Goal: Task Accomplishment & Management: Manage account settings

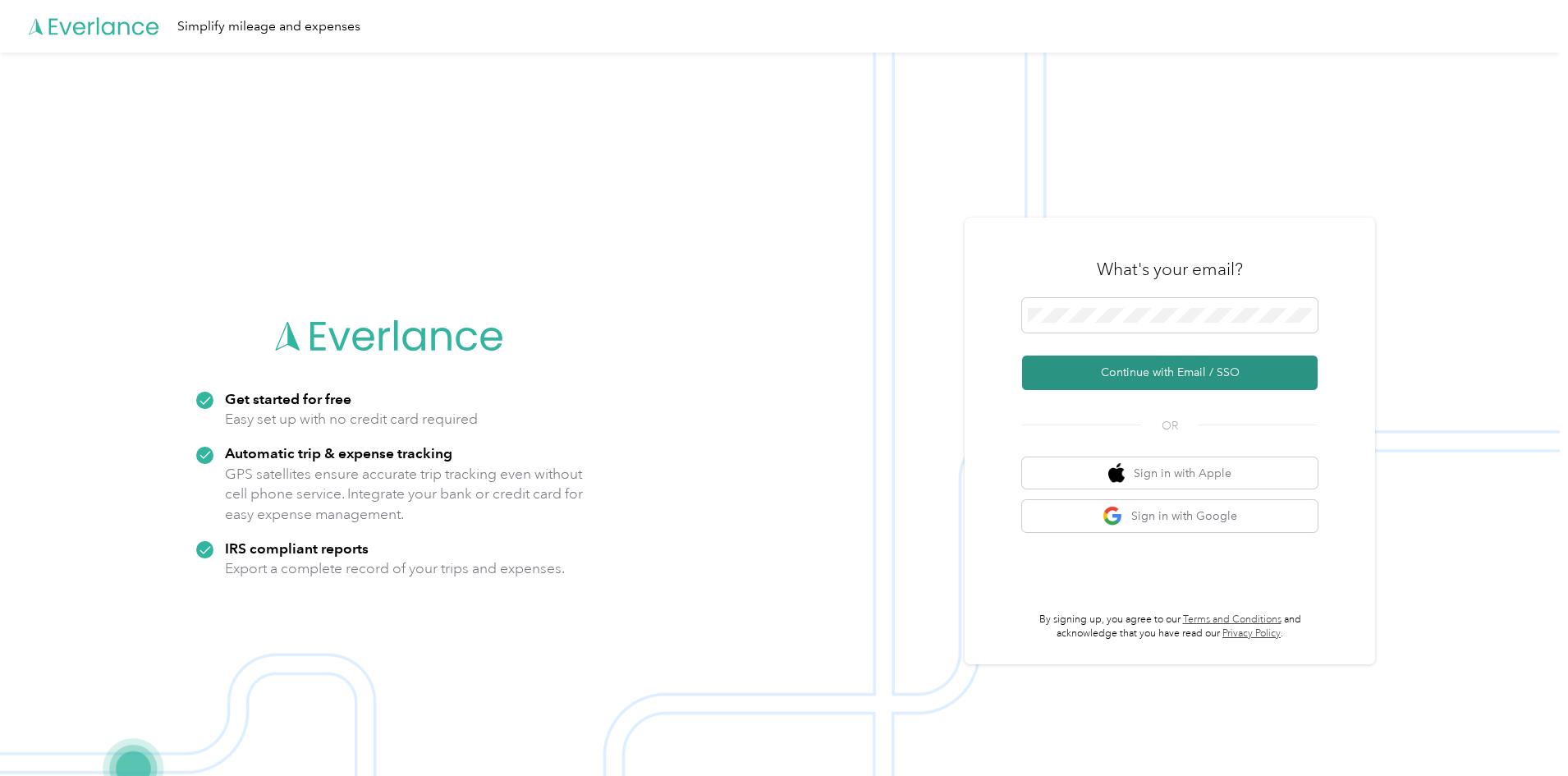
click at [1151, 369] on button "Continue with Email / SSO" at bounding box center [1170, 373] width 296 height 35
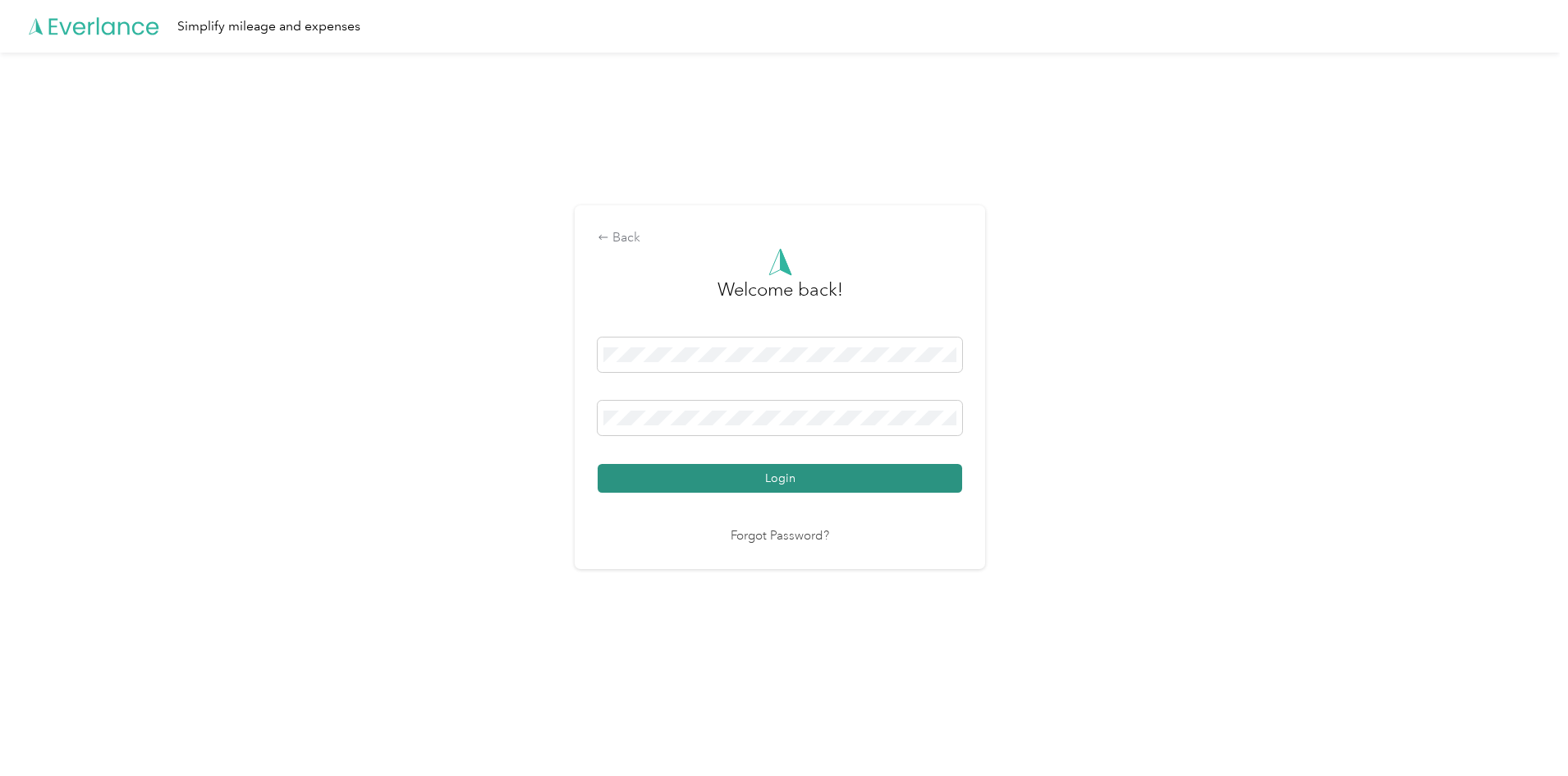
click at [803, 476] on button "Login" at bounding box center [779, 478] width 365 height 29
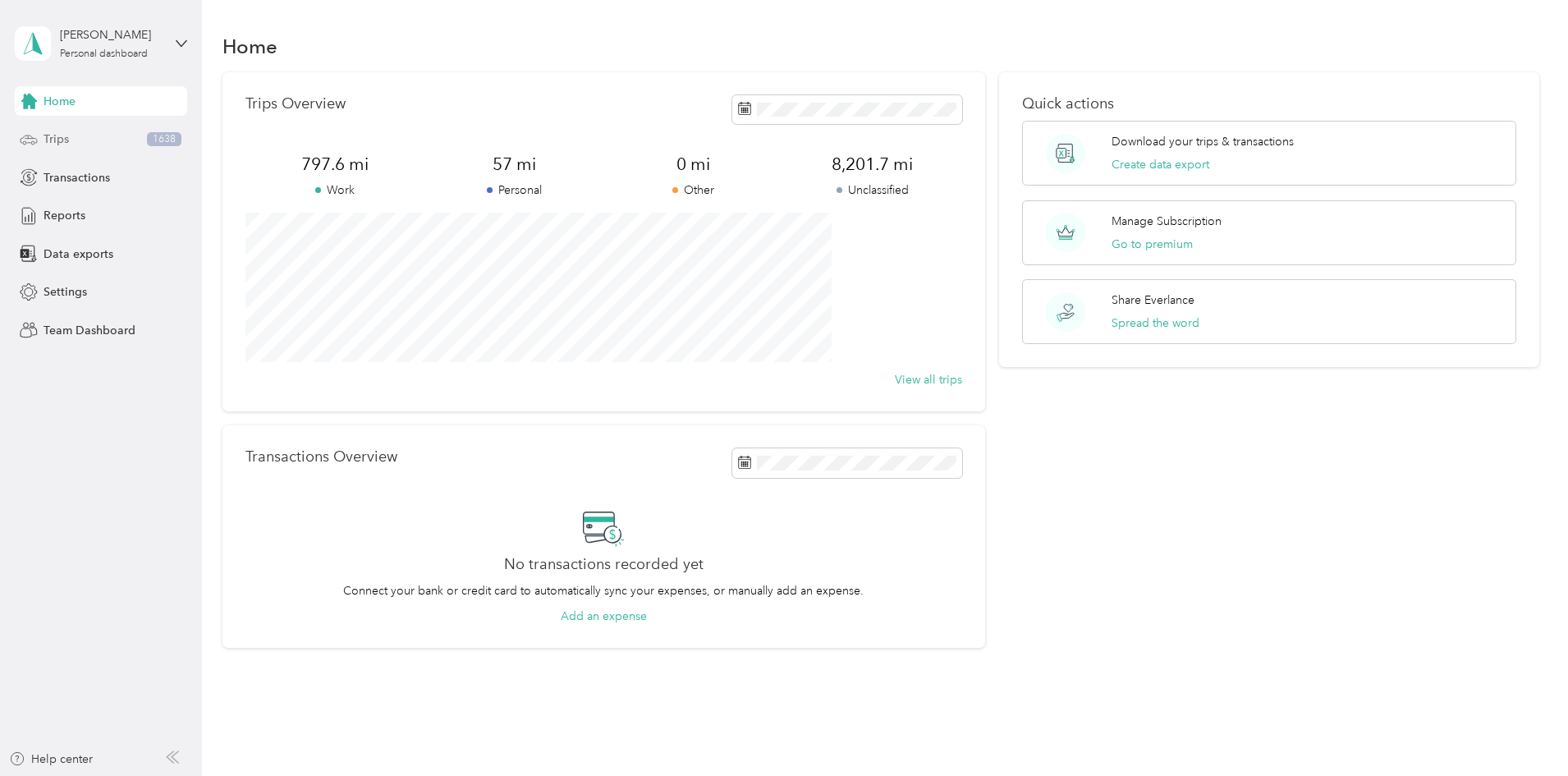
click at [107, 134] on div "Trips 1638" at bounding box center [101, 140] width 173 height 30
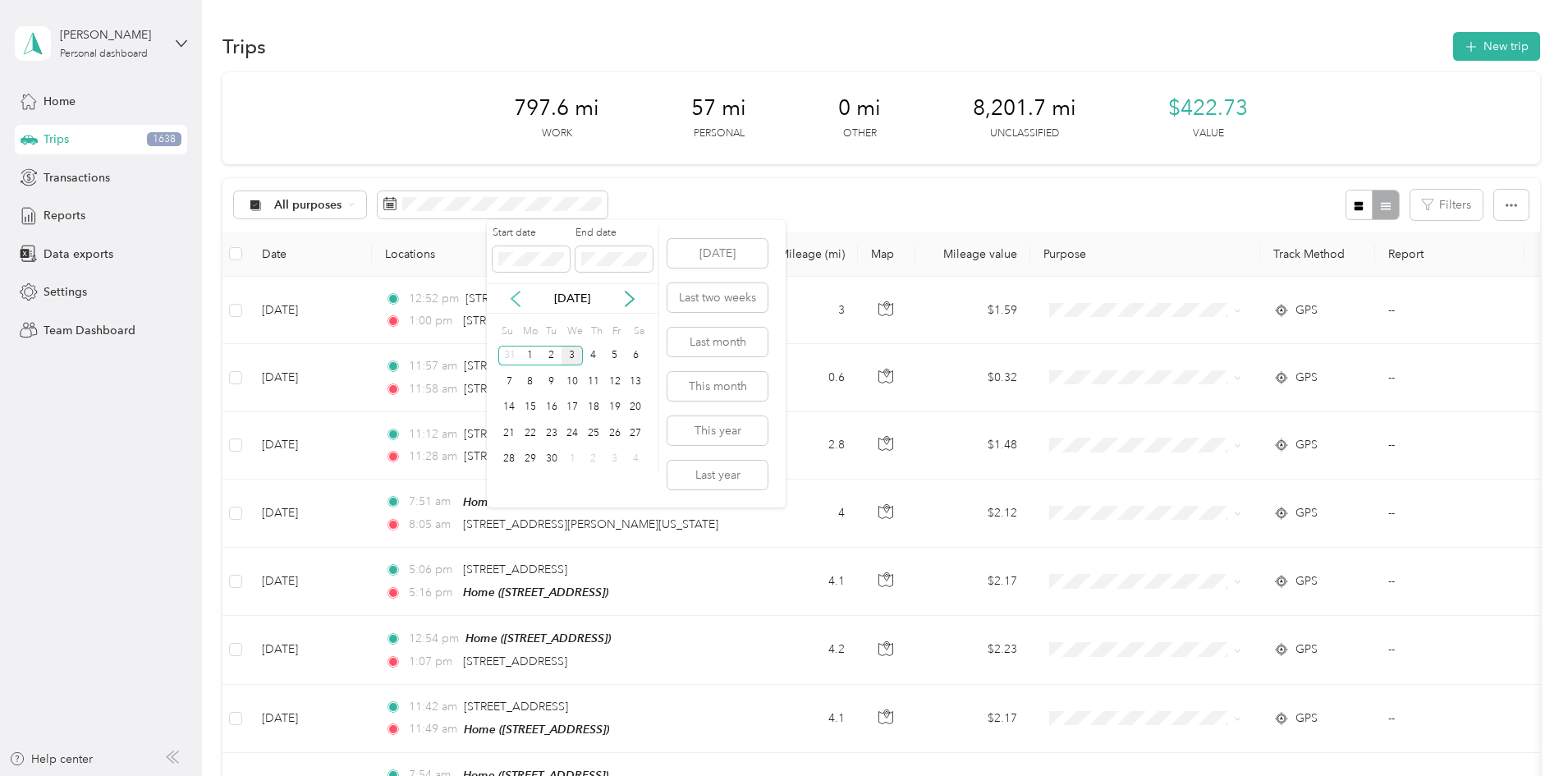
click at [515, 303] on icon at bounding box center [516, 299] width 17 height 17
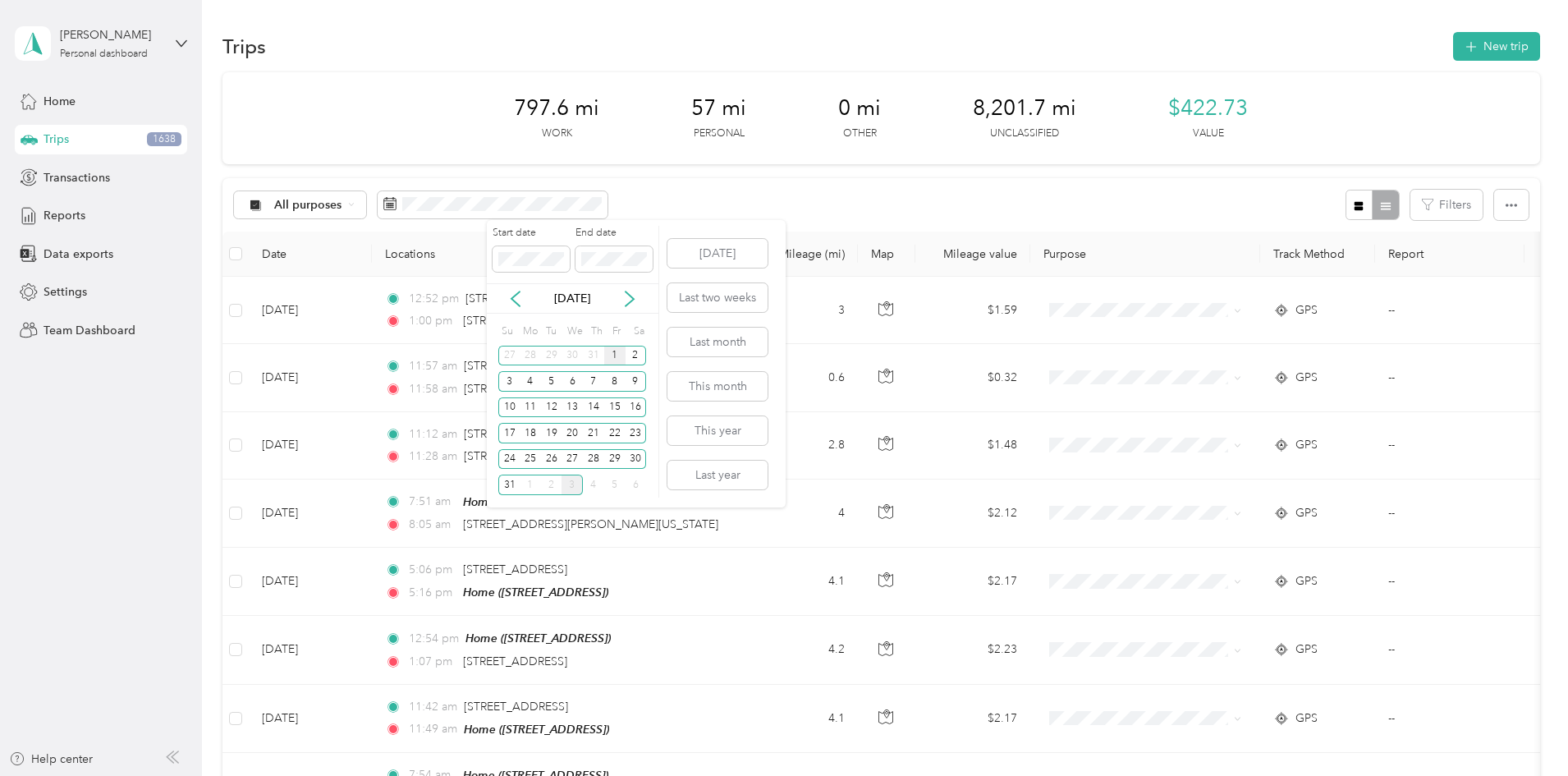
click at [612, 356] on div "1" at bounding box center [615, 355] width 21 height 21
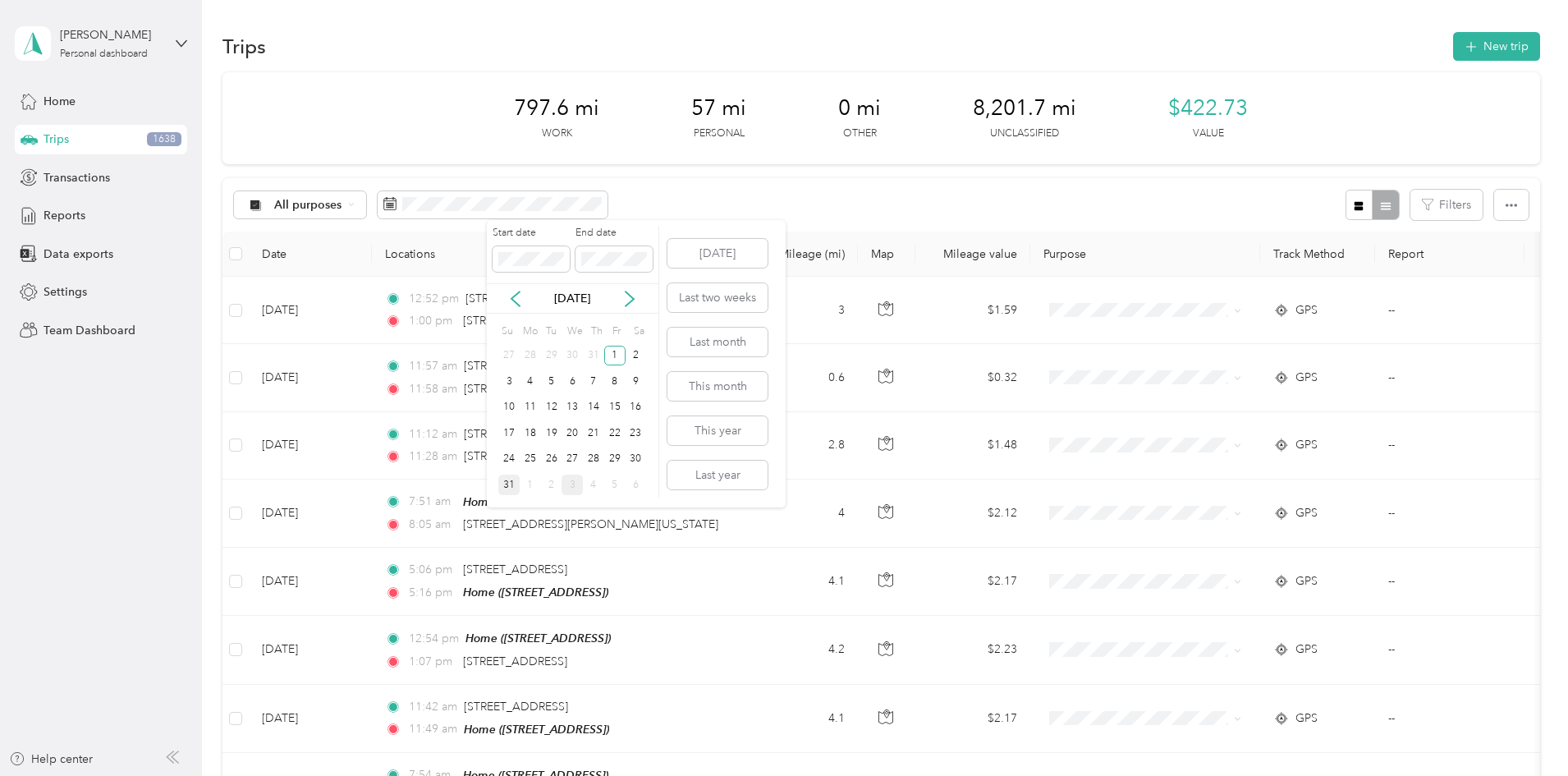
click at [512, 477] on div "31" at bounding box center [509, 484] width 21 height 21
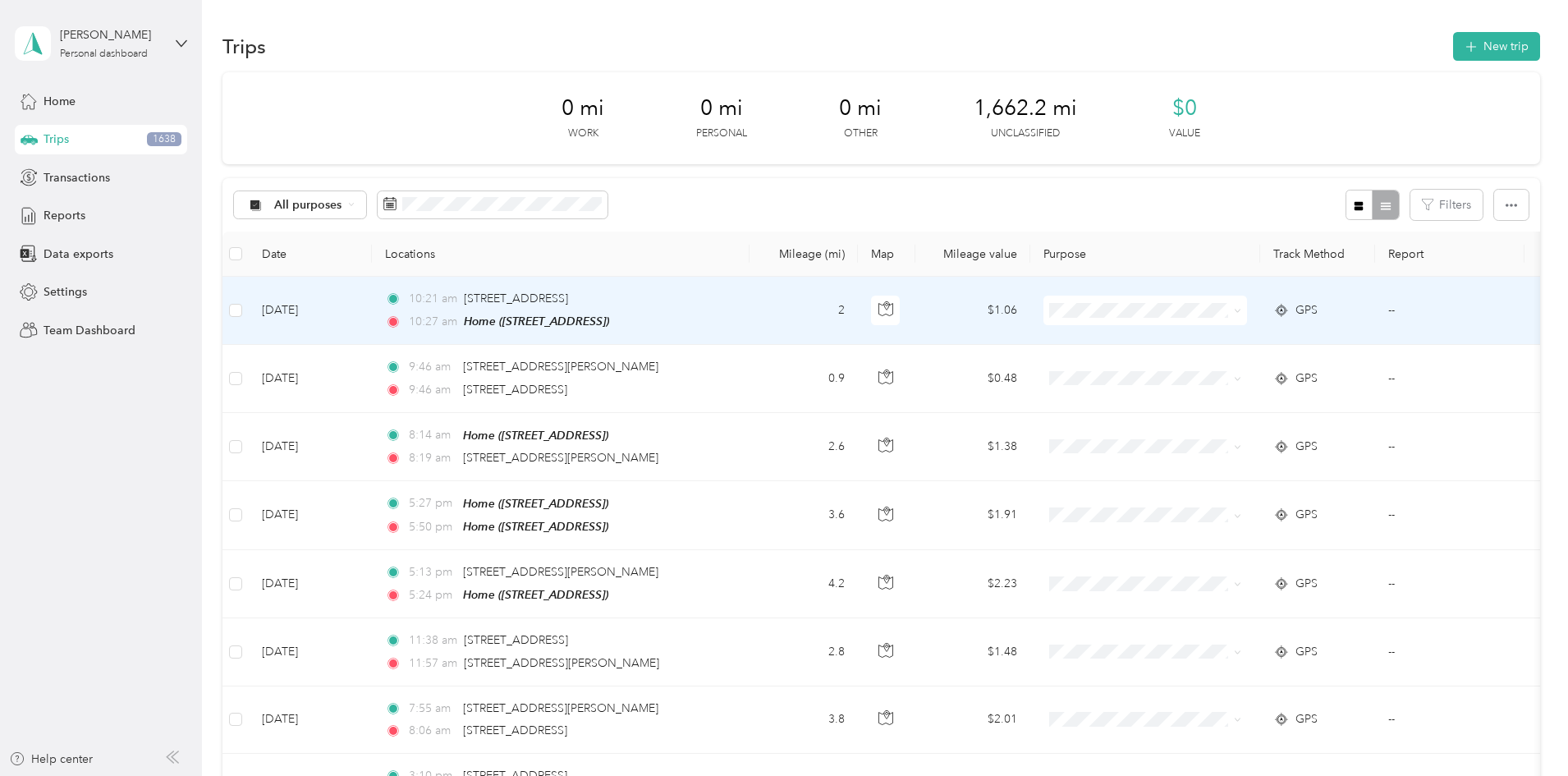
click at [1207, 367] on span "Personal" at bounding box center [1270, 362] width 152 height 17
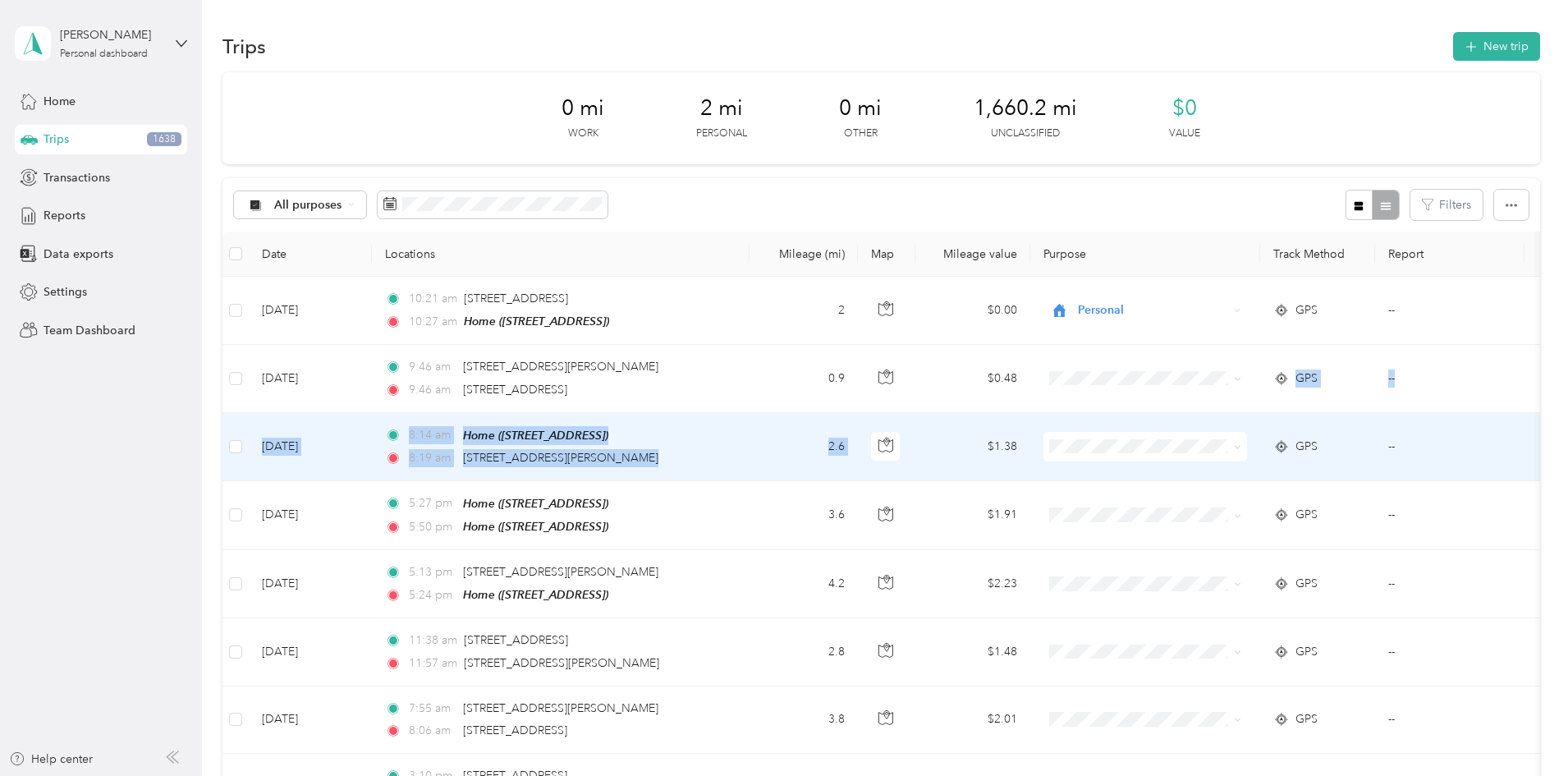
drag, startPoint x: 1187, startPoint y: 400, endPoint x: 1056, endPoint y: 423, distance: 133.0
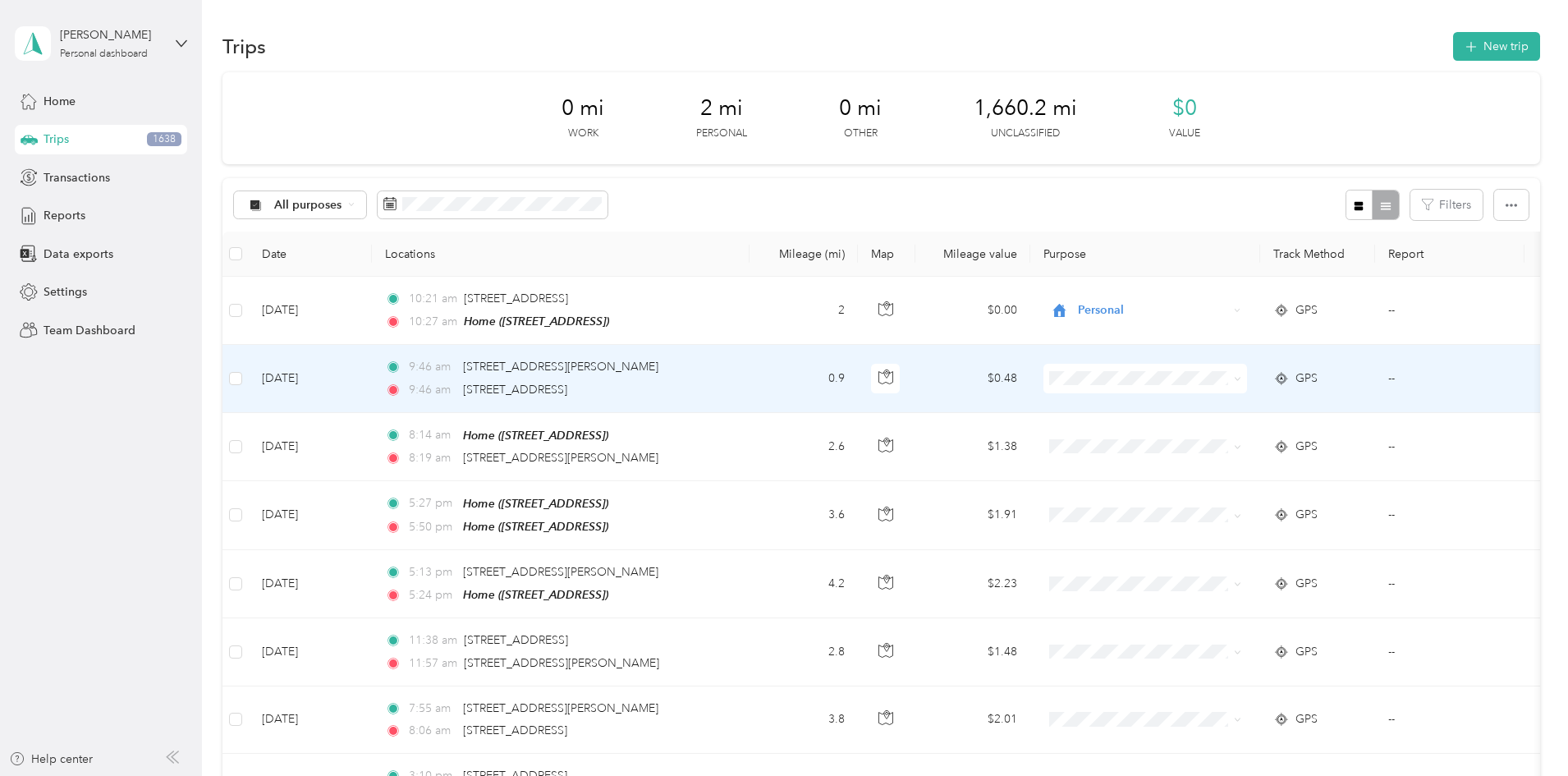
drag, startPoint x: 1063, startPoint y: 385, endPoint x: 965, endPoint y: 398, distance: 98.9
click at [965, 398] on tr "[DATE] 9:46 am [STREET_ADDRESS][PERSON_NAME] 9:46 am [STREET_ADDRESS] 0.9 $0.48…" at bounding box center [902, 378] width 1360 height 67
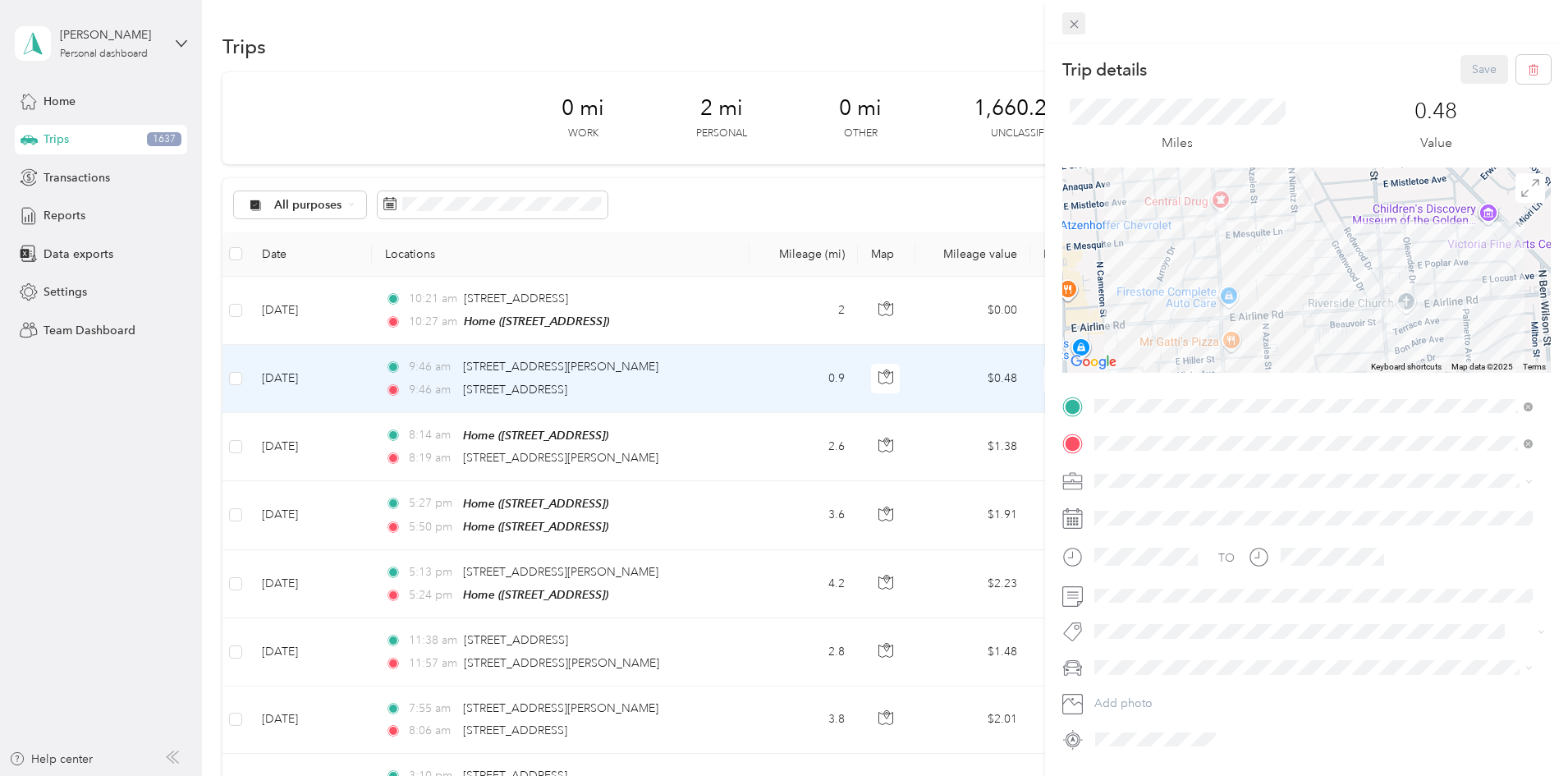
click at [1069, 24] on icon at bounding box center [1074, 24] width 14 height 14
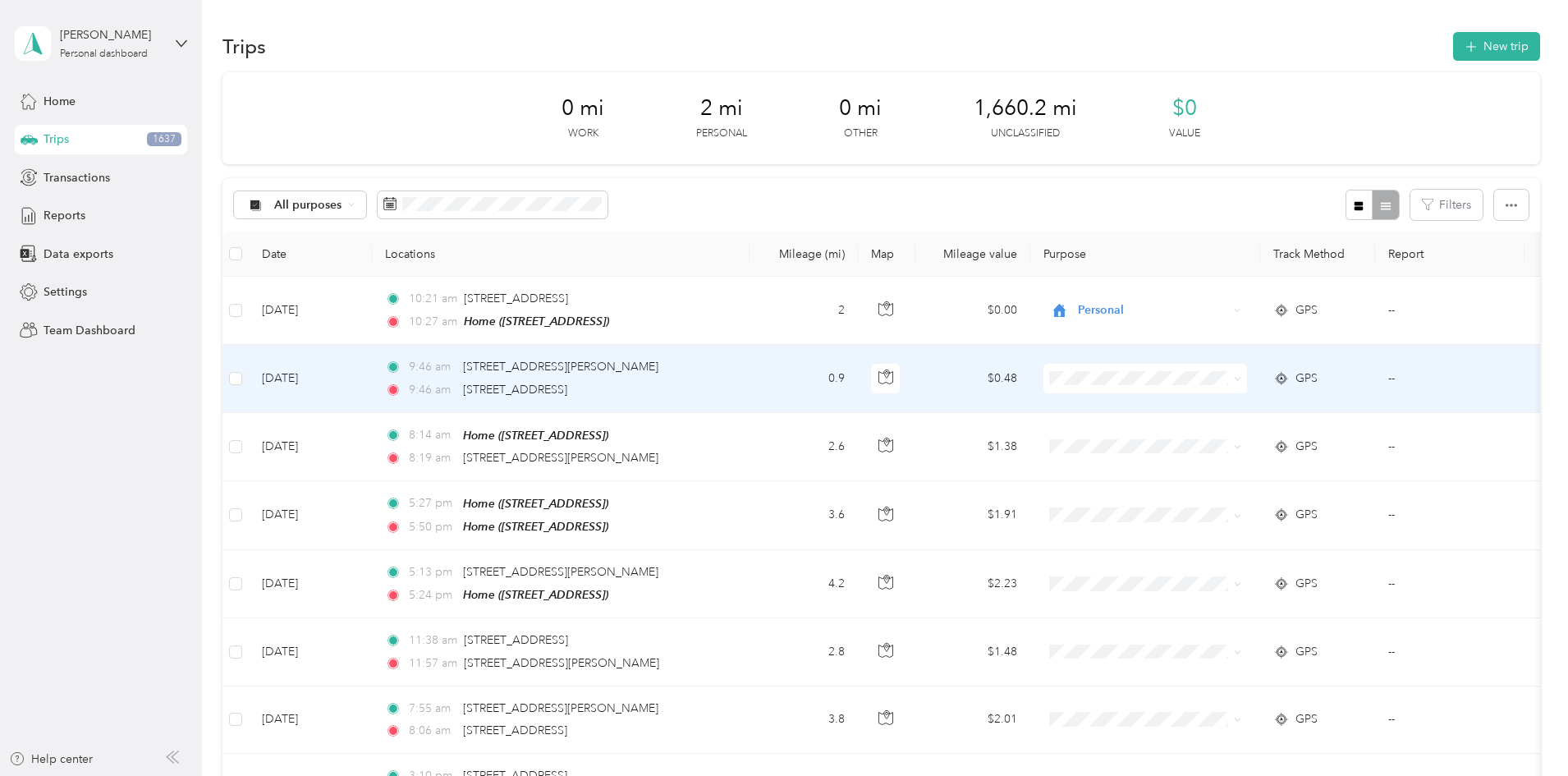
click at [1195, 436] on li "Personal" at bounding box center [1255, 430] width 203 height 29
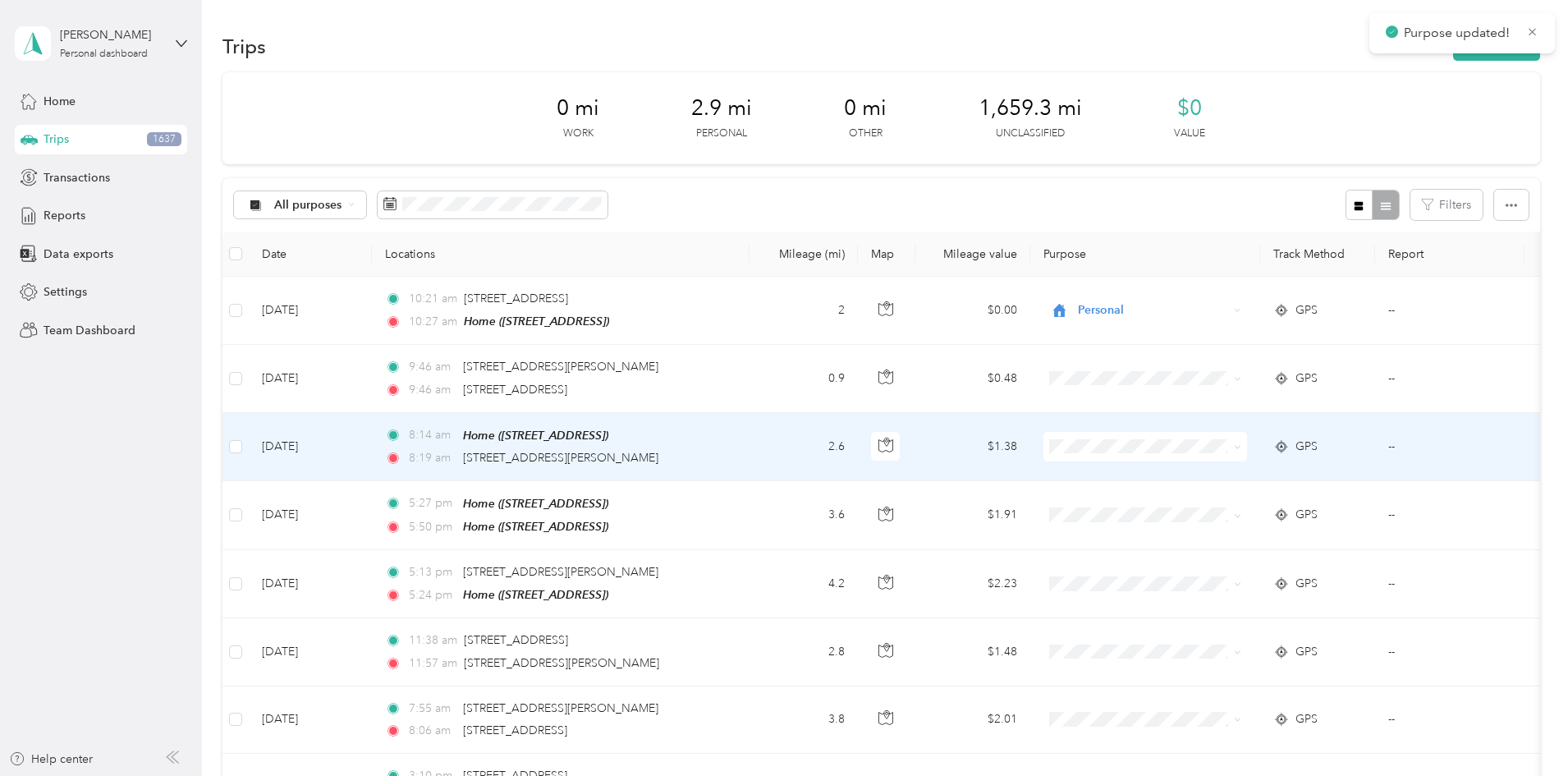
click at [1195, 436] on span at bounding box center [1146, 447] width 203 height 30
click at [1218, 501] on span "Personal" at bounding box center [1270, 495] width 152 height 17
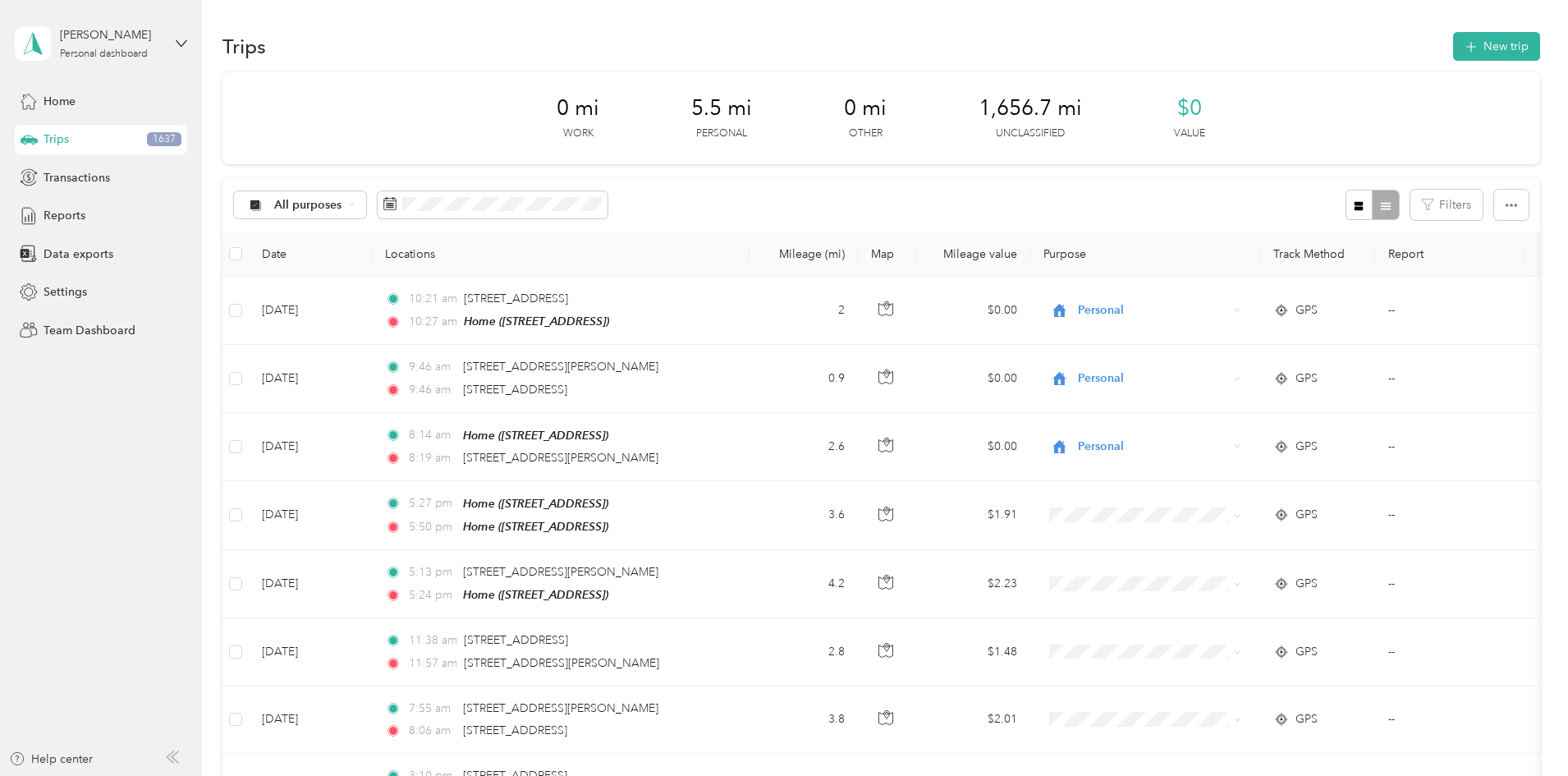
click at [1189, 258] on th "Purpose" at bounding box center [1146, 254] width 230 height 45
click at [355, 206] on icon at bounding box center [351, 204] width 7 height 7
click at [419, 317] on span "Personal" at bounding box center [427, 320] width 84 height 17
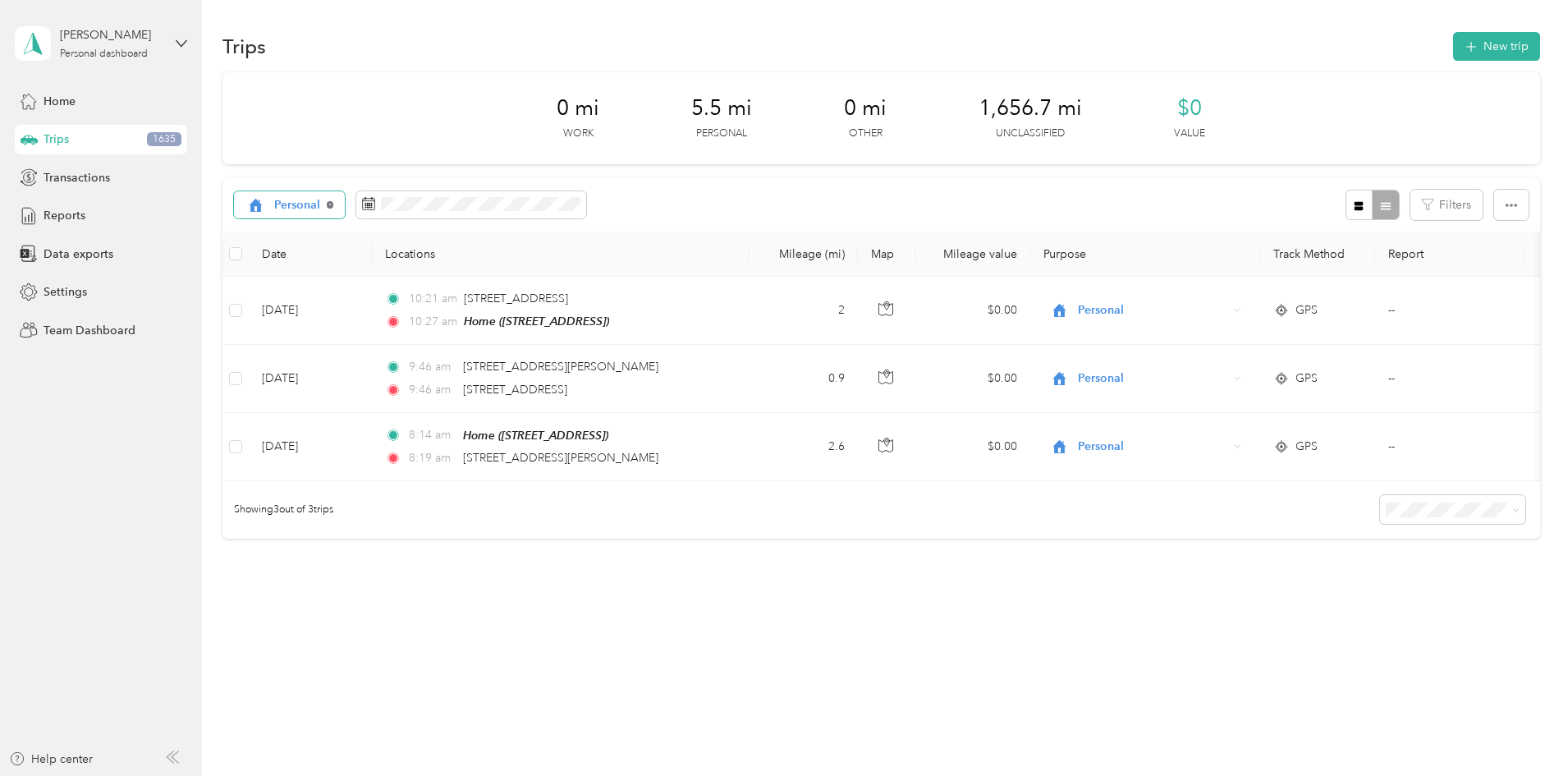
click at [333, 205] on icon at bounding box center [330, 204] width 7 height 7
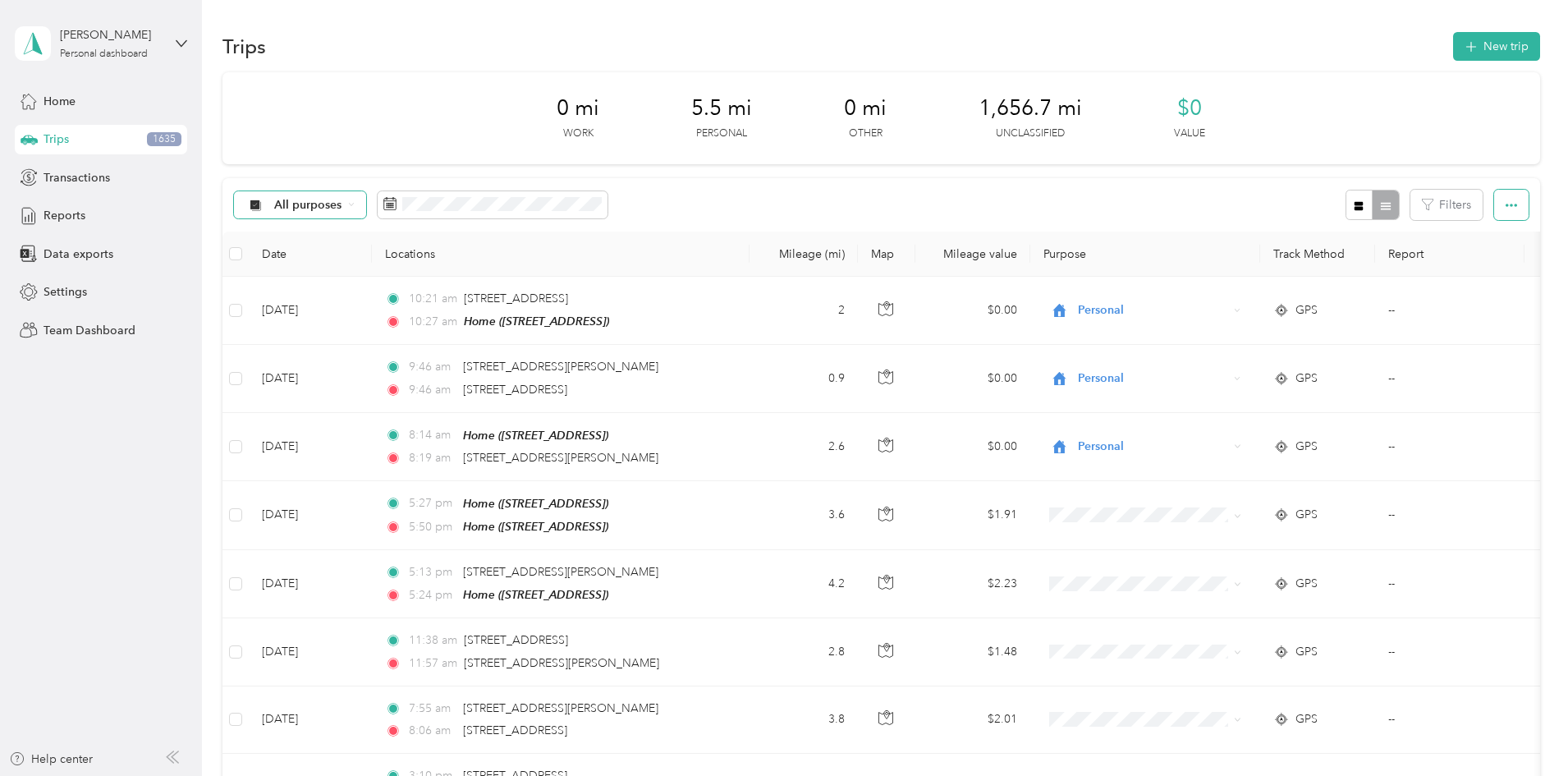
click at [1506, 208] on icon "button" at bounding box center [1512, 205] width 12 height 12
click at [1370, 245] on li "Select all" at bounding box center [1380, 236] width 68 height 29
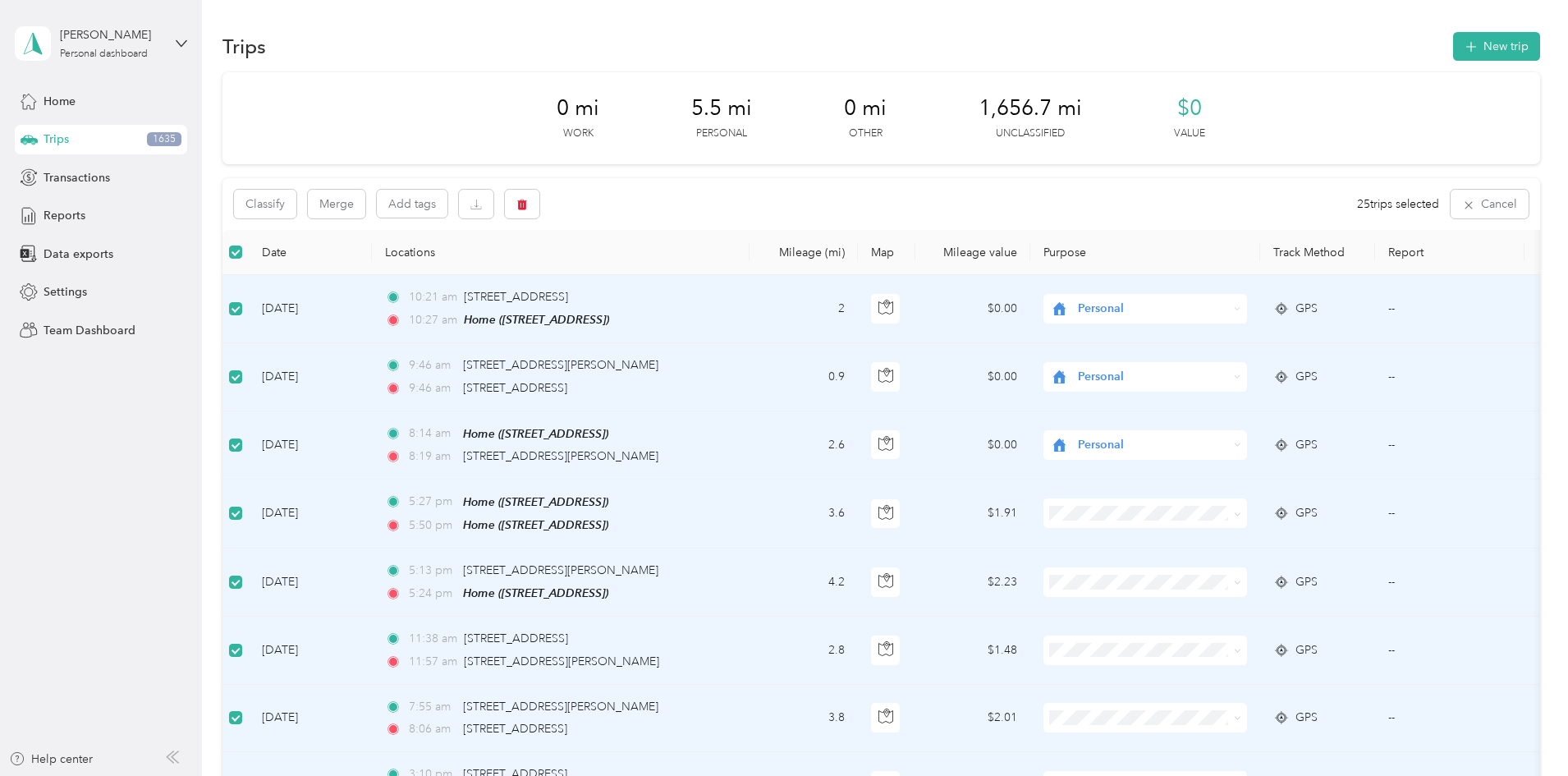
click at [1208, 565] on span "Personal" at bounding box center [1270, 569] width 152 height 17
click at [297, 205] on button "Classify" at bounding box center [265, 203] width 62 height 29
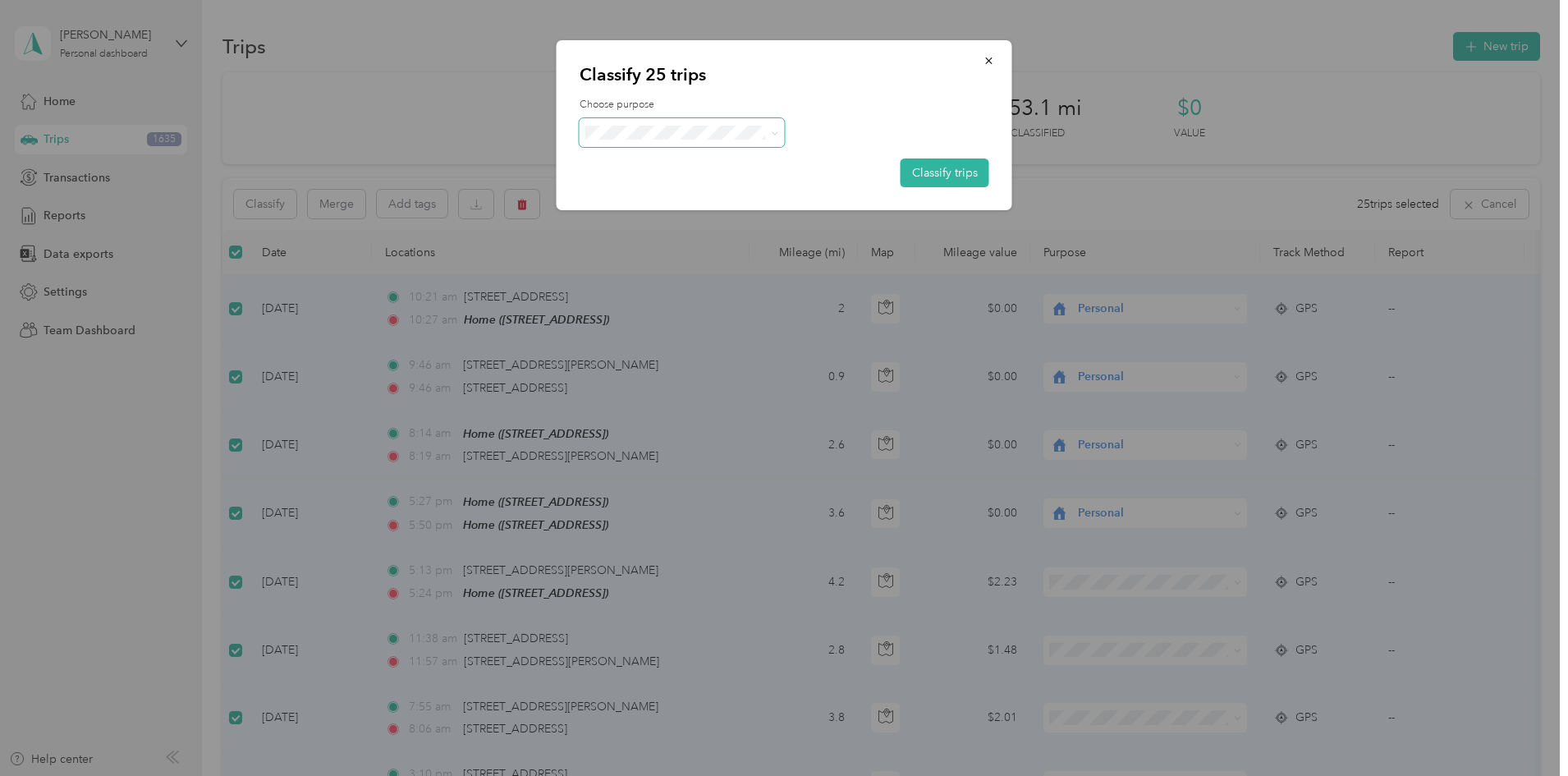
click at [772, 132] on icon at bounding box center [774, 133] width 7 height 7
click at [680, 192] on li "Personal" at bounding box center [682, 191] width 205 height 29
click at [932, 165] on button "Classify trips" at bounding box center [945, 173] width 88 height 29
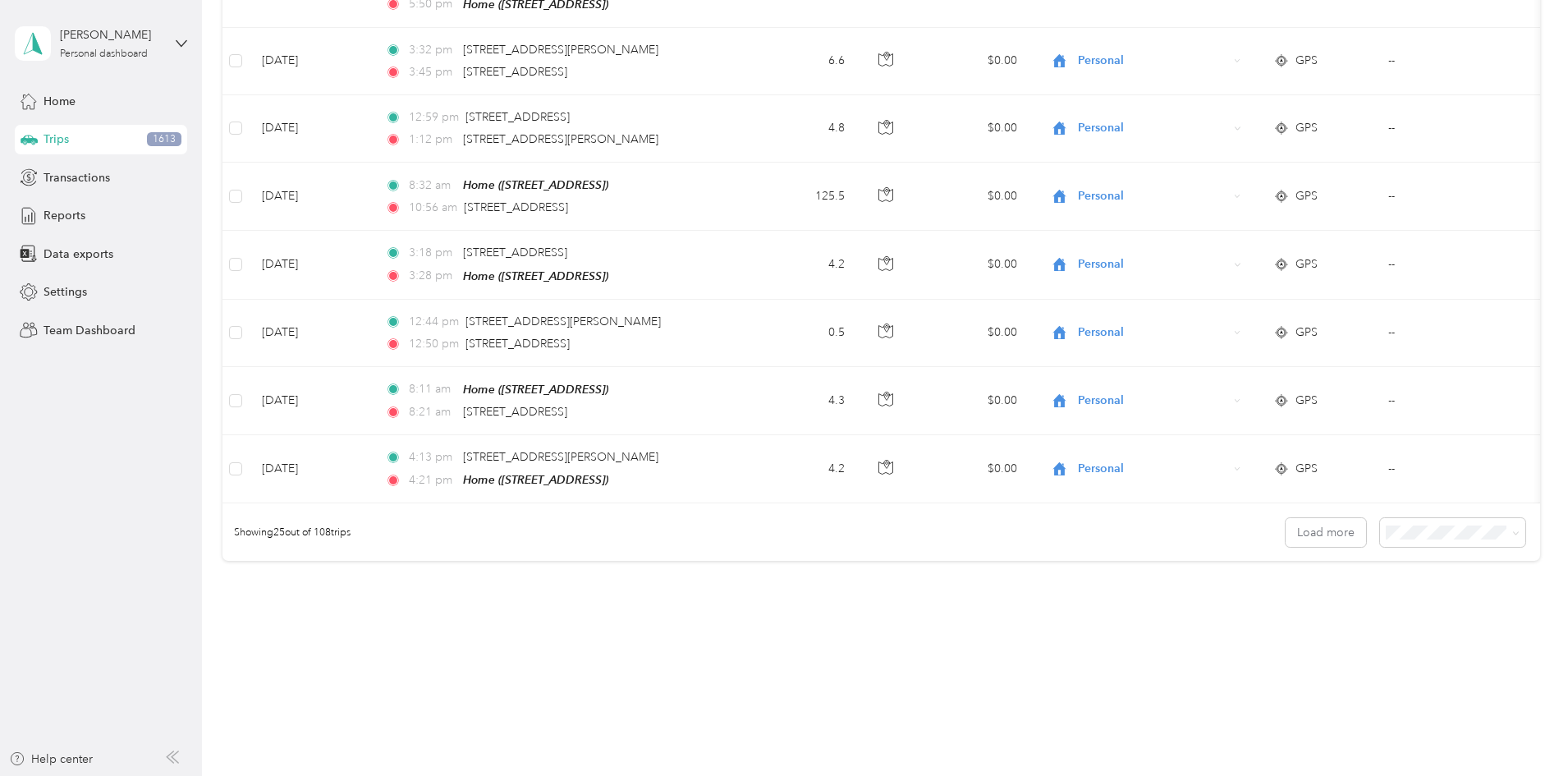
scroll to position [1486, 0]
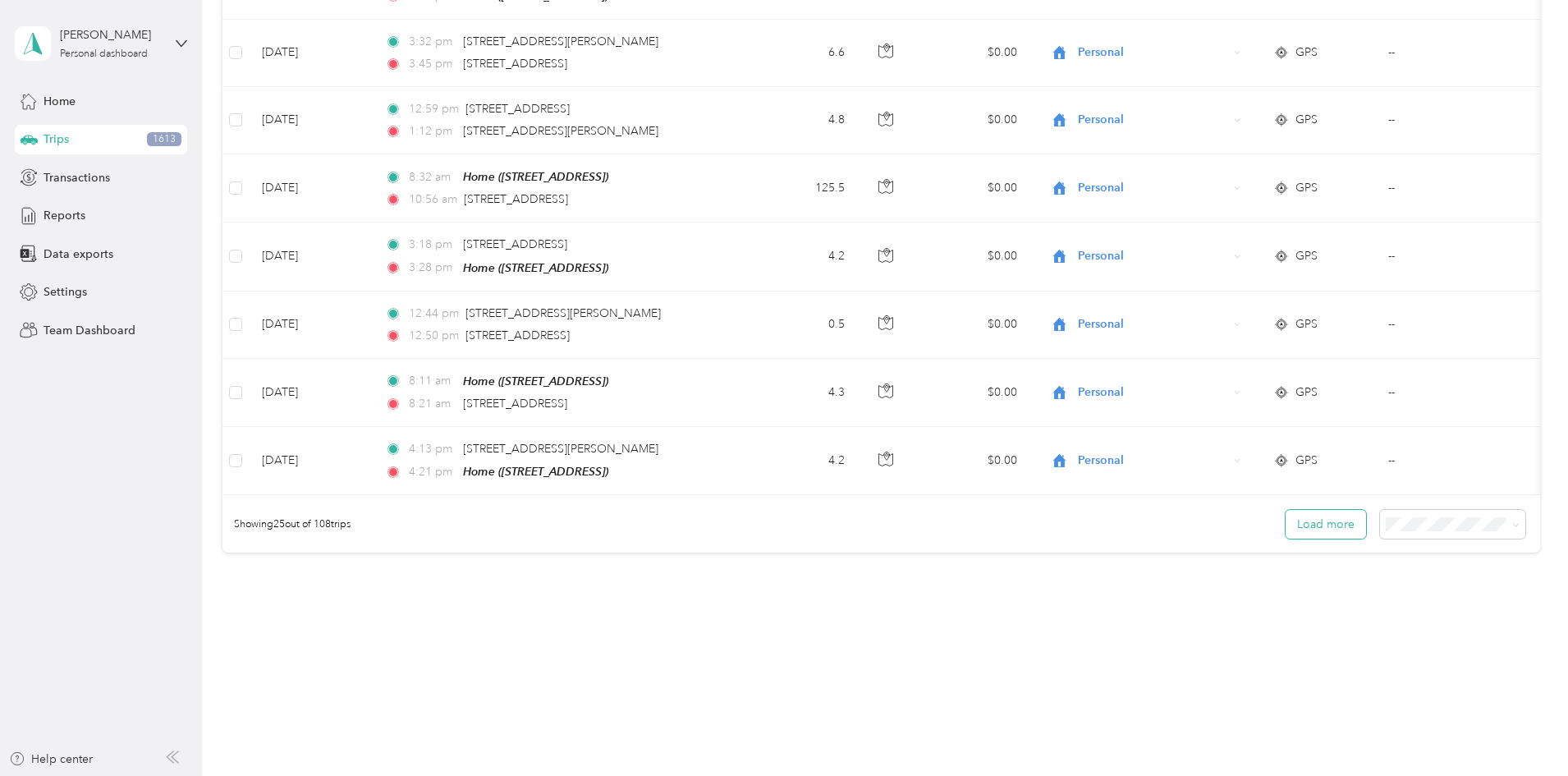
click at [1286, 517] on button "Load more" at bounding box center [1326, 524] width 80 height 29
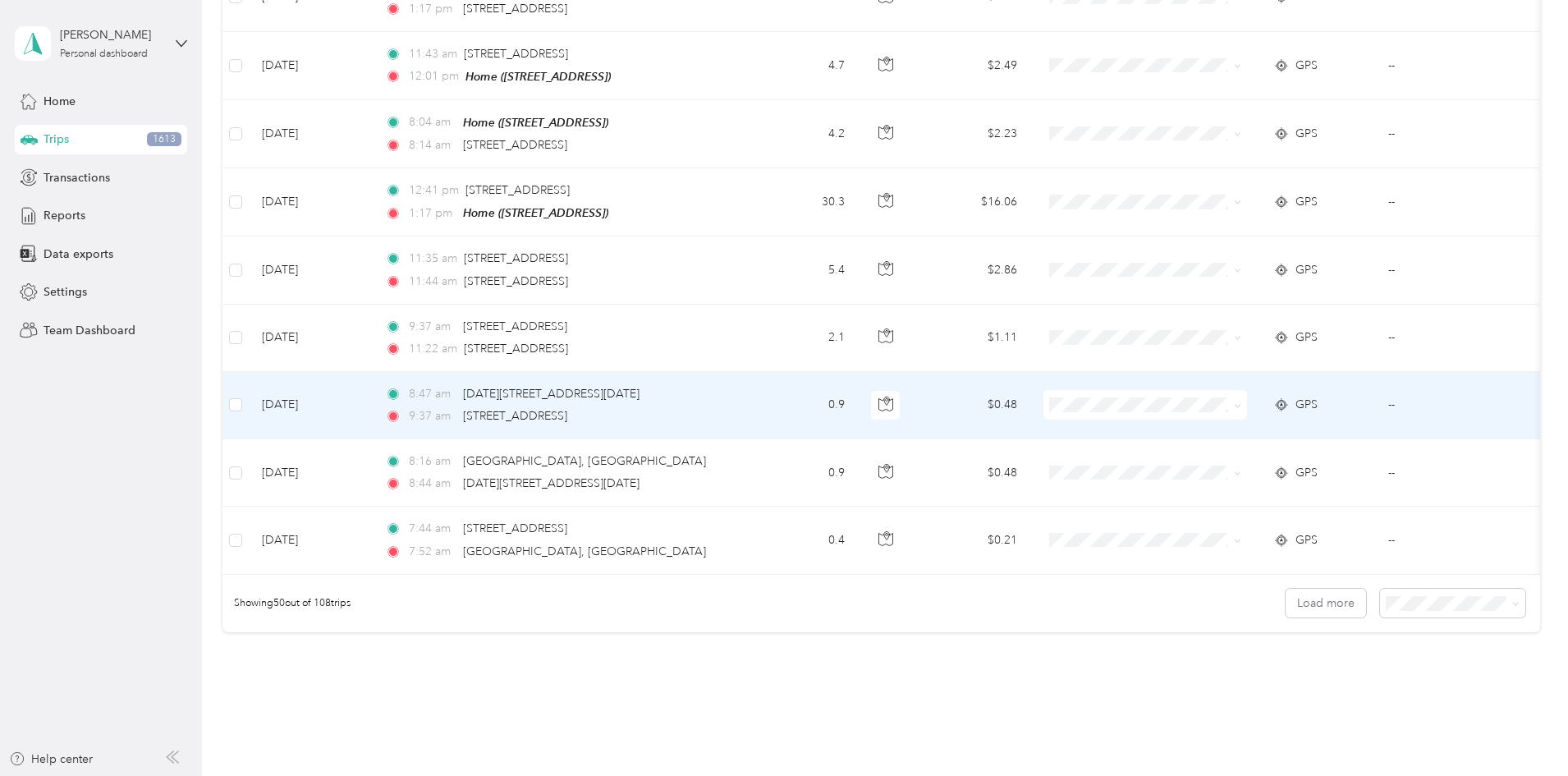
scroll to position [3173, 0]
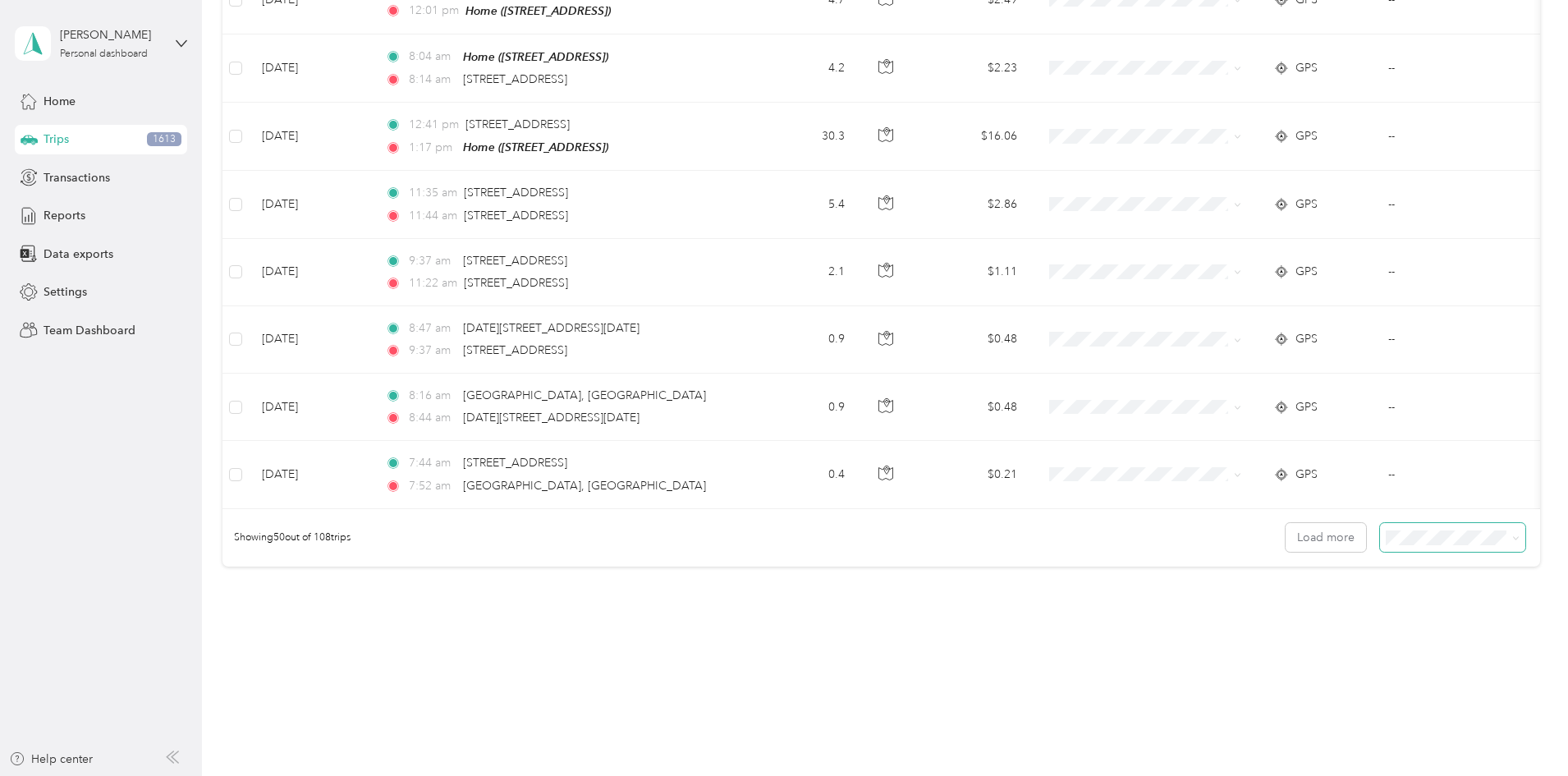
click at [1513, 537] on icon at bounding box center [1516, 539] width 5 height 3
click at [1346, 574] on div "50 per load" at bounding box center [1340, 578] width 122 height 17
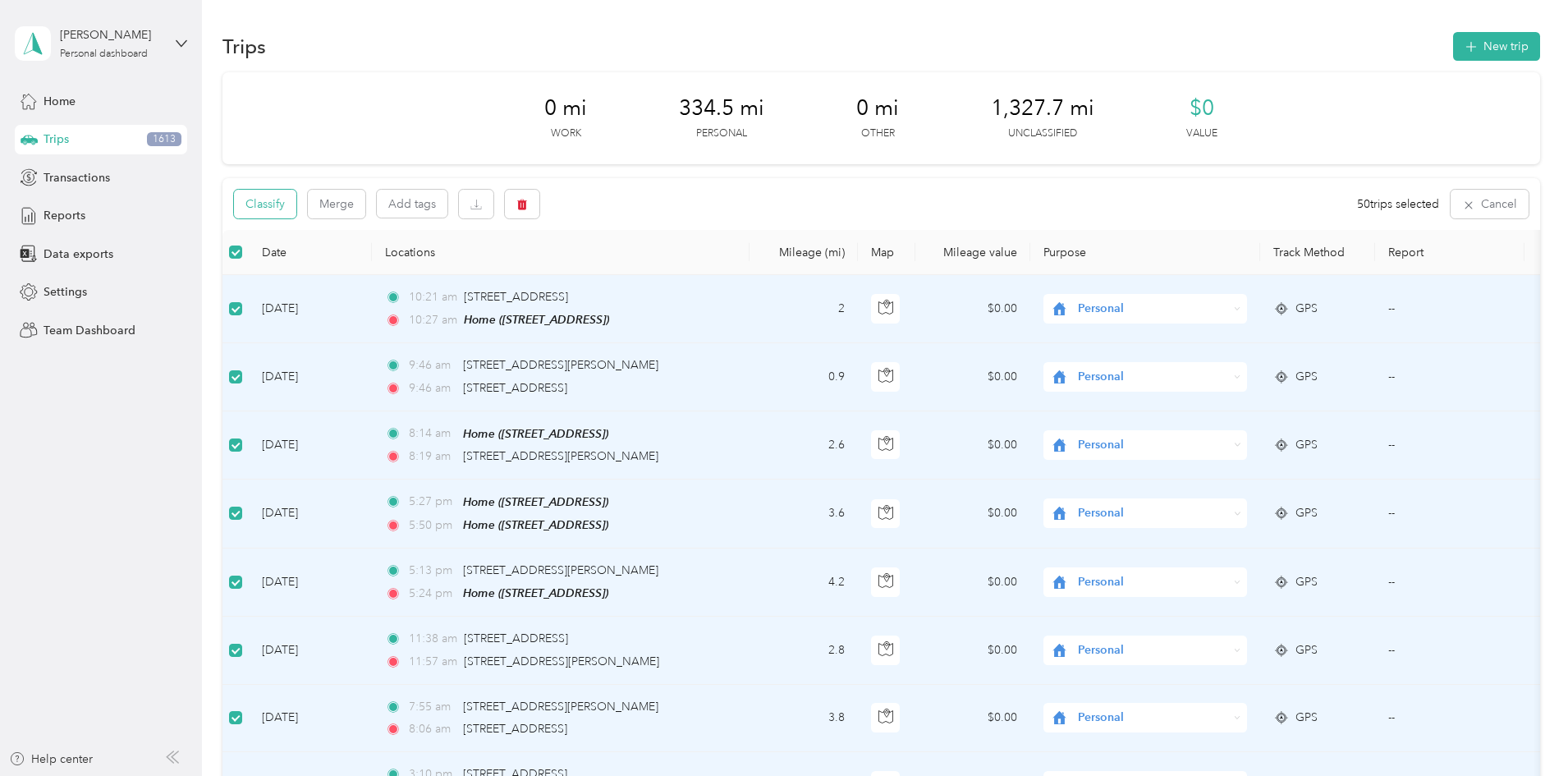
click at [297, 206] on button "Classify" at bounding box center [265, 203] width 62 height 29
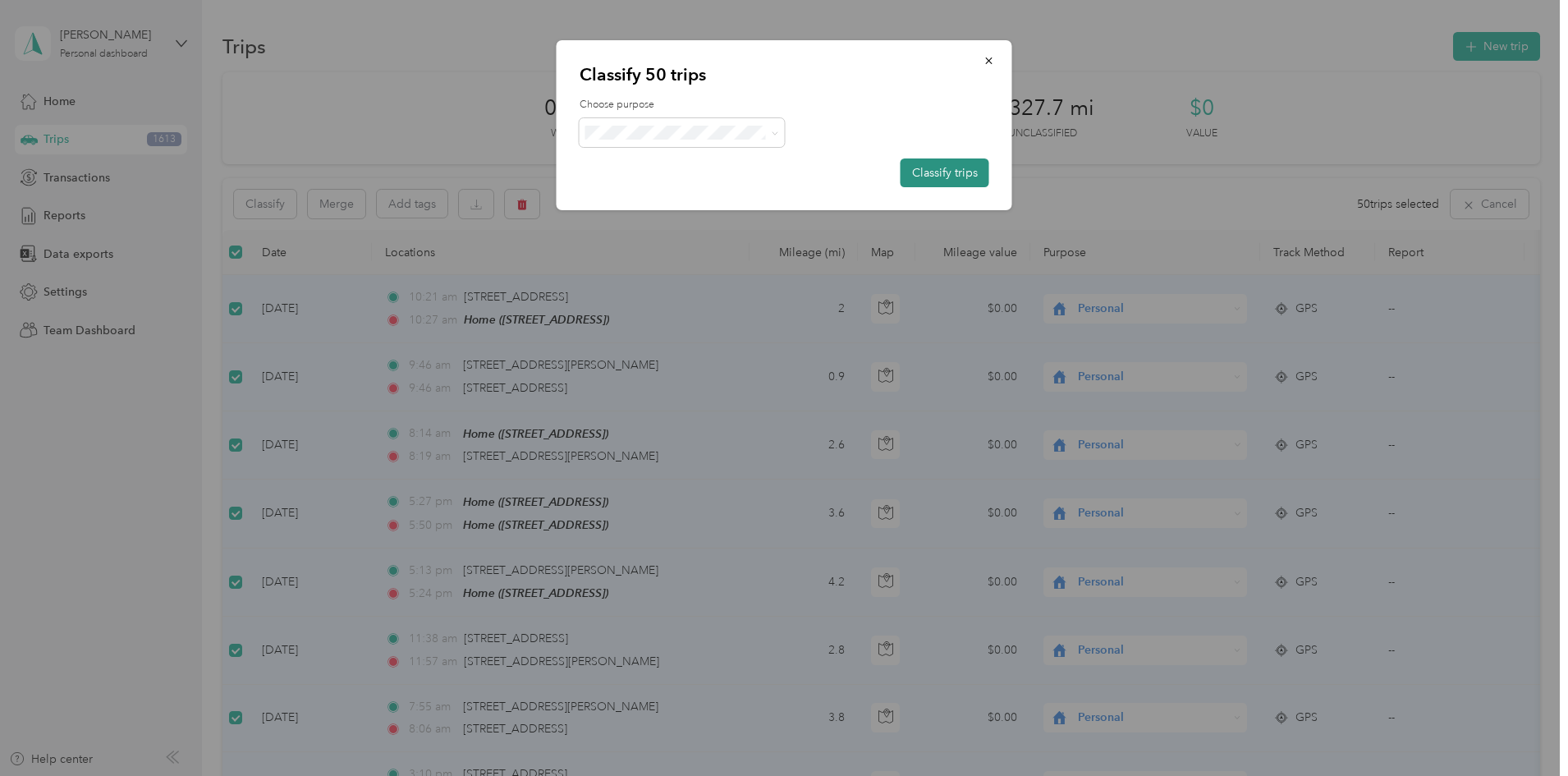
click at [935, 174] on button "Classify trips" at bounding box center [945, 173] width 88 height 29
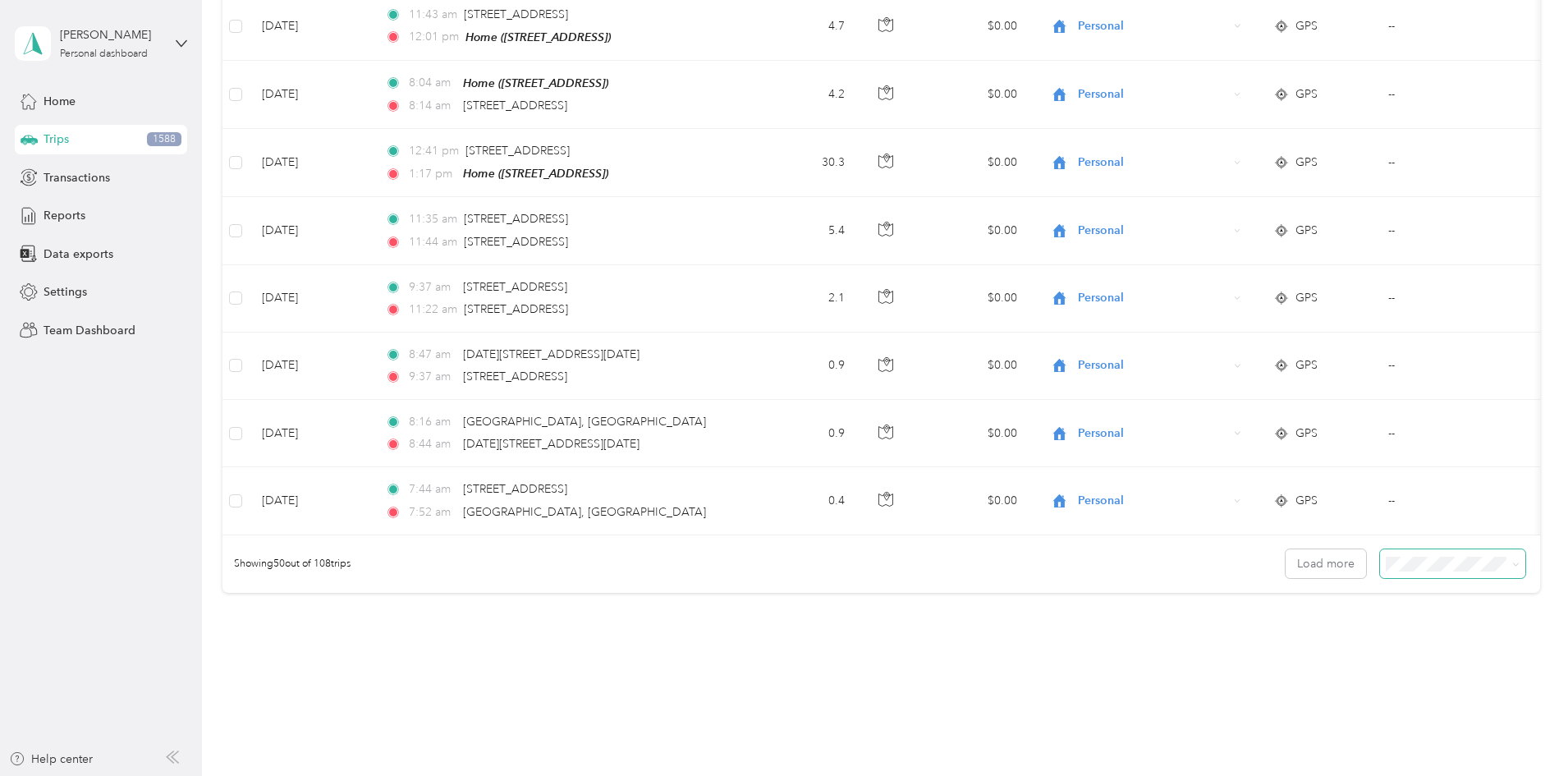
scroll to position [3173, 0]
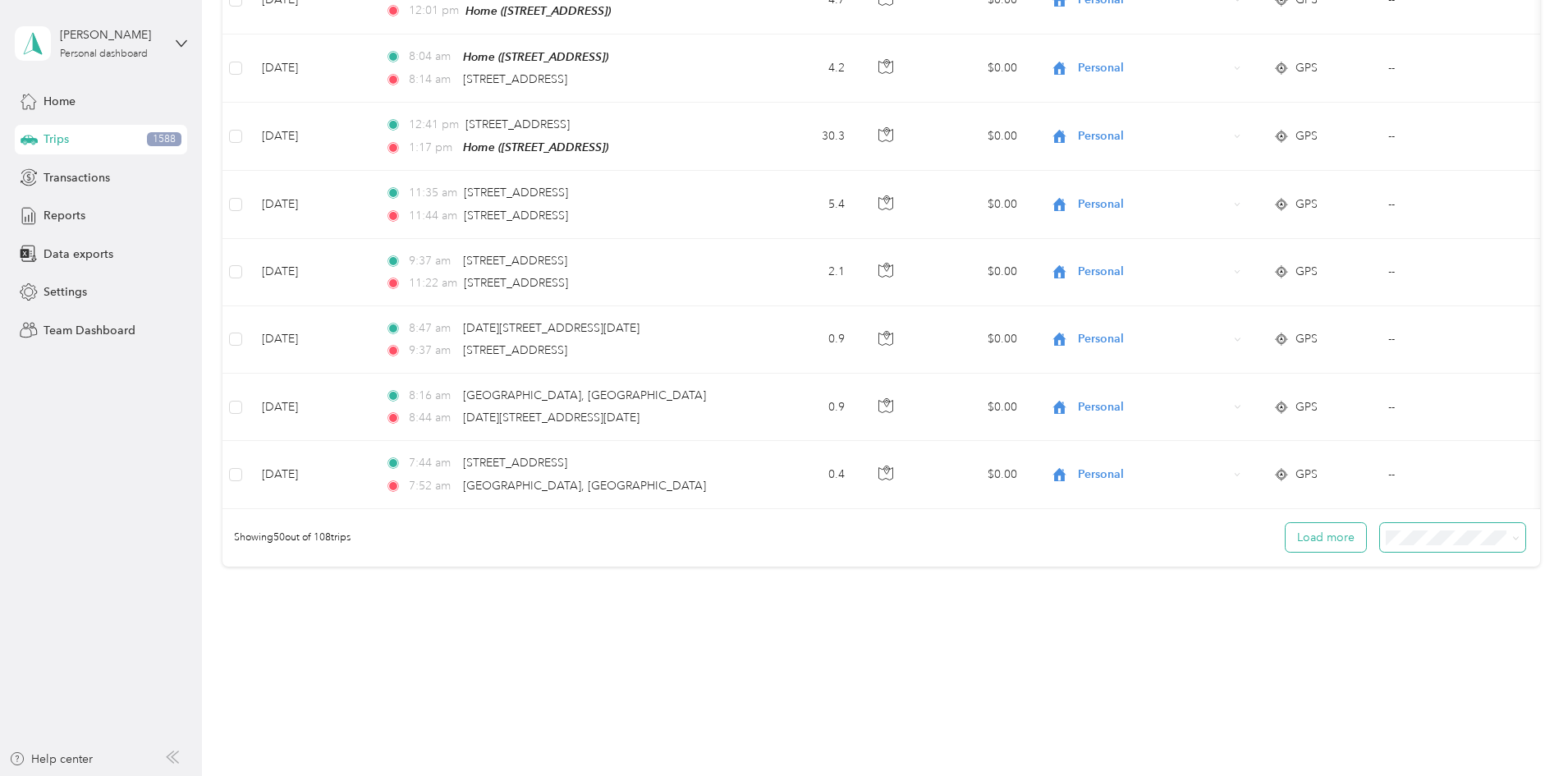
click at [1286, 523] on button "Load more" at bounding box center [1326, 537] width 80 height 29
click at [1507, 529] on span at bounding box center [1513, 537] width 13 height 17
click at [1513, 535] on icon at bounding box center [1516, 538] width 7 height 7
click at [1344, 609] on li "100 per load" at bounding box center [1340, 602] width 145 height 29
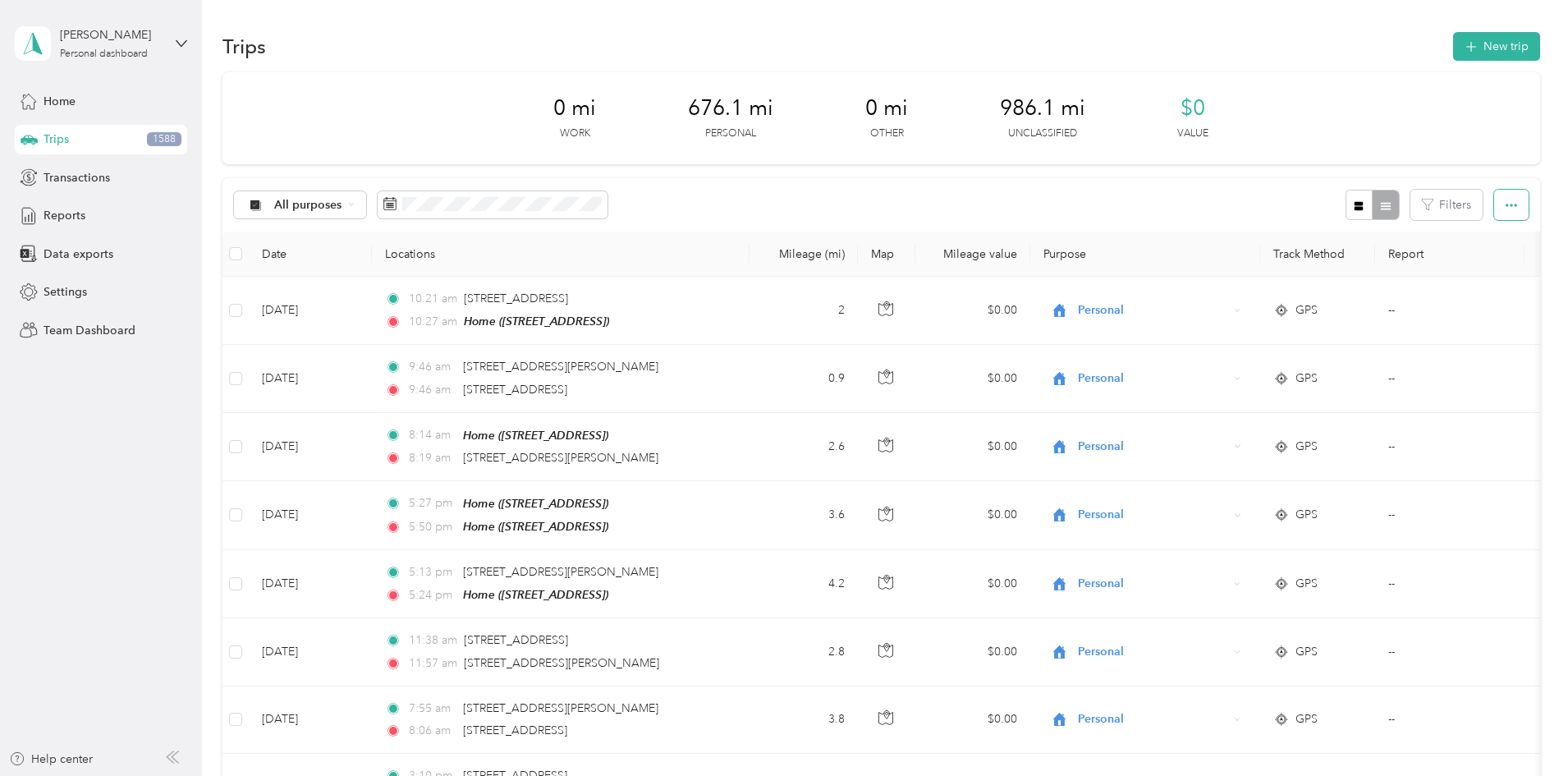
click at [1506, 205] on icon "button" at bounding box center [1512, 205] width 12 height 12
click at [1385, 234] on span "Select all" at bounding box center [1380, 236] width 45 height 14
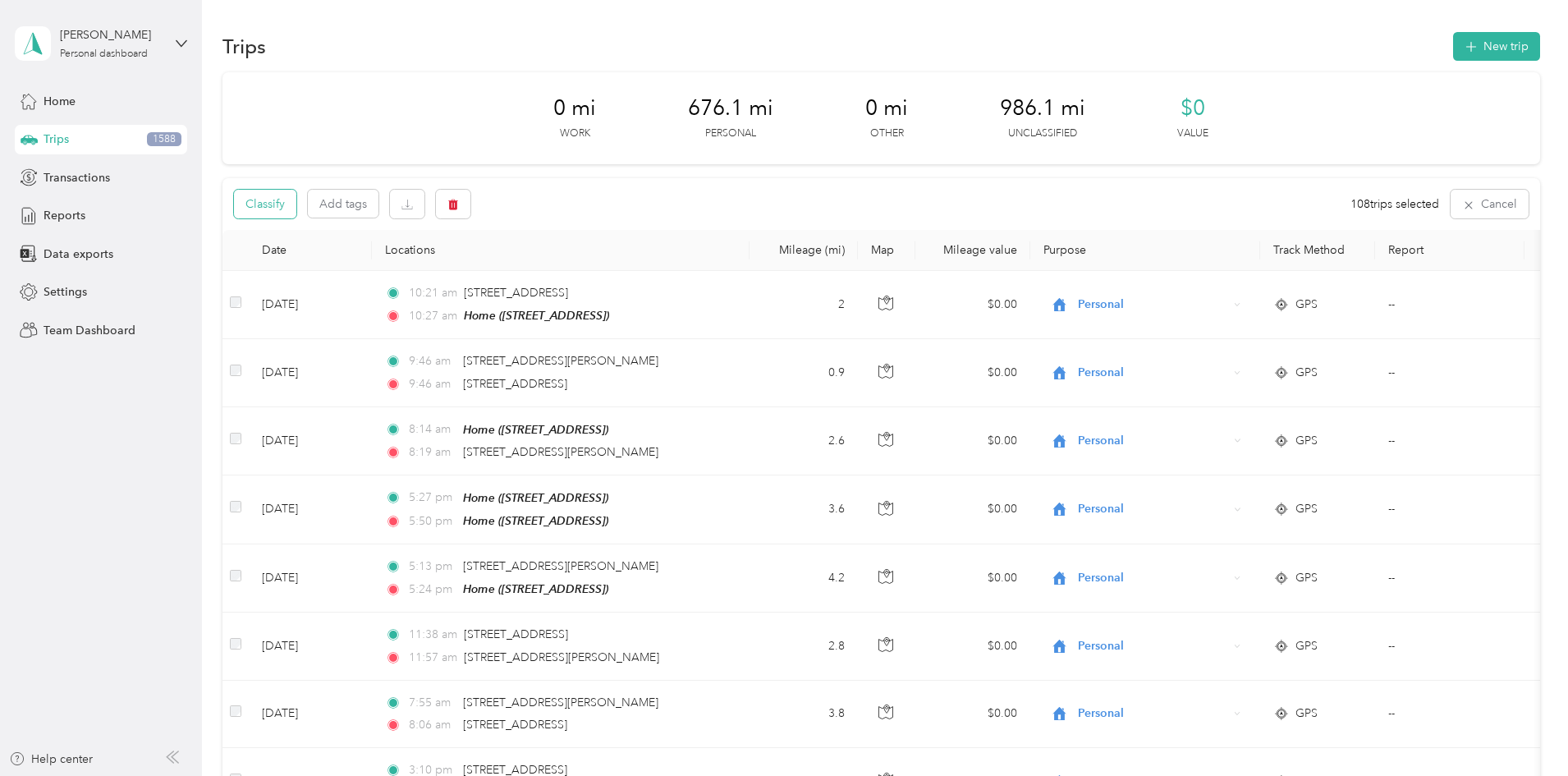
click at [297, 207] on button "Classify" at bounding box center [265, 203] width 62 height 29
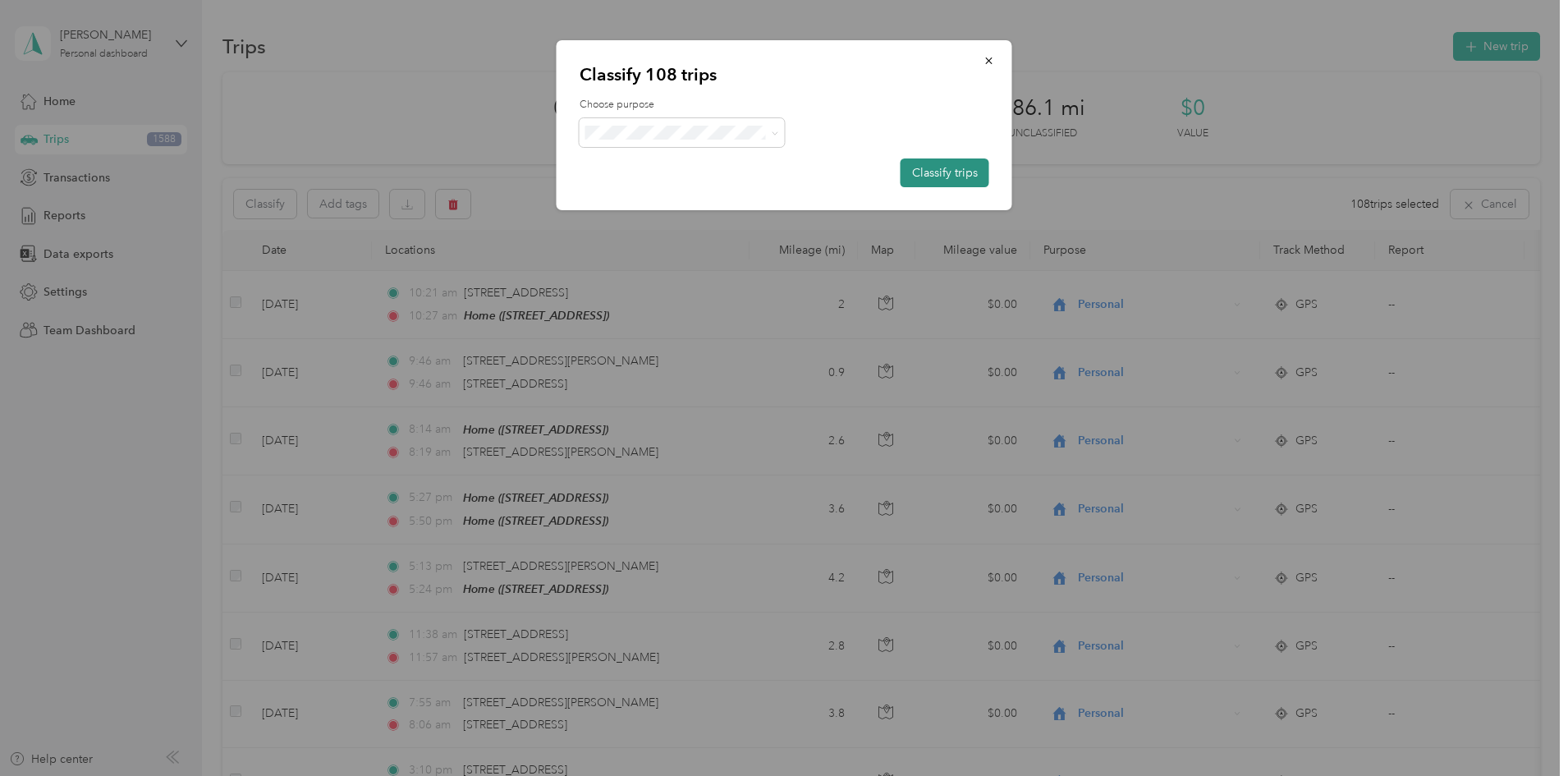
click at [924, 174] on button "Classify trips" at bounding box center [945, 173] width 88 height 29
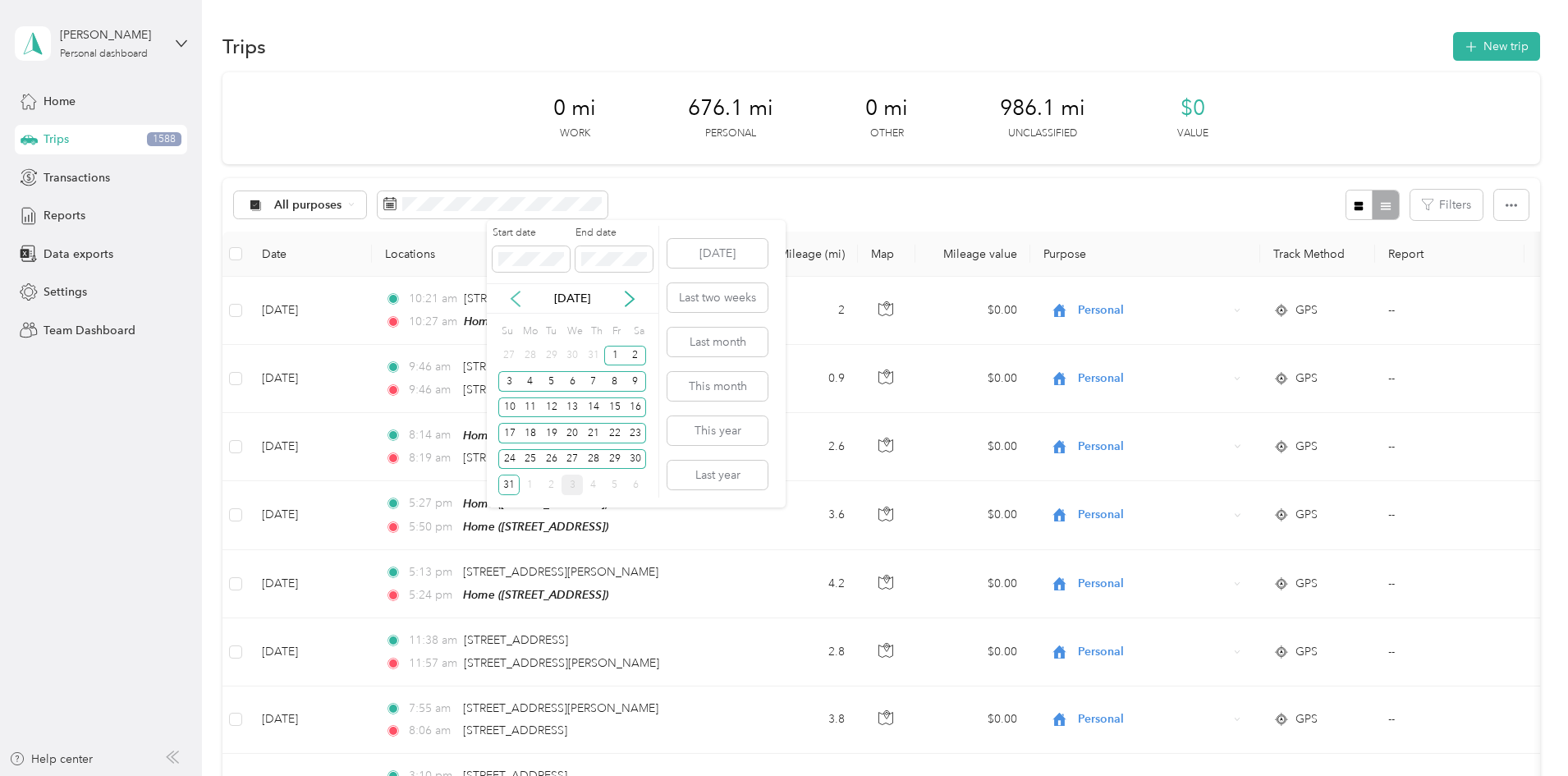
click at [516, 293] on icon at bounding box center [516, 299] width 17 height 17
click at [550, 353] on div "1" at bounding box center [552, 355] width 21 height 21
click at [628, 297] on icon at bounding box center [630, 299] width 17 height 17
click at [621, 354] on div "1" at bounding box center [615, 355] width 21 height 21
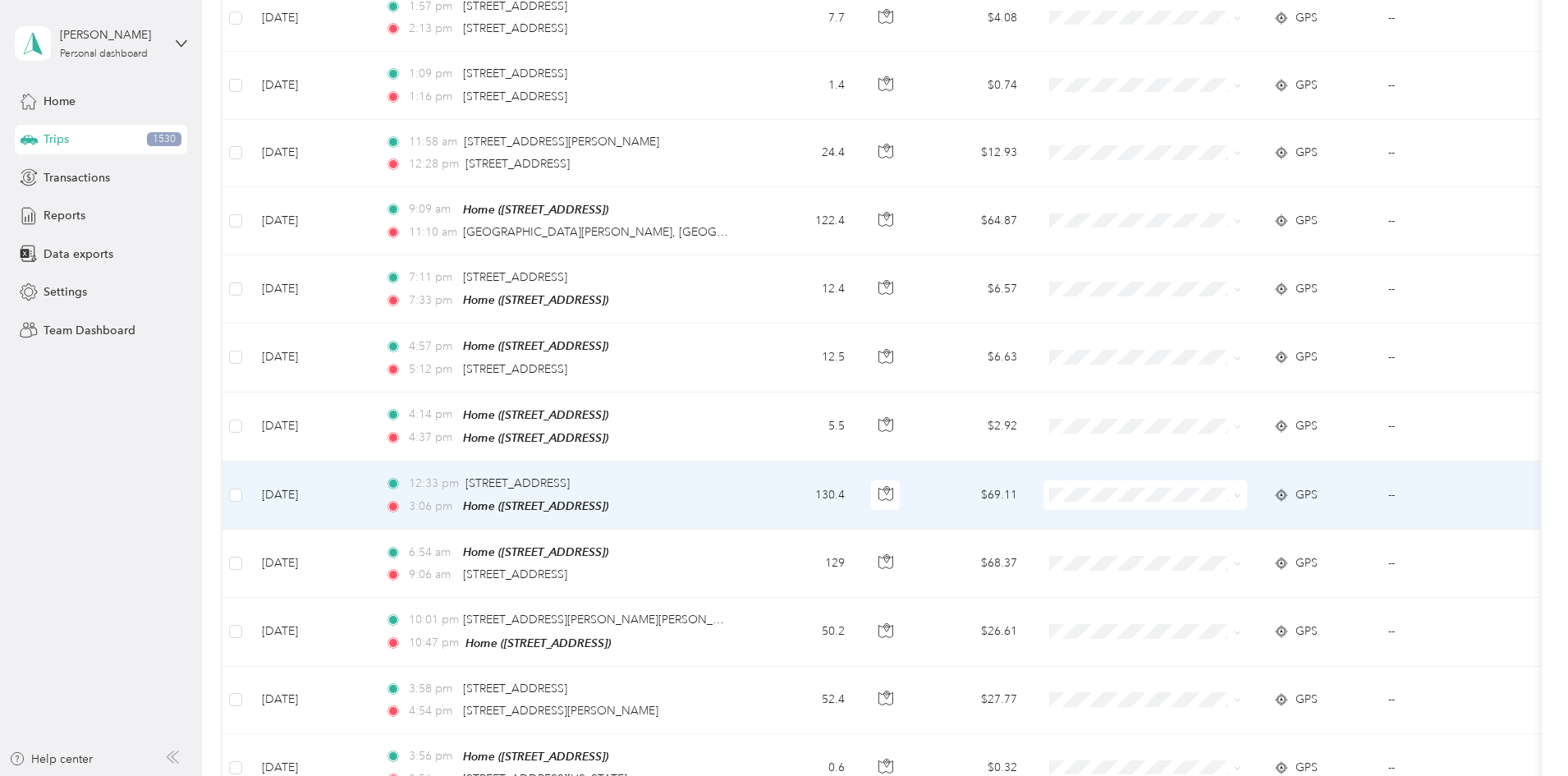
scroll to position [1888, 0]
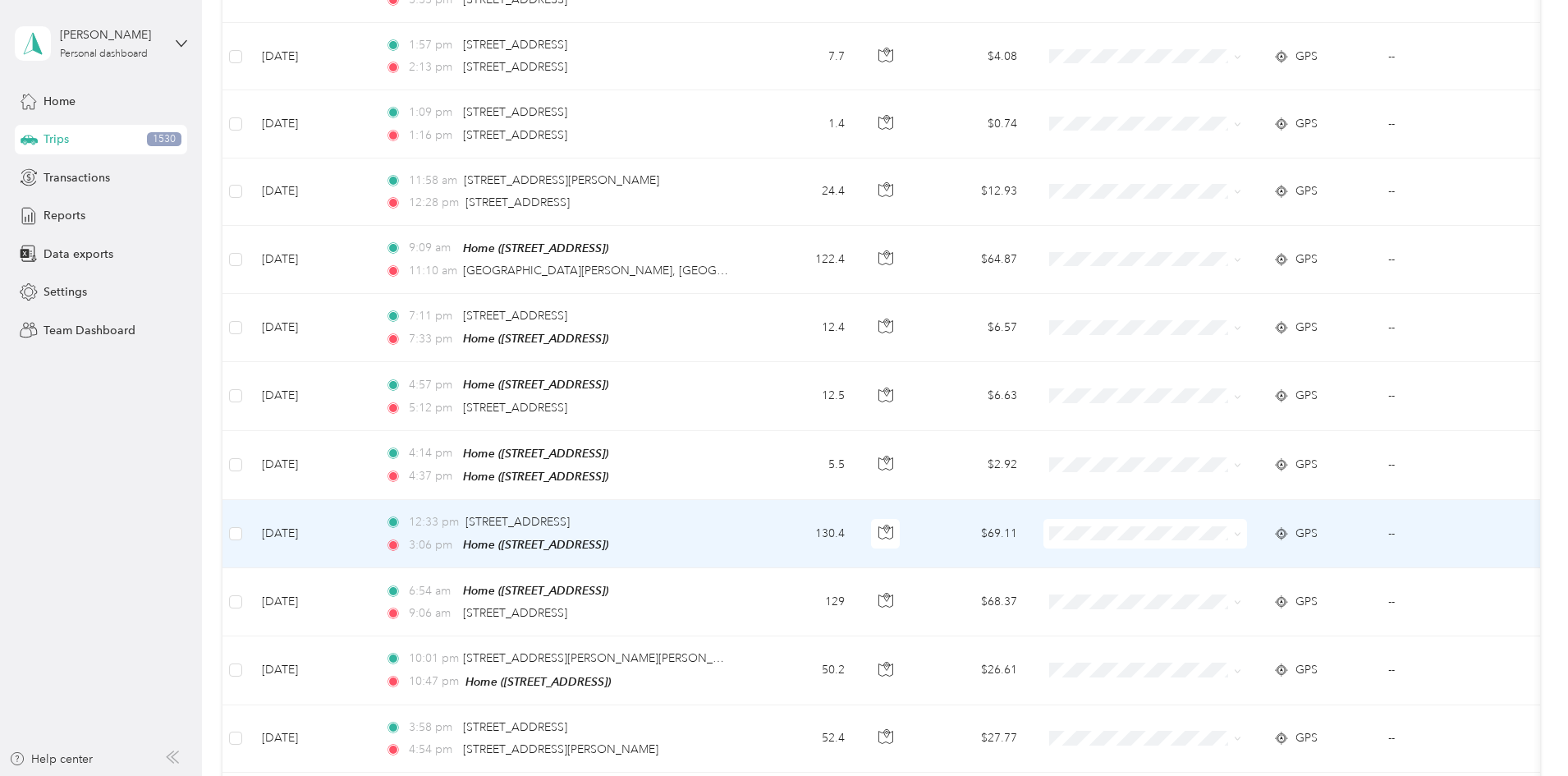
click at [1208, 602] on li "Prosperity Bank" at bounding box center [1255, 602] width 203 height 29
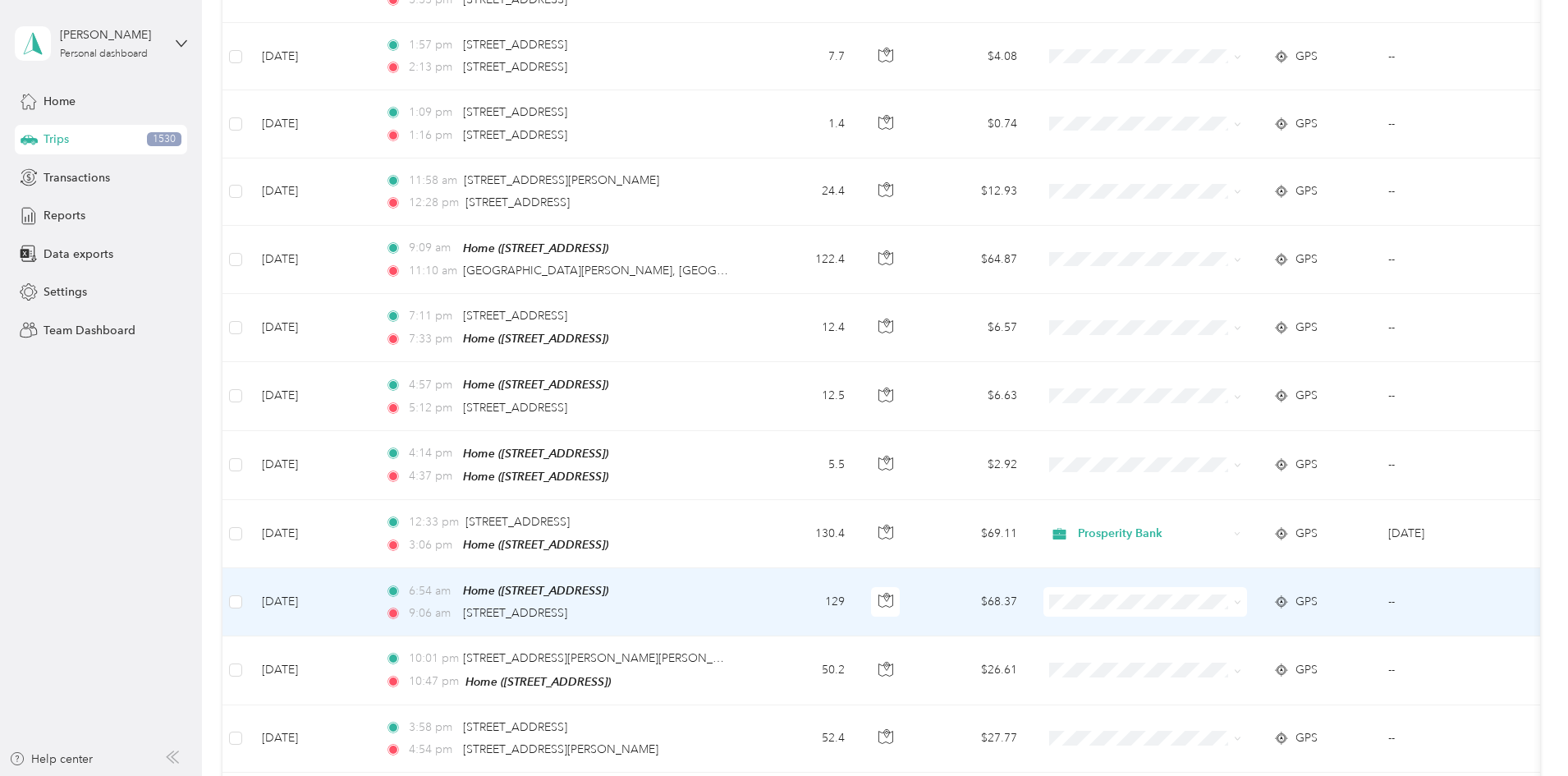
click at [1231, 411] on li "Prosperity Bank" at bounding box center [1255, 408] width 203 height 29
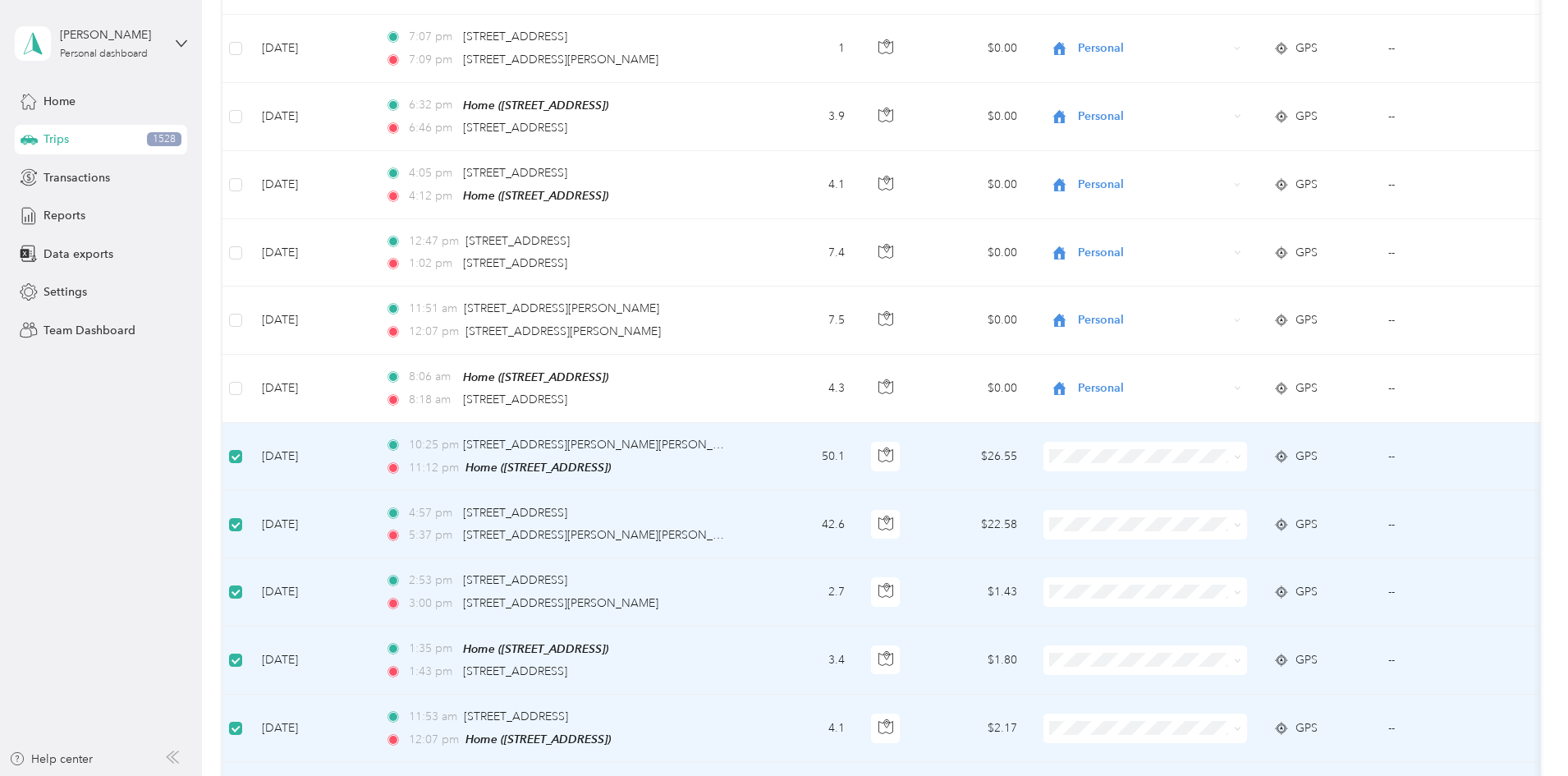
scroll to position [0, 0]
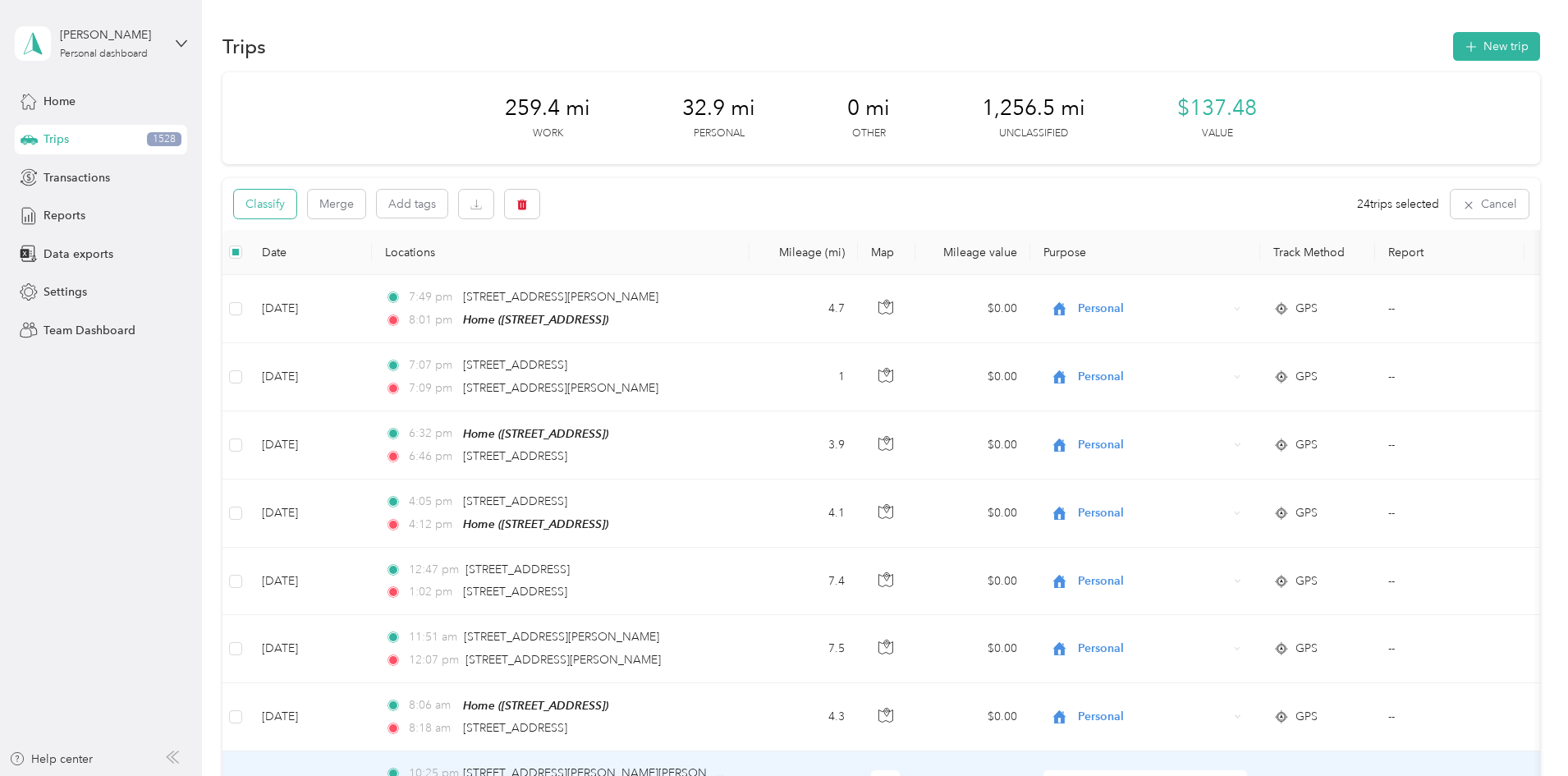
click at [297, 208] on button "Classify" at bounding box center [265, 203] width 62 height 29
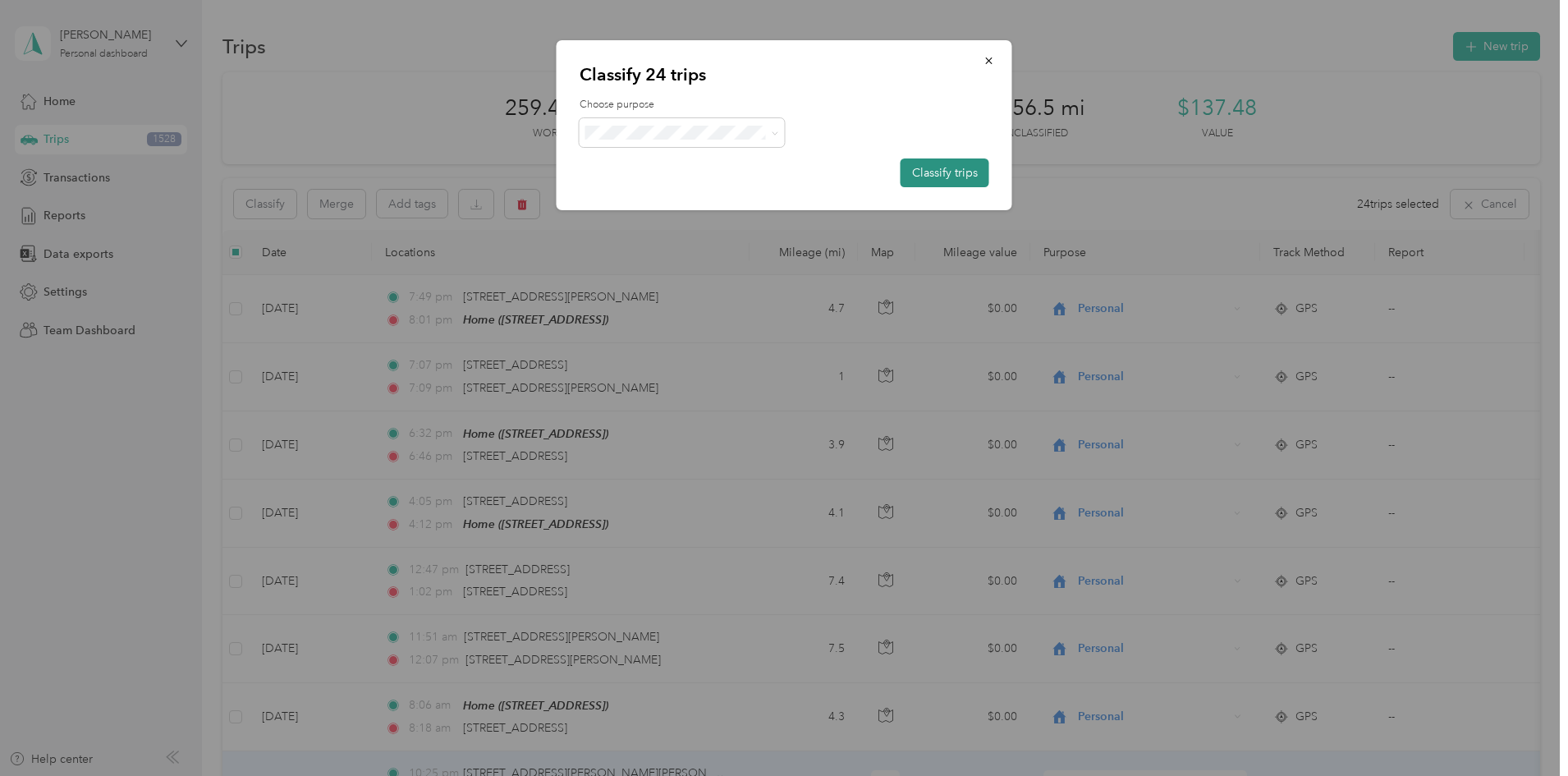
click at [935, 169] on button "Classify trips" at bounding box center [945, 173] width 88 height 29
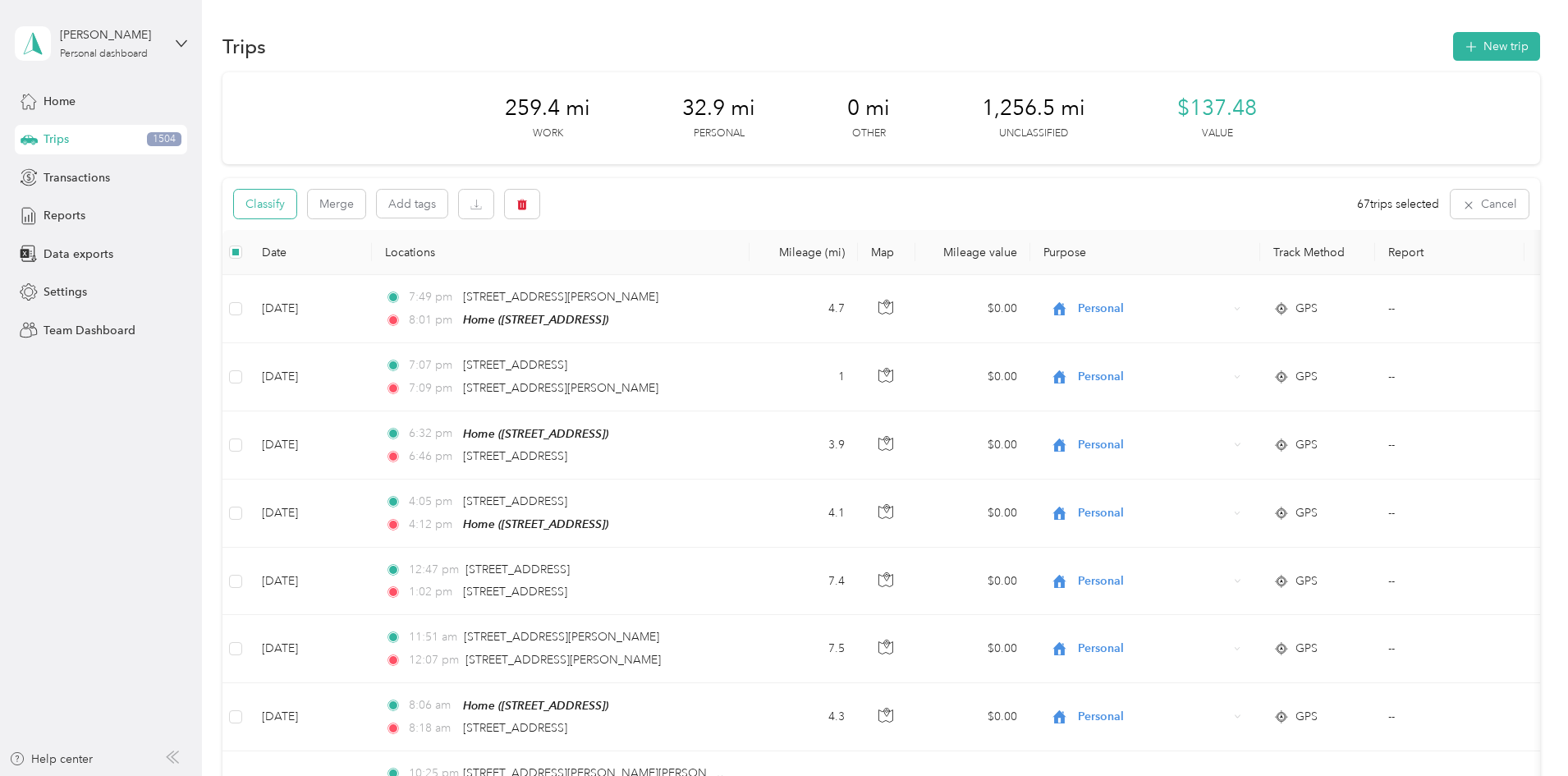
click at [297, 207] on button "Classify" at bounding box center [265, 203] width 62 height 29
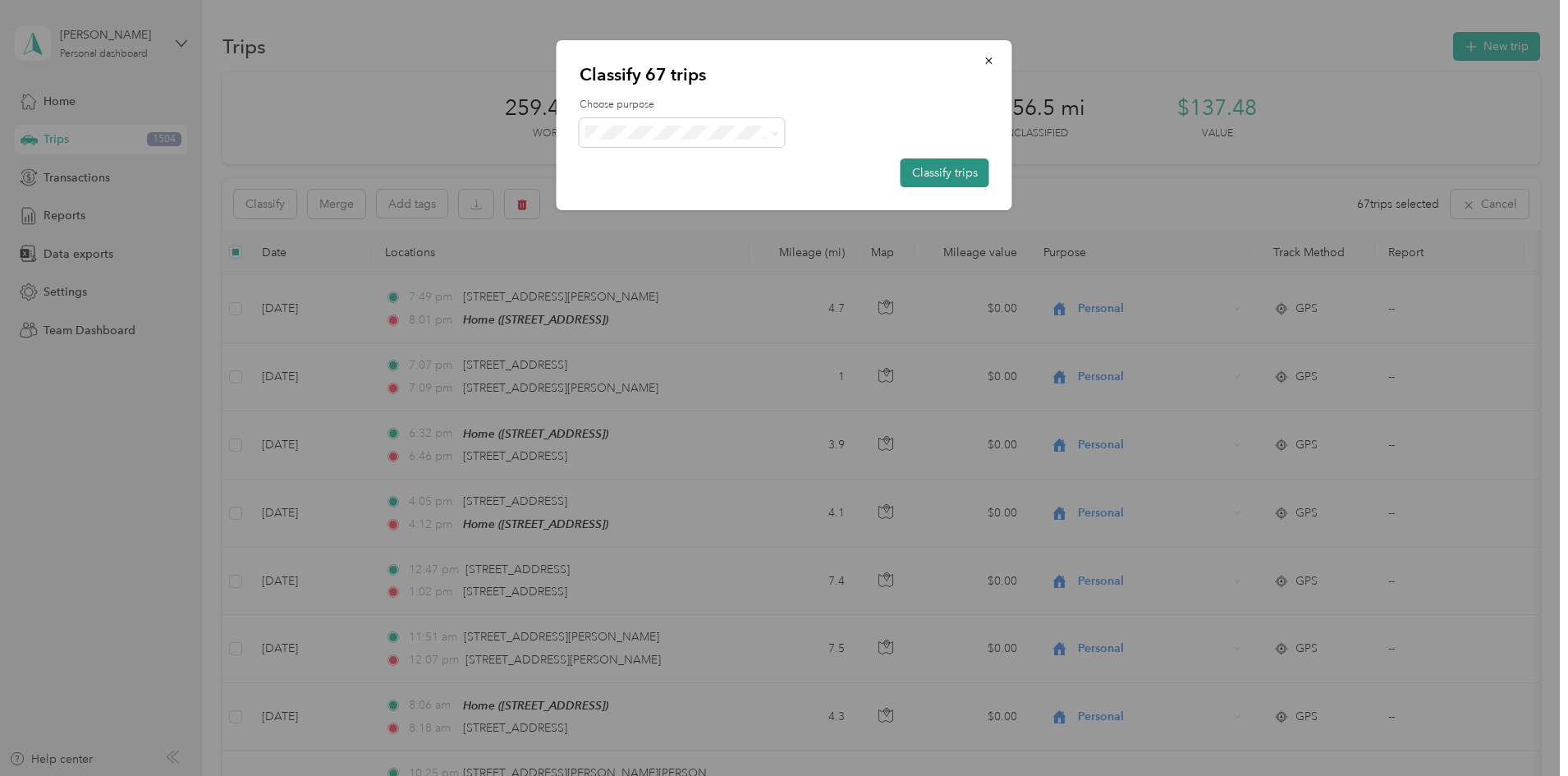
click at [922, 169] on button "Classify trips" at bounding box center [945, 173] width 88 height 29
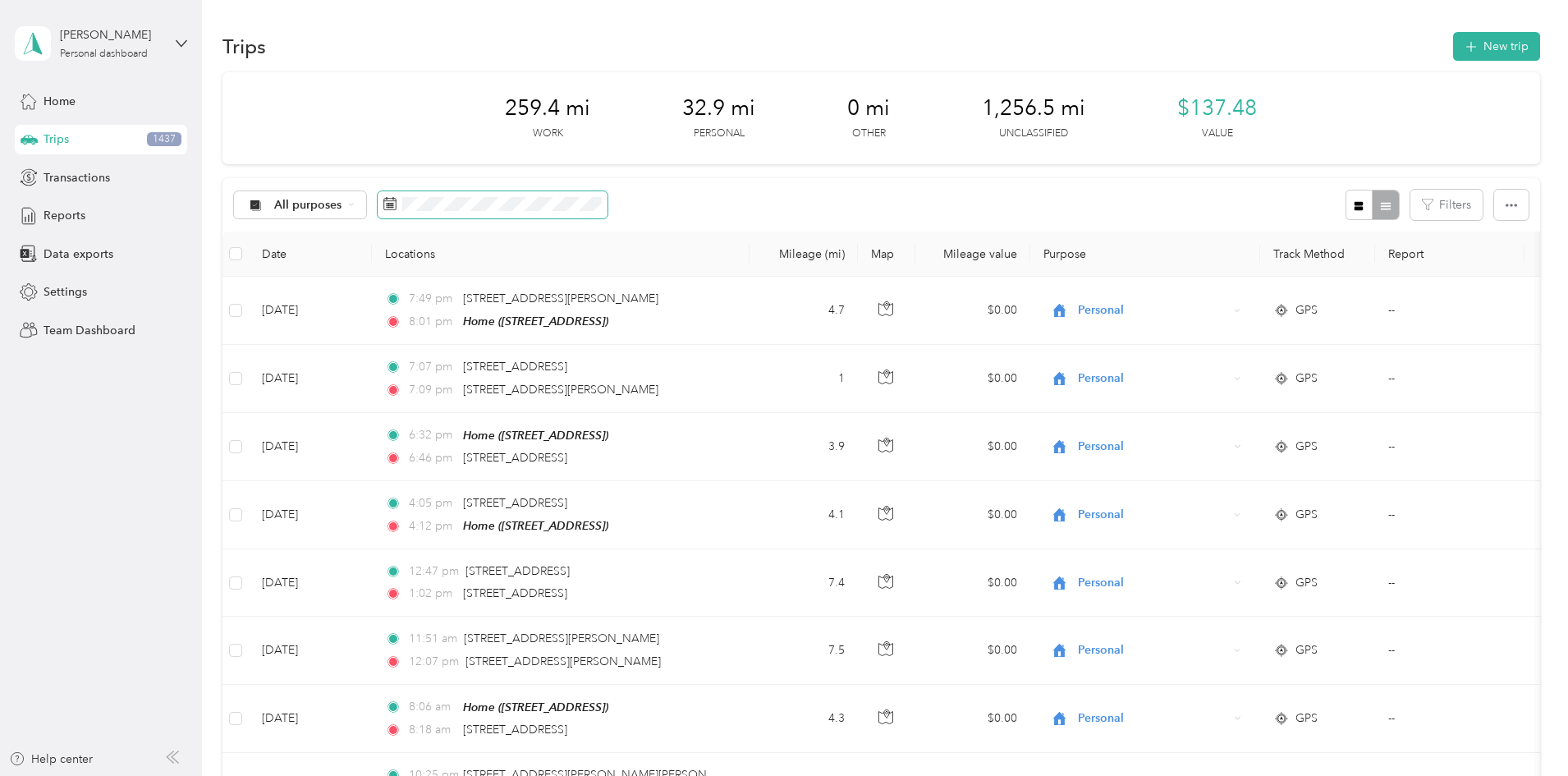
click at [397, 206] on icon at bounding box center [390, 203] width 13 height 13
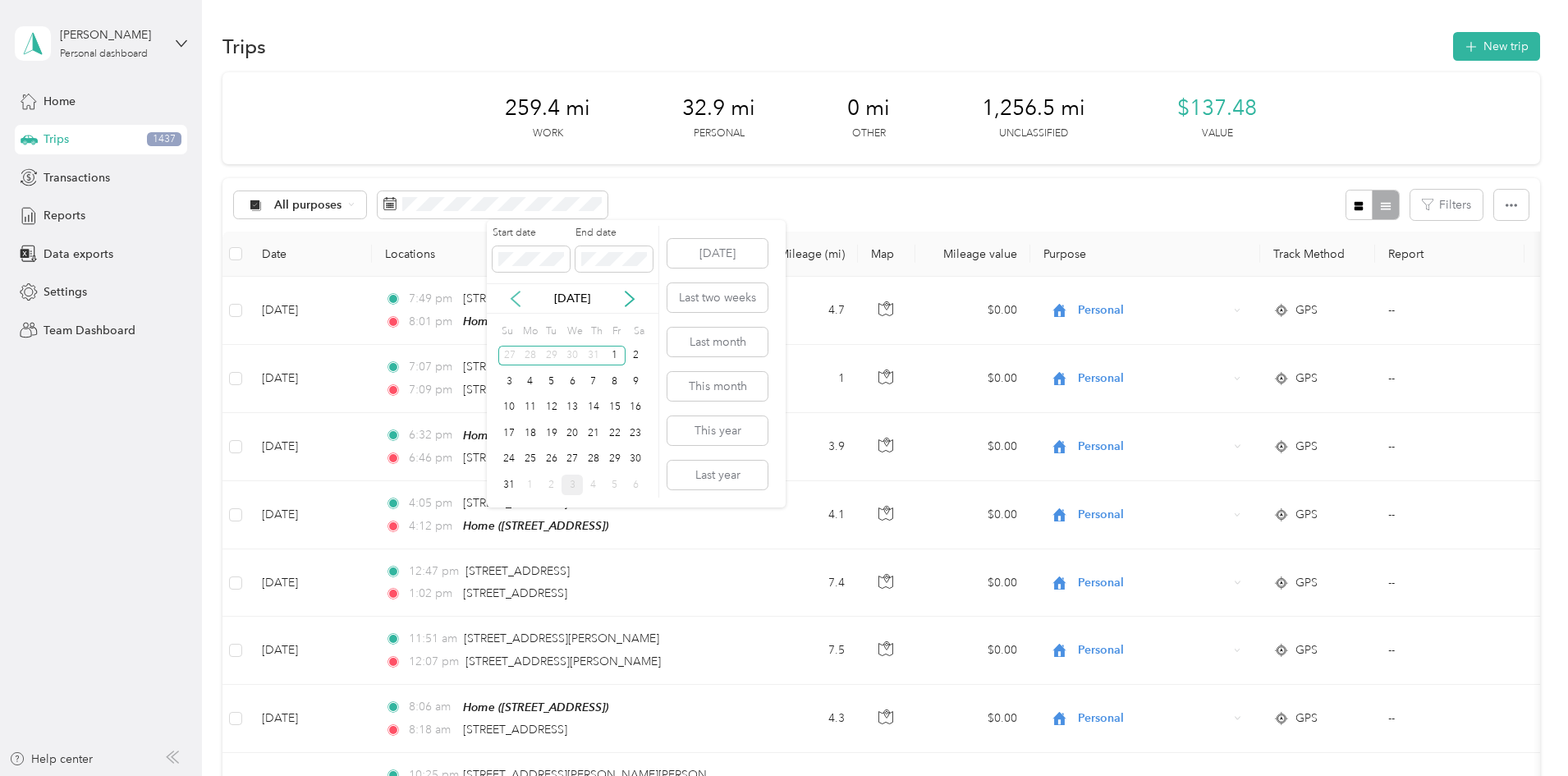
click at [517, 295] on icon at bounding box center [516, 299] width 17 height 17
click at [512, 353] on div "1" at bounding box center [509, 355] width 21 height 21
click at [628, 302] on icon at bounding box center [630, 299] width 17 height 17
click at [550, 378] on div "8" at bounding box center [552, 381] width 21 height 21
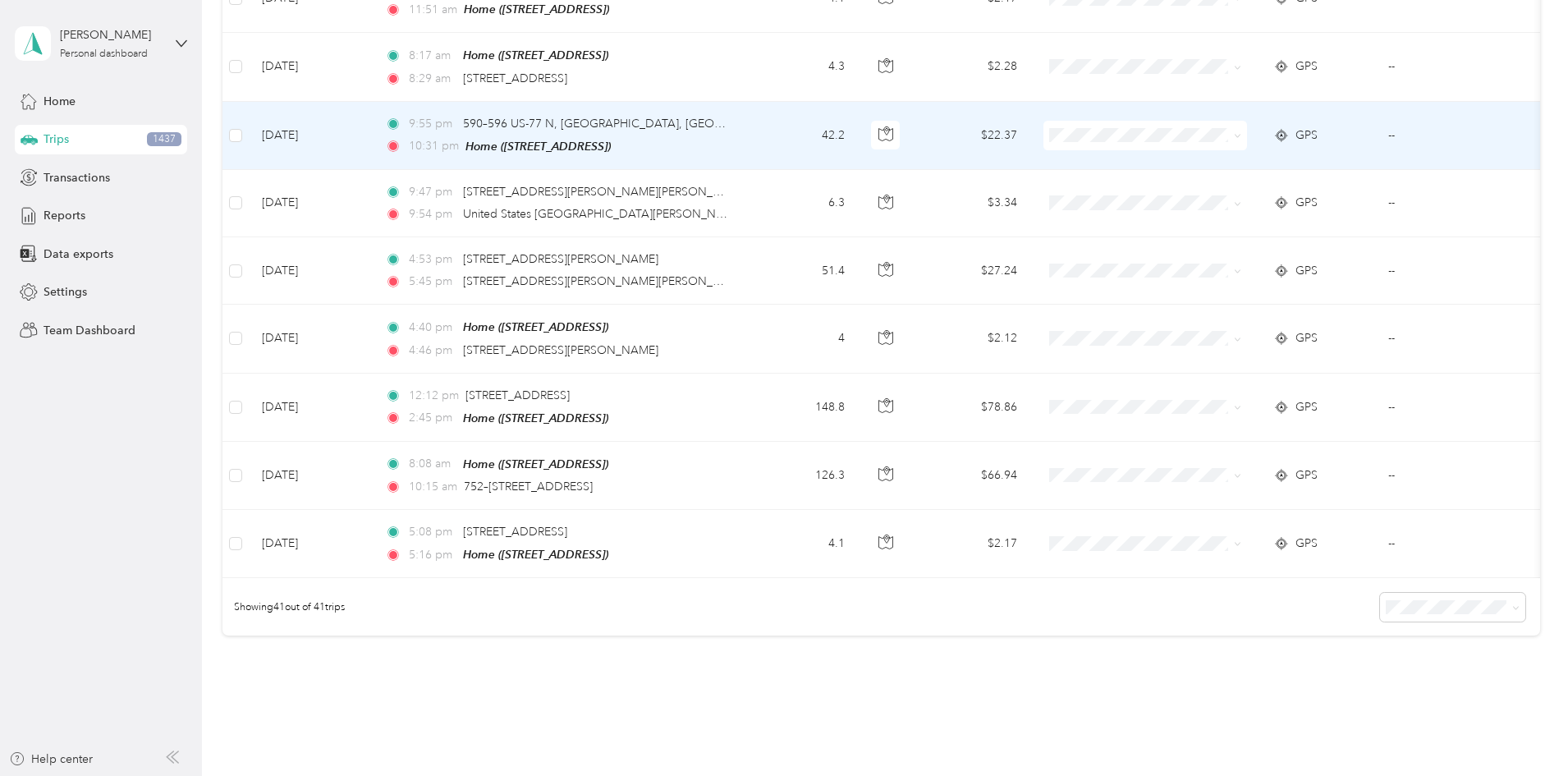
scroll to position [2566, 0]
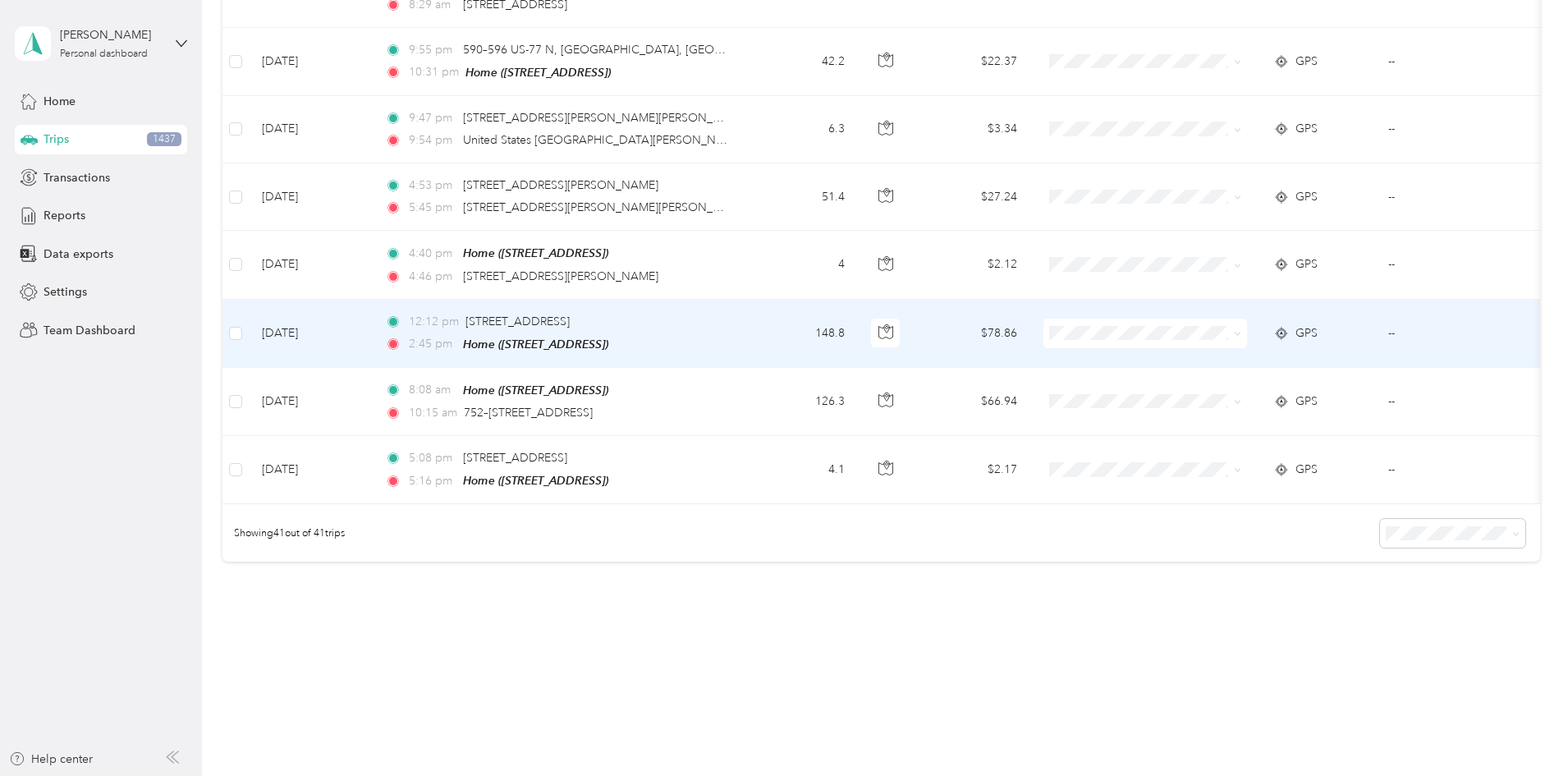
click at [1206, 394] on span "Prosperity Bank" at bounding box center [1270, 394] width 152 height 17
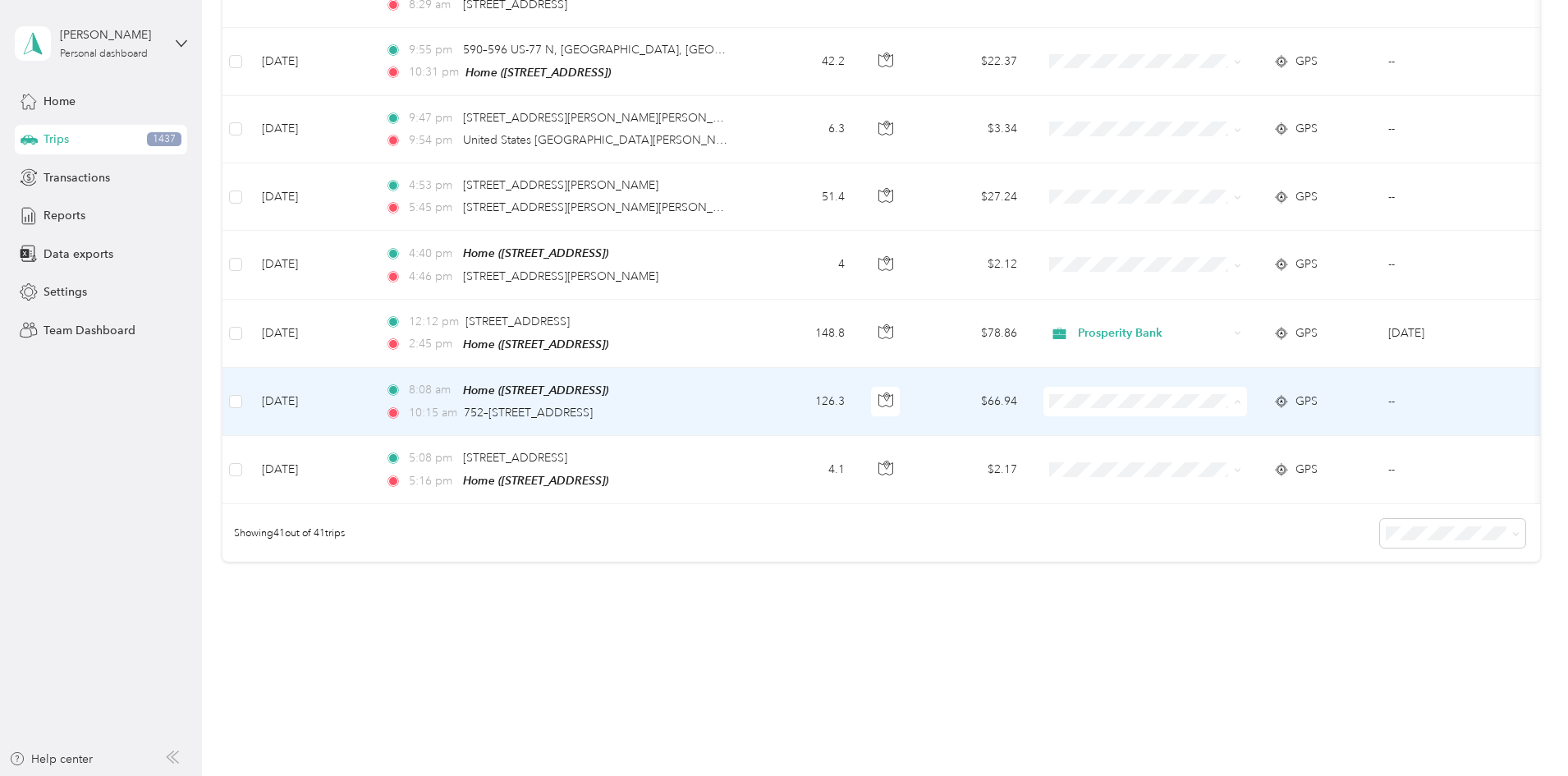
click at [1208, 461] on span "Prosperity Bank" at bounding box center [1270, 464] width 152 height 17
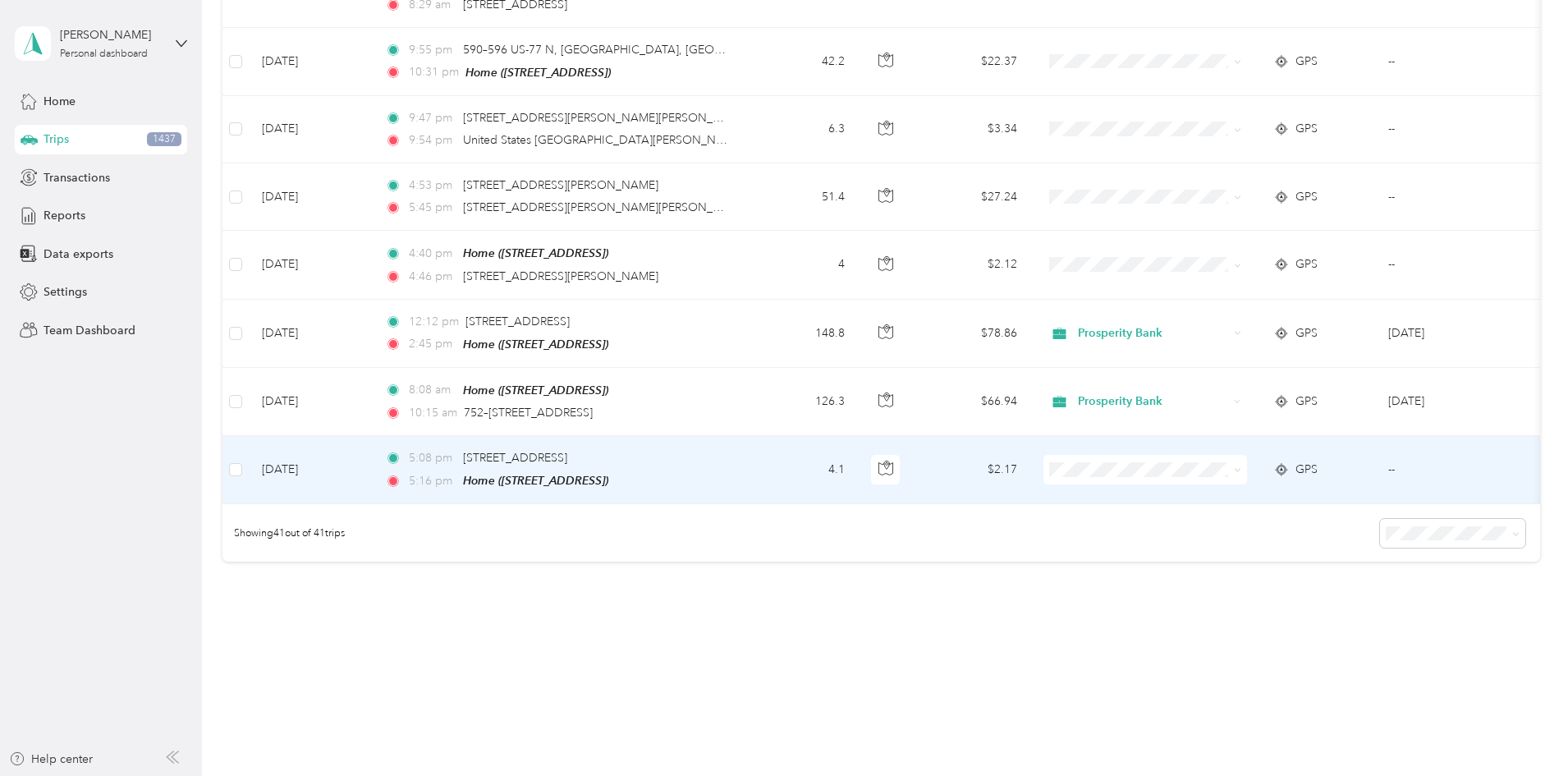
click at [1205, 505] on li "Personal" at bounding box center [1255, 503] width 203 height 29
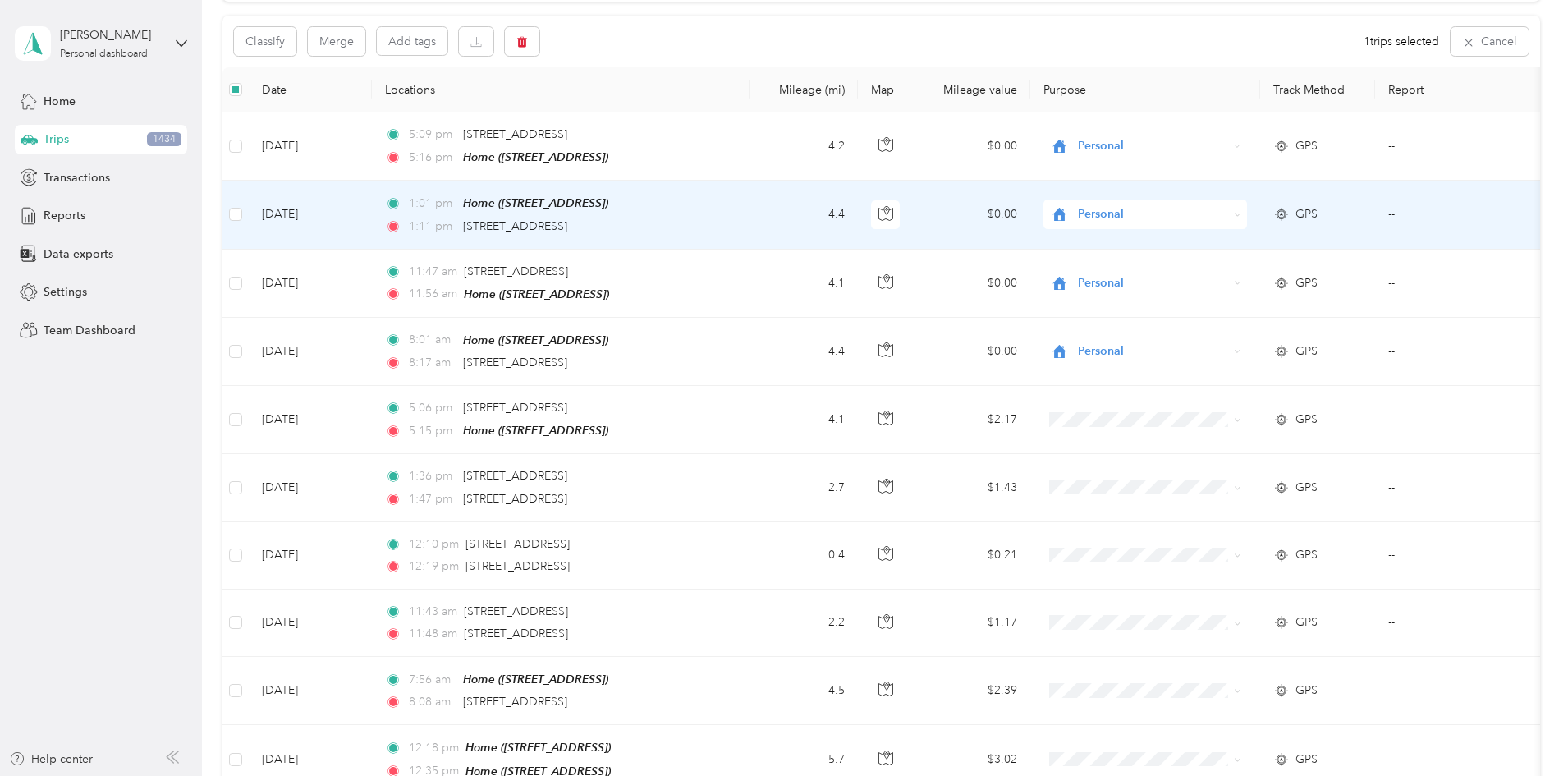
scroll to position [164, 0]
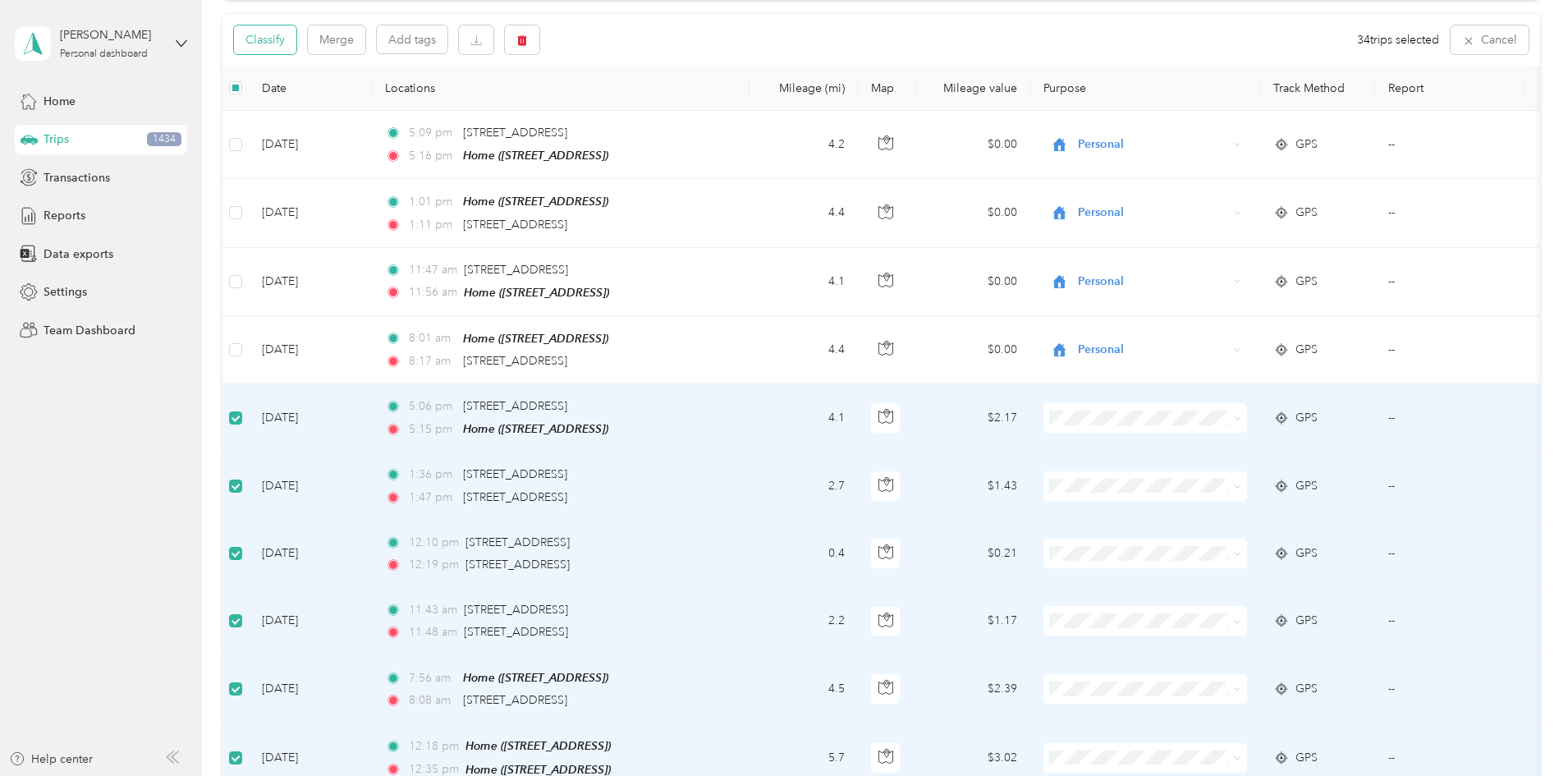
click at [297, 34] on button "Classify" at bounding box center [265, 40] width 62 height 29
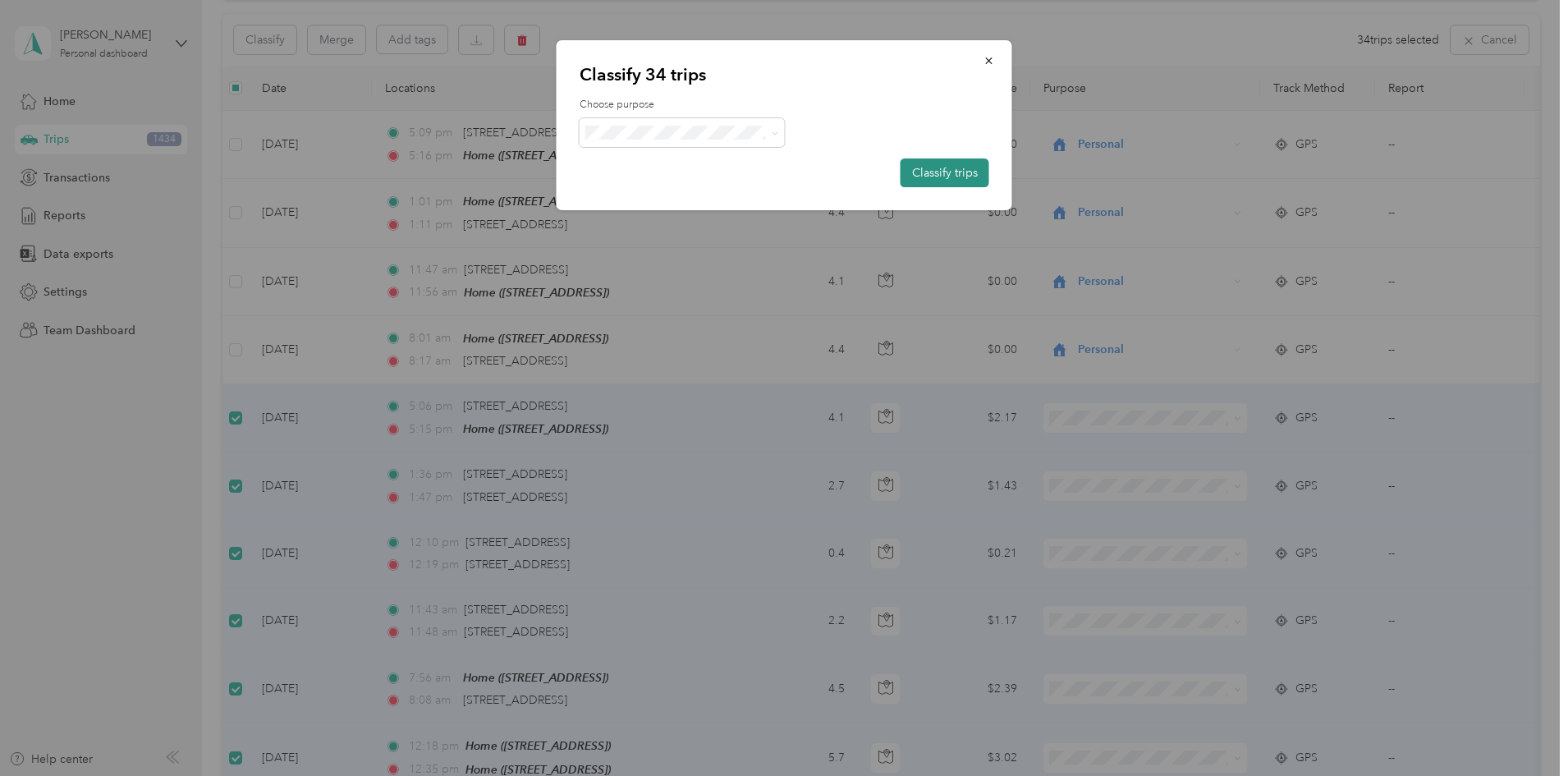
click at [925, 173] on button "Classify trips" at bounding box center [945, 173] width 88 height 29
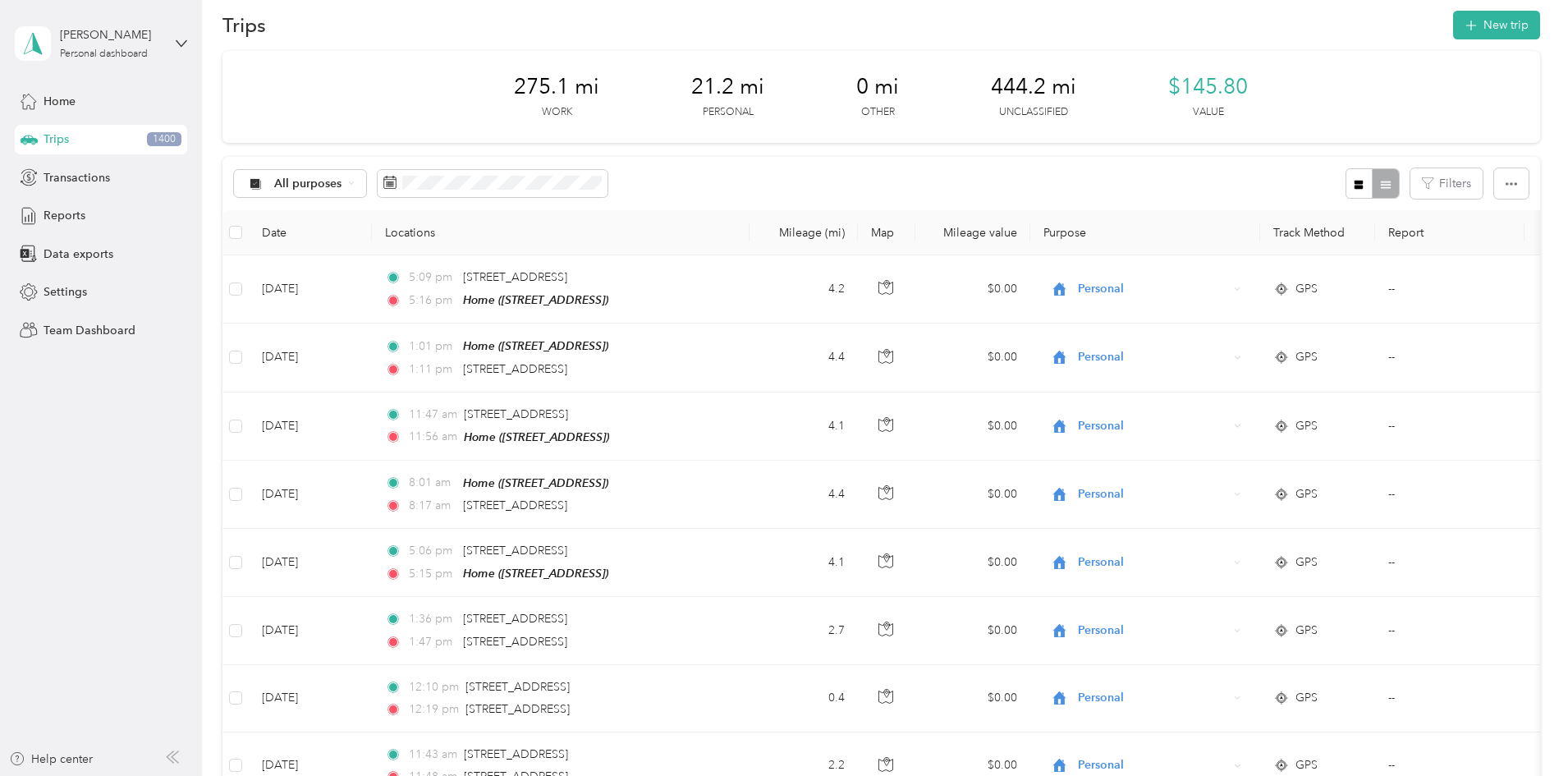
scroll to position [0, 0]
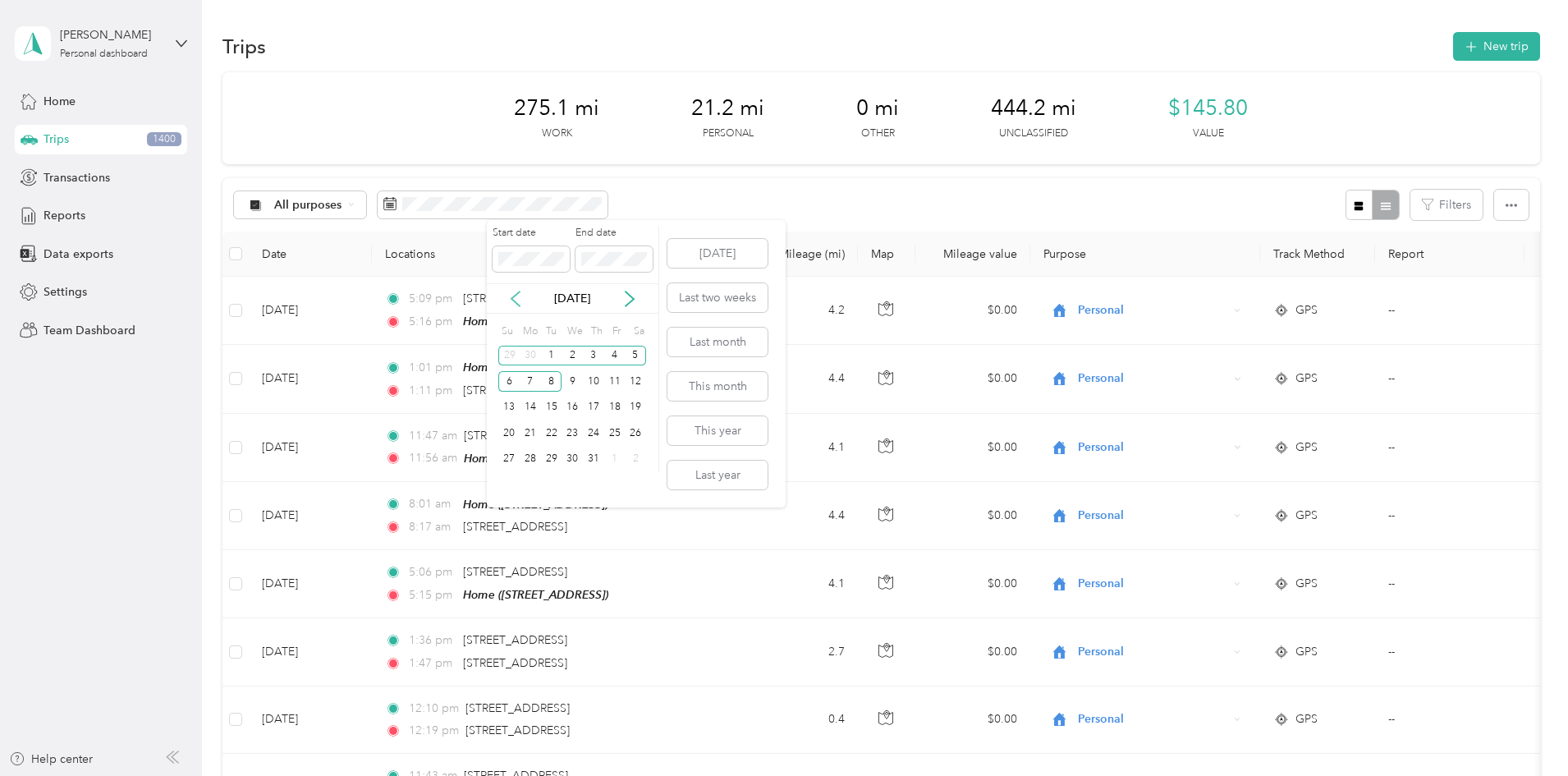
click at [521, 302] on icon at bounding box center [516, 299] width 17 height 17
click at [508, 356] on div "1" at bounding box center [509, 355] width 21 height 21
click at [577, 432] on div "25" at bounding box center [572, 433] width 21 height 21
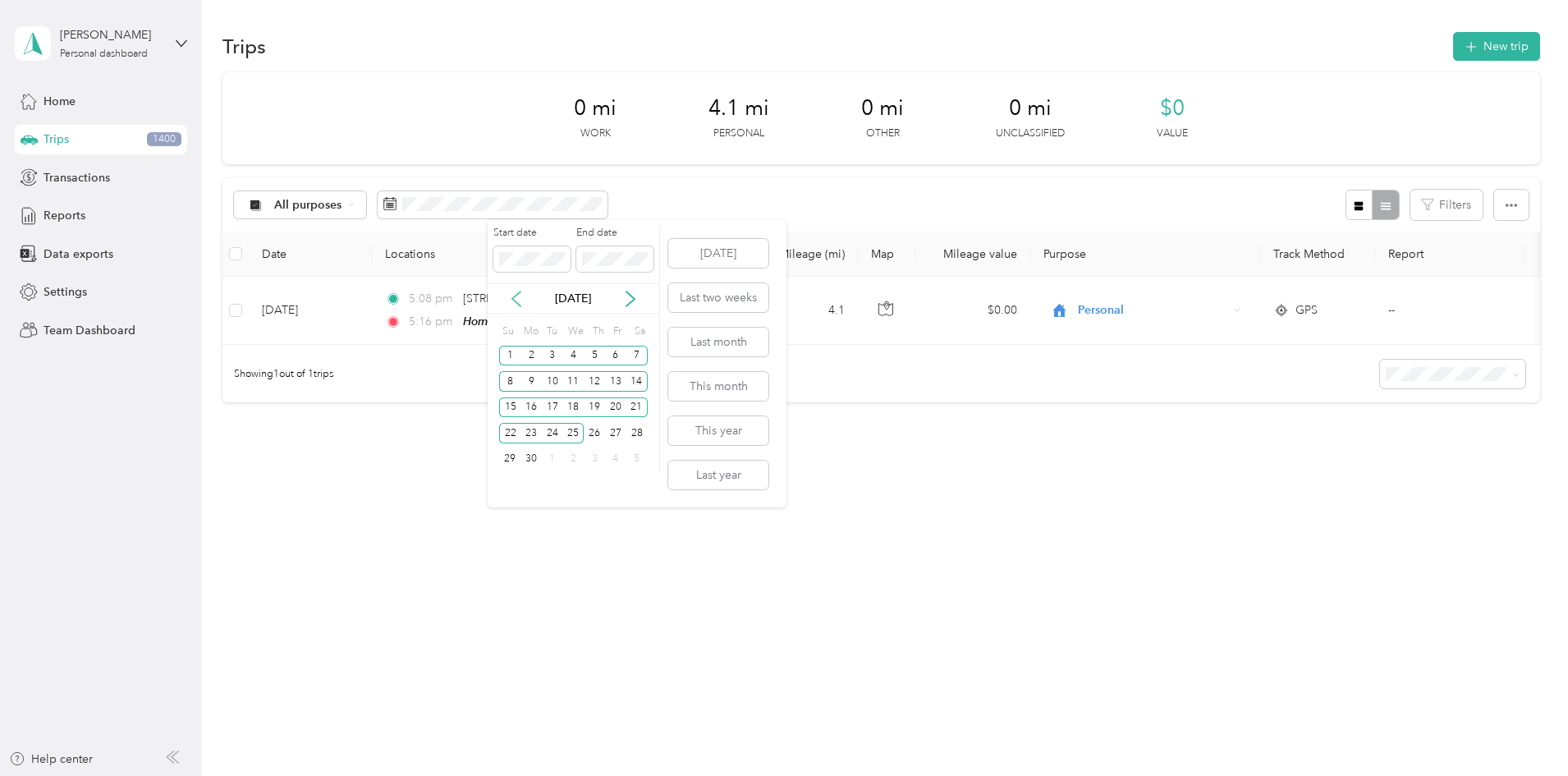
click at [522, 301] on icon at bounding box center [517, 299] width 17 height 17
click at [590, 351] on div "1" at bounding box center [594, 355] width 21 height 21
click at [642, 457] on div "31" at bounding box center [637, 459] width 21 height 21
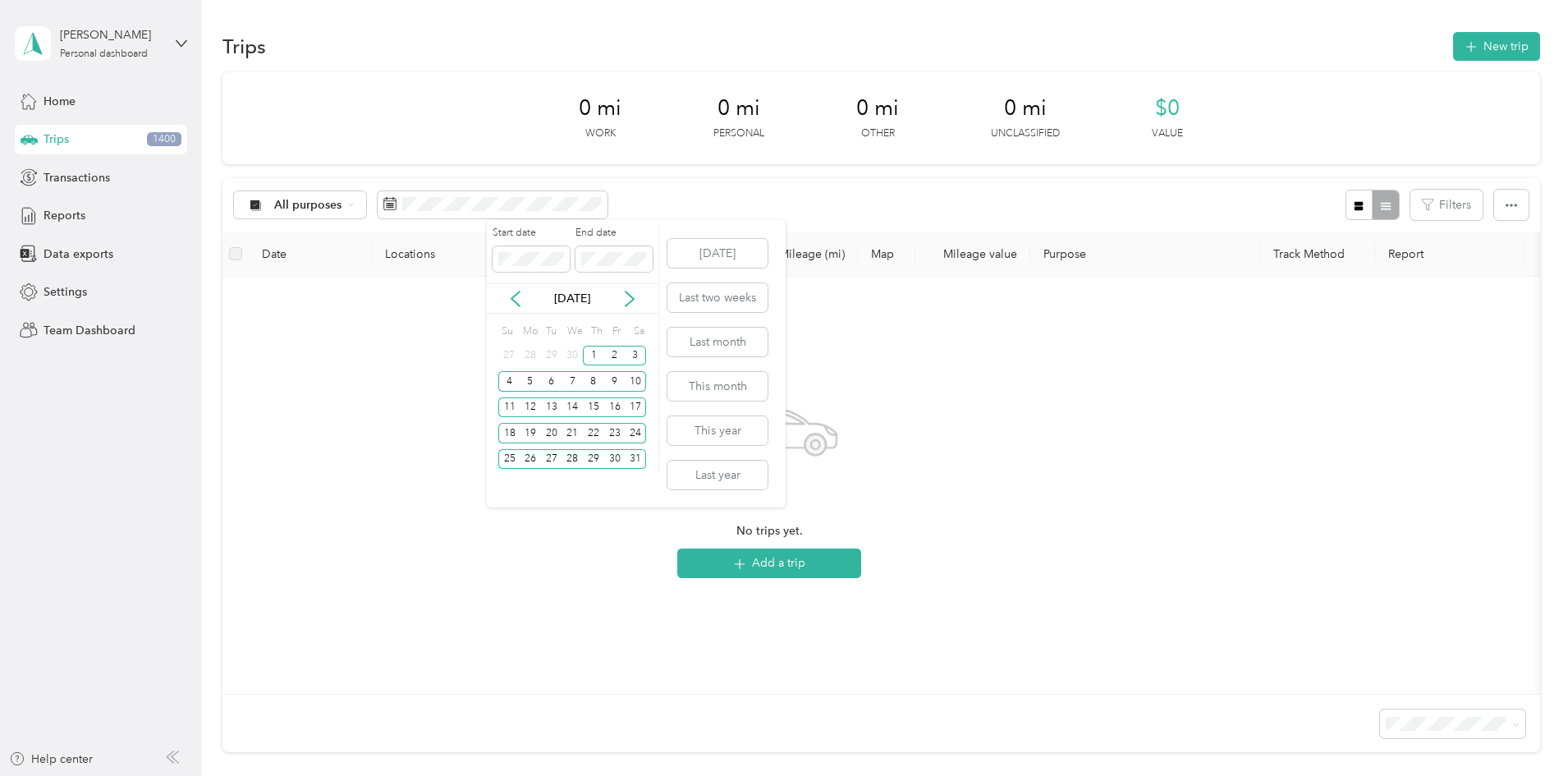
click at [515, 289] on div "[DATE]" at bounding box center [573, 298] width 172 height 31
click at [515, 293] on icon at bounding box center [516, 299] width 17 height 17
click at [550, 350] on div "1" at bounding box center [552, 355] width 21 height 21
click at [575, 455] on div "30" at bounding box center [572, 459] width 21 height 21
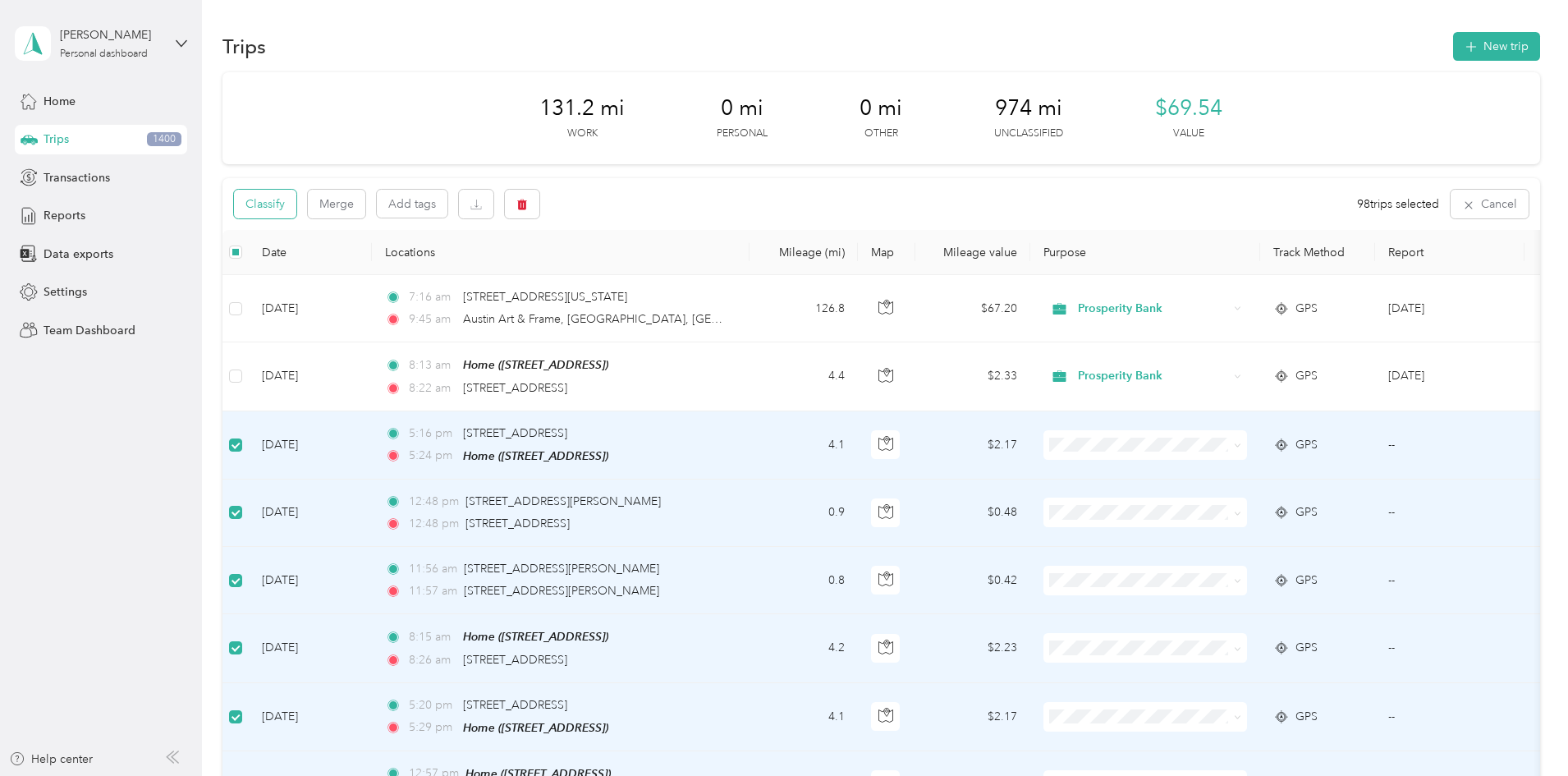
click at [297, 212] on button "Classify" at bounding box center [265, 203] width 62 height 29
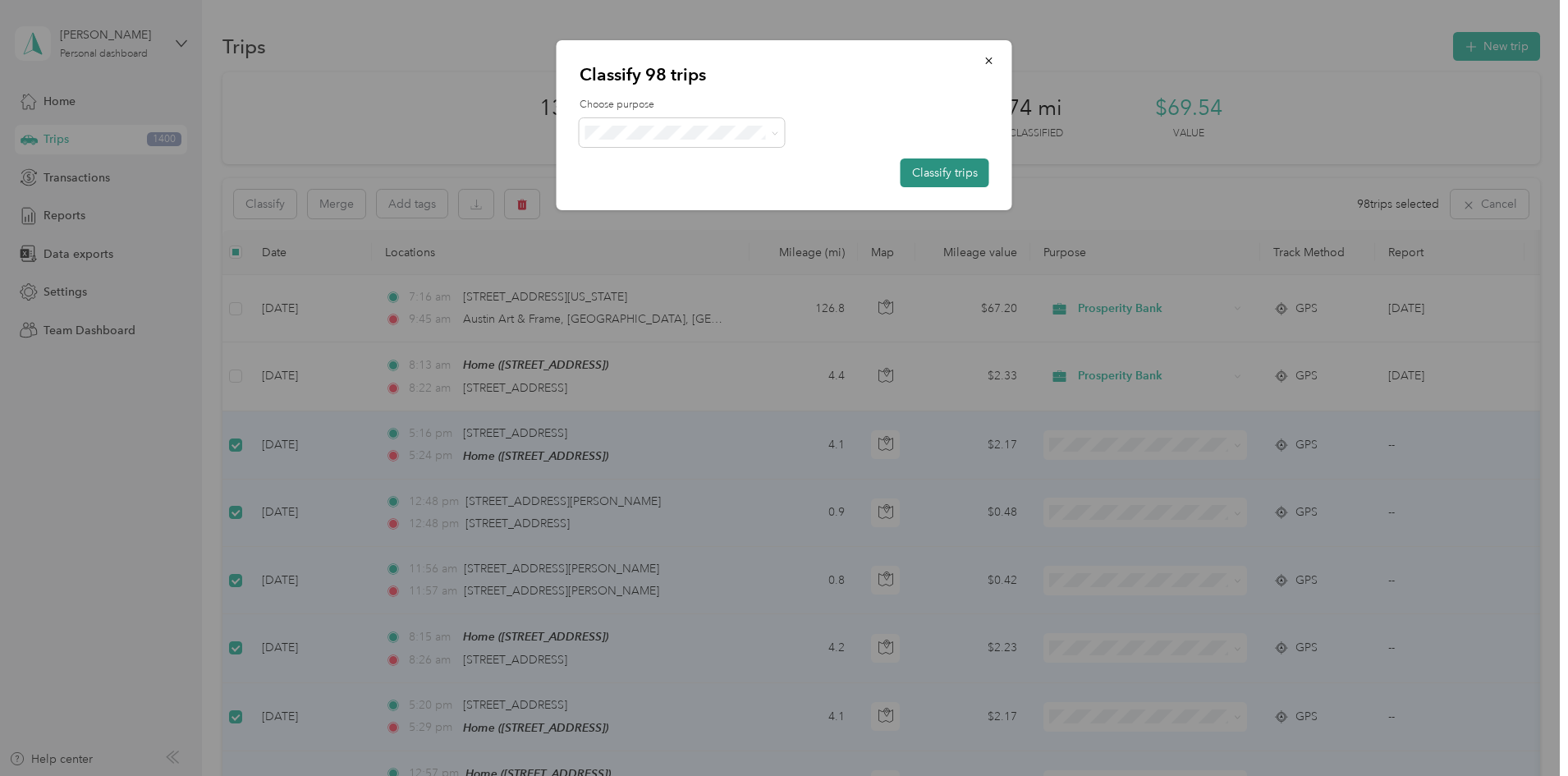
click at [919, 175] on button "Classify trips" at bounding box center [945, 173] width 88 height 29
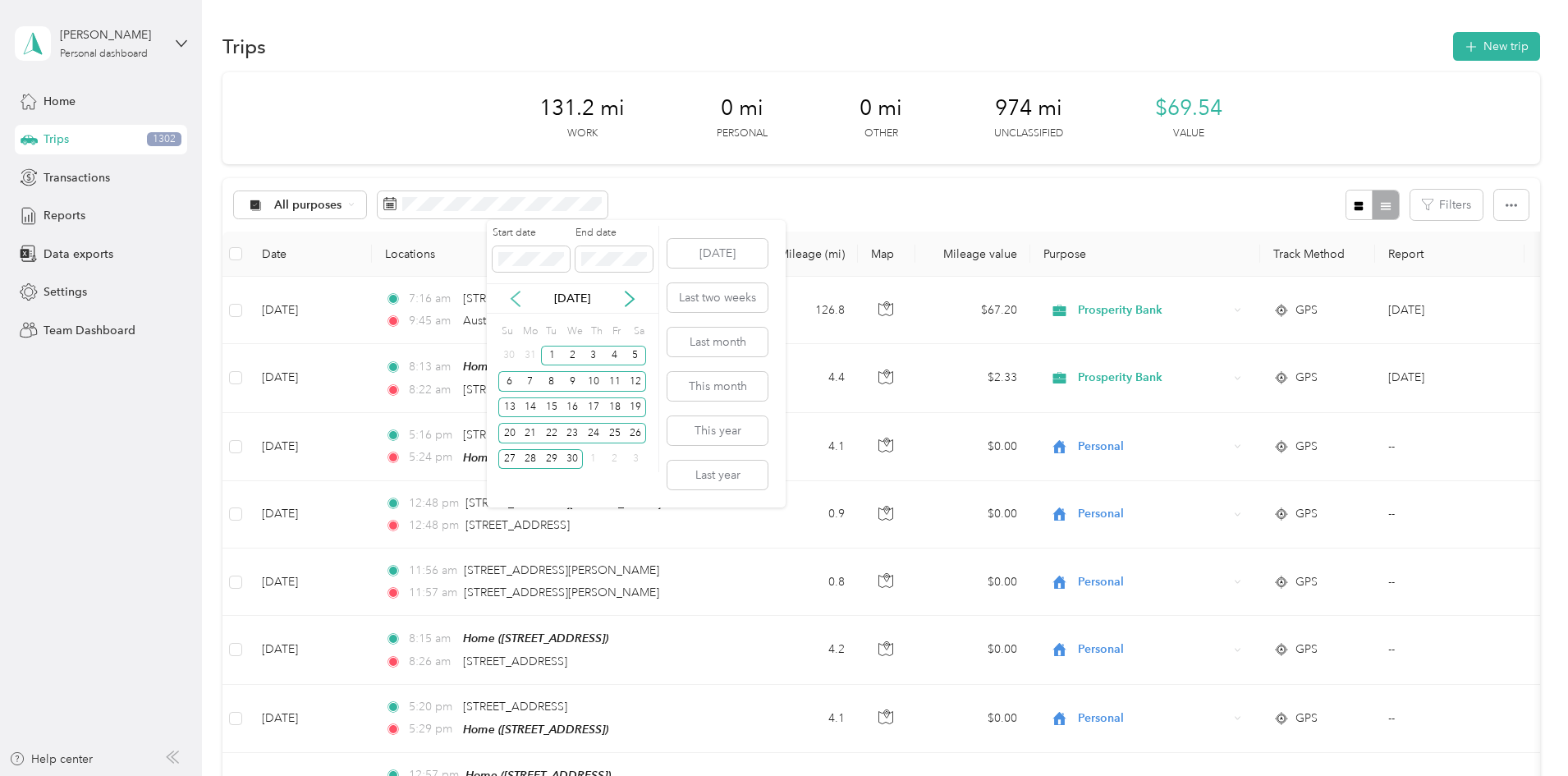
click at [514, 299] on icon at bounding box center [516, 299] width 17 height 17
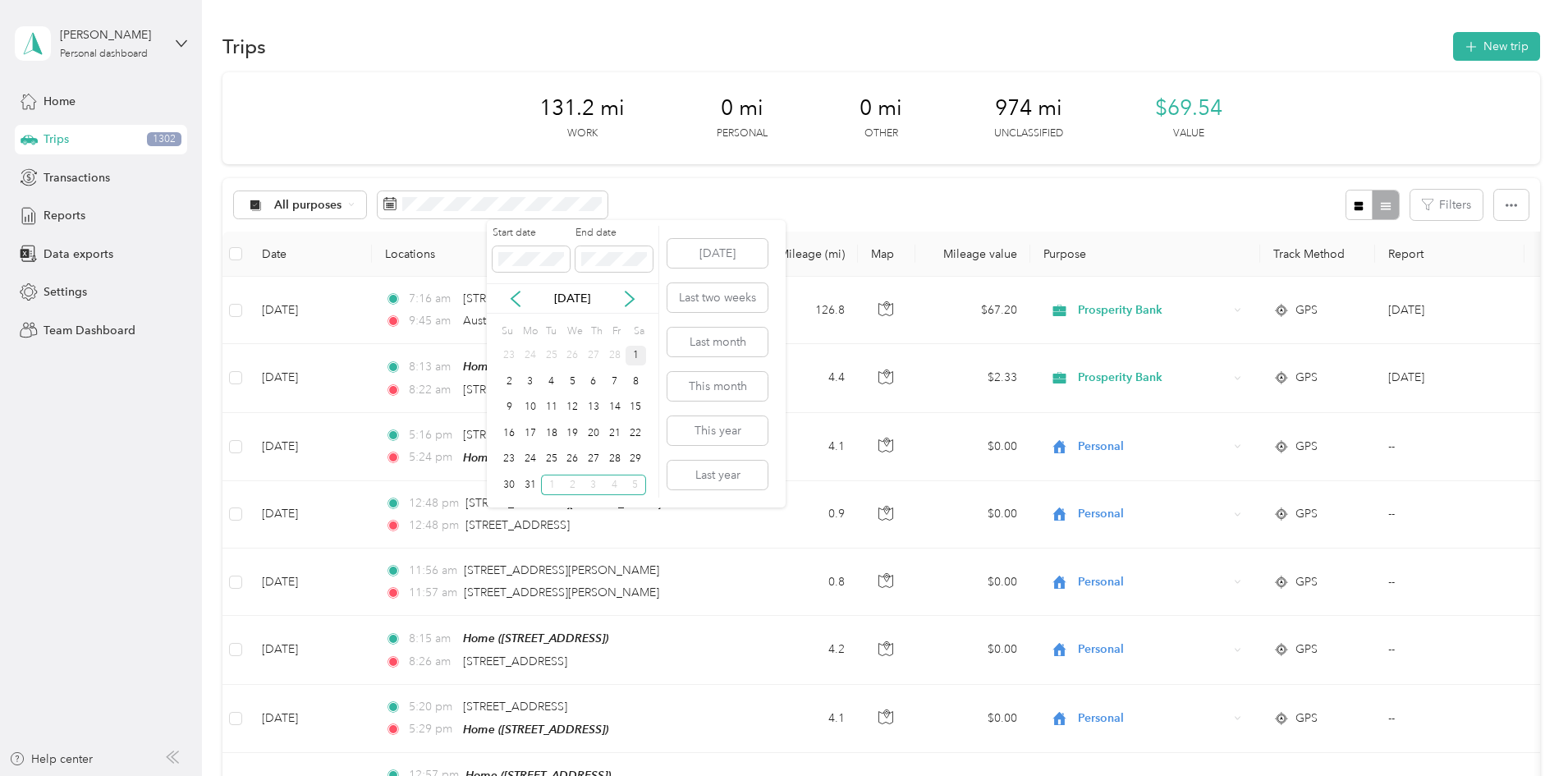
click at [631, 357] on div "1" at bounding box center [636, 355] width 21 height 21
click at [526, 487] on div "31" at bounding box center [531, 484] width 21 height 21
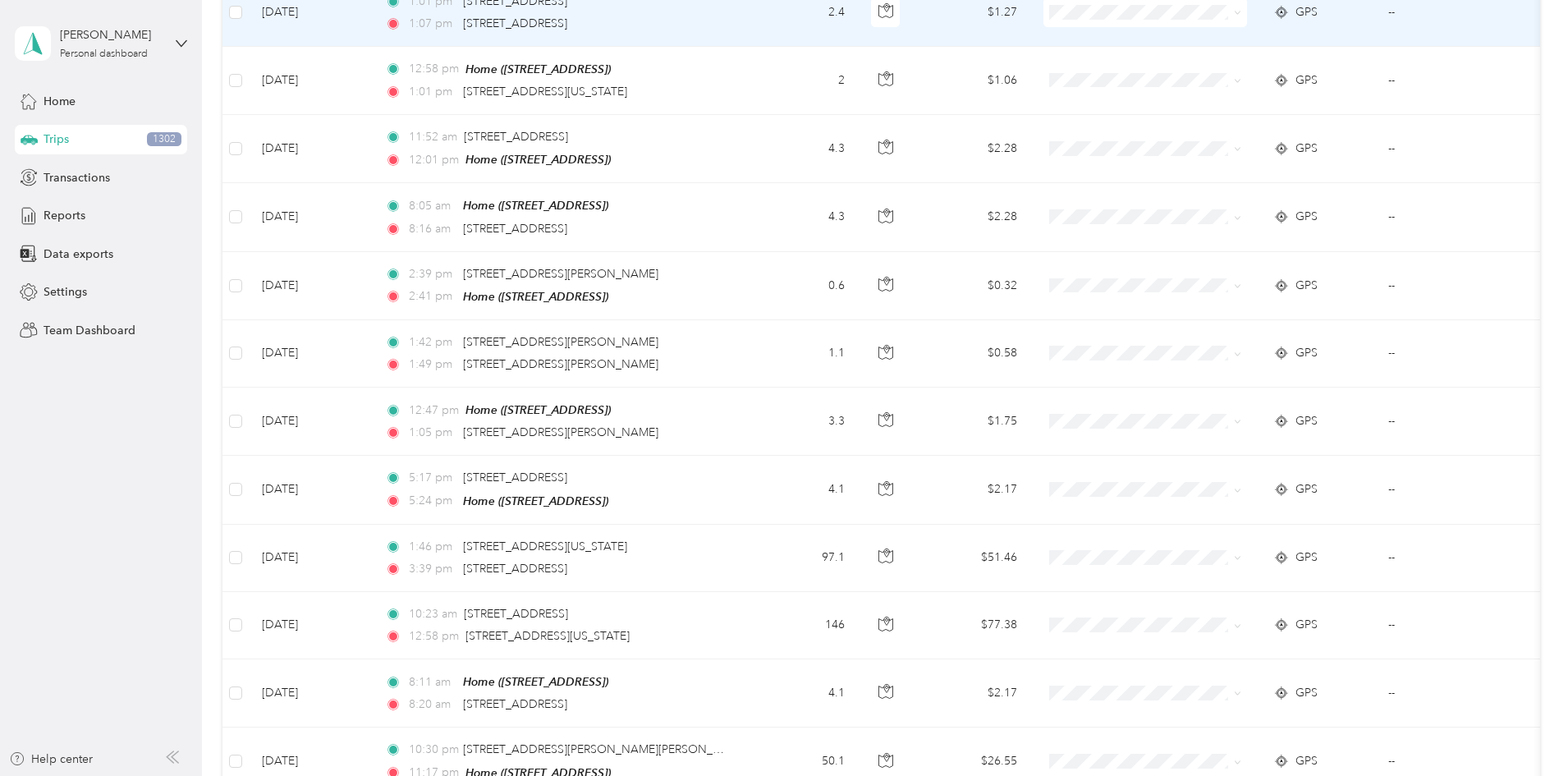
scroll to position [657, 0]
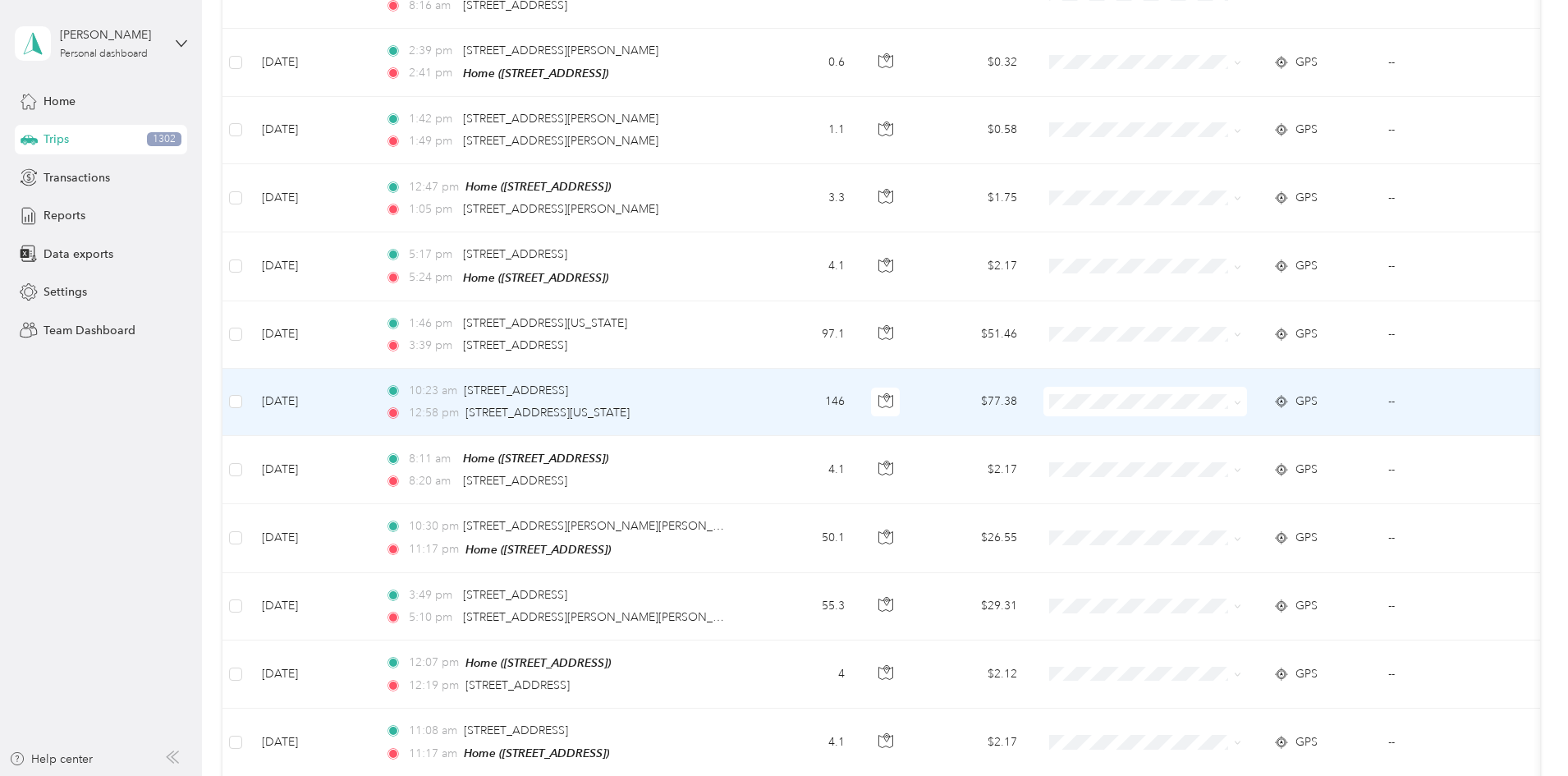
click at [1216, 481] on span "Prosperity Bank" at bounding box center [1270, 482] width 152 height 17
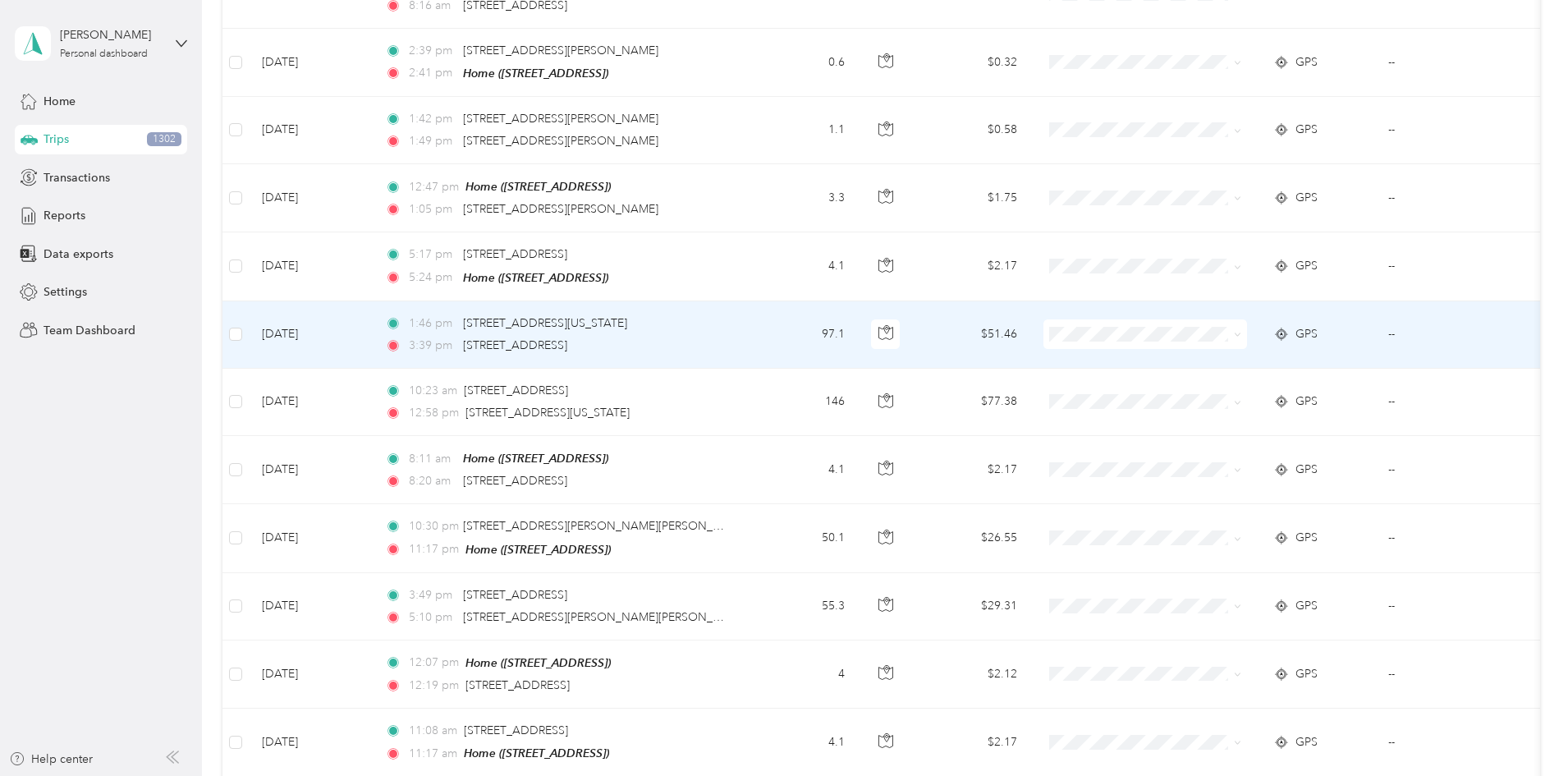
click at [1211, 418] on li "Prosperity Bank" at bounding box center [1255, 415] width 203 height 29
click at [1203, 417] on li "Prosperity Bank" at bounding box center [1255, 408] width 203 height 29
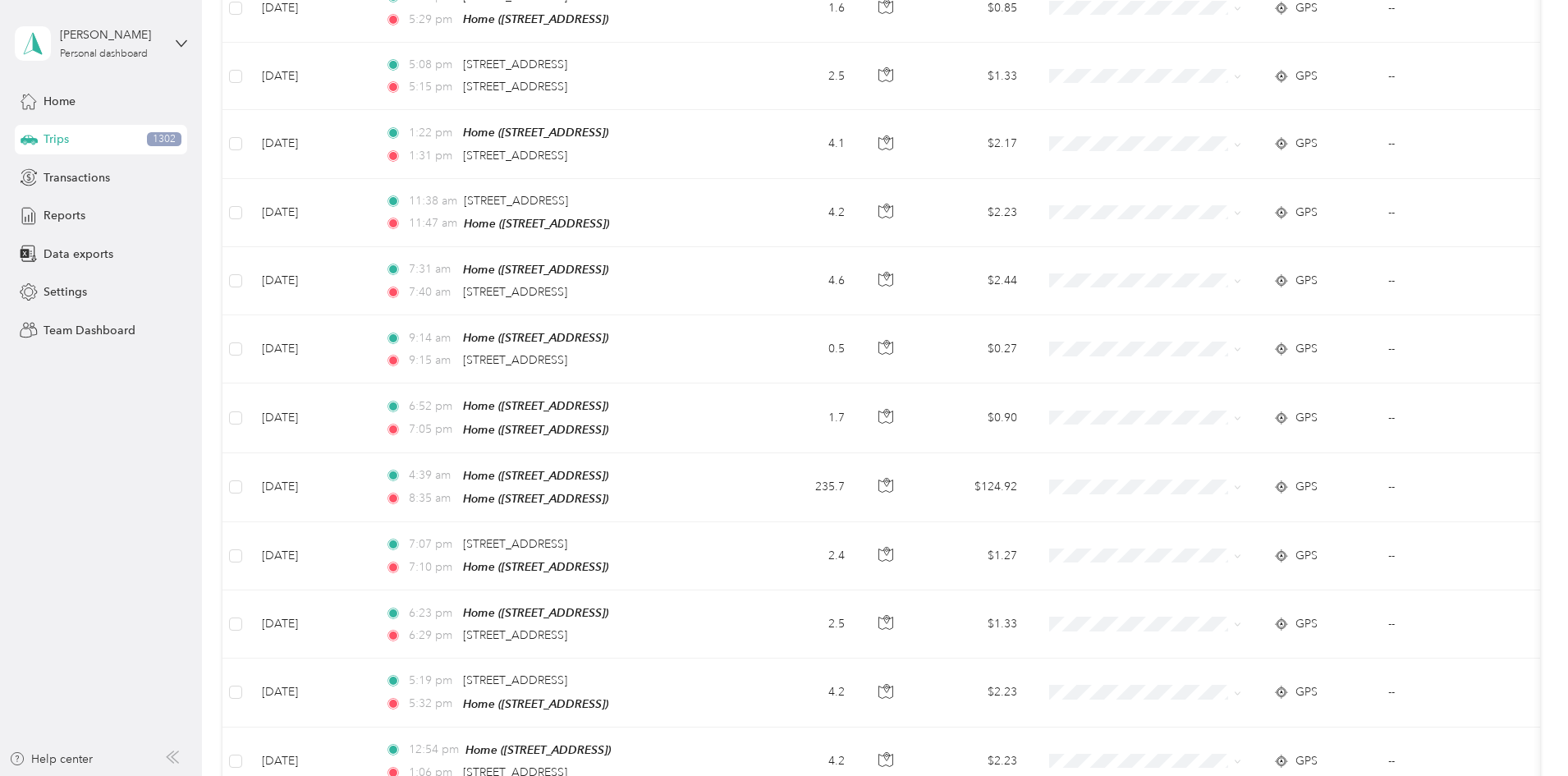
scroll to position [2216, 0]
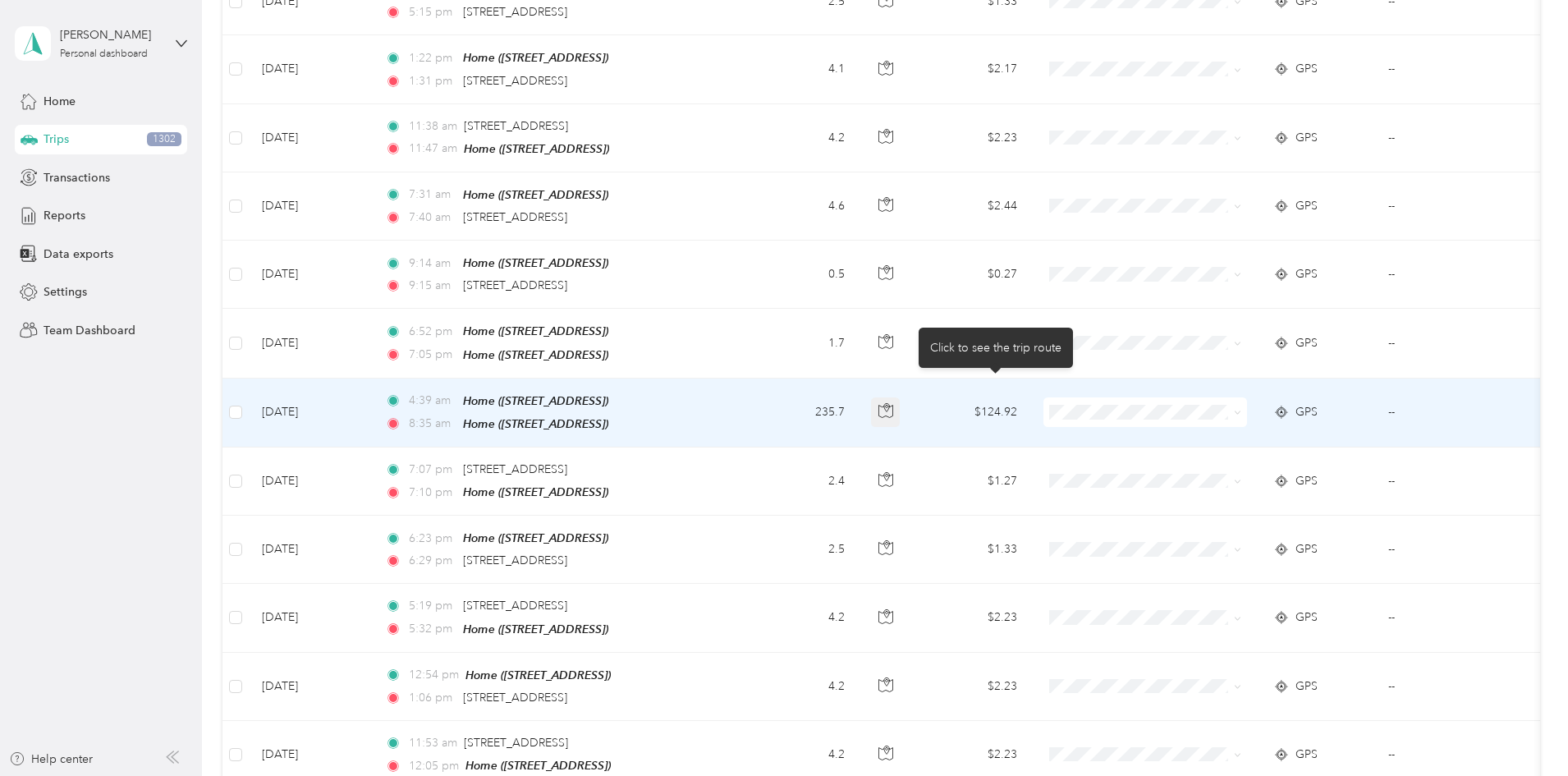
click at [894, 403] on icon "button" at bounding box center [886, 411] width 15 height 15
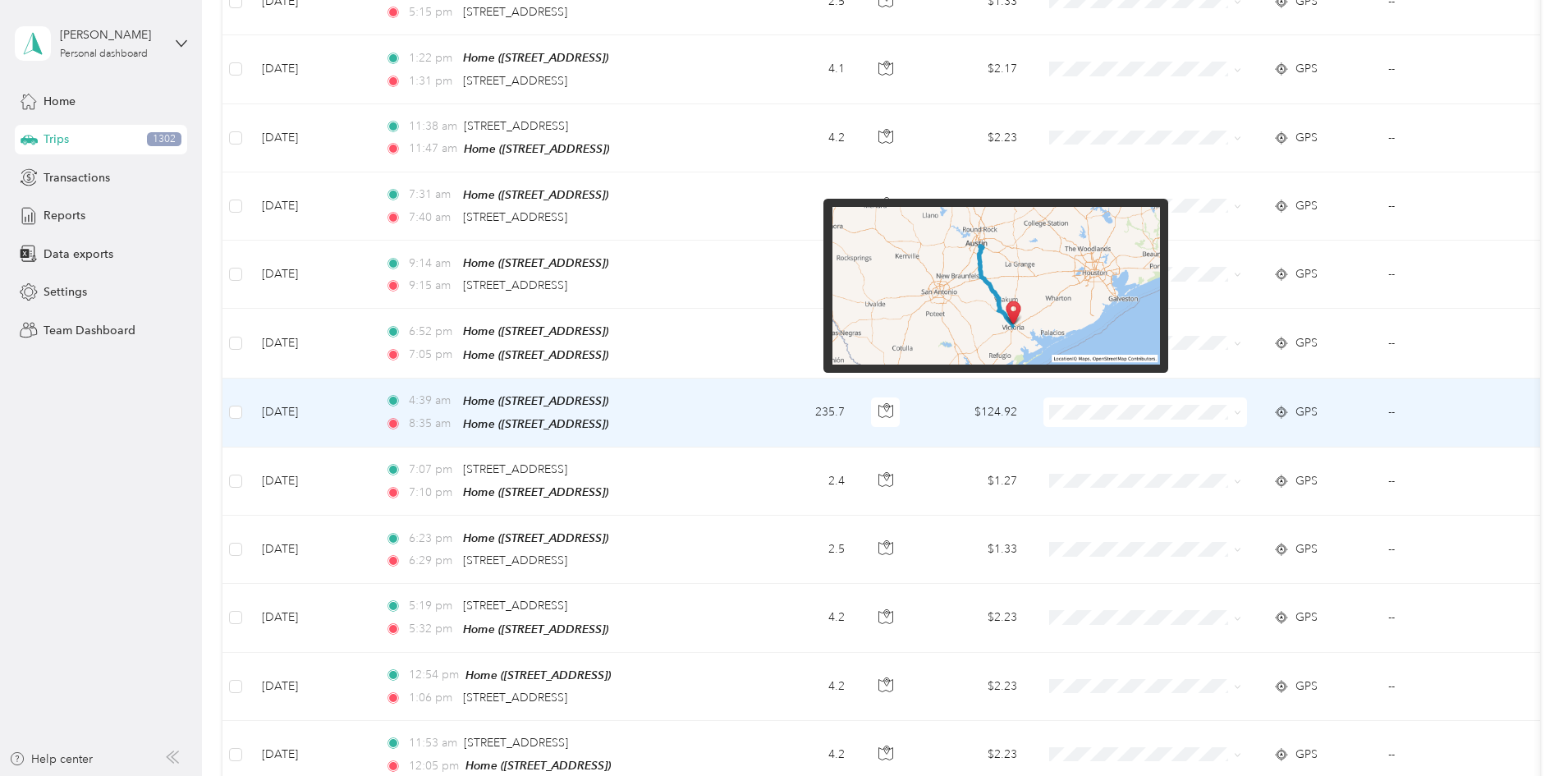
click at [1052, 338] on img at bounding box center [996, 285] width 327 height 158
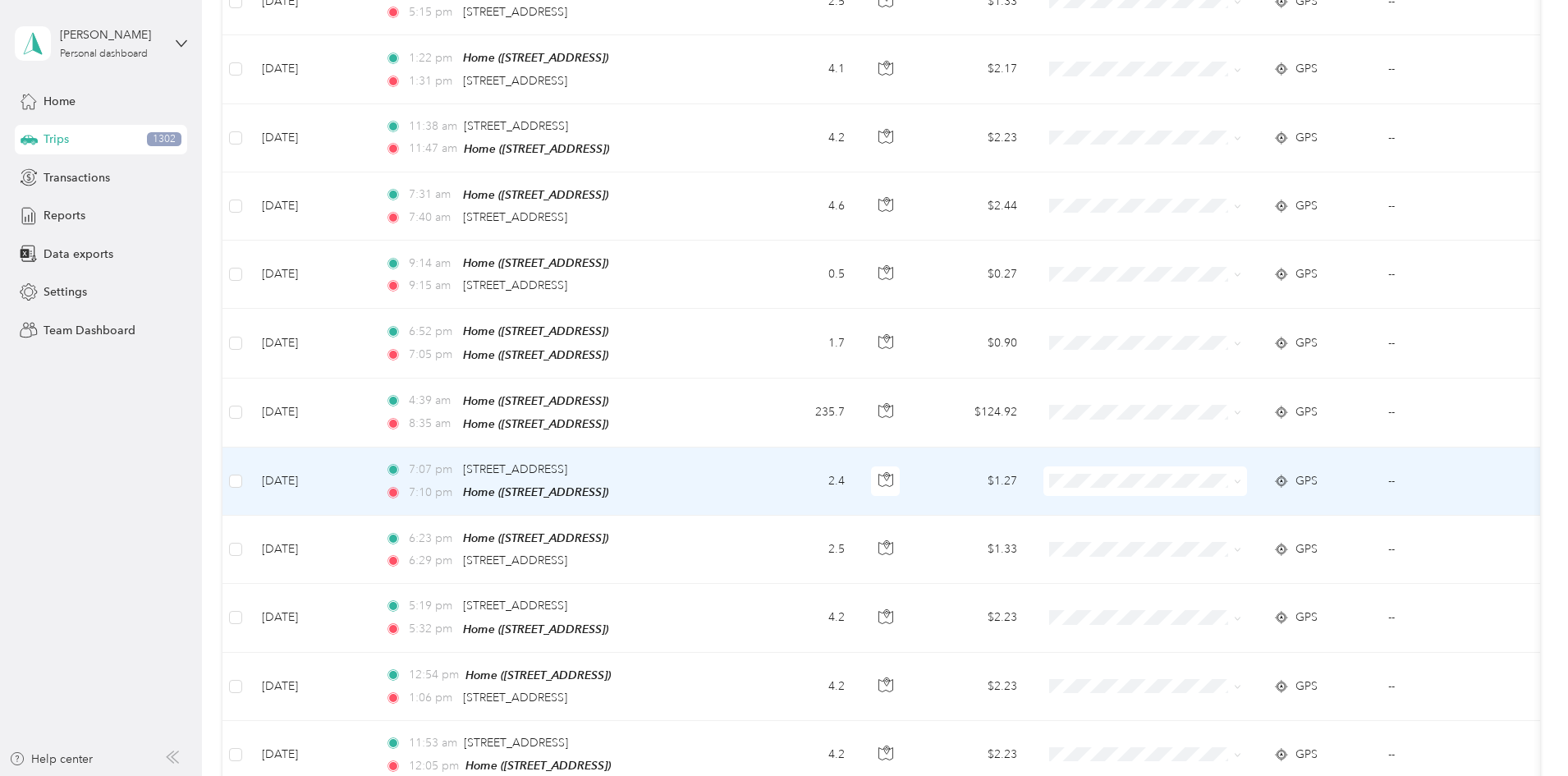
click at [1031, 447] on td "$1.27" at bounding box center [973, 481] width 115 height 68
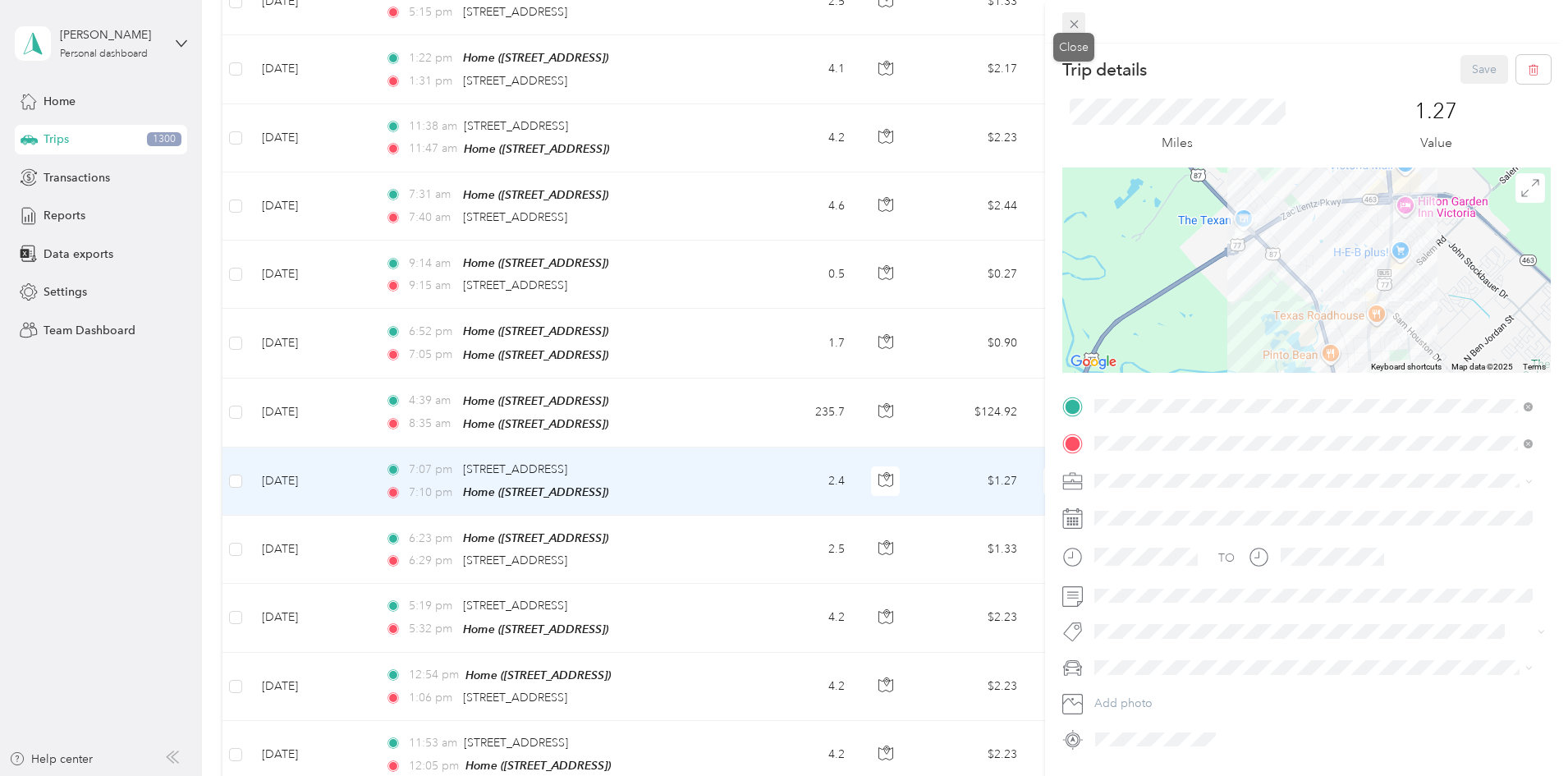
click at [1076, 26] on icon at bounding box center [1074, 25] width 8 height 8
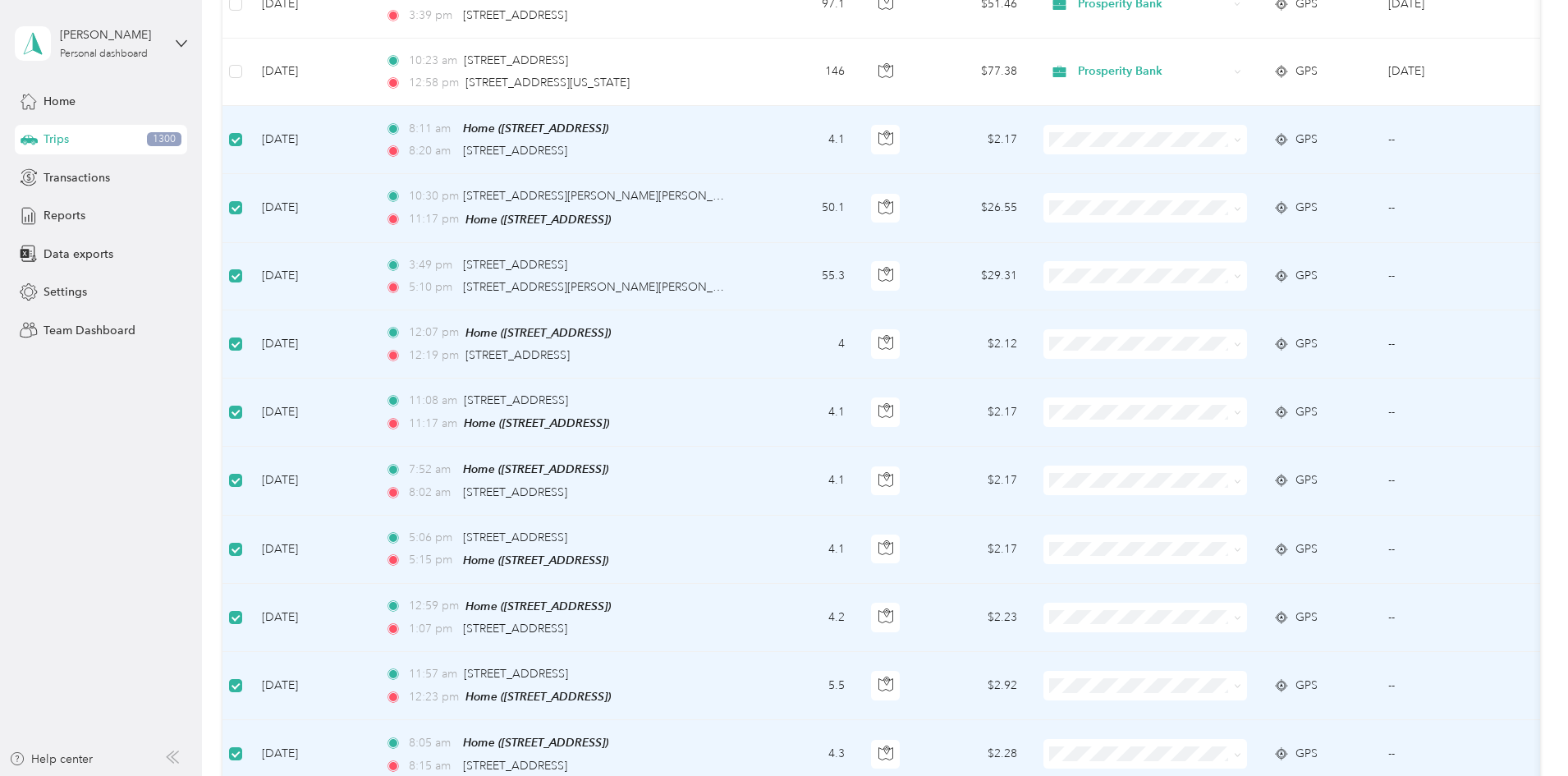
scroll to position [82, 0]
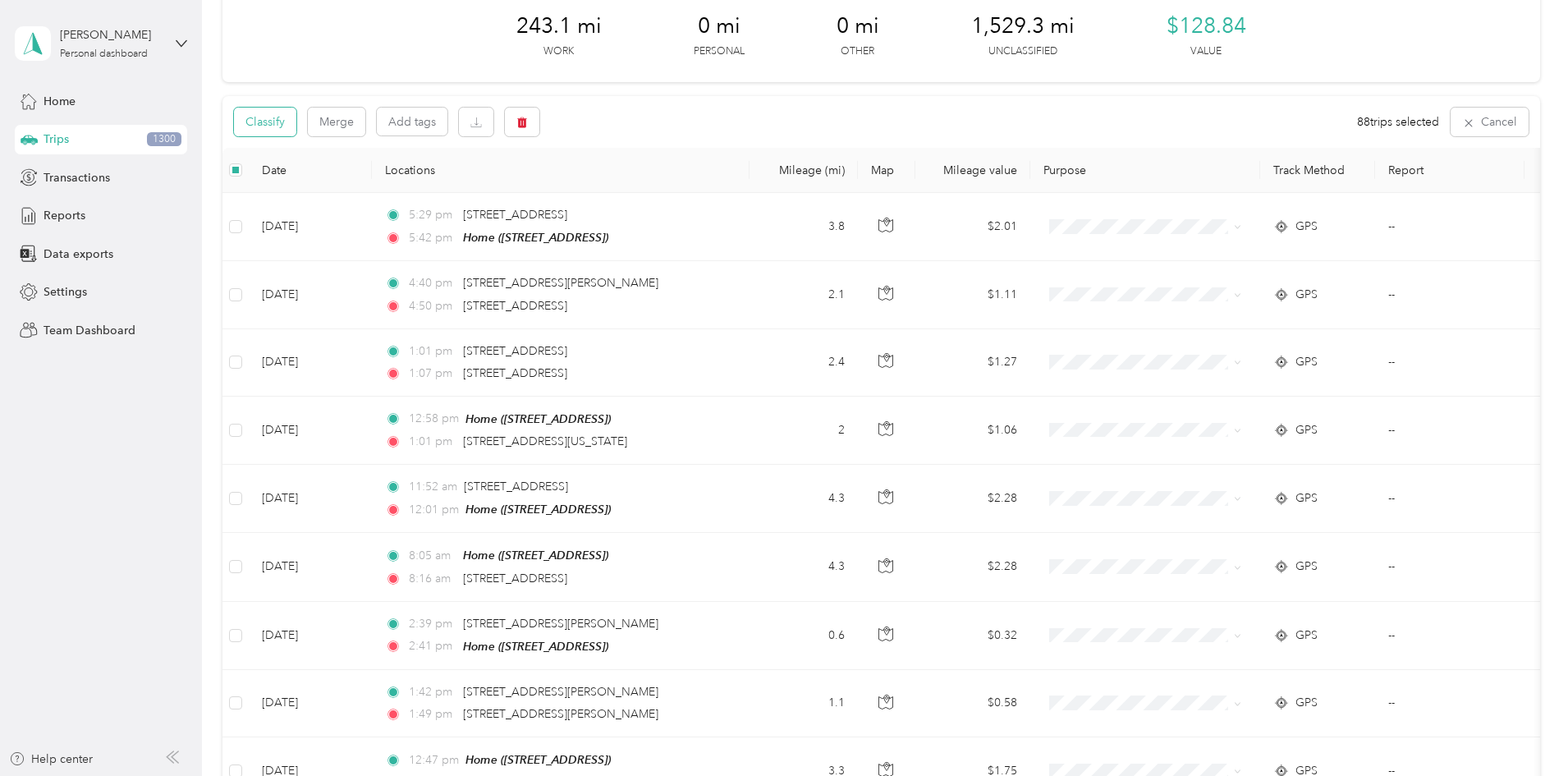
click at [297, 124] on button "Classify" at bounding box center [265, 121] width 62 height 29
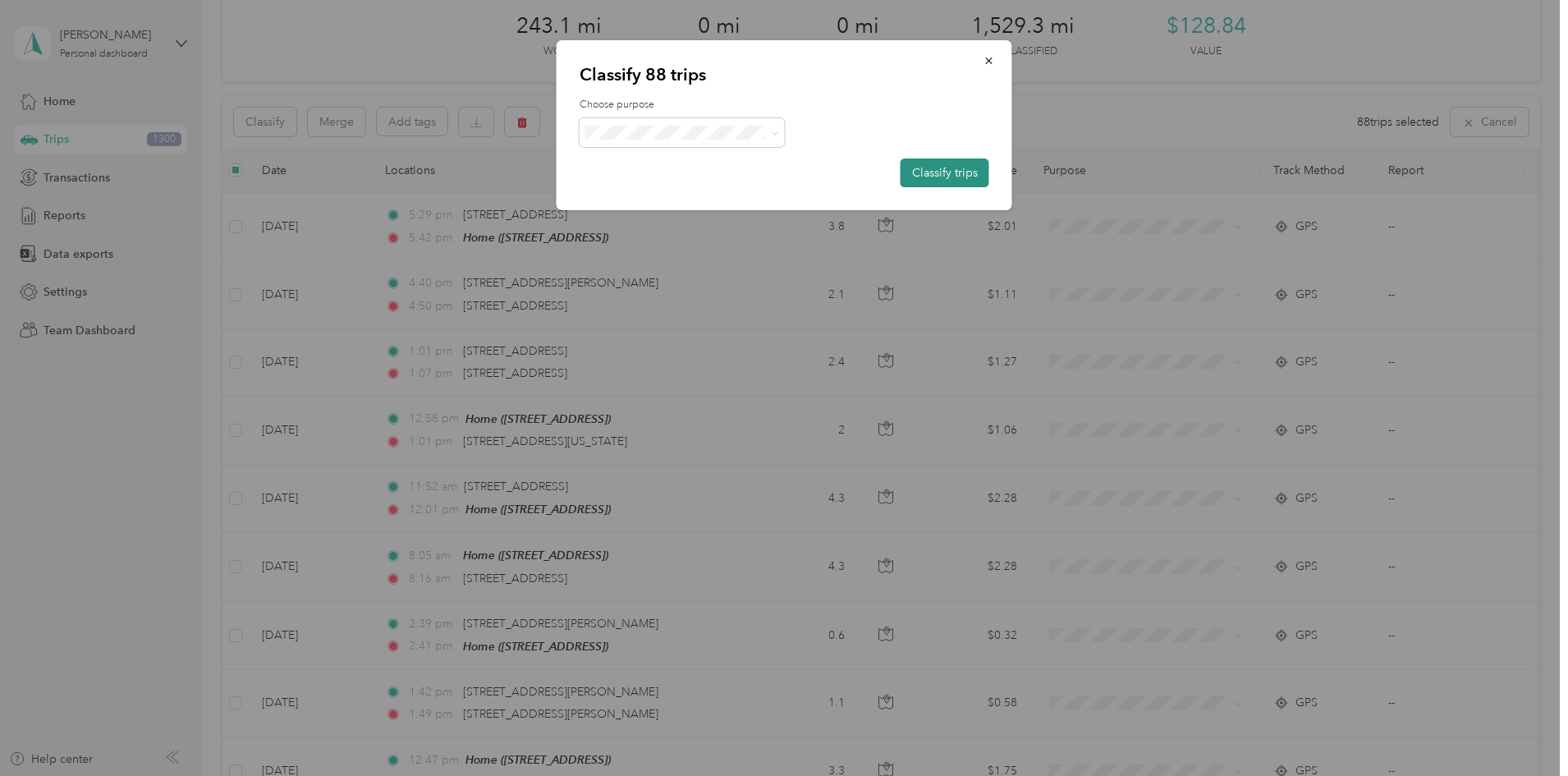
click at [915, 175] on button "Classify trips" at bounding box center [945, 173] width 88 height 29
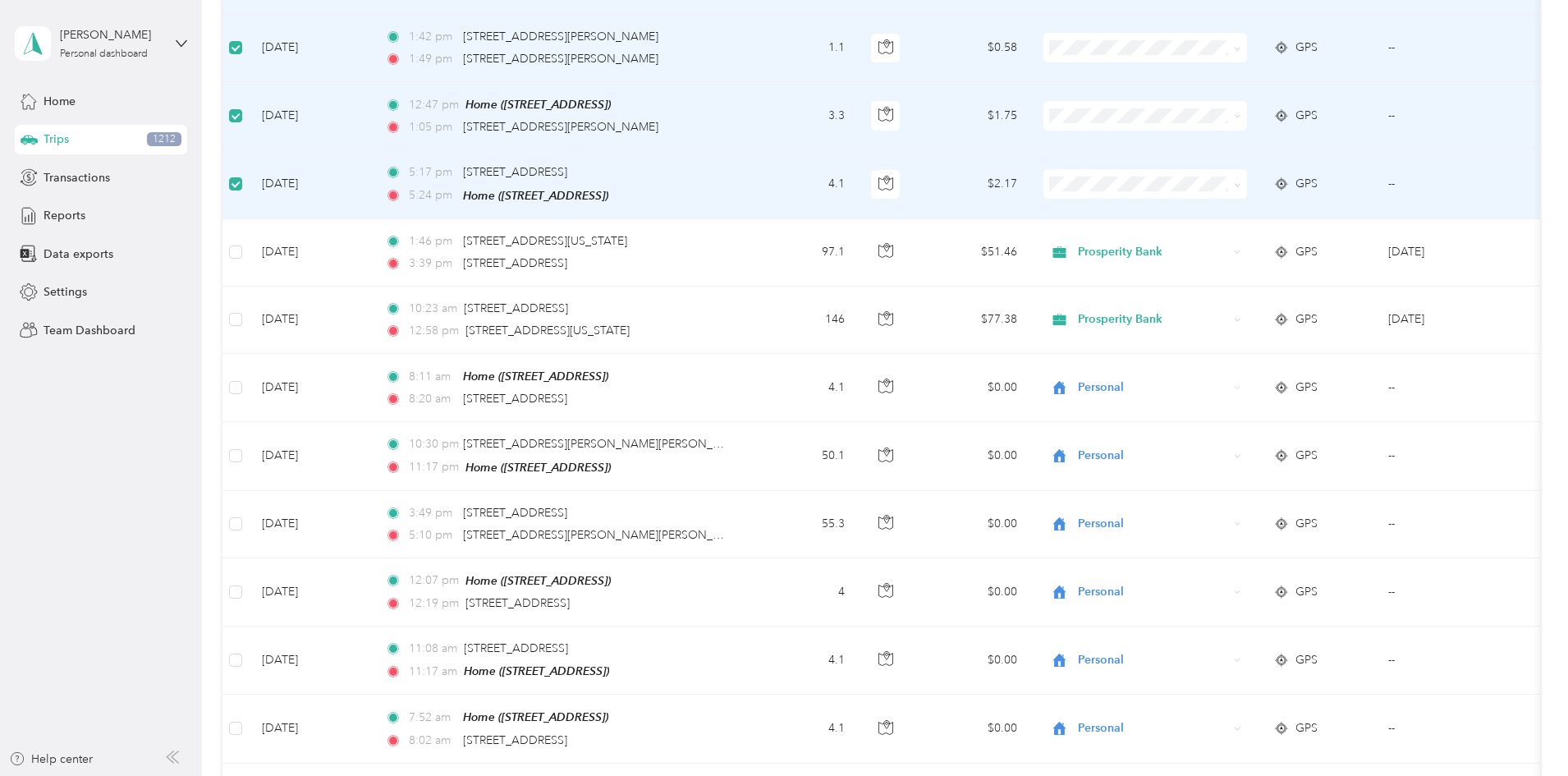
scroll to position [0, 0]
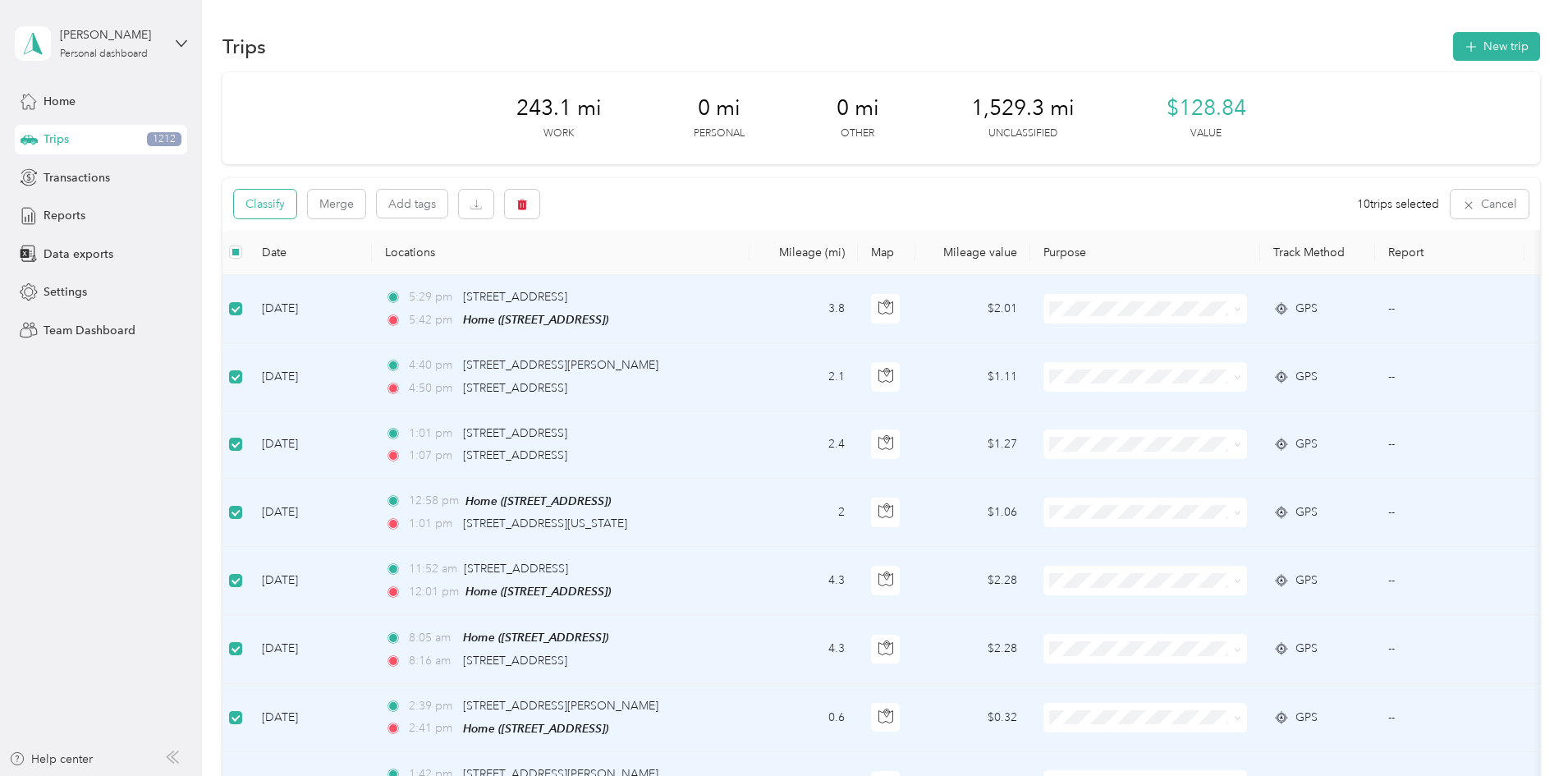
click at [297, 203] on button "Classify" at bounding box center [265, 203] width 62 height 29
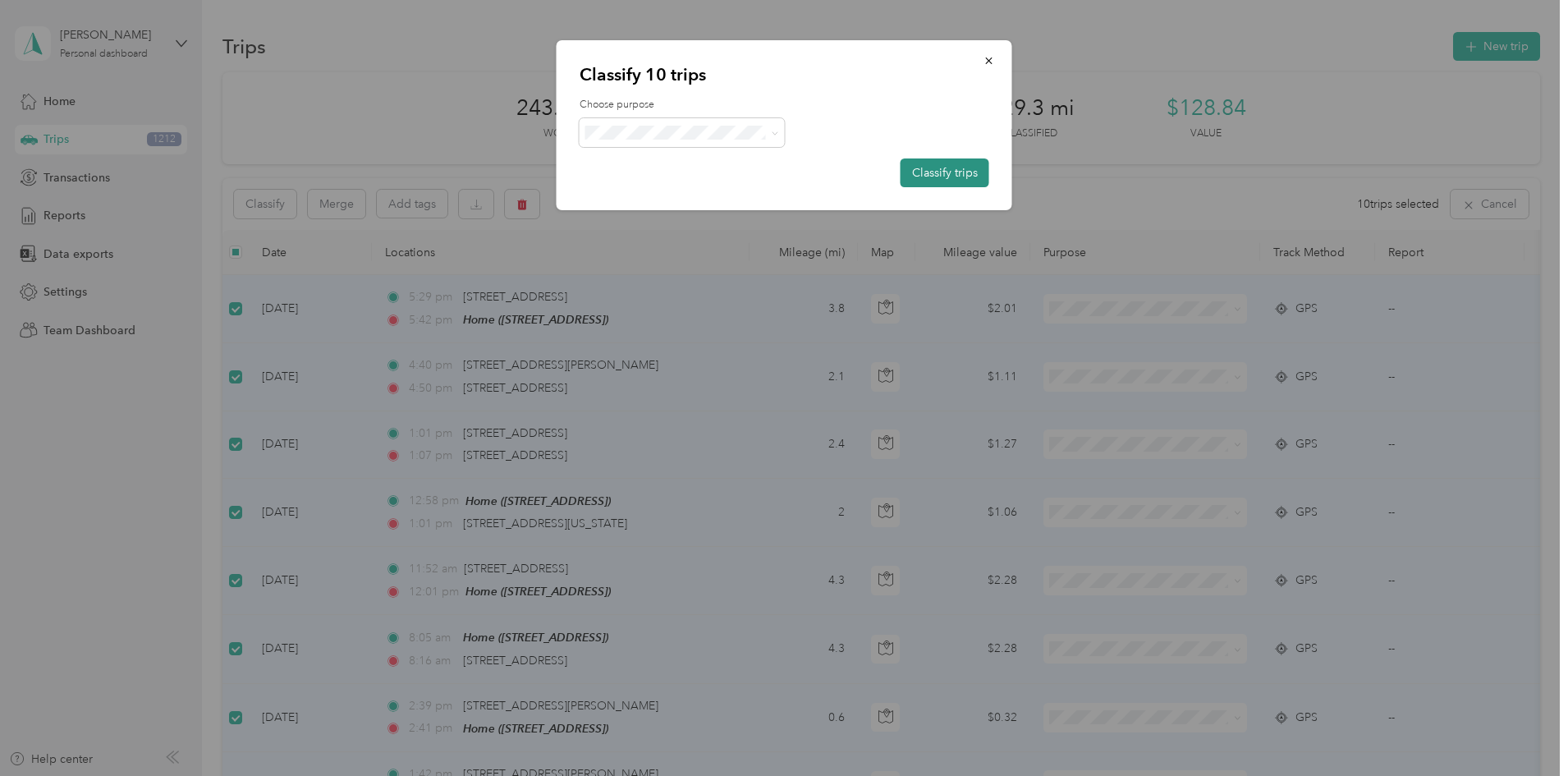
click at [917, 171] on button "Classify trips" at bounding box center [945, 173] width 88 height 29
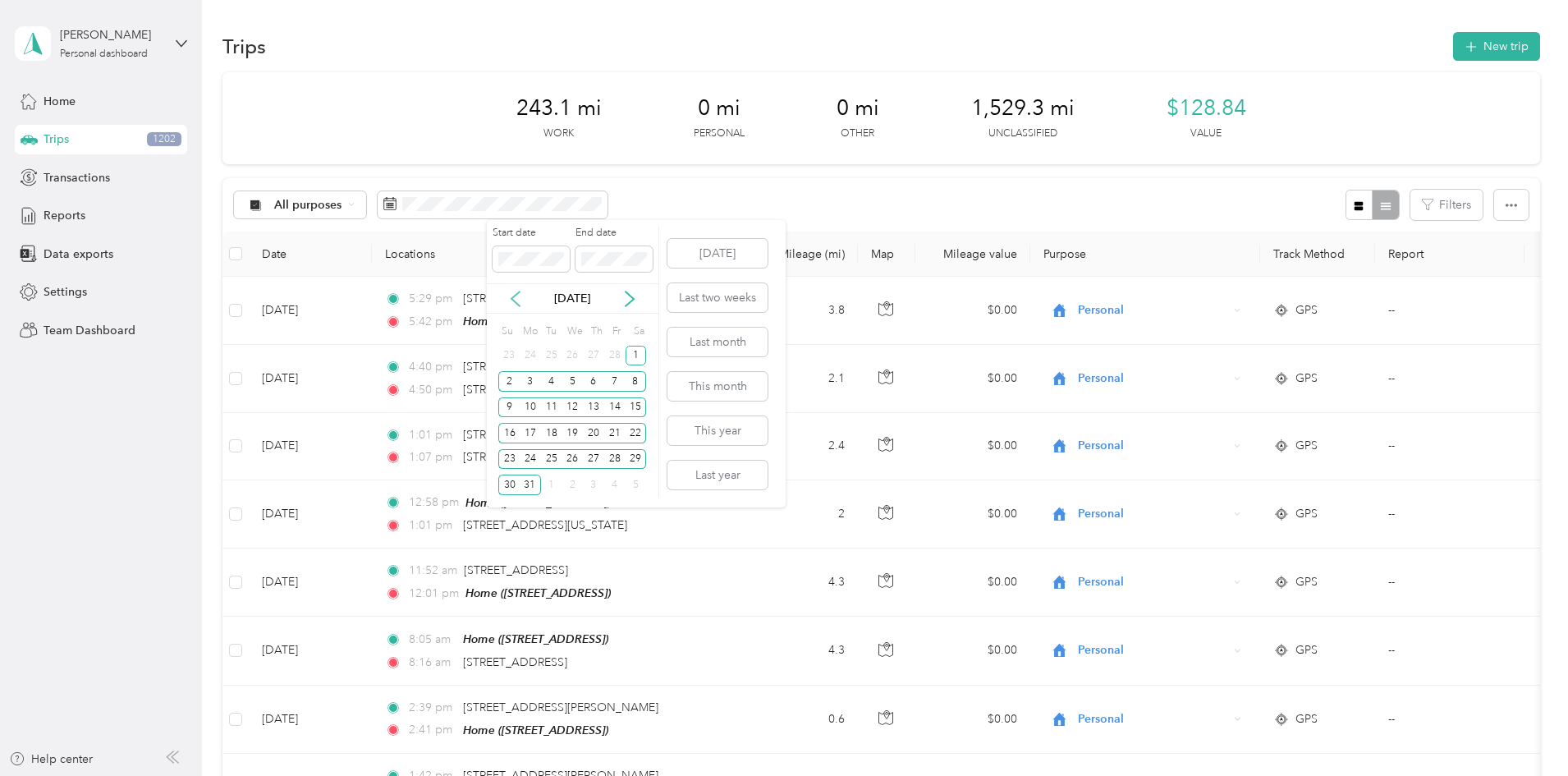
click at [515, 302] on icon at bounding box center [516, 299] width 8 height 15
click at [611, 378] on div "7" at bounding box center [615, 381] width 21 height 21
click at [623, 296] on icon at bounding box center [630, 299] width 17 height 17
click at [611, 377] on div "7" at bounding box center [615, 381] width 21 height 21
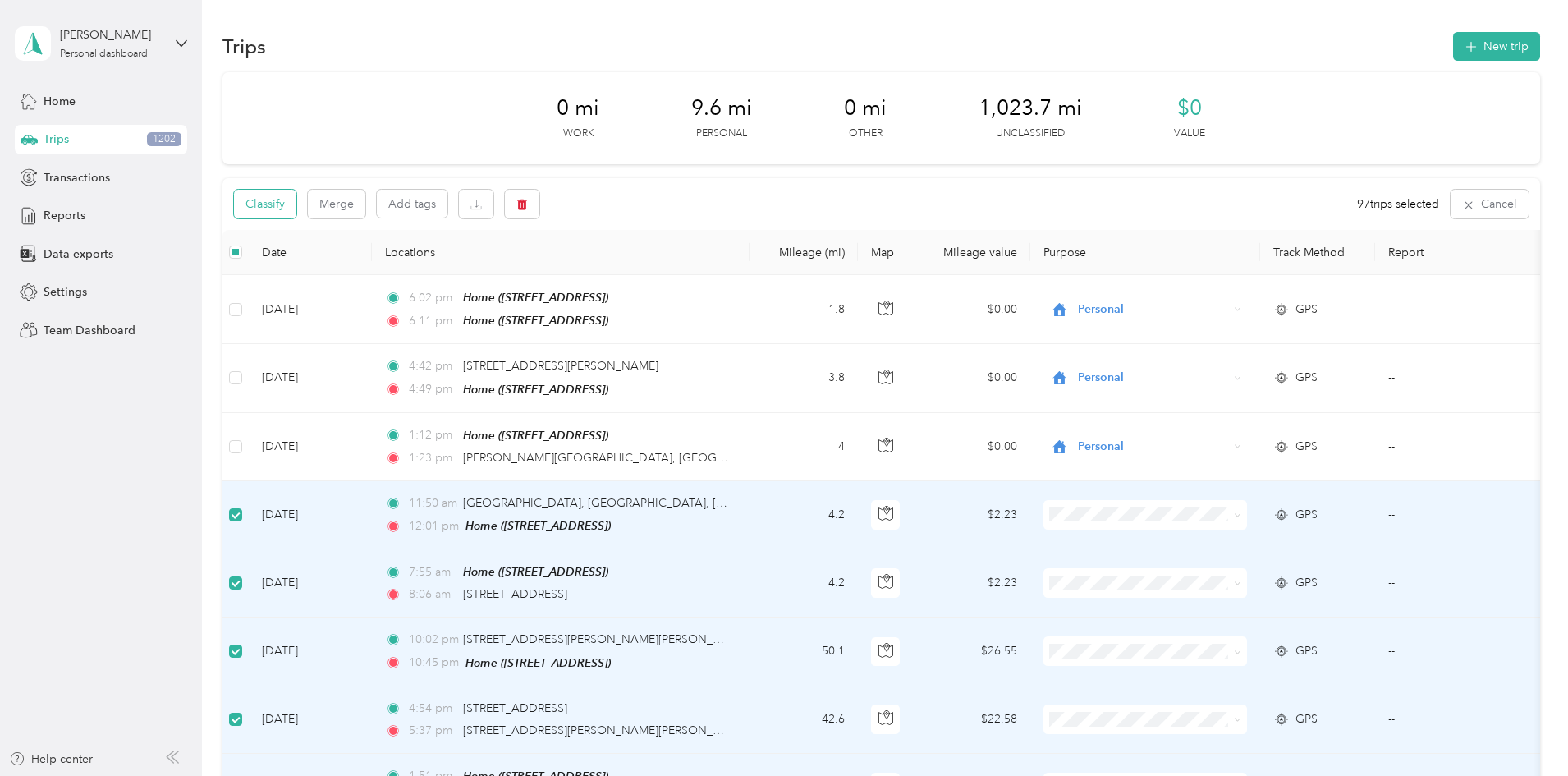
click at [297, 208] on button "Classify" at bounding box center [265, 203] width 62 height 29
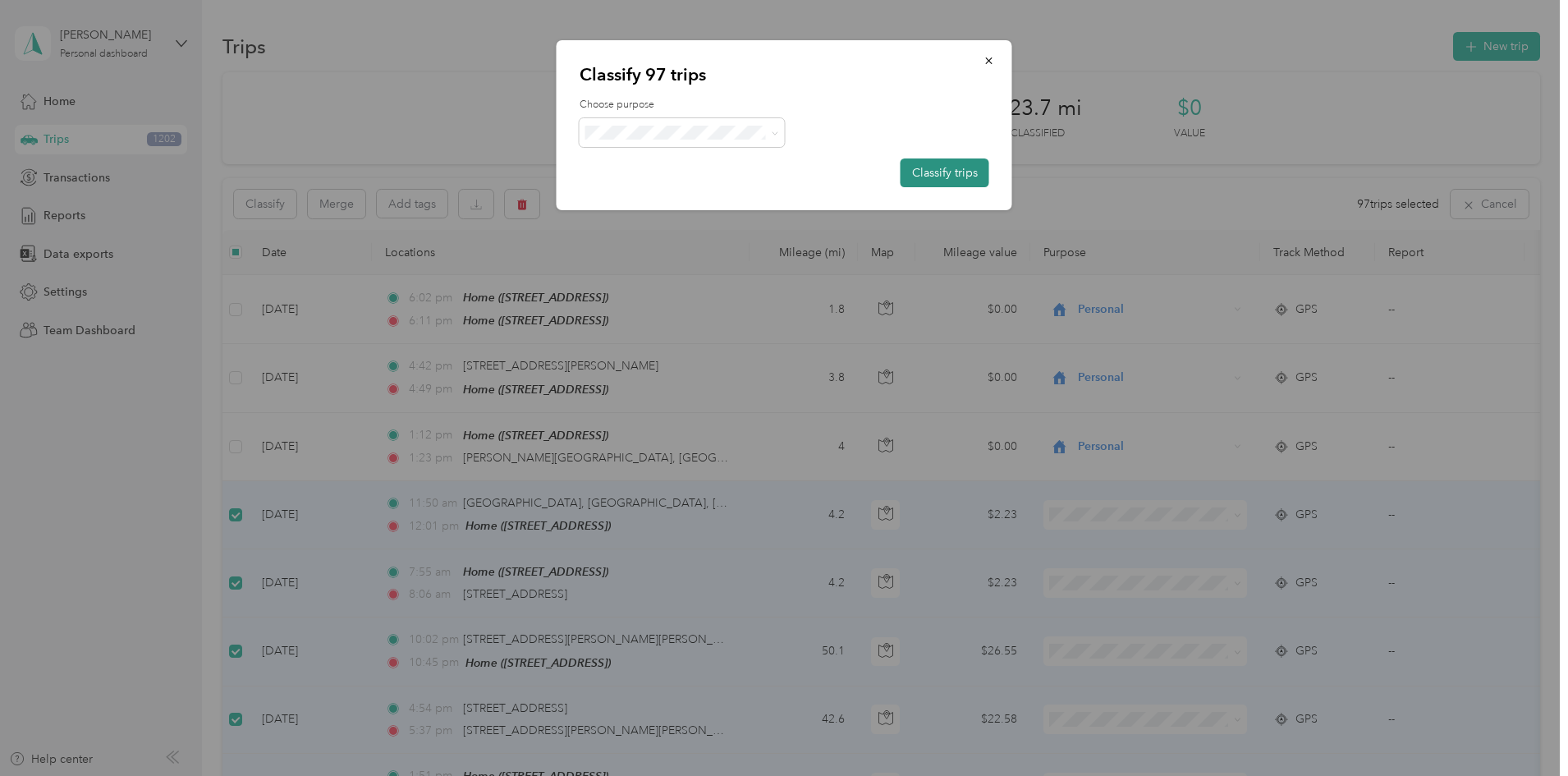
click at [920, 174] on button "Classify trips" at bounding box center [945, 173] width 88 height 29
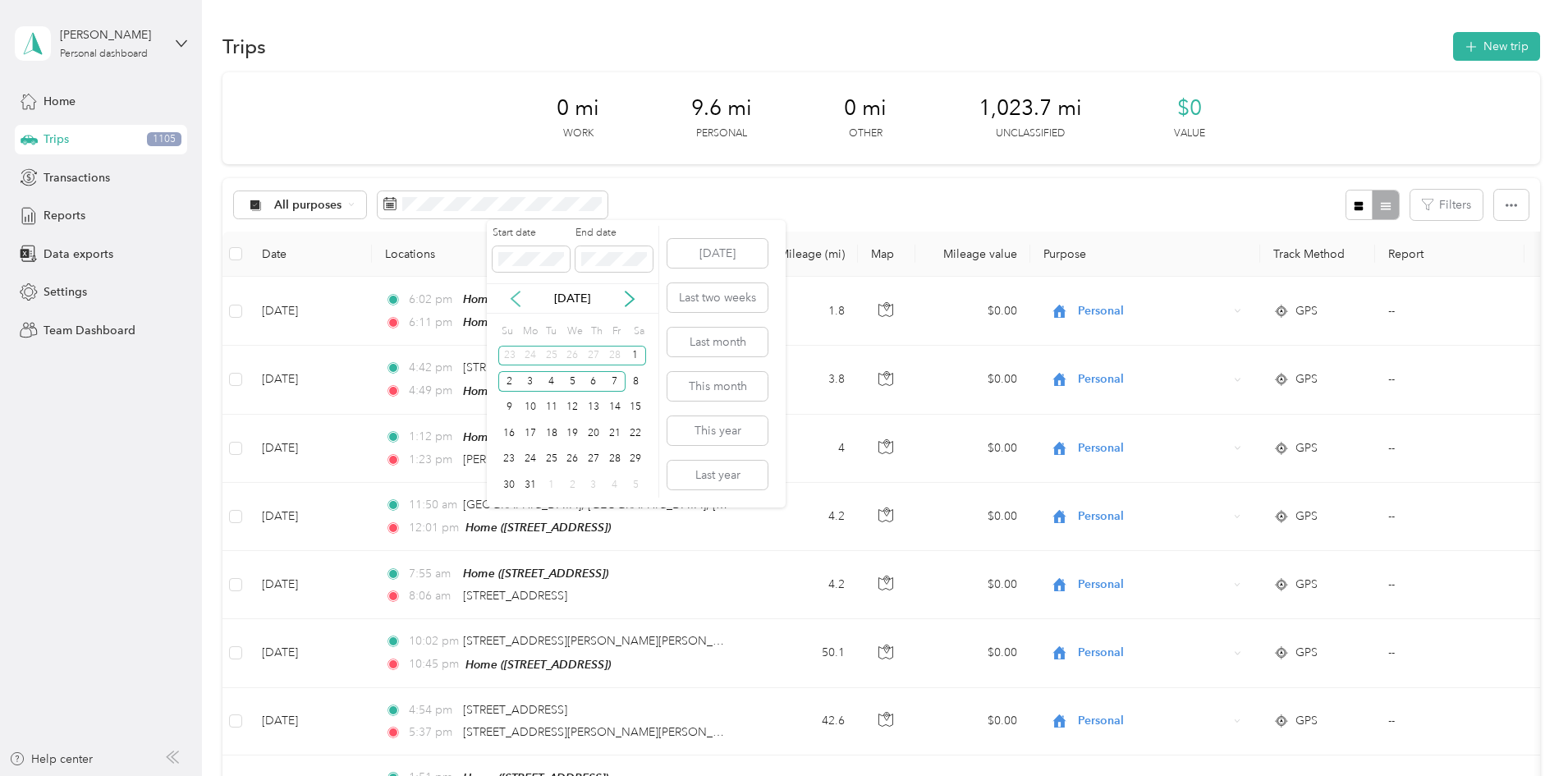
click at [517, 297] on icon at bounding box center [516, 299] width 17 height 17
click at [570, 352] on div "1" at bounding box center [572, 355] width 21 height 21
click at [615, 460] on div "31" at bounding box center [615, 459] width 21 height 21
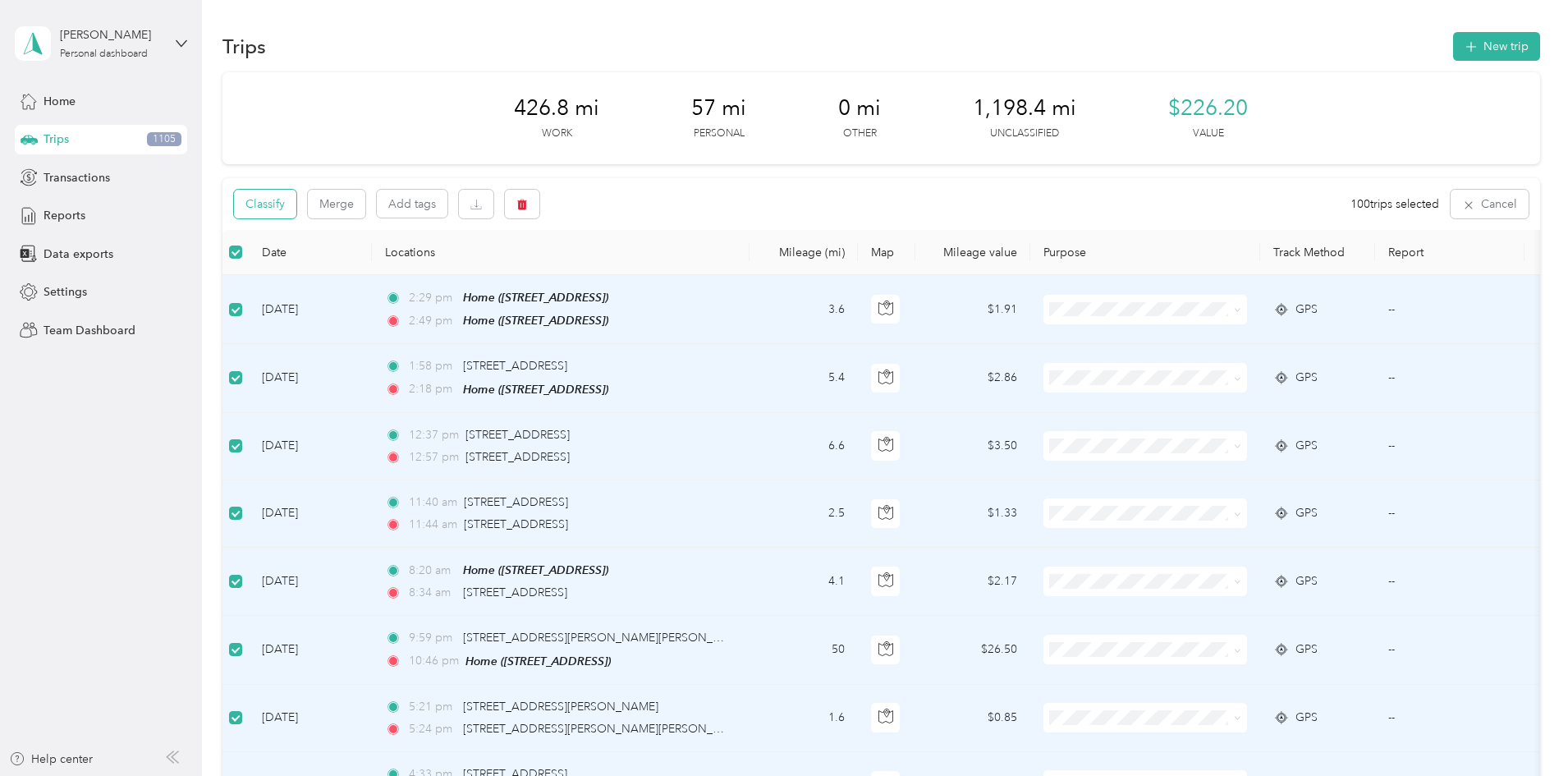
click at [297, 206] on button "Classify" at bounding box center [265, 203] width 62 height 29
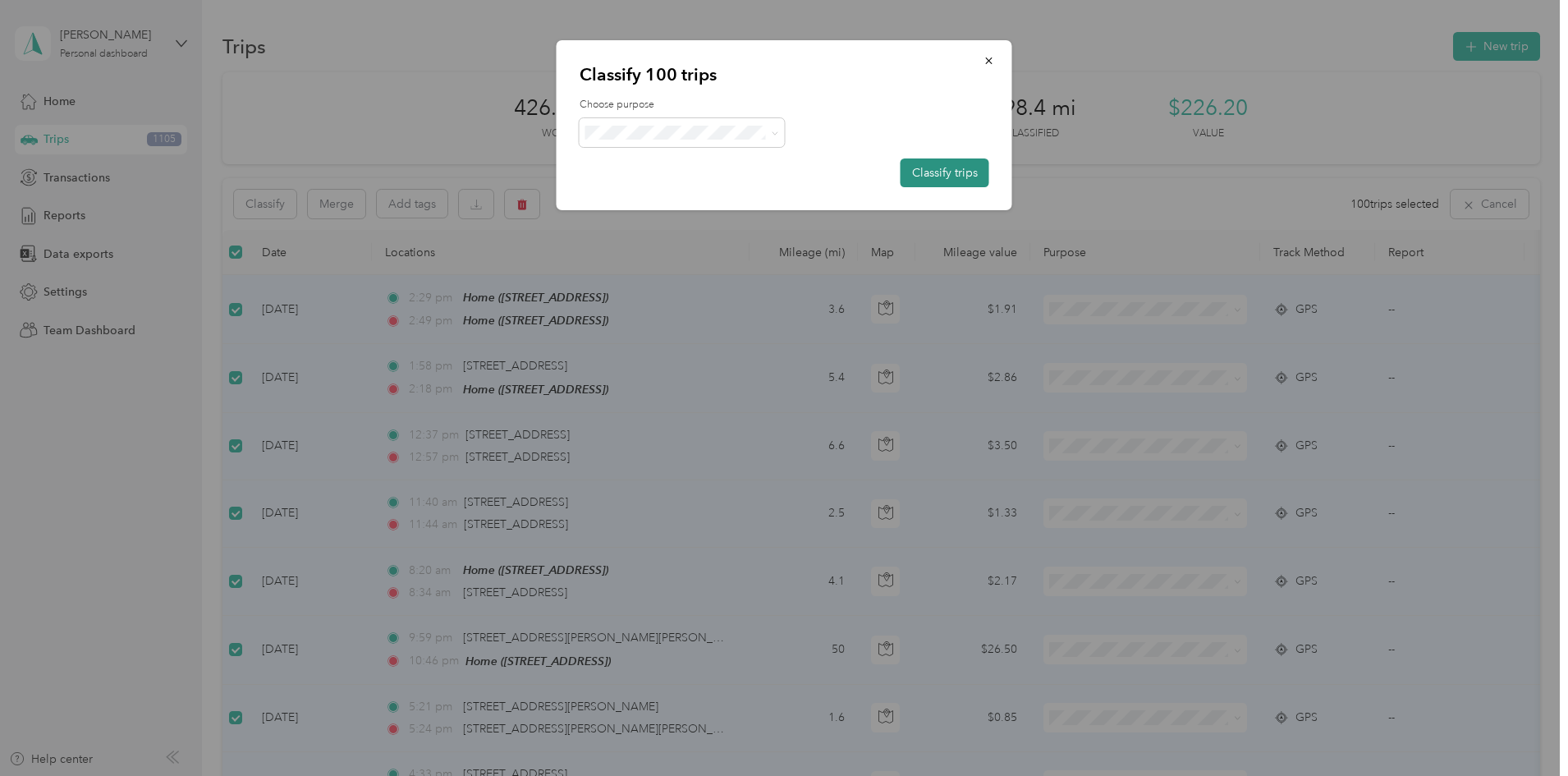
click at [914, 173] on button "Classify trips" at bounding box center [945, 173] width 88 height 29
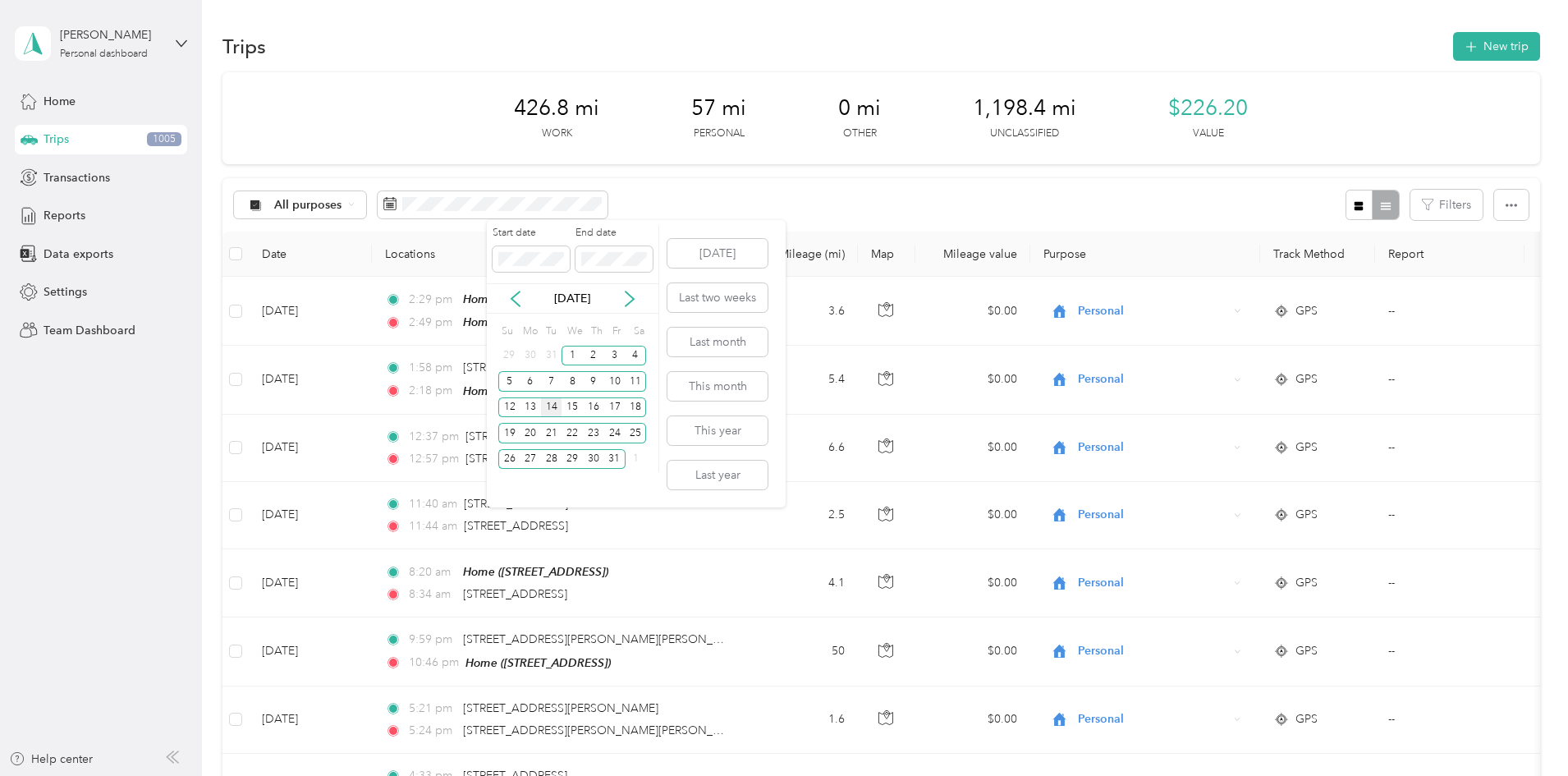
click at [556, 406] on div "14" at bounding box center [552, 407] width 21 height 21
click at [612, 457] on div "31" at bounding box center [615, 459] width 21 height 21
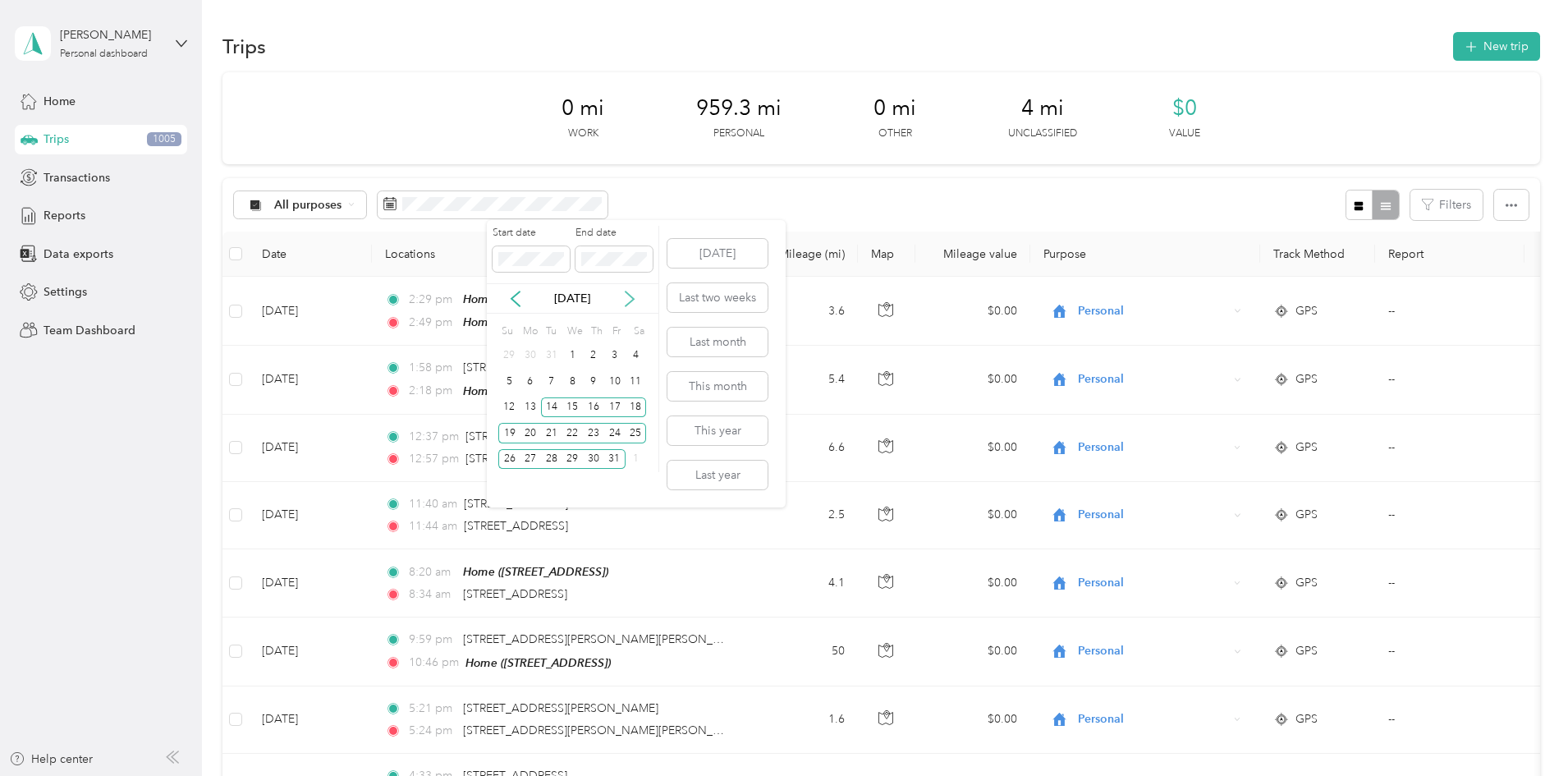
click at [621, 298] on div "[DATE]" at bounding box center [573, 298] width 172 height 17
click at [627, 298] on icon at bounding box center [630, 299] width 17 height 17
click at [629, 355] on div "1" at bounding box center [636, 355] width 21 height 21
click at [628, 407] on div "15" at bounding box center [636, 407] width 21 height 21
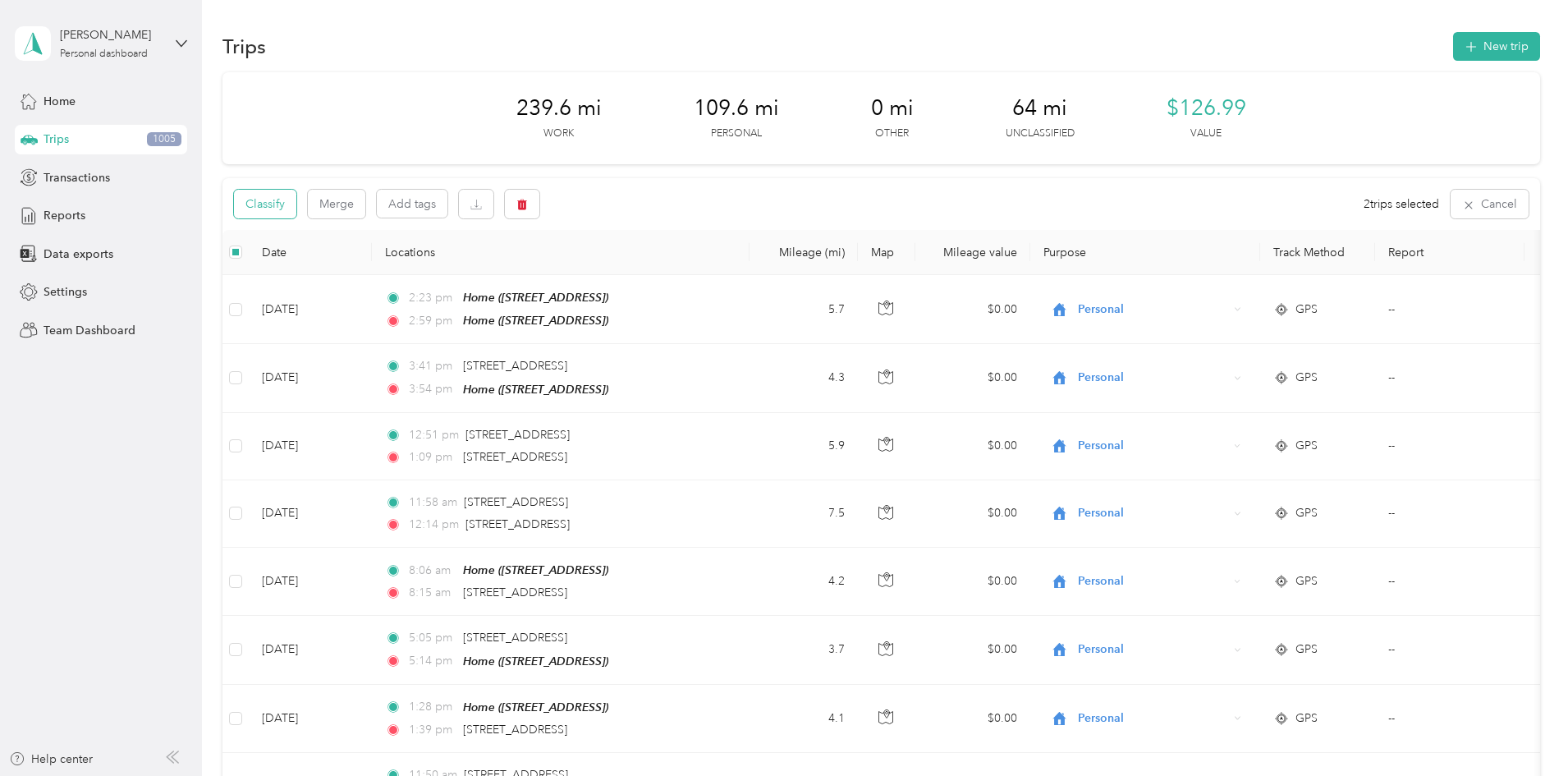
click at [297, 195] on button "Classify" at bounding box center [265, 203] width 62 height 29
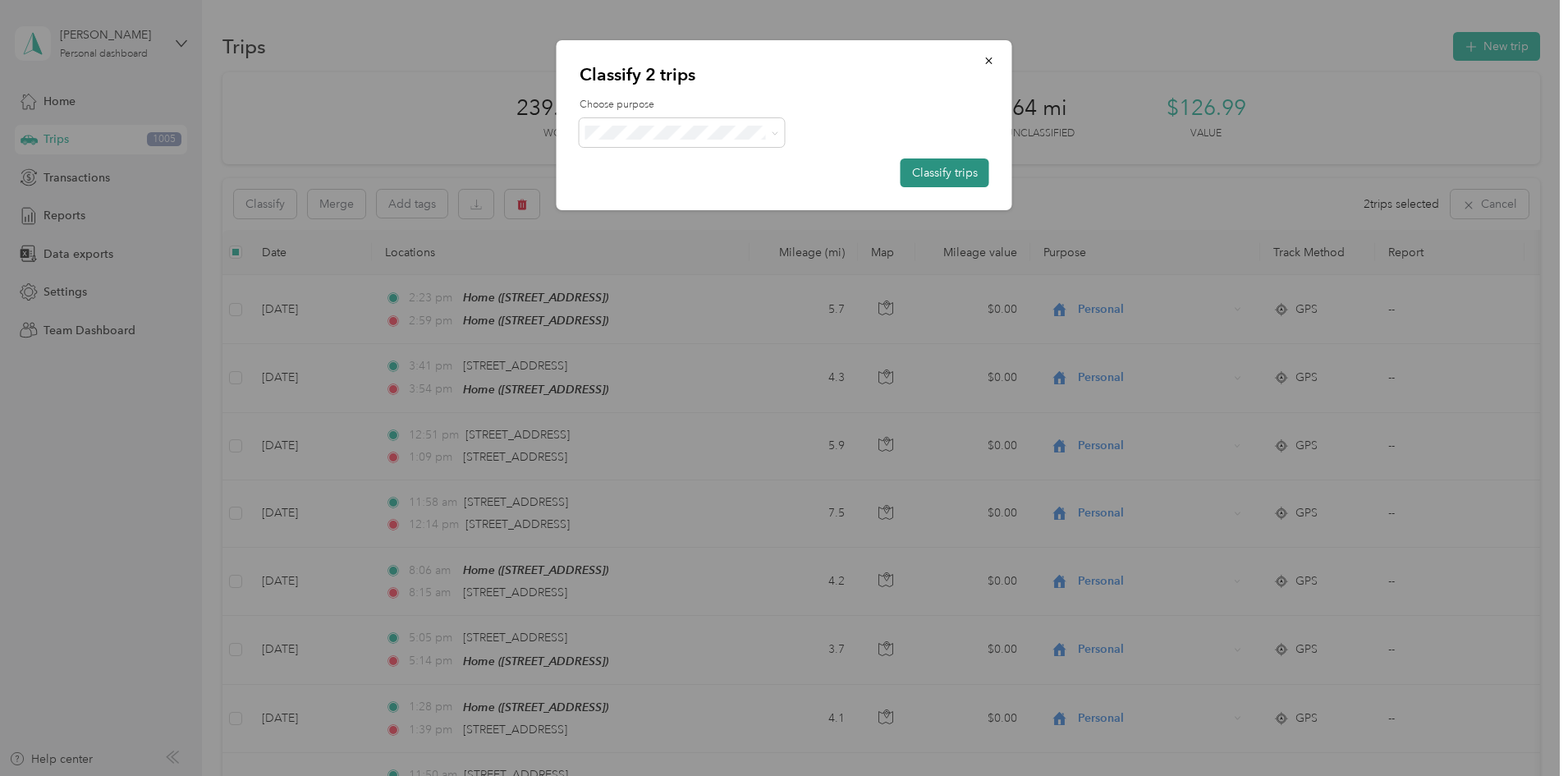
click at [917, 169] on button "Classify trips" at bounding box center [945, 173] width 88 height 29
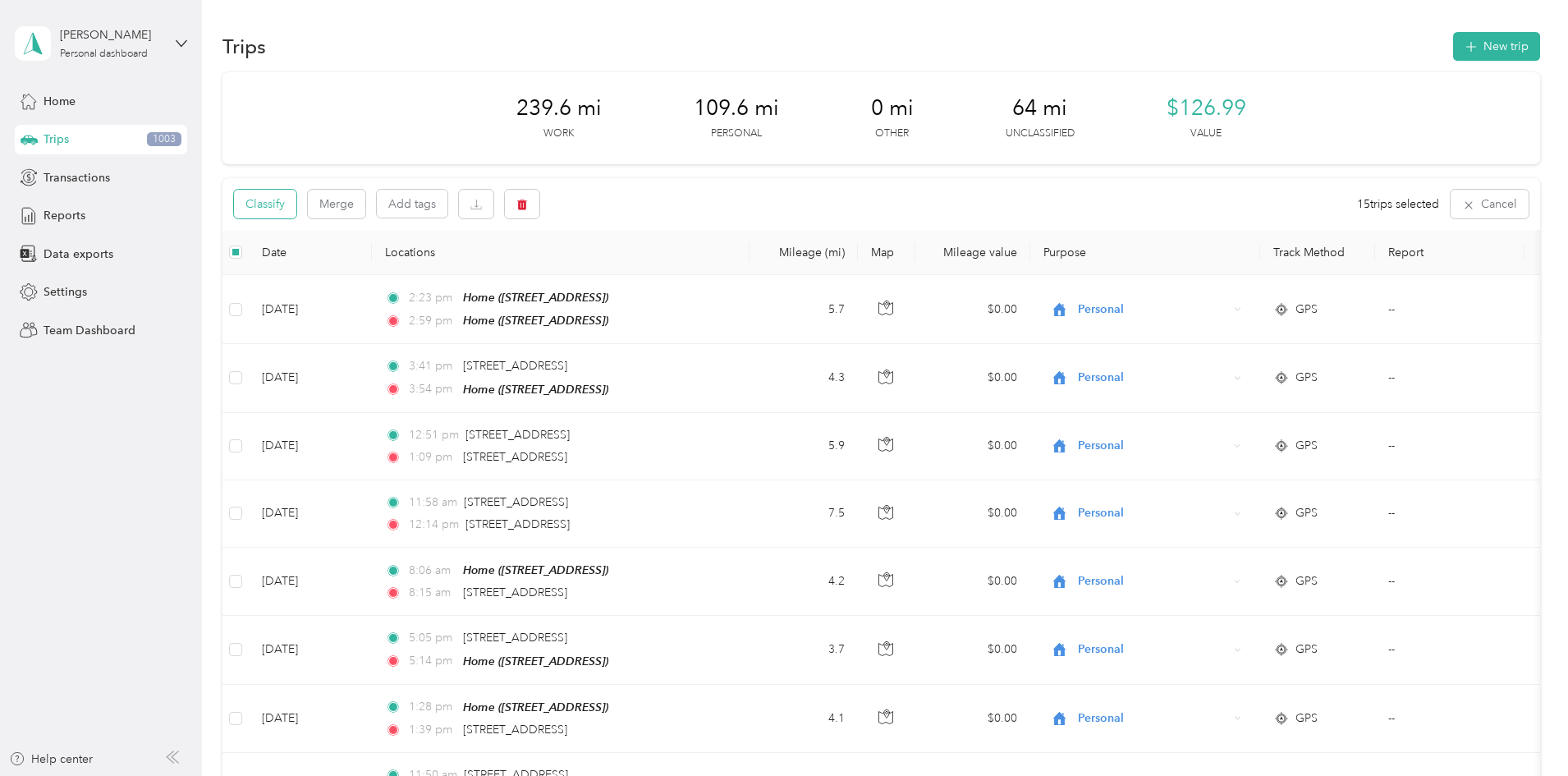
click at [297, 216] on button "Classify" at bounding box center [265, 203] width 62 height 29
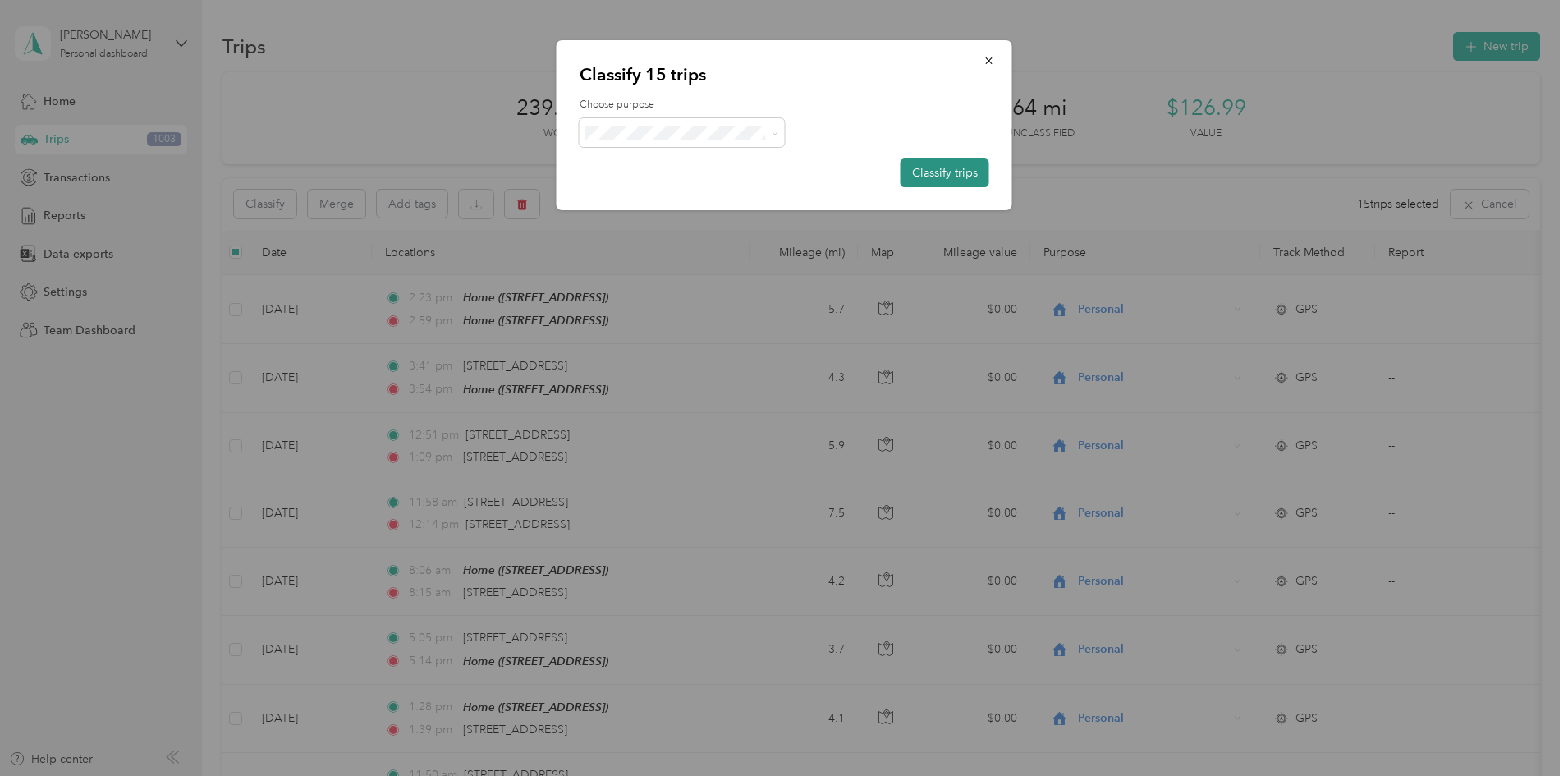
click at [908, 172] on button "Classify trips" at bounding box center [945, 173] width 88 height 29
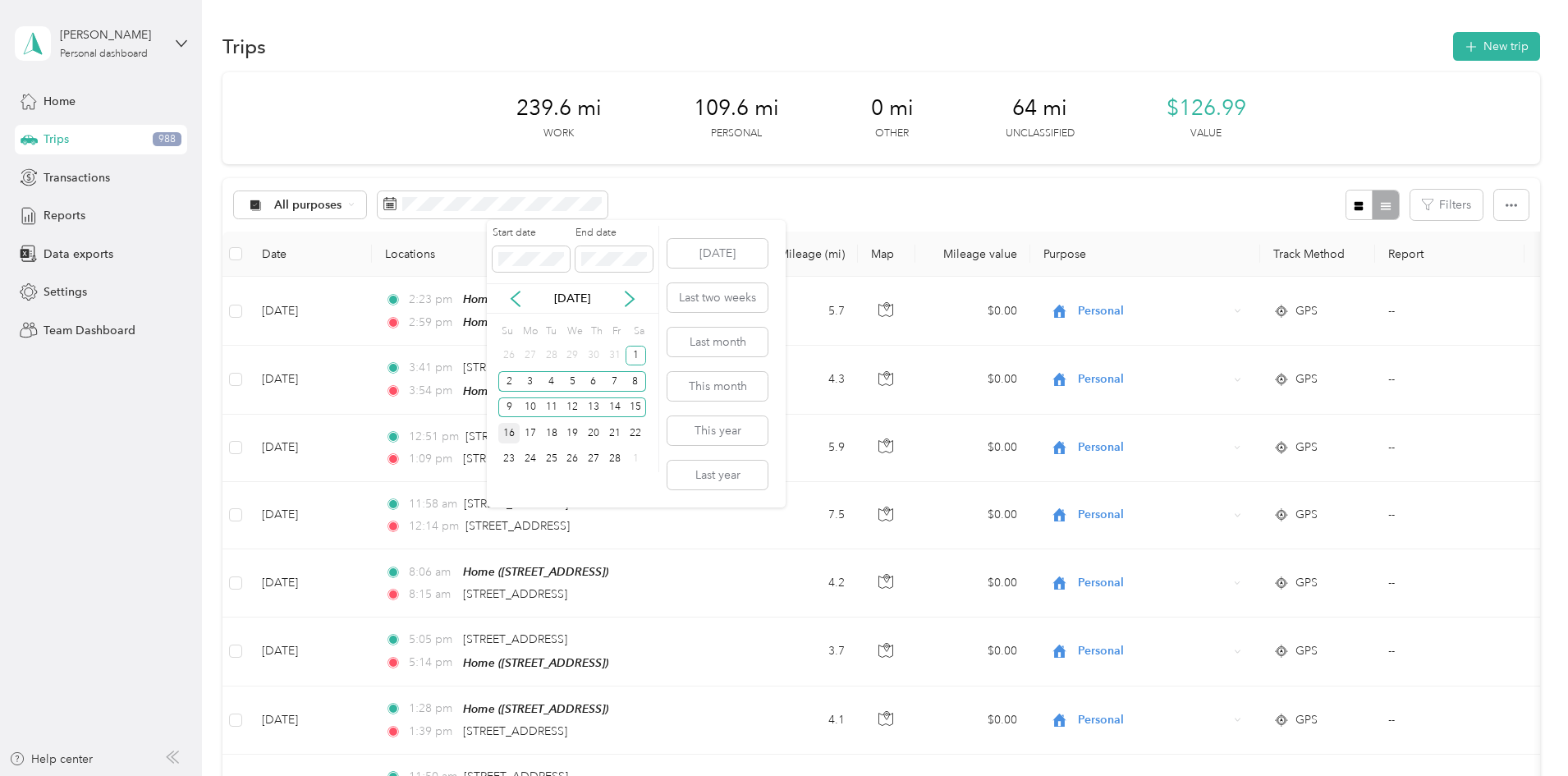
click at [512, 432] on div "16" at bounding box center [509, 433] width 21 height 21
click at [616, 455] on div "28" at bounding box center [615, 459] width 21 height 21
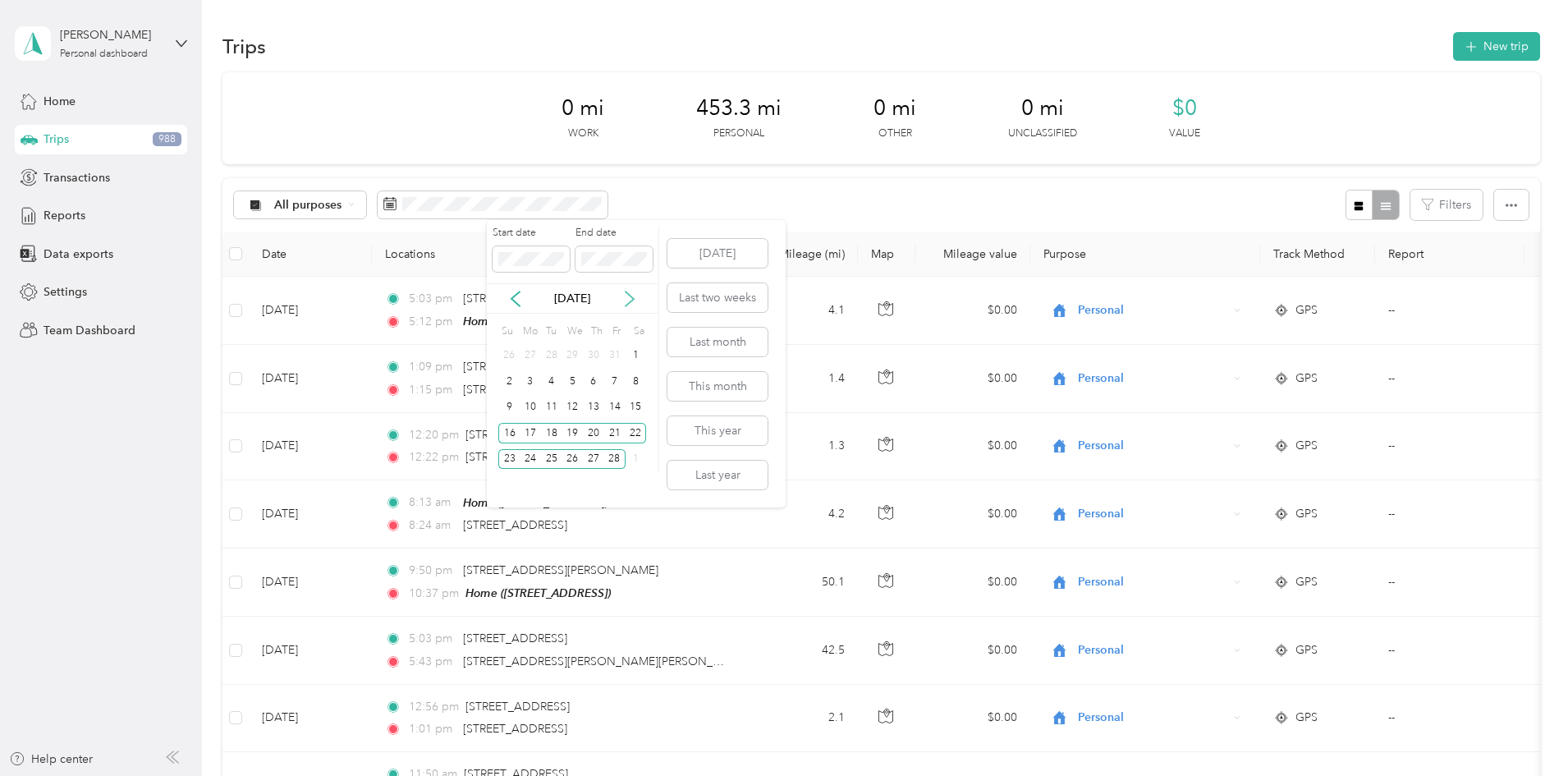
click at [628, 298] on icon at bounding box center [630, 299] width 17 height 17
click at [632, 355] on div "1" at bounding box center [636, 355] width 21 height 21
click at [636, 404] on div "15" at bounding box center [636, 407] width 21 height 21
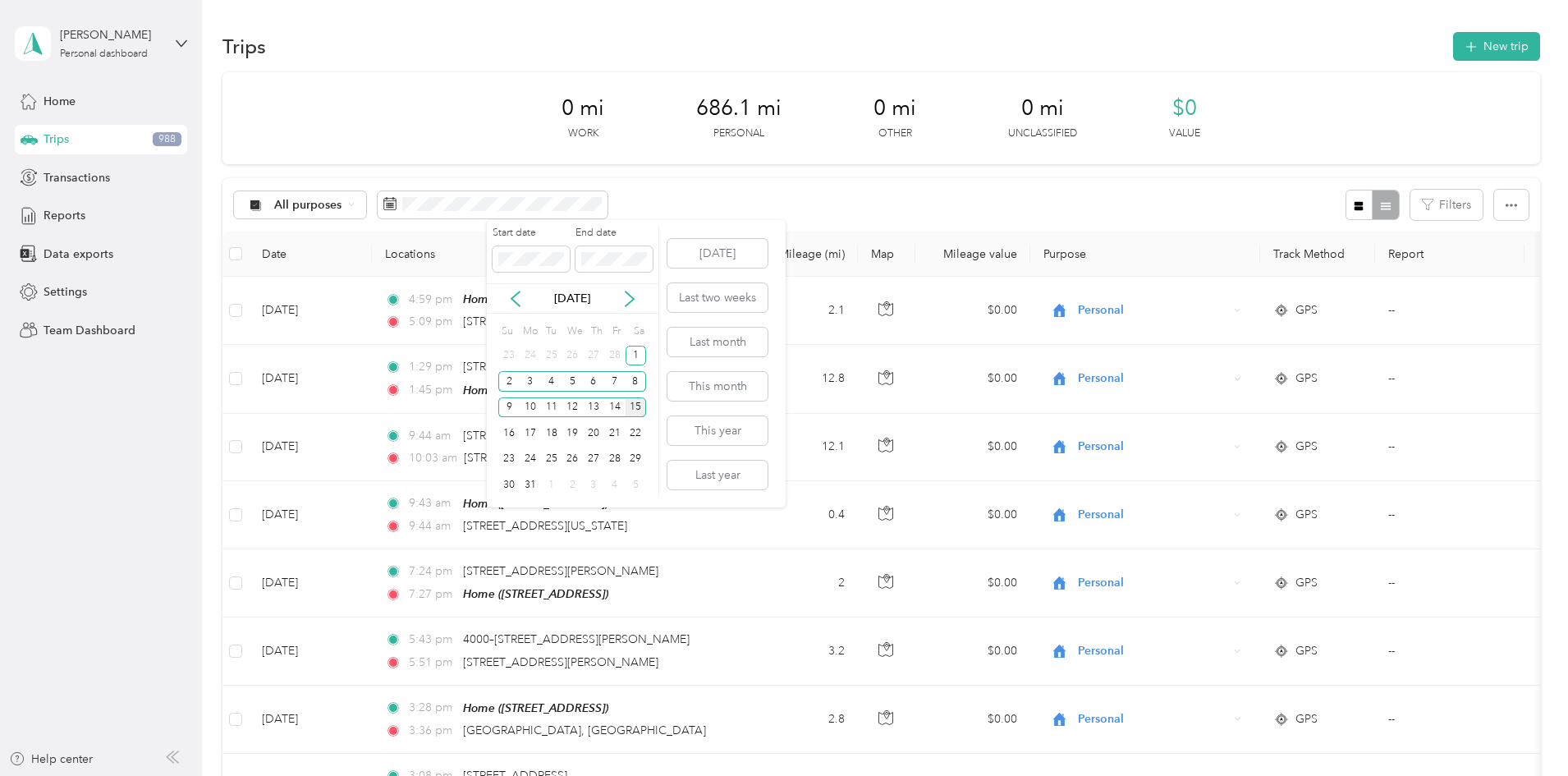
click at [631, 404] on div "15" at bounding box center [636, 407] width 21 height 21
click at [530, 482] on div "31" at bounding box center [531, 484] width 21 height 21
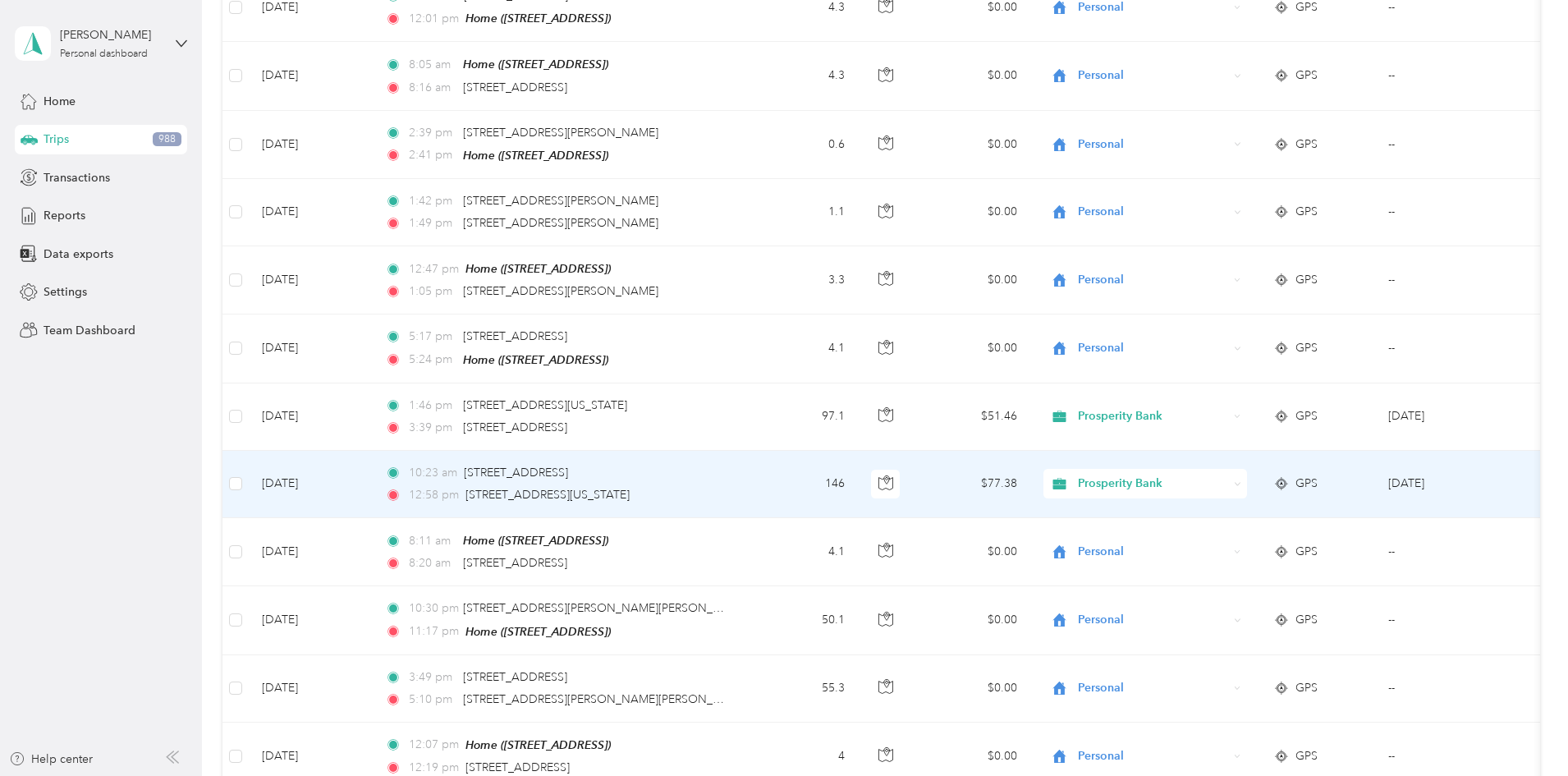
scroll to position [657, 0]
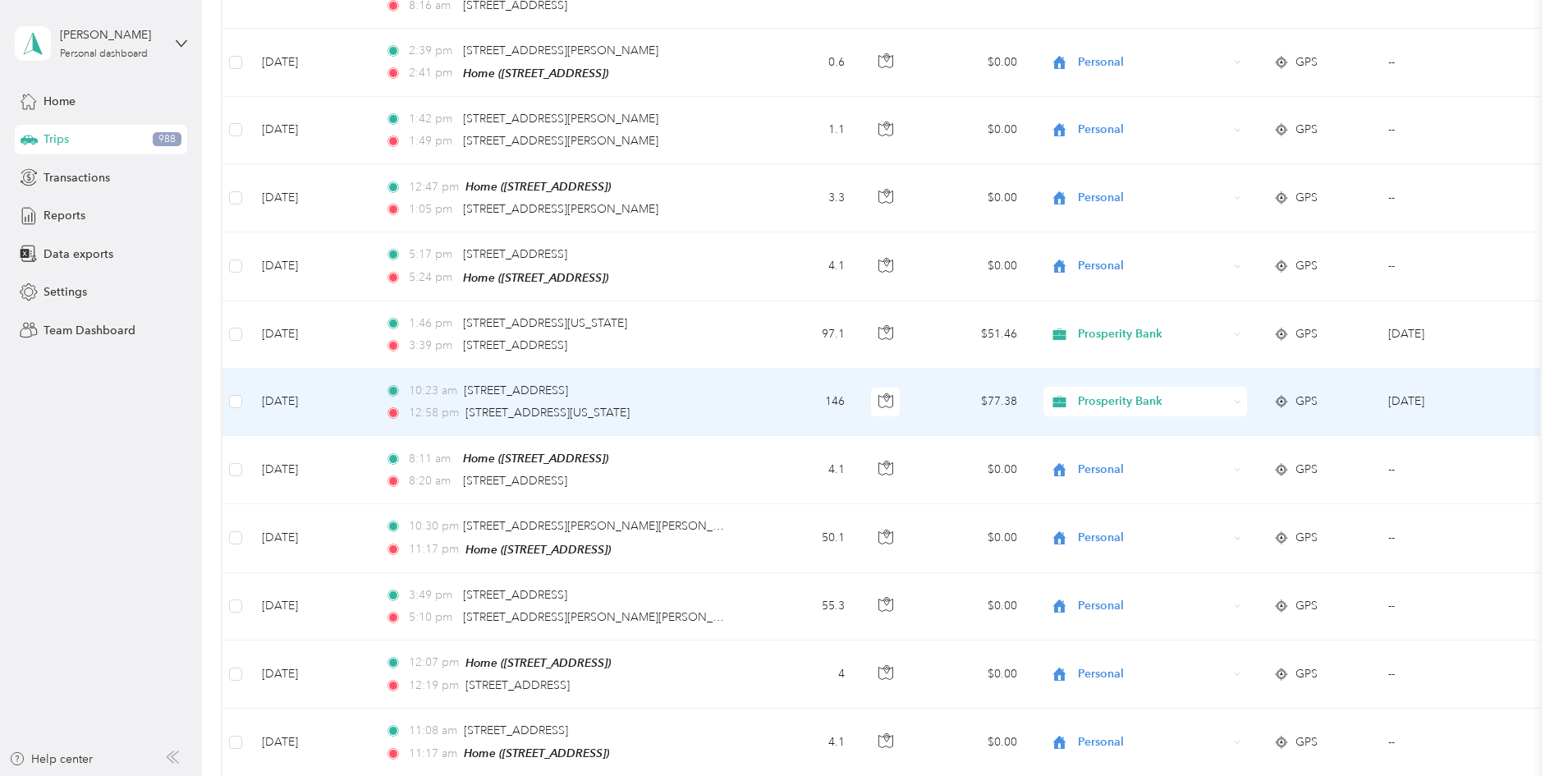
click at [1031, 398] on td "$77.38" at bounding box center [973, 402] width 115 height 67
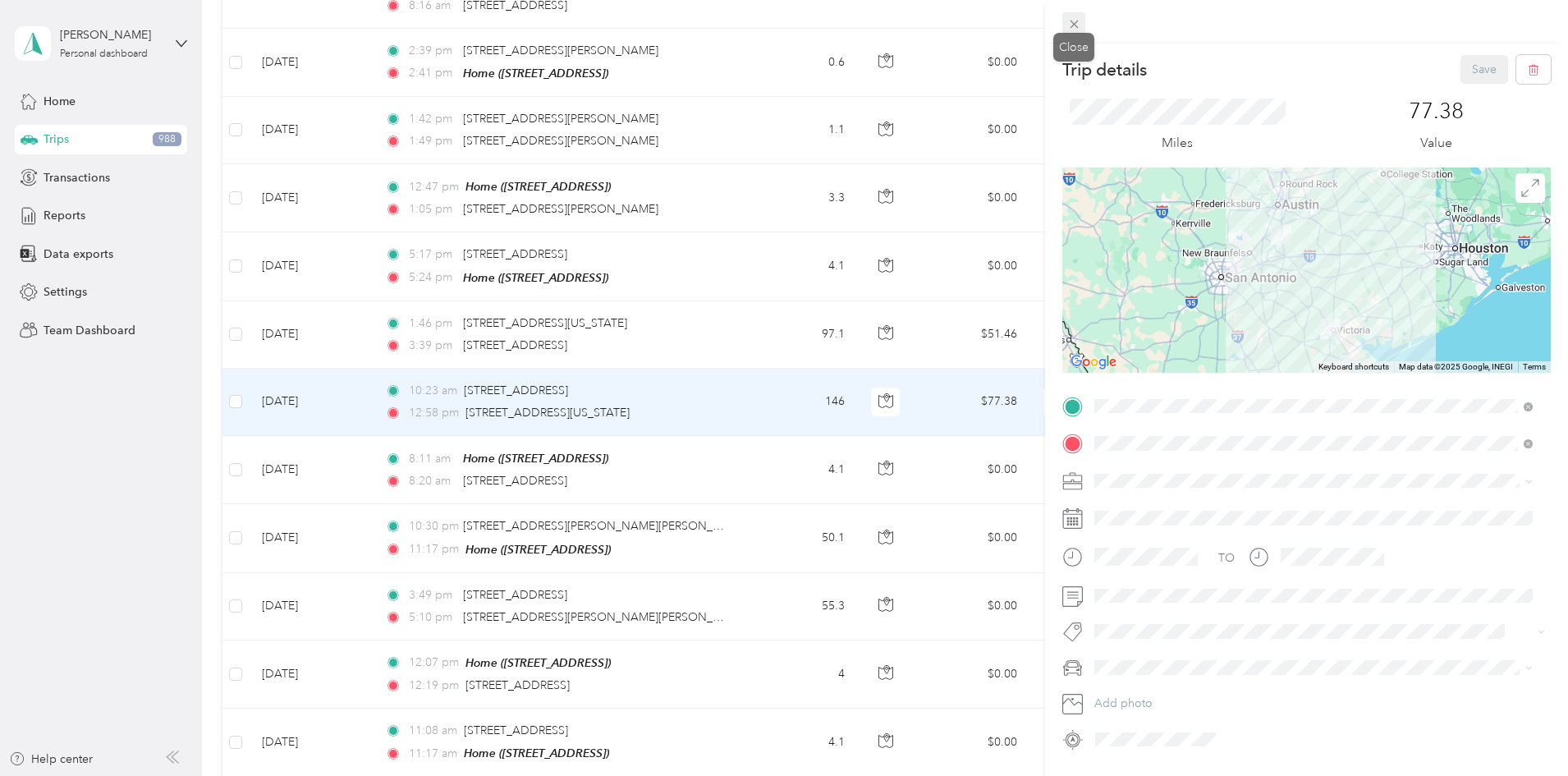
click at [1079, 23] on icon at bounding box center [1074, 24] width 14 height 14
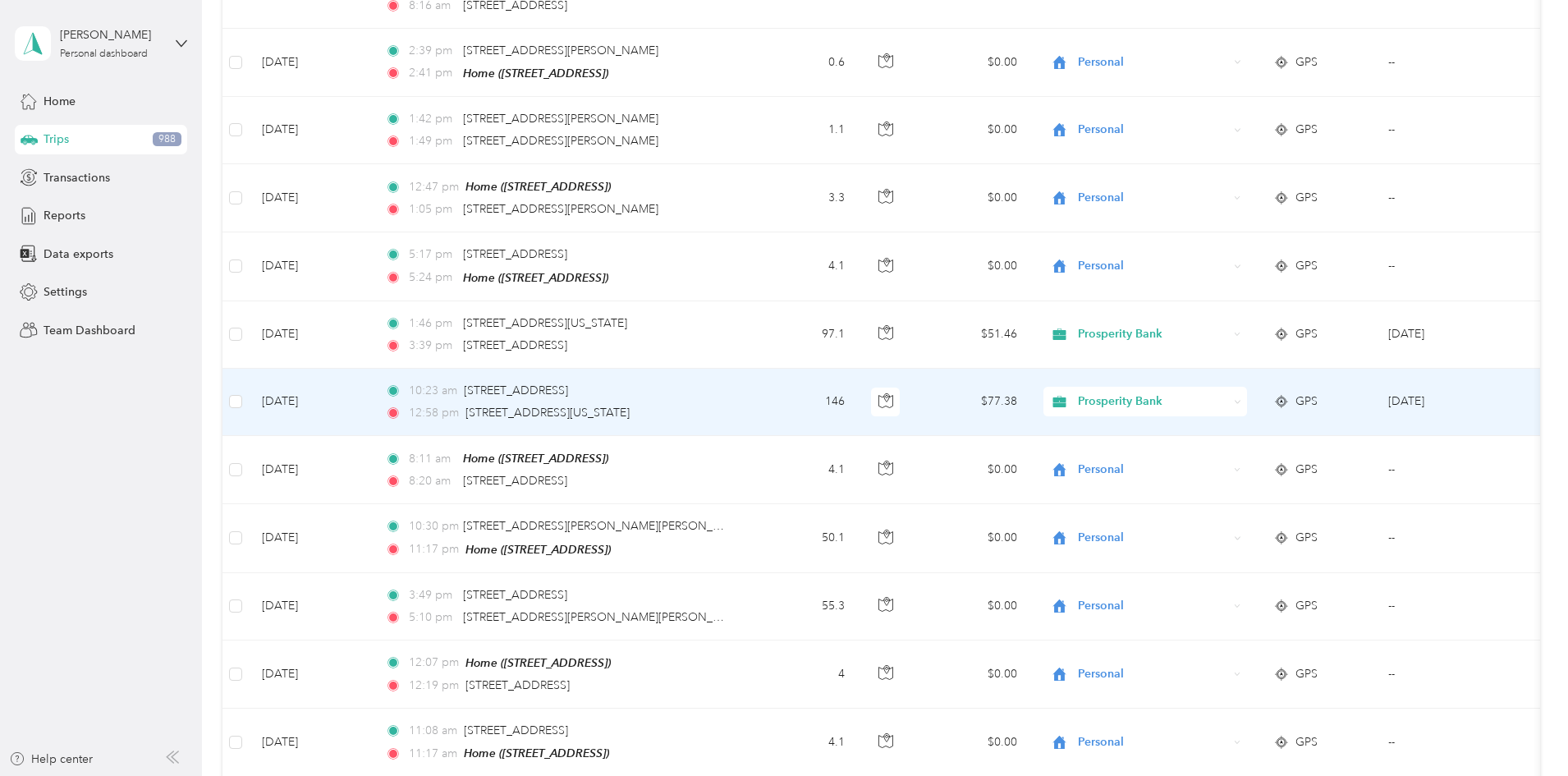
click at [1204, 394] on span "Prosperity Bank" at bounding box center [1153, 402] width 150 height 18
click at [1209, 452] on span "Personal" at bounding box center [1270, 449] width 152 height 17
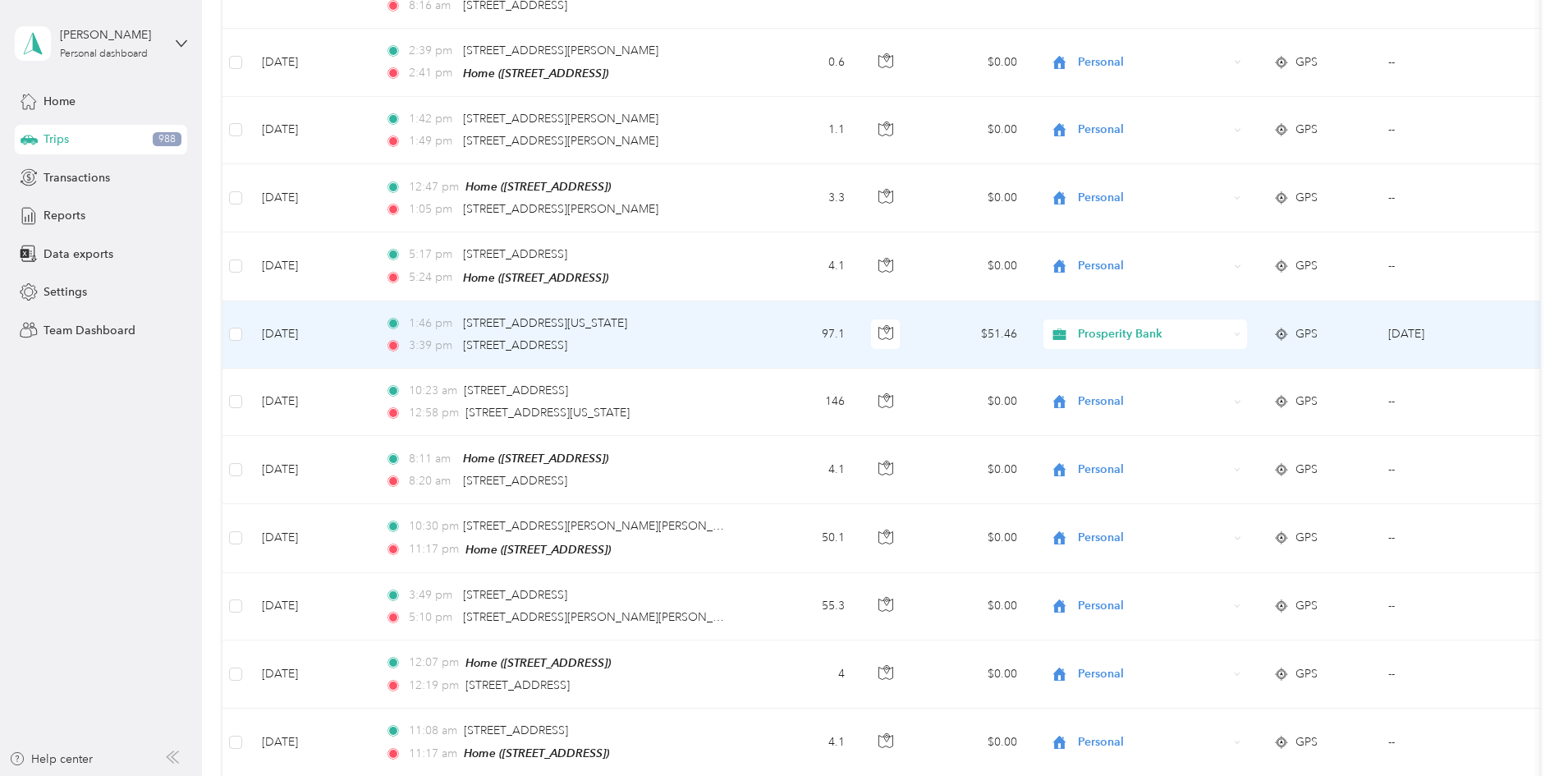
click at [1222, 329] on span "Prosperity Bank" at bounding box center [1153, 334] width 150 height 18
click at [1220, 383] on span "Personal" at bounding box center [1270, 388] width 152 height 17
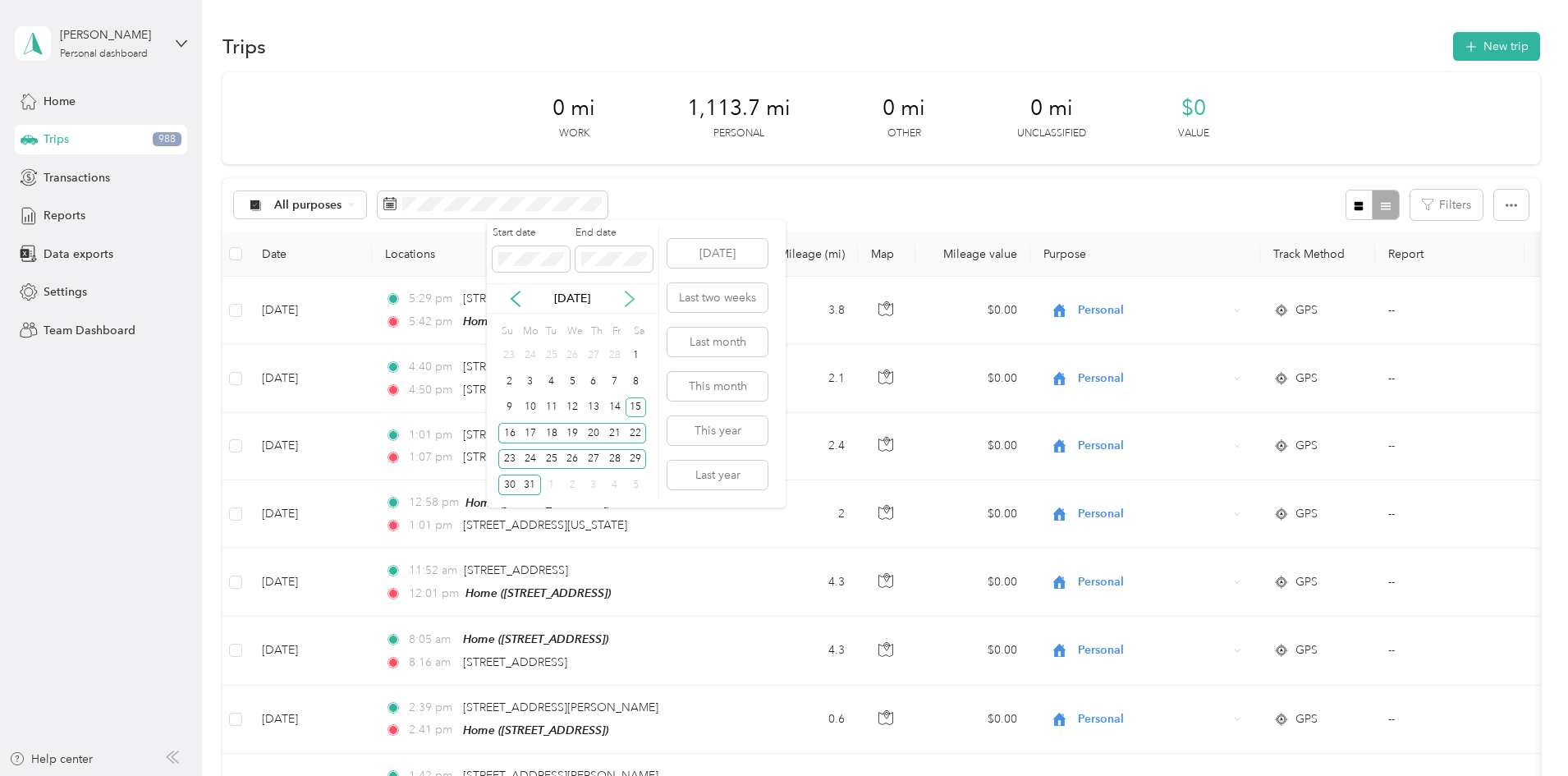
click at [628, 299] on icon at bounding box center [630, 299] width 17 height 17
click at [555, 354] on div "1" at bounding box center [552, 355] width 21 height 21
click at [559, 407] on div "15" at bounding box center [552, 407] width 21 height 21
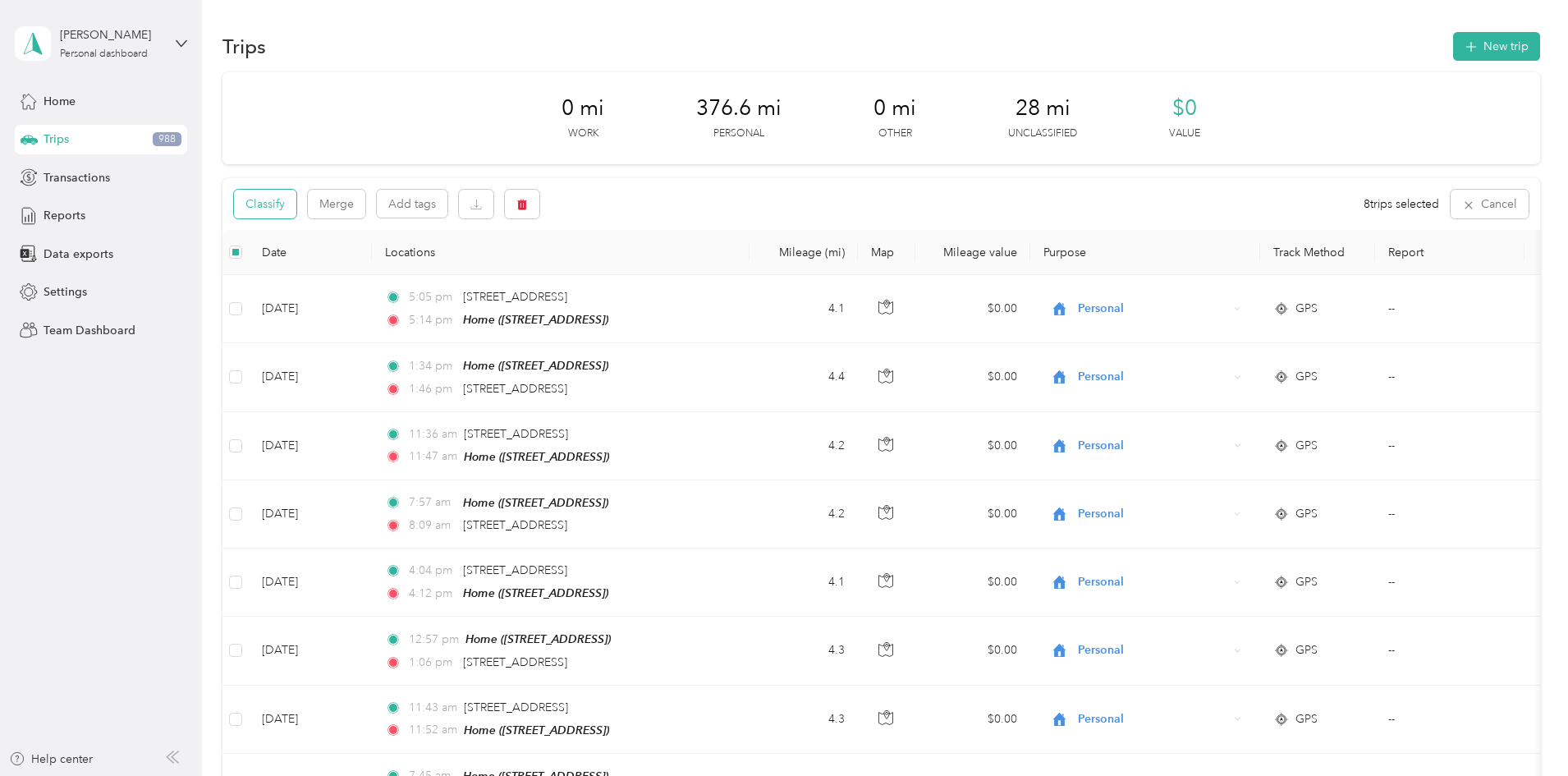
click at [297, 211] on button "Classify" at bounding box center [265, 203] width 62 height 29
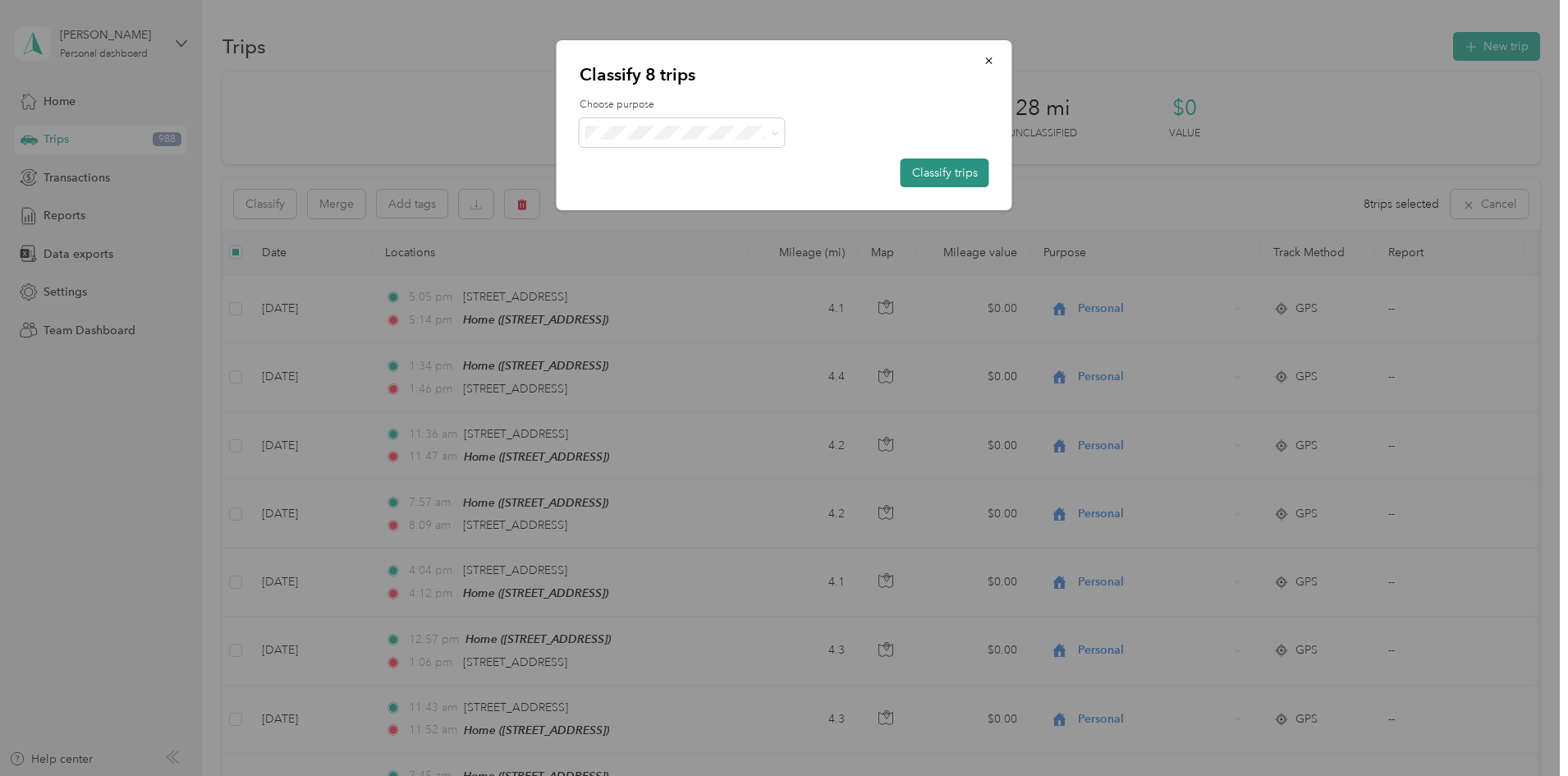
click at [922, 179] on button "Classify trips" at bounding box center [945, 173] width 88 height 29
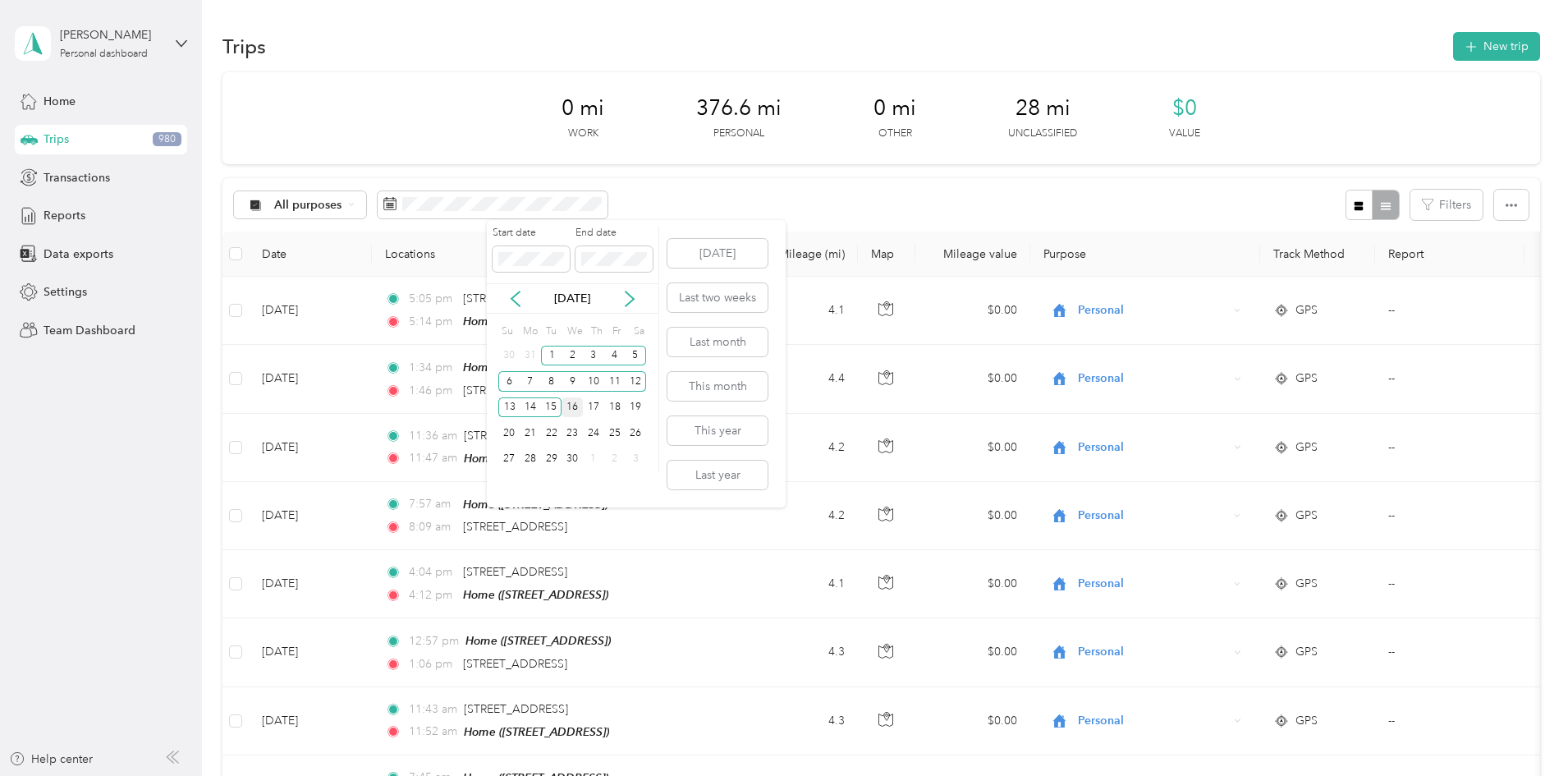
click at [579, 407] on div "16" at bounding box center [572, 407] width 21 height 21
click at [577, 450] on div "30" at bounding box center [572, 459] width 21 height 21
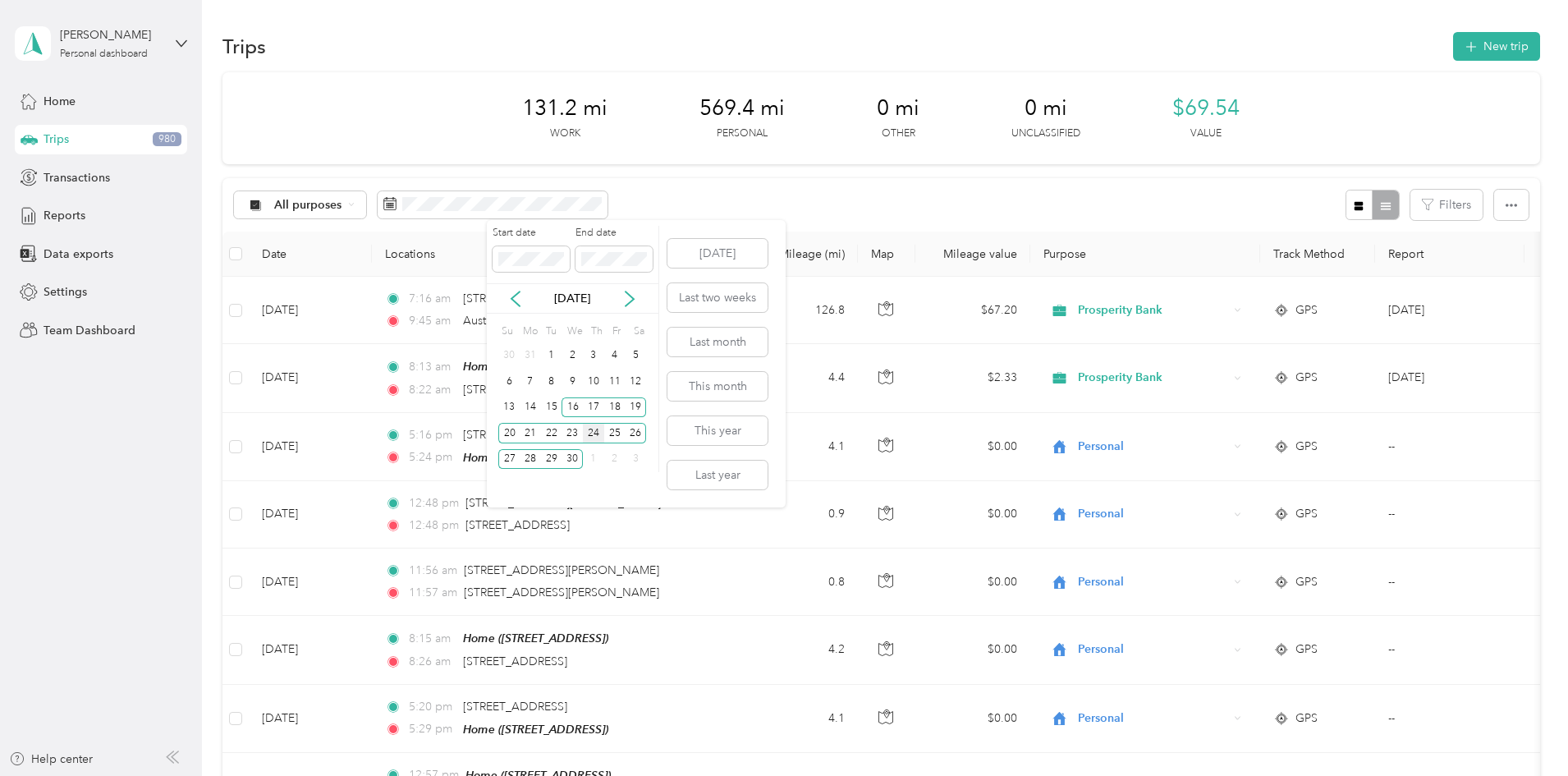
click at [587, 433] on div "24" at bounding box center [593, 433] width 21 height 21
click at [574, 455] on div "30" at bounding box center [572, 459] width 21 height 21
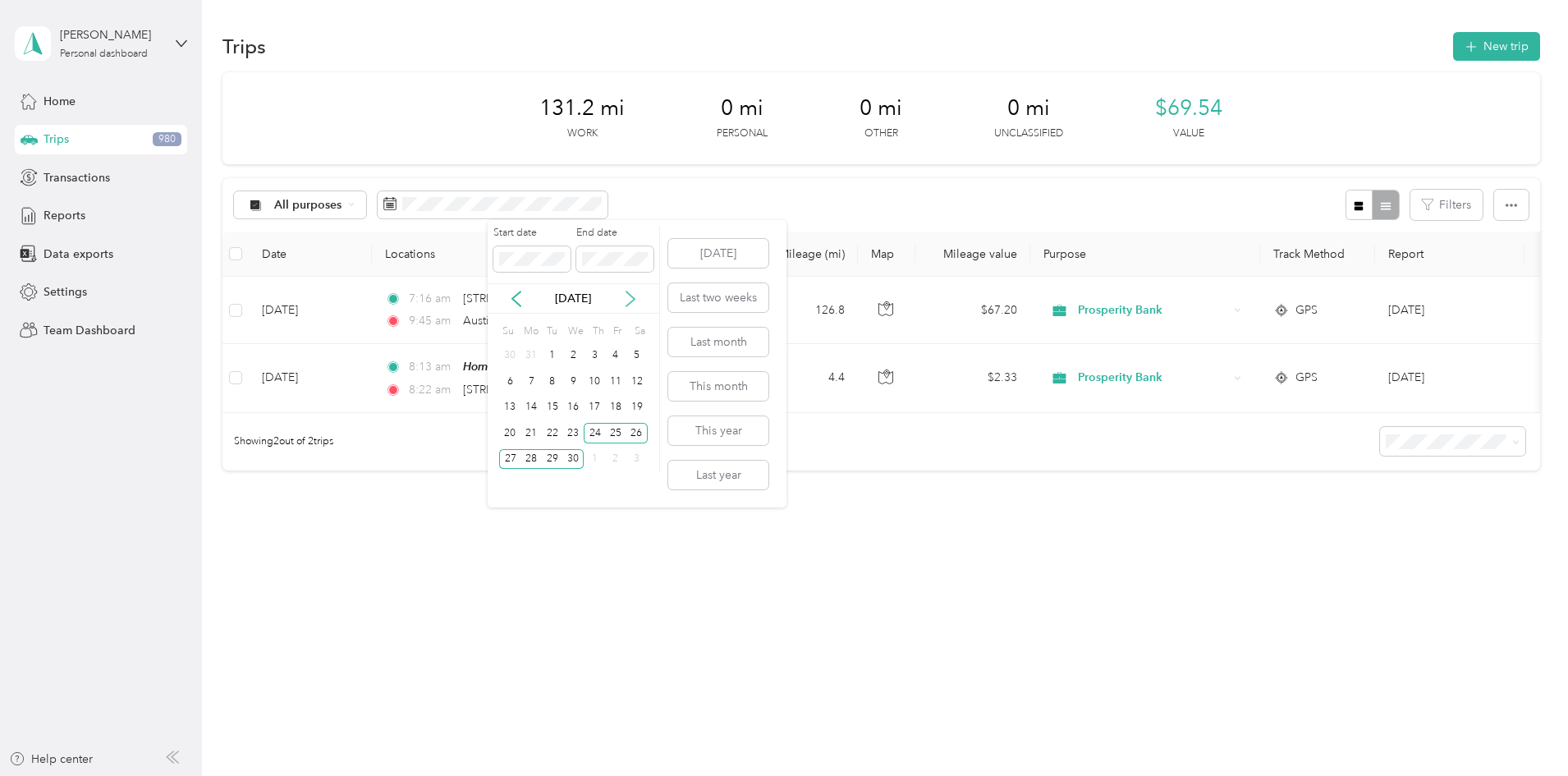
click at [630, 298] on icon at bounding box center [631, 299] width 17 height 17
click at [598, 358] on div "1" at bounding box center [594, 355] width 21 height 21
click at [598, 407] on div "15" at bounding box center [594, 407] width 21 height 21
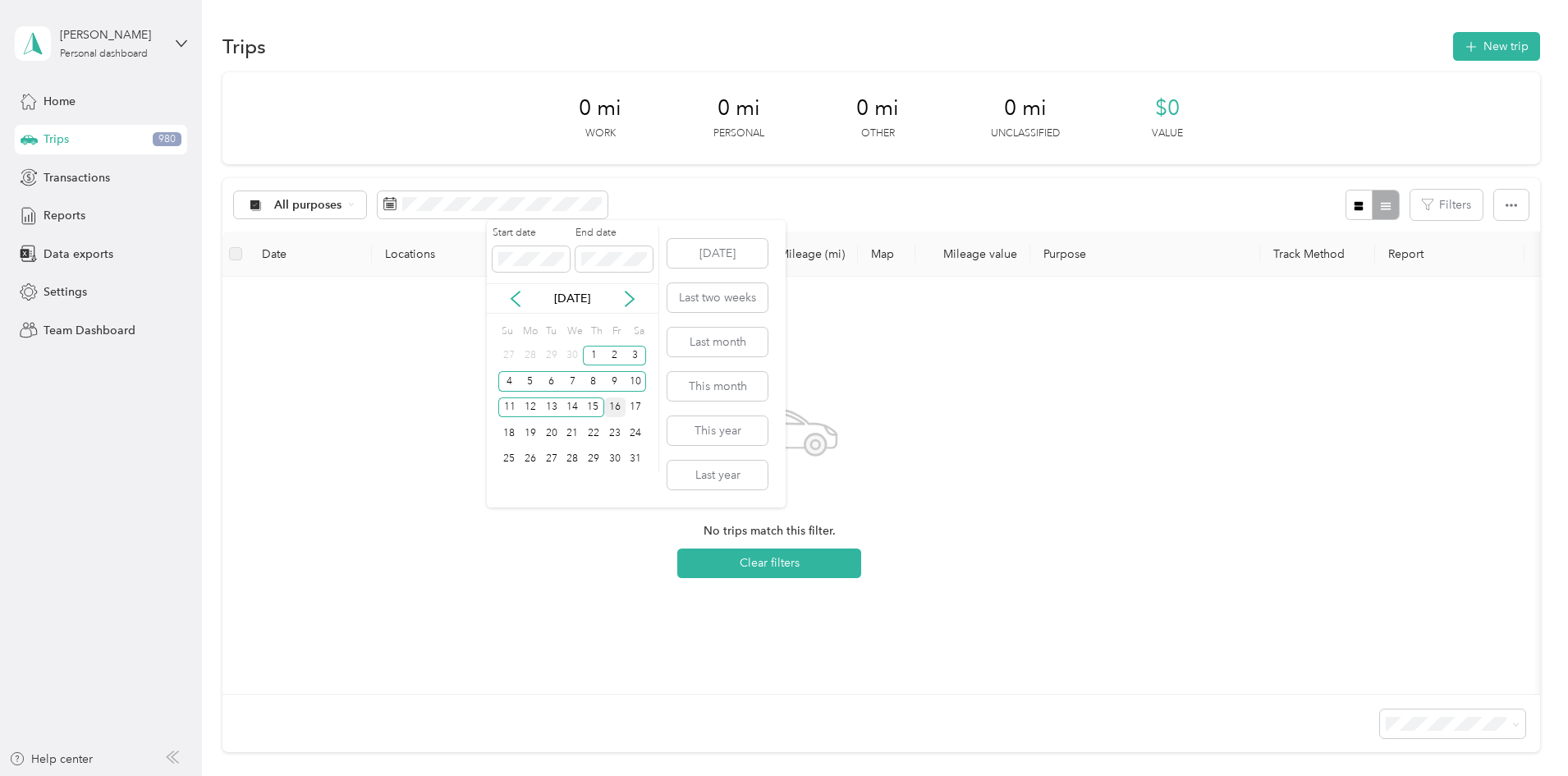
click at [614, 402] on div "16" at bounding box center [615, 407] width 21 height 21
click at [632, 455] on div "31" at bounding box center [636, 459] width 21 height 21
click at [627, 299] on icon at bounding box center [630, 299] width 17 height 17
click at [517, 358] on div "1" at bounding box center [509, 355] width 21 height 21
click at [517, 408] on div "15" at bounding box center [509, 407] width 21 height 21
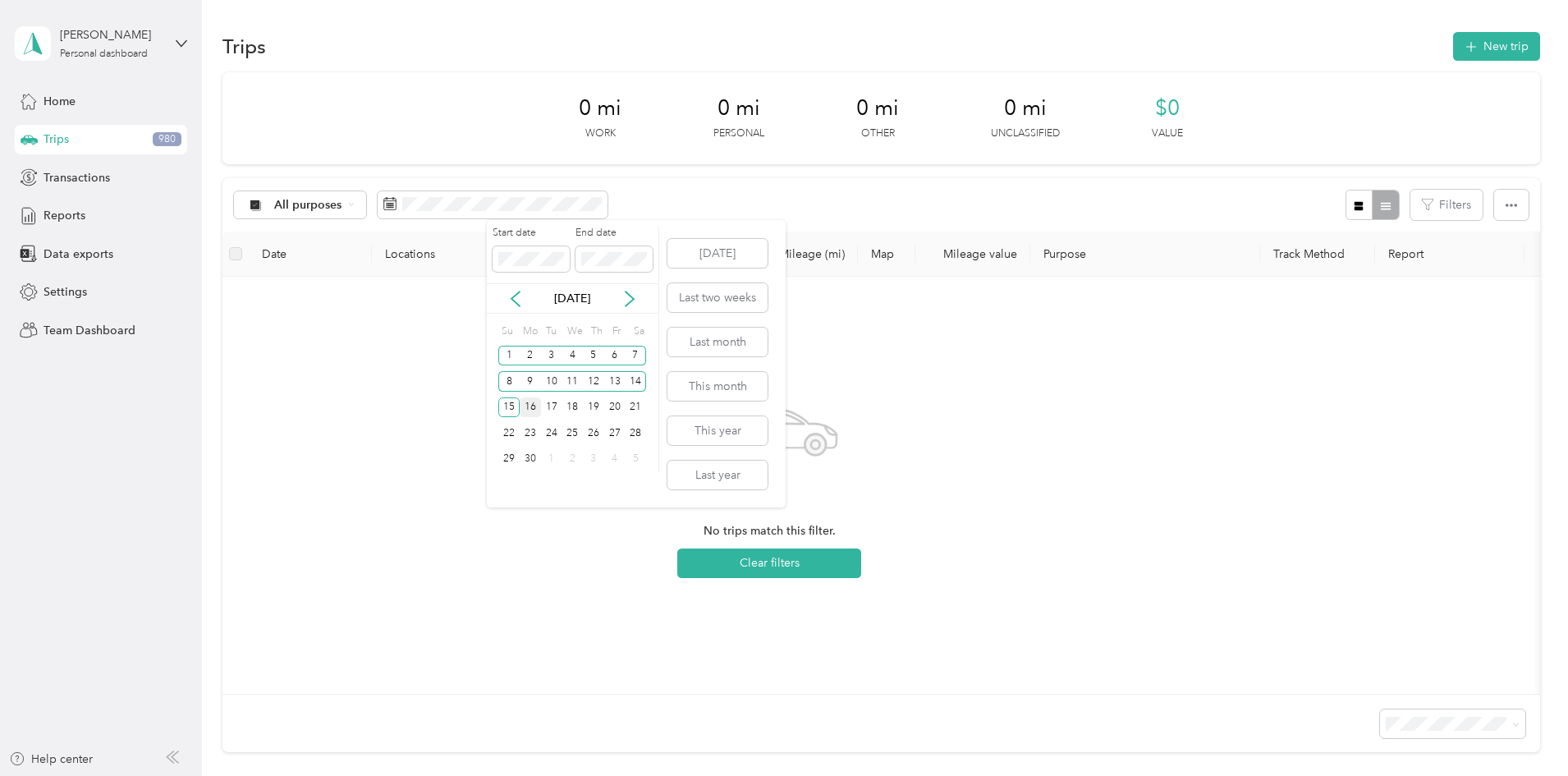
click at [531, 403] on div "16" at bounding box center [531, 407] width 21 height 21
click at [591, 267] on span at bounding box center [613, 259] width 77 height 26
click at [533, 451] on div "30" at bounding box center [531, 459] width 21 height 21
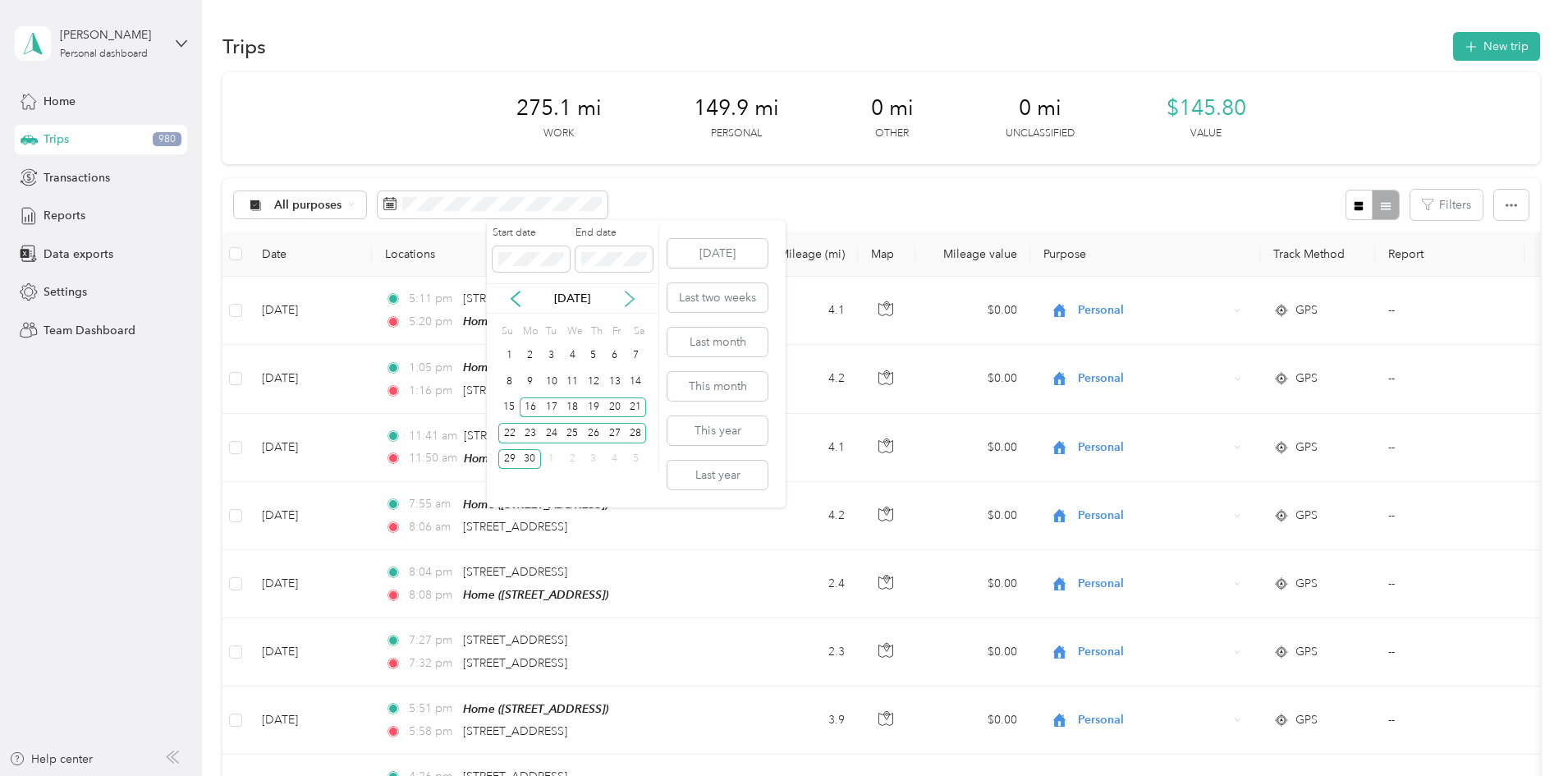
click at [627, 297] on icon at bounding box center [630, 299] width 17 height 17
click at [559, 350] on div "1" at bounding box center [552, 355] width 21 height 21
click at [556, 402] on div "15" at bounding box center [552, 407] width 21 height 21
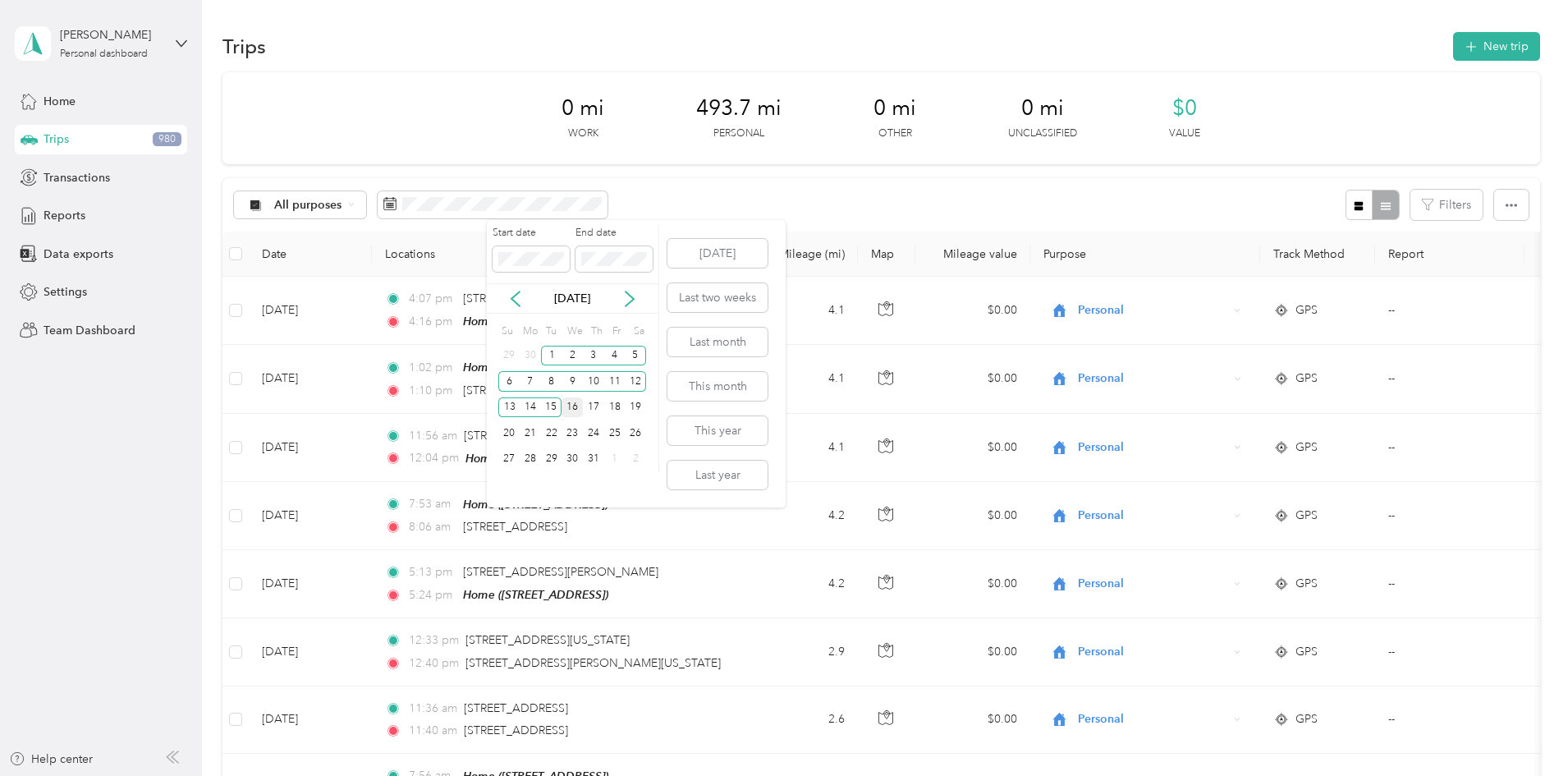
click at [579, 408] on div "16" at bounding box center [572, 407] width 21 height 21
click at [592, 452] on div "31" at bounding box center [593, 459] width 21 height 21
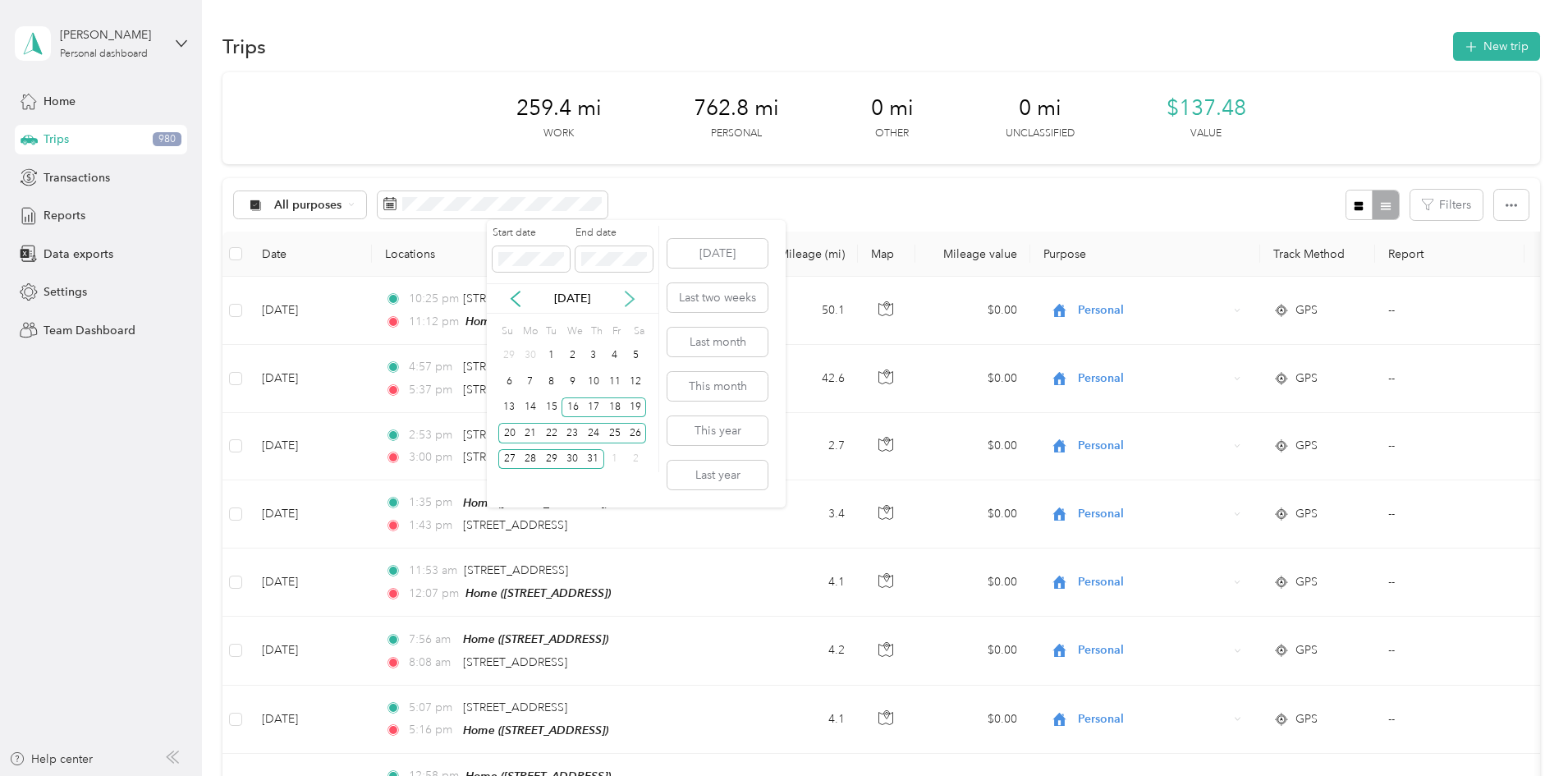
click at [625, 297] on icon at bounding box center [630, 299] width 17 height 17
click at [612, 355] on div "1" at bounding box center [615, 355] width 21 height 21
click at [614, 402] on div "15" at bounding box center [615, 407] width 21 height 21
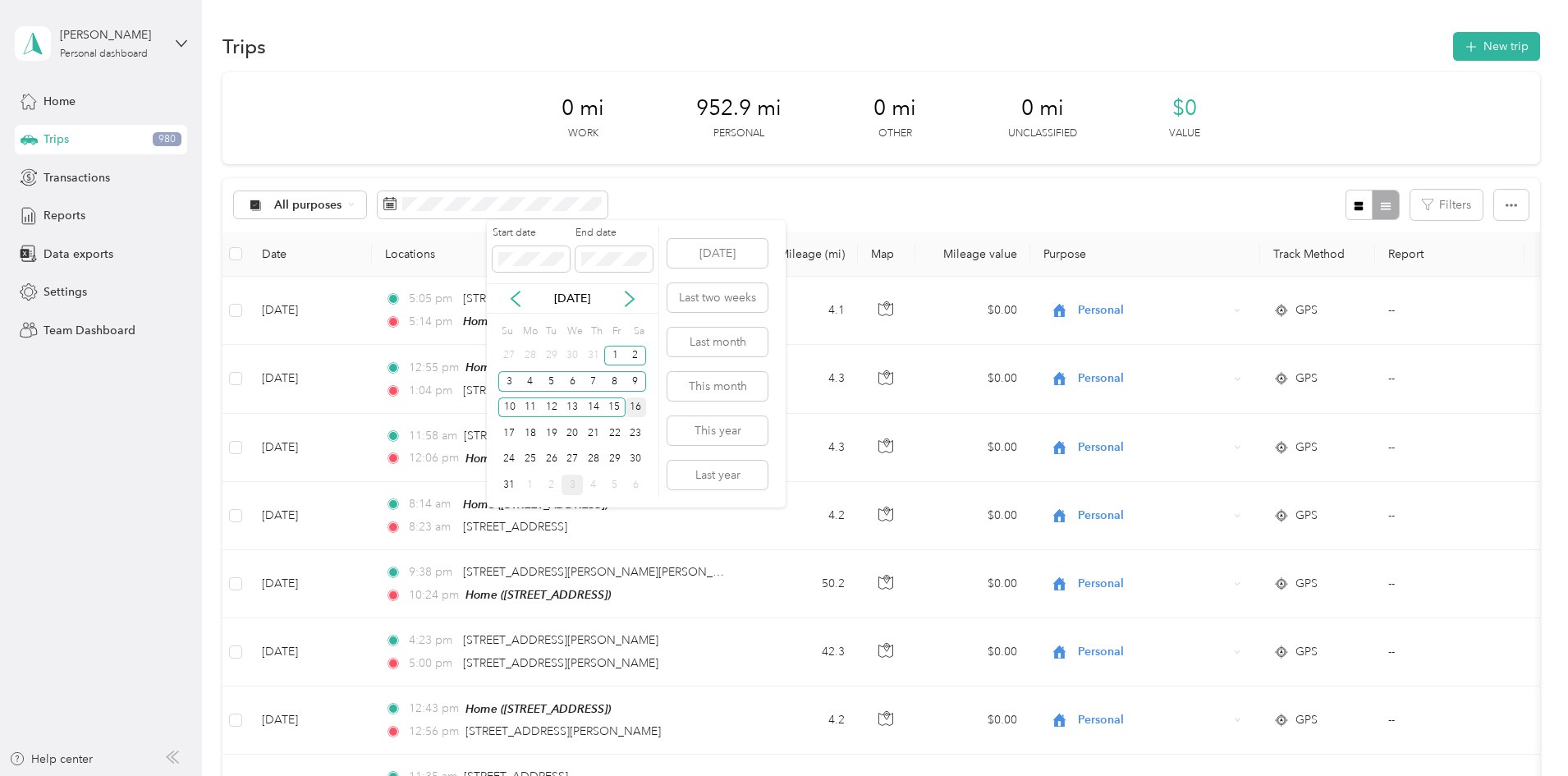
click at [633, 407] on div "16" at bounding box center [636, 407] width 21 height 21
click at [512, 488] on div "31" at bounding box center [509, 484] width 21 height 21
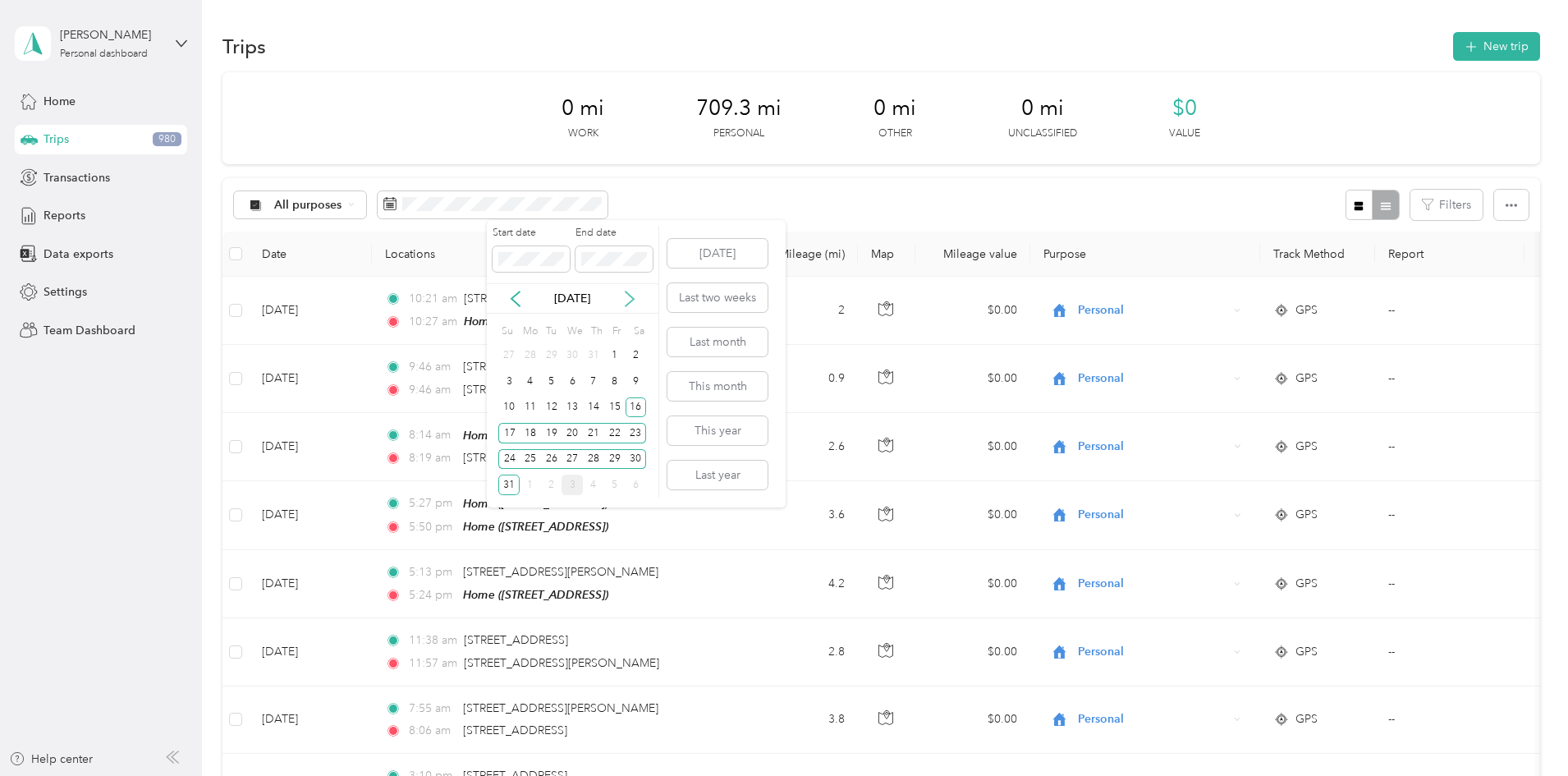
click at [625, 298] on icon at bounding box center [630, 299] width 17 height 17
click at [535, 358] on div "1" at bounding box center [531, 355] width 21 height 21
click at [536, 407] on div "15" at bounding box center [531, 407] width 21 height 21
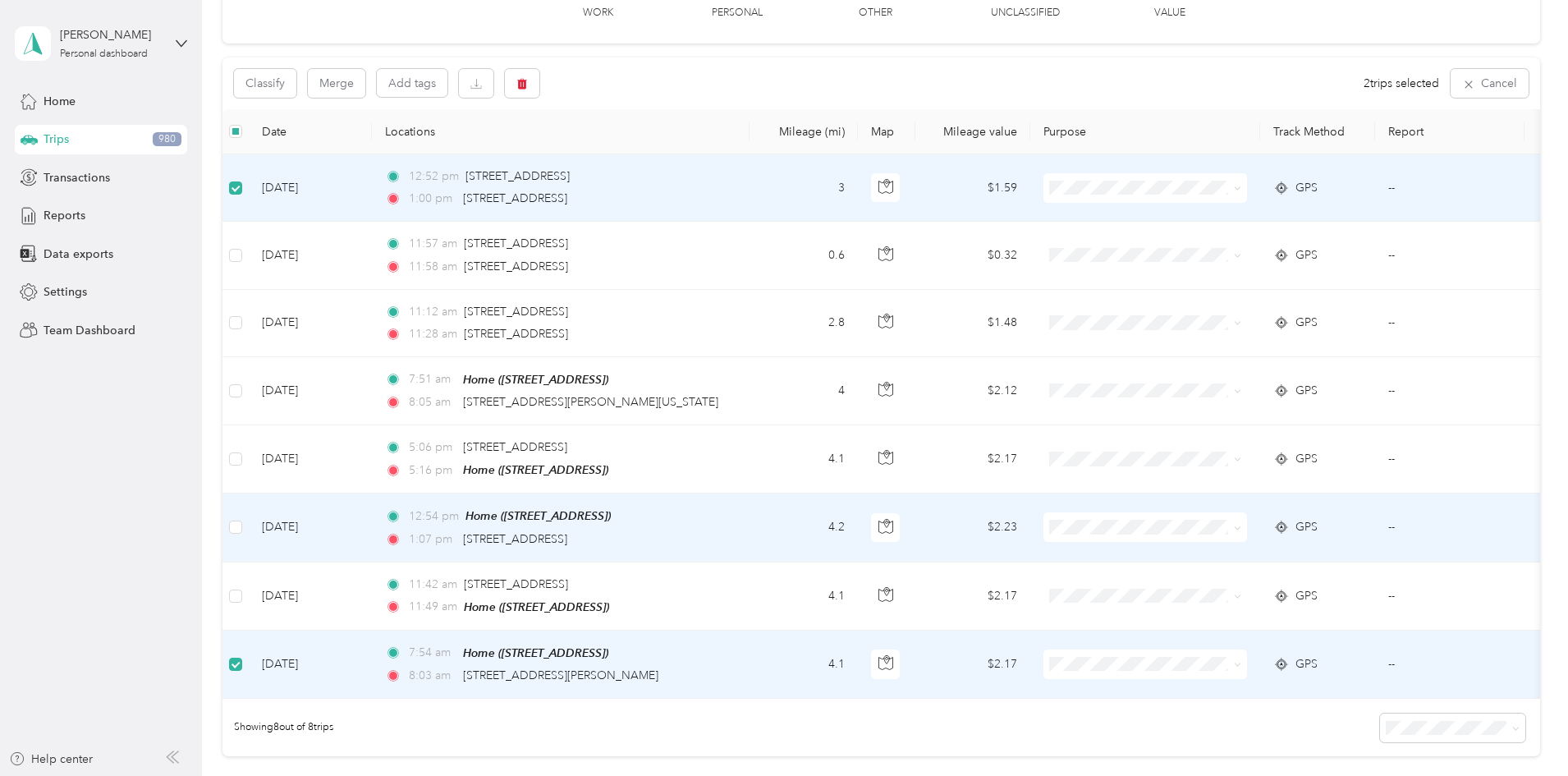
scroll to position [90, 0]
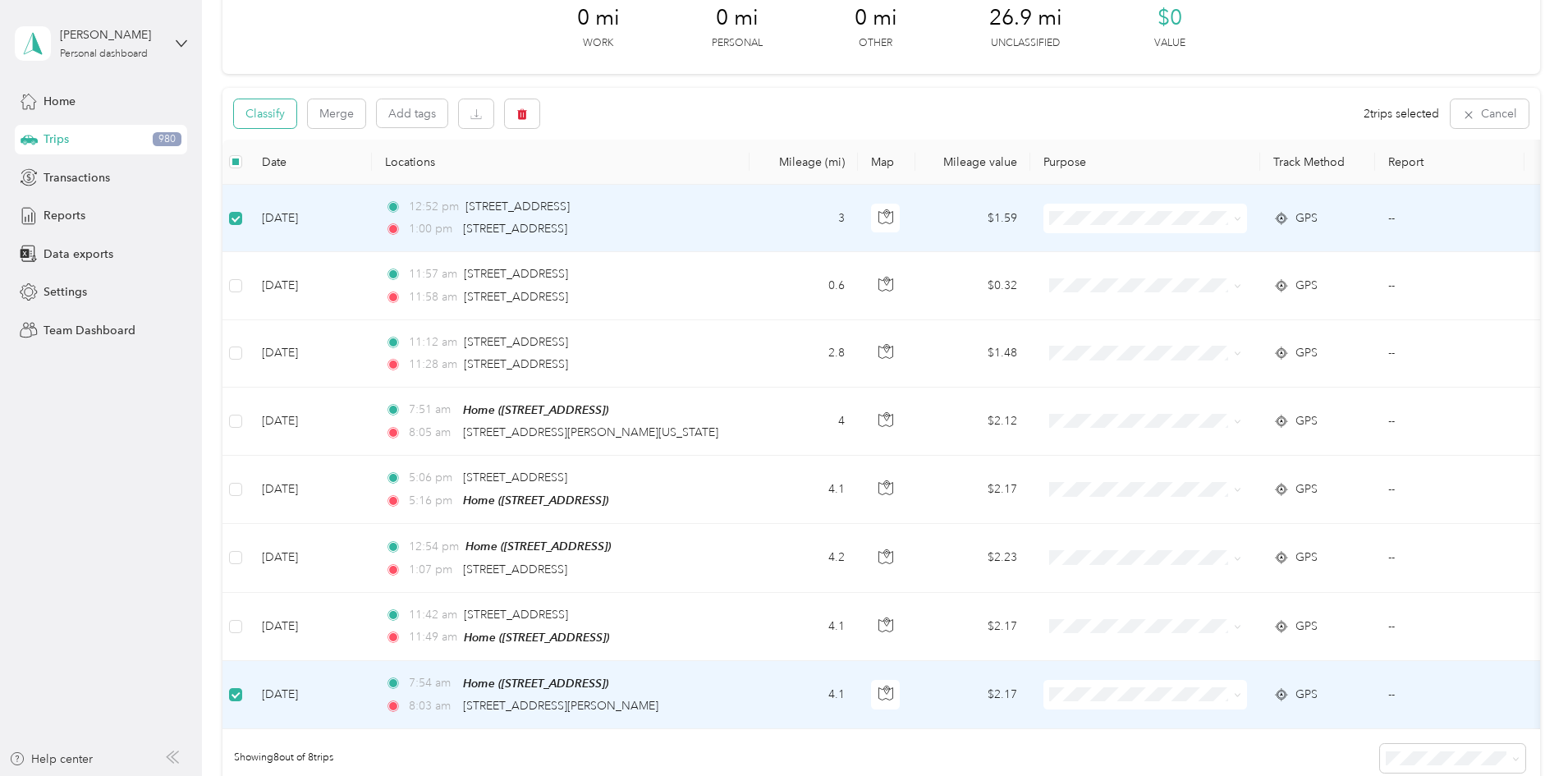
click at [297, 121] on button "Classify" at bounding box center [265, 113] width 62 height 29
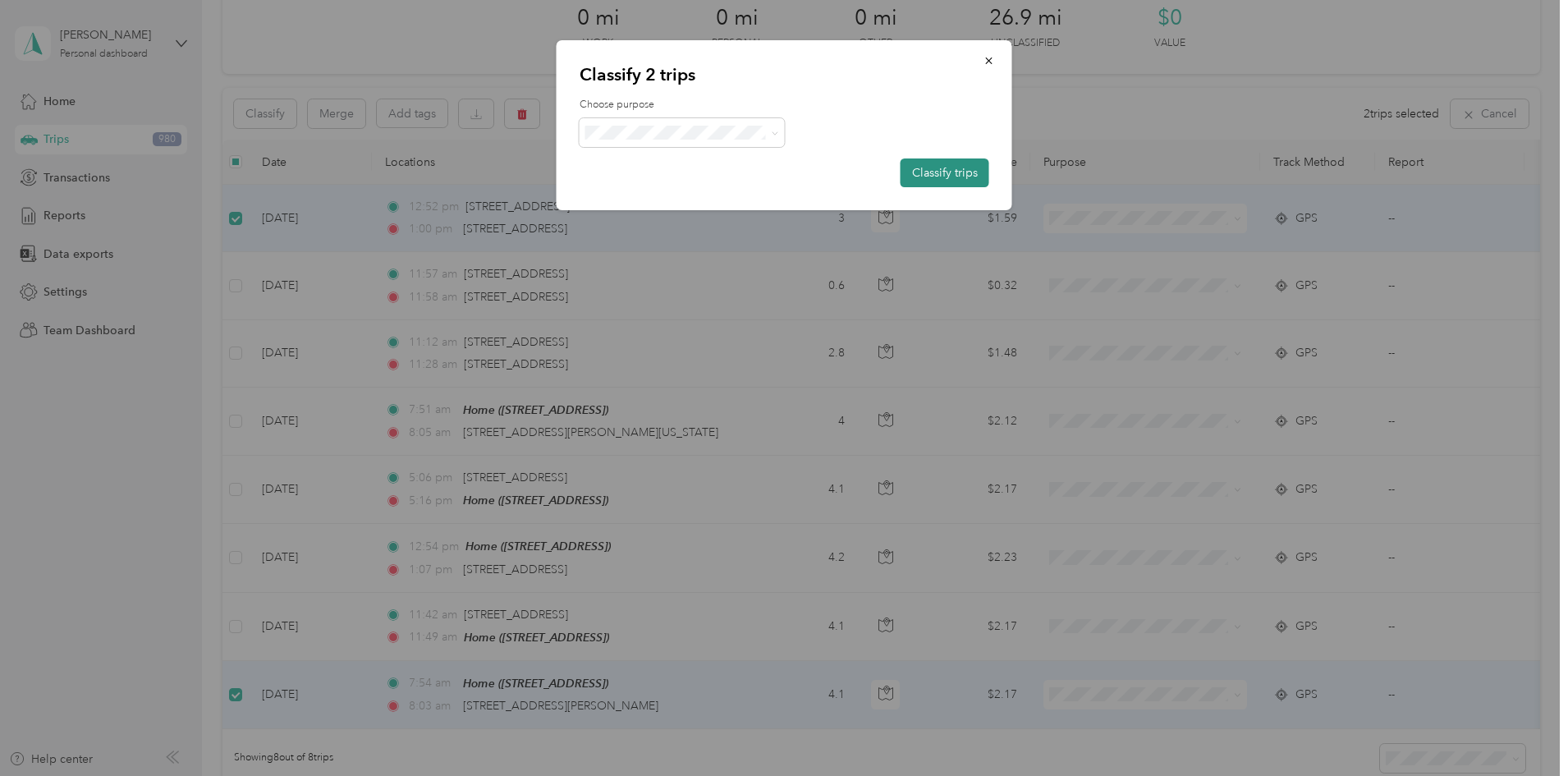
click at [919, 174] on button "Classify trips" at bounding box center [945, 173] width 88 height 29
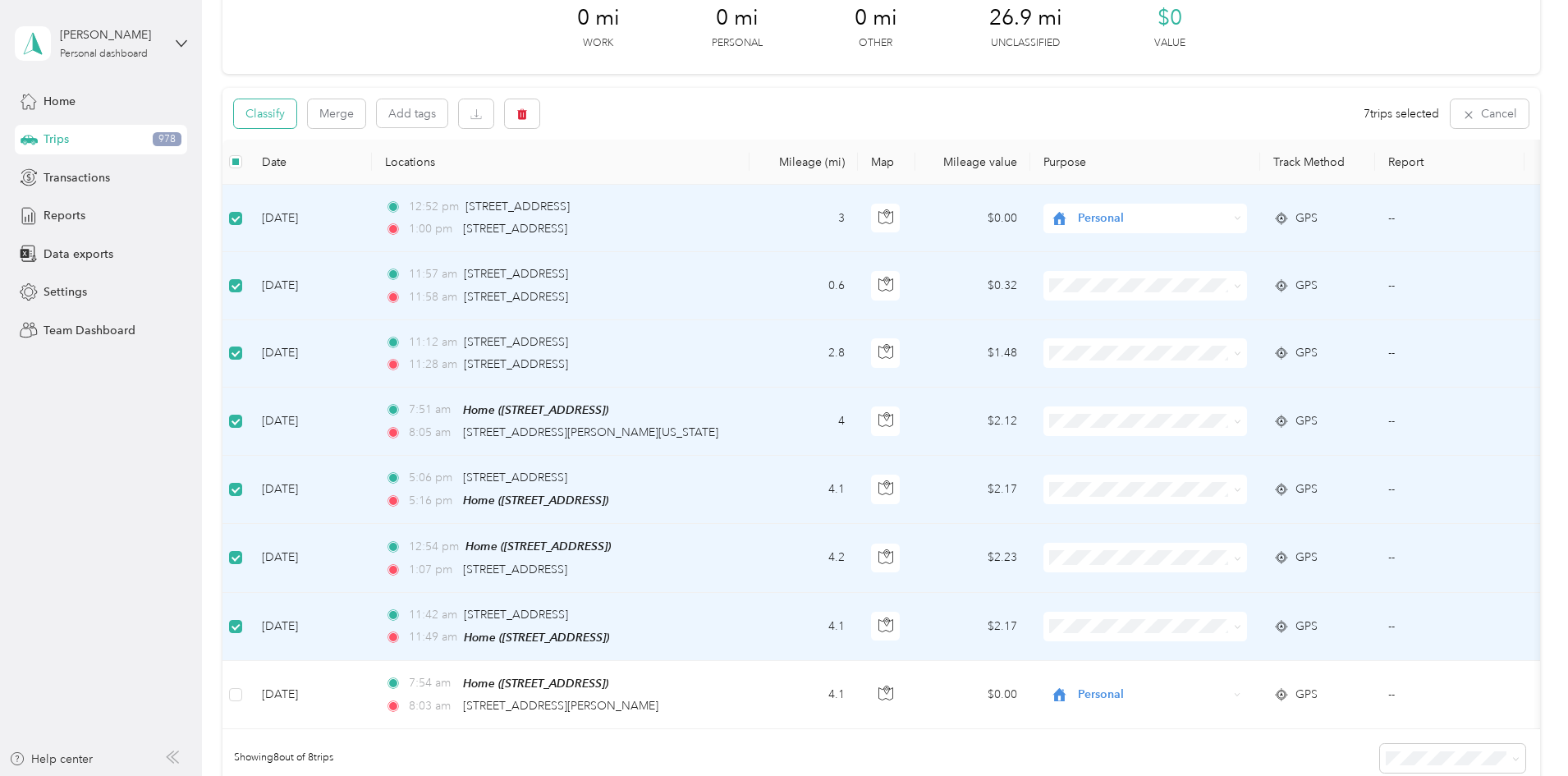
click at [297, 119] on button "Classify" at bounding box center [265, 113] width 62 height 29
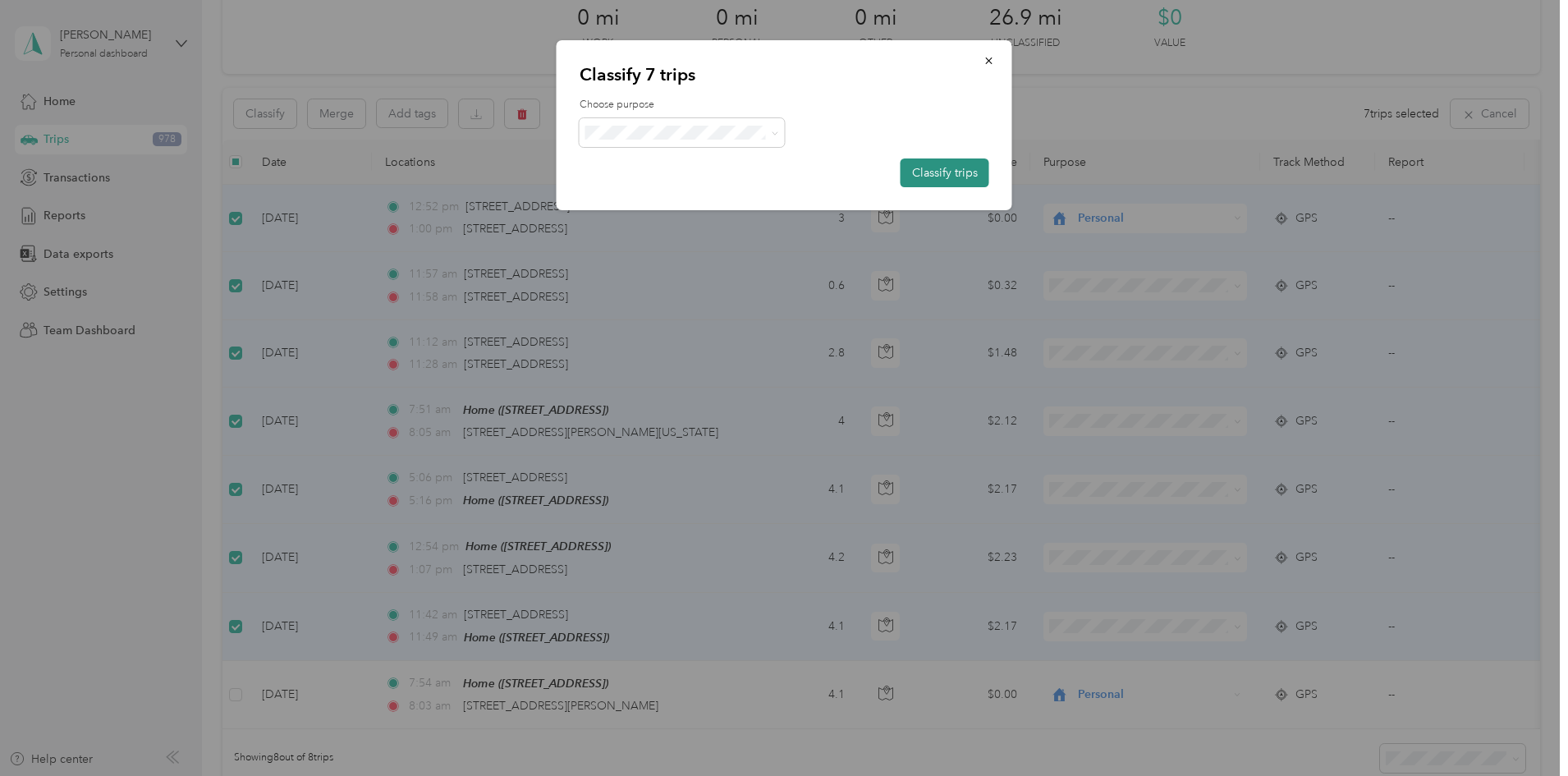
click at [930, 174] on button "Classify trips" at bounding box center [945, 173] width 88 height 29
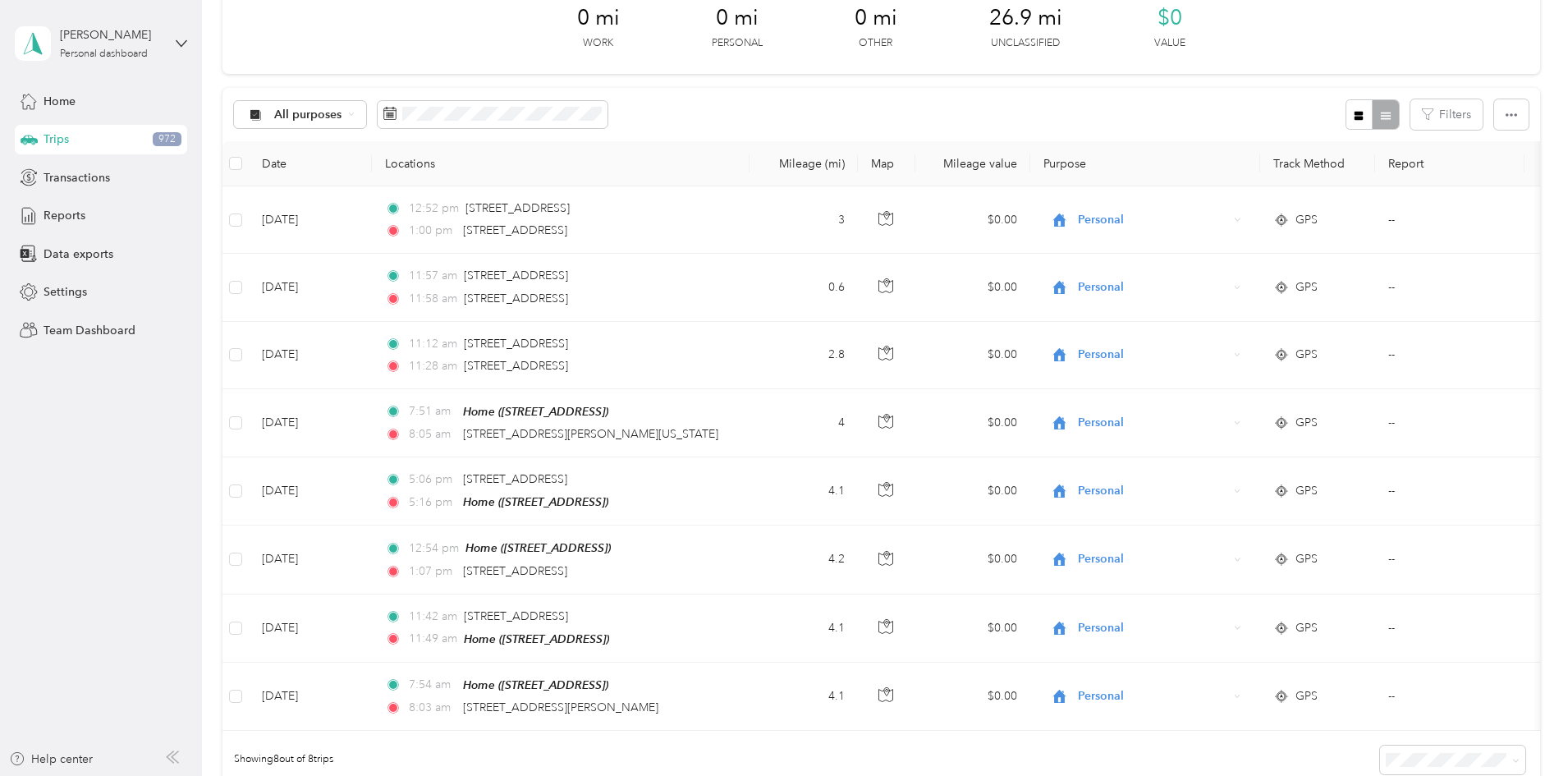
scroll to position [0, 0]
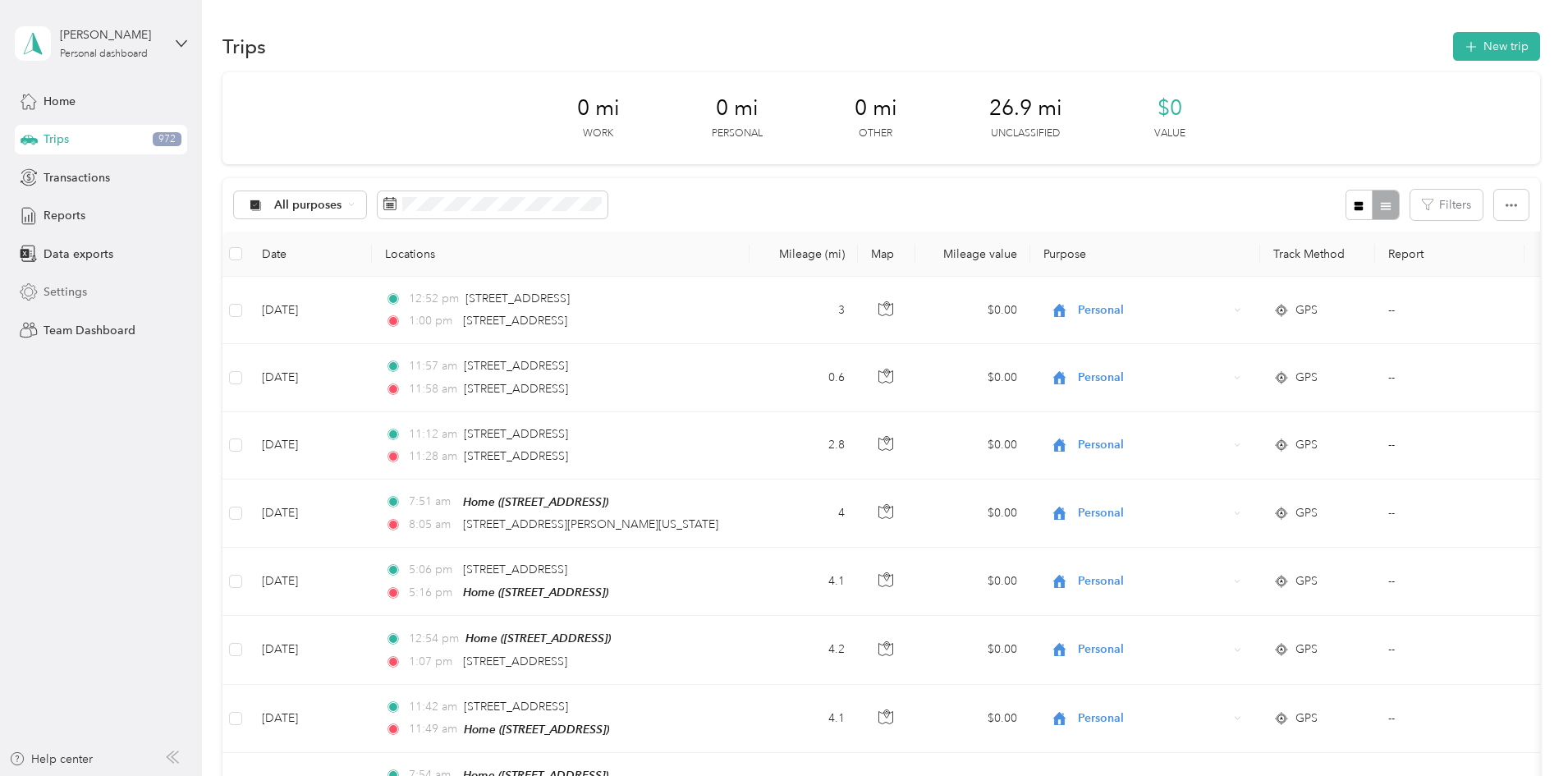
click at [90, 291] on div "Settings" at bounding box center [101, 293] width 173 height 30
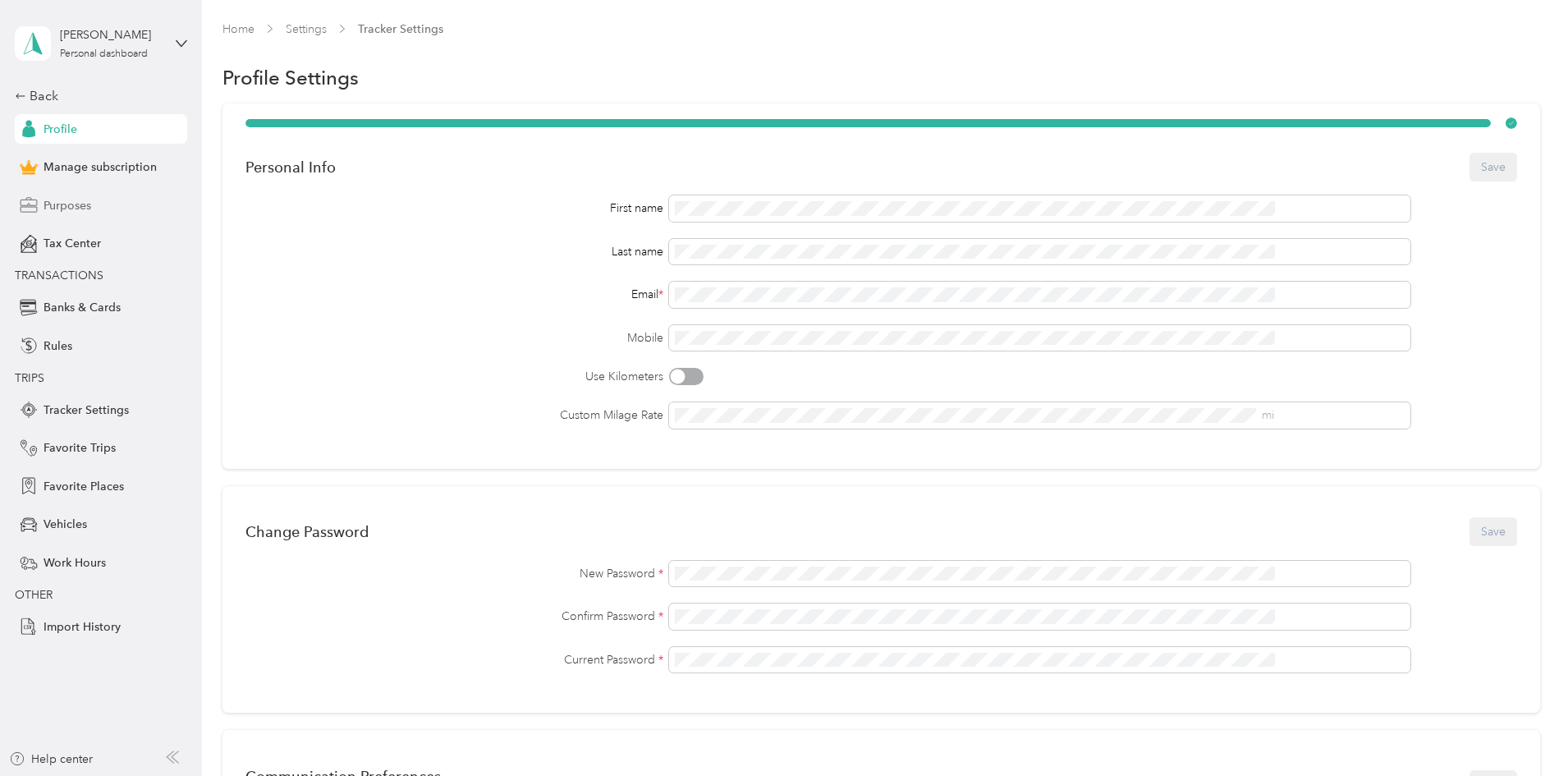
click at [86, 206] on span "Purposes" at bounding box center [68, 205] width 48 height 17
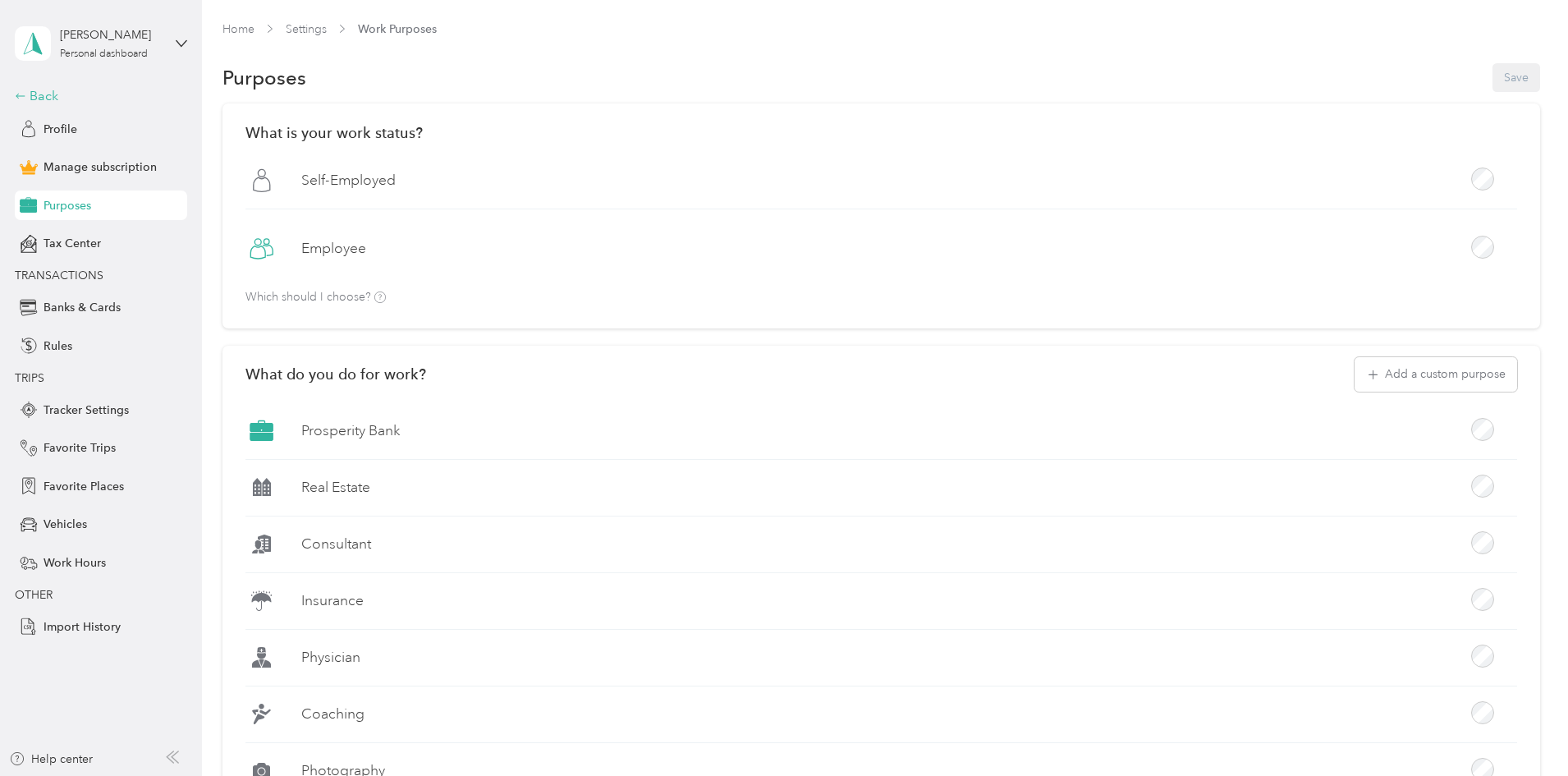
click at [39, 93] on div "Back" at bounding box center [97, 96] width 164 height 20
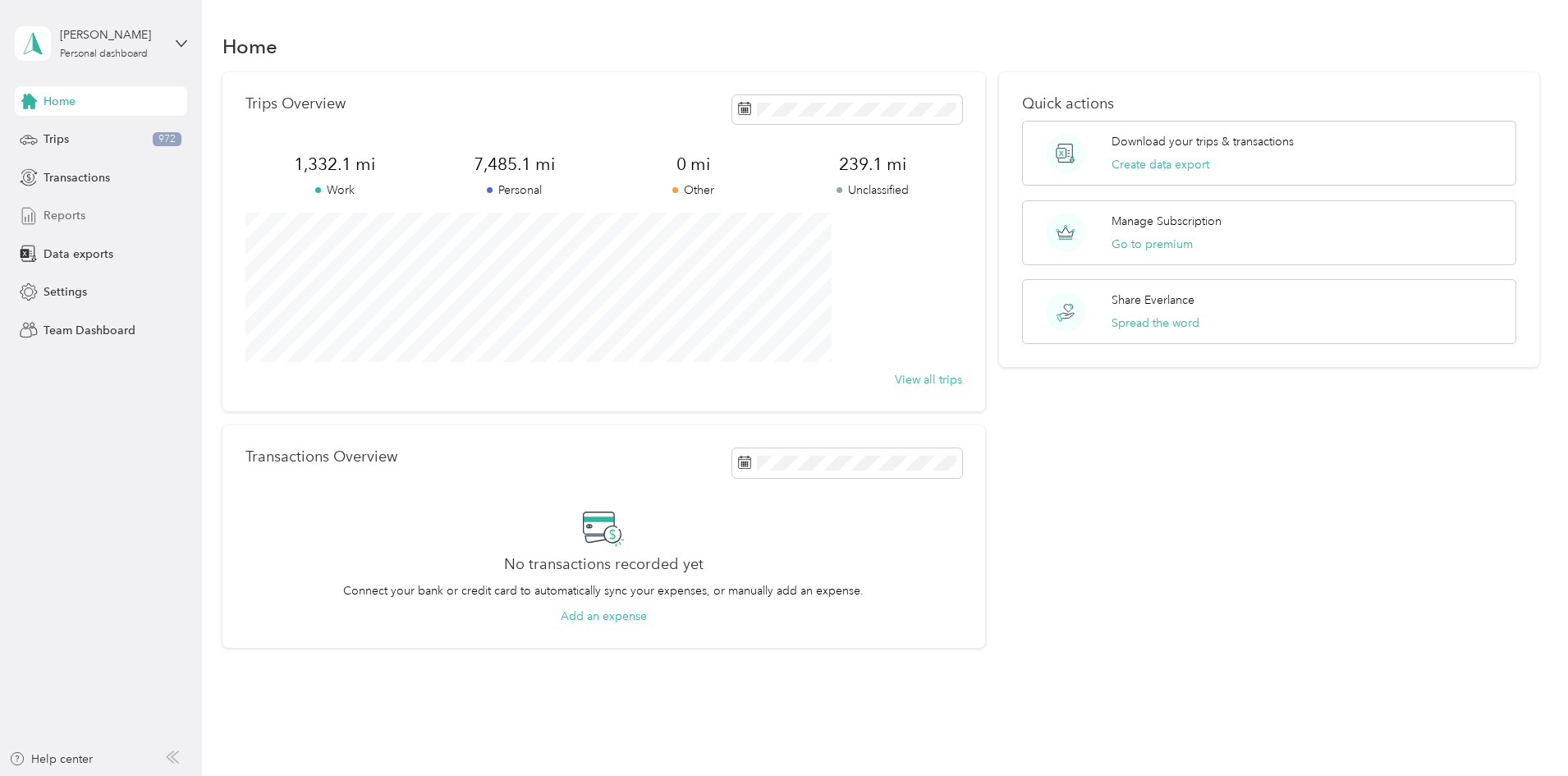
click at [83, 213] on span "Reports" at bounding box center [64, 215] width 42 height 17
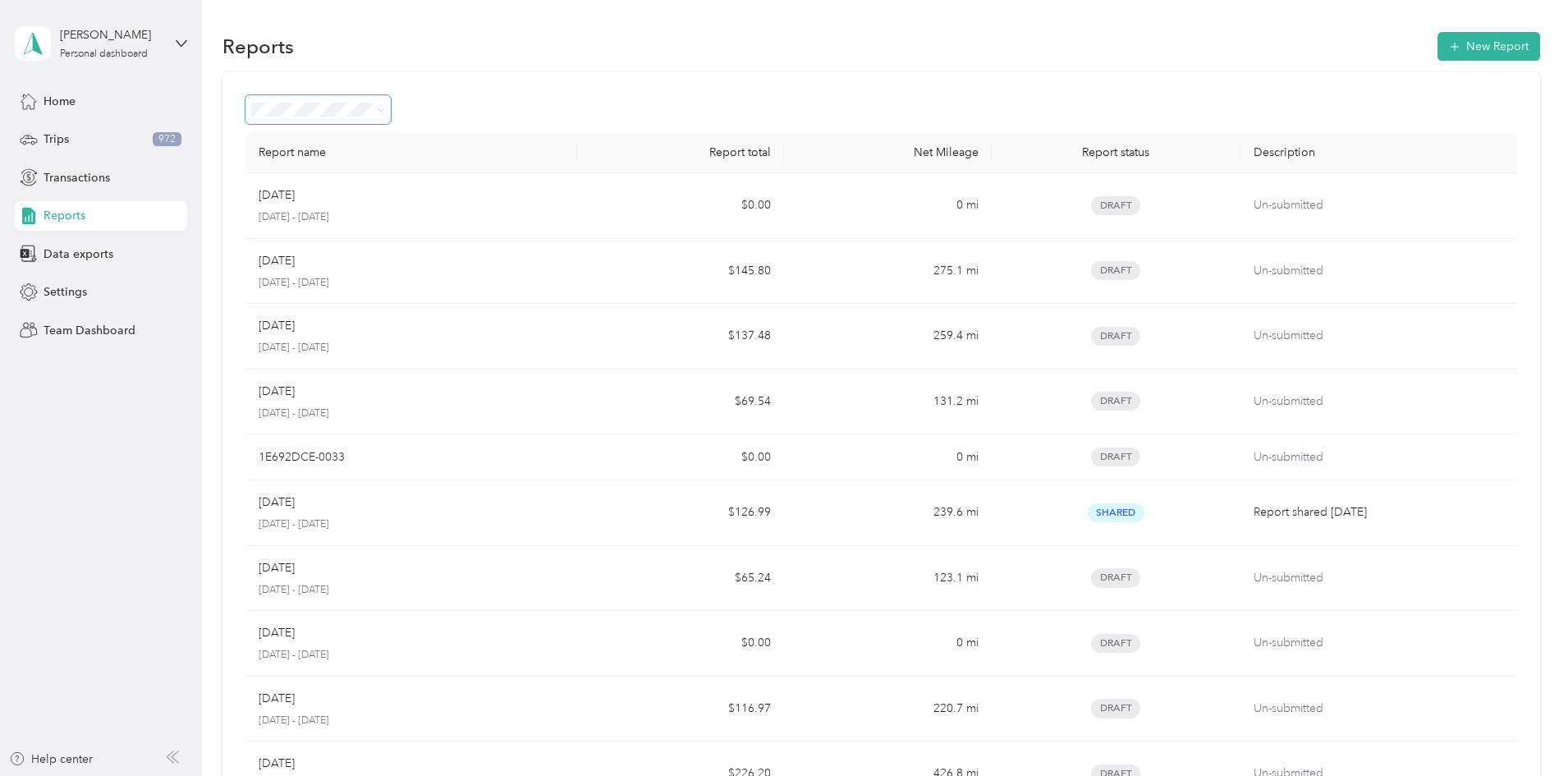
click at [385, 113] on icon at bounding box center [381, 110] width 7 height 7
click at [385, 111] on icon at bounding box center [381, 110] width 7 height 7
click at [90, 139] on div "Trips 972" at bounding box center [101, 140] width 173 height 30
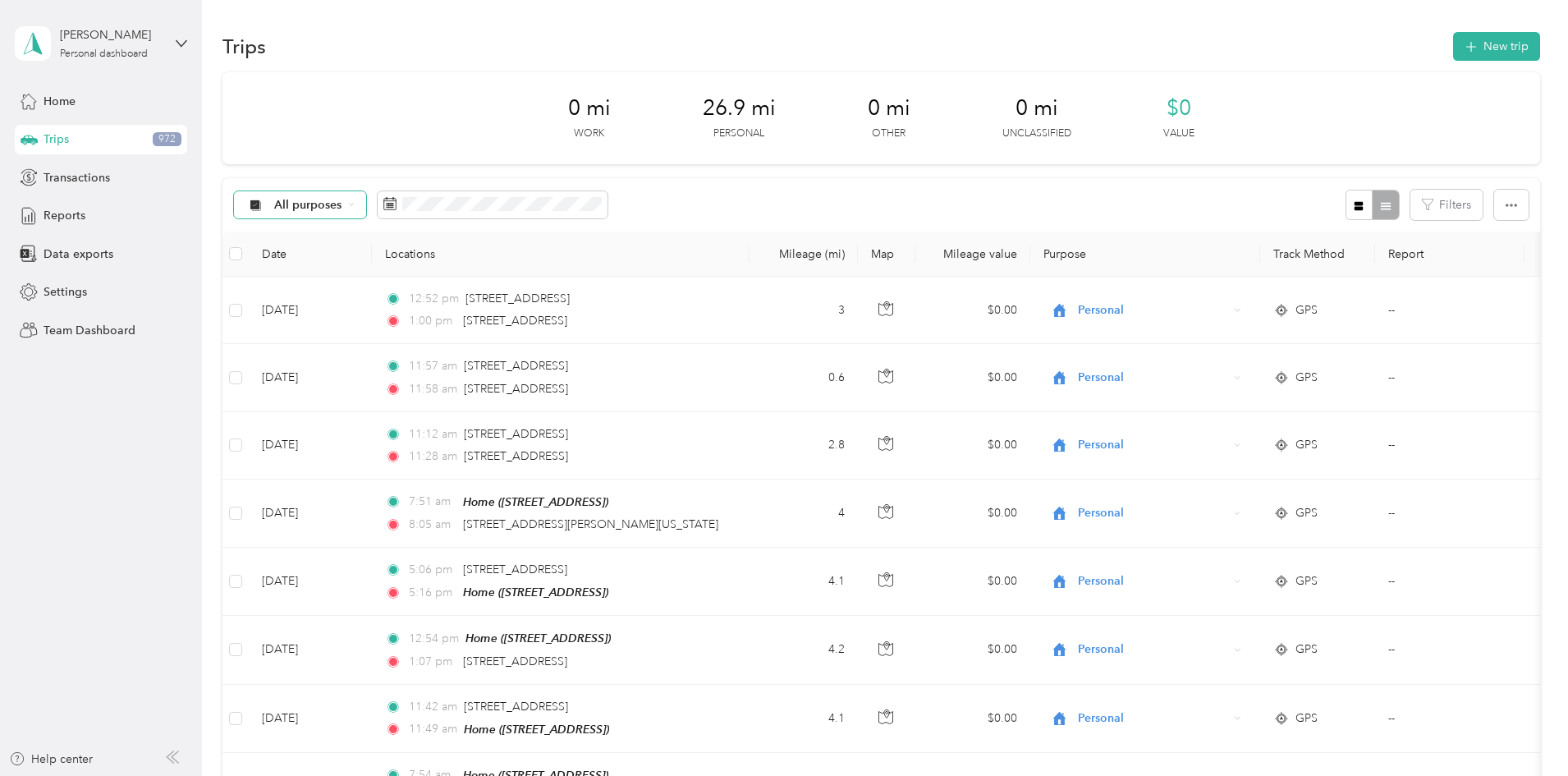
click at [342, 206] on span "All purposes" at bounding box center [308, 205] width 68 height 12
click at [417, 345] on span "Prosperity Bank" at bounding box center [427, 349] width 84 height 17
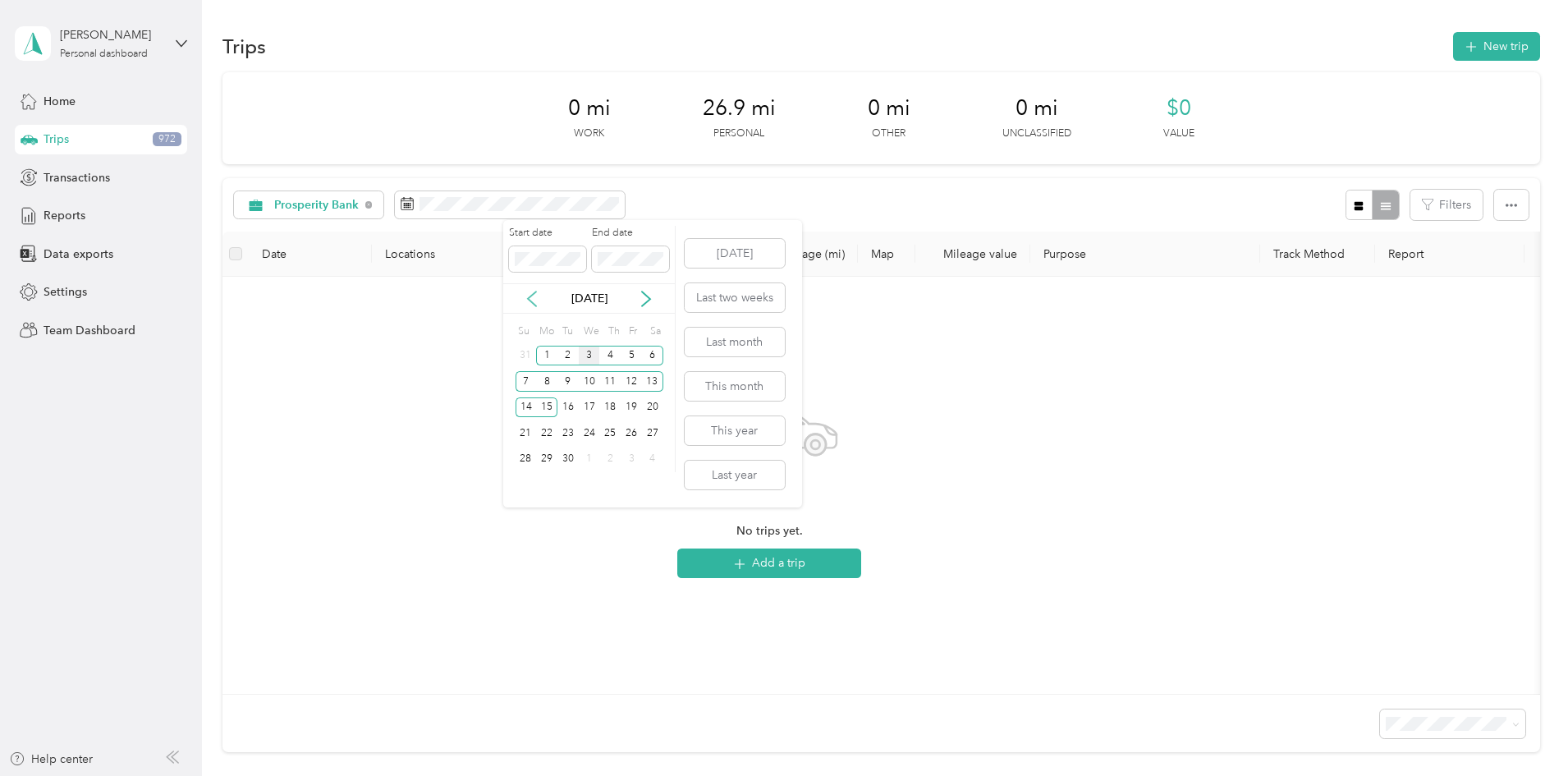
click at [536, 299] on icon at bounding box center [532, 299] width 17 height 17
click at [536, 300] on icon at bounding box center [532, 299] width 17 height 17
click at [537, 302] on icon at bounding box center [532, 299] width 17 height 17
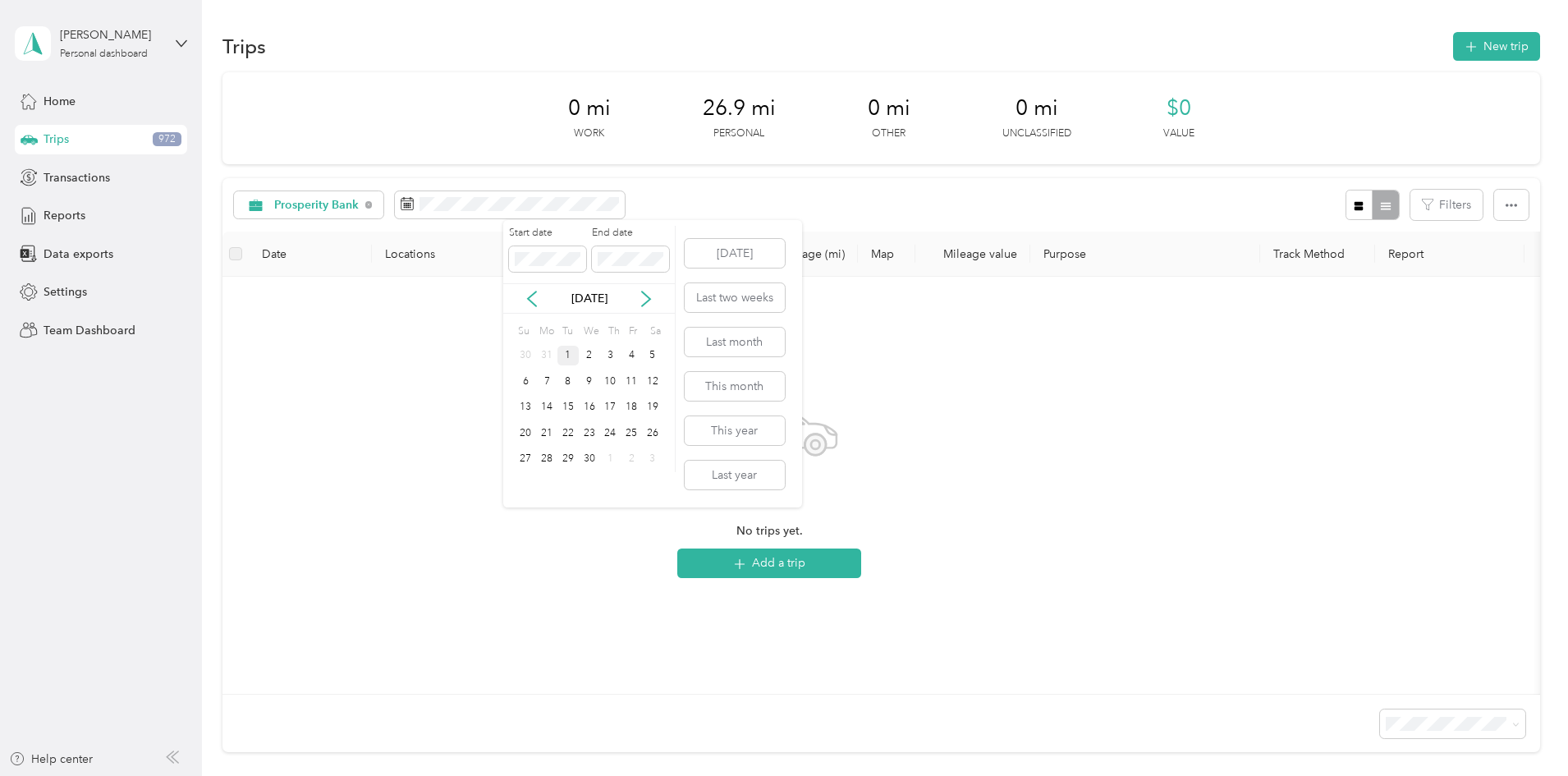
click at [568, 350] on div "1" at bounding box center [568, 355] width 21 height 21
click at [650, 301] on icon at bounding box center [646, 299] width 8 height 15
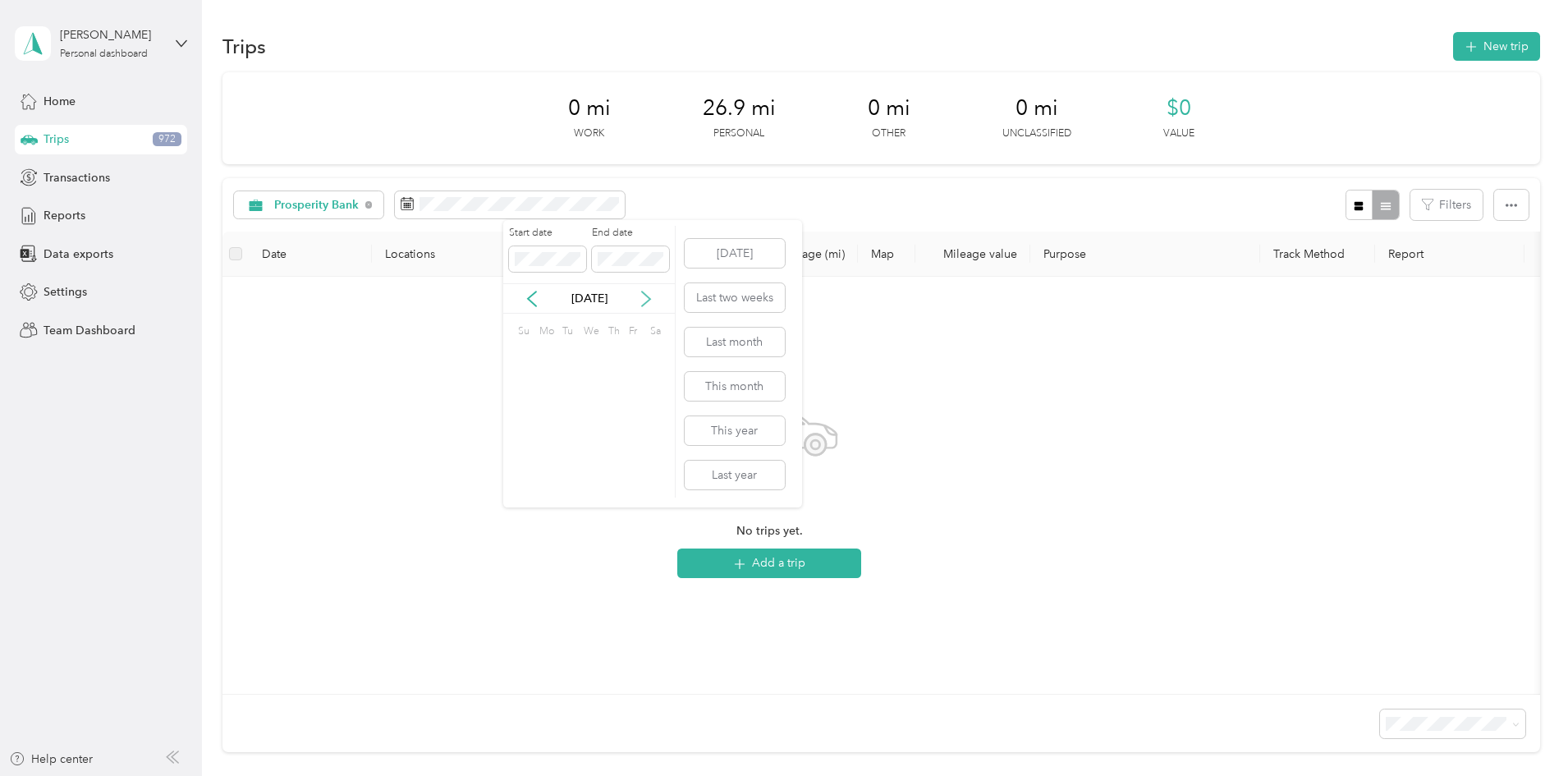
click at [650, 301] on icon at bounding box center [646, 299] width 8 height 15
click at [591, 351] on div "3" at bounding box center [589, 355] width 21 height 21
